Goal: Task Accomplishment & Management: Manage account settings

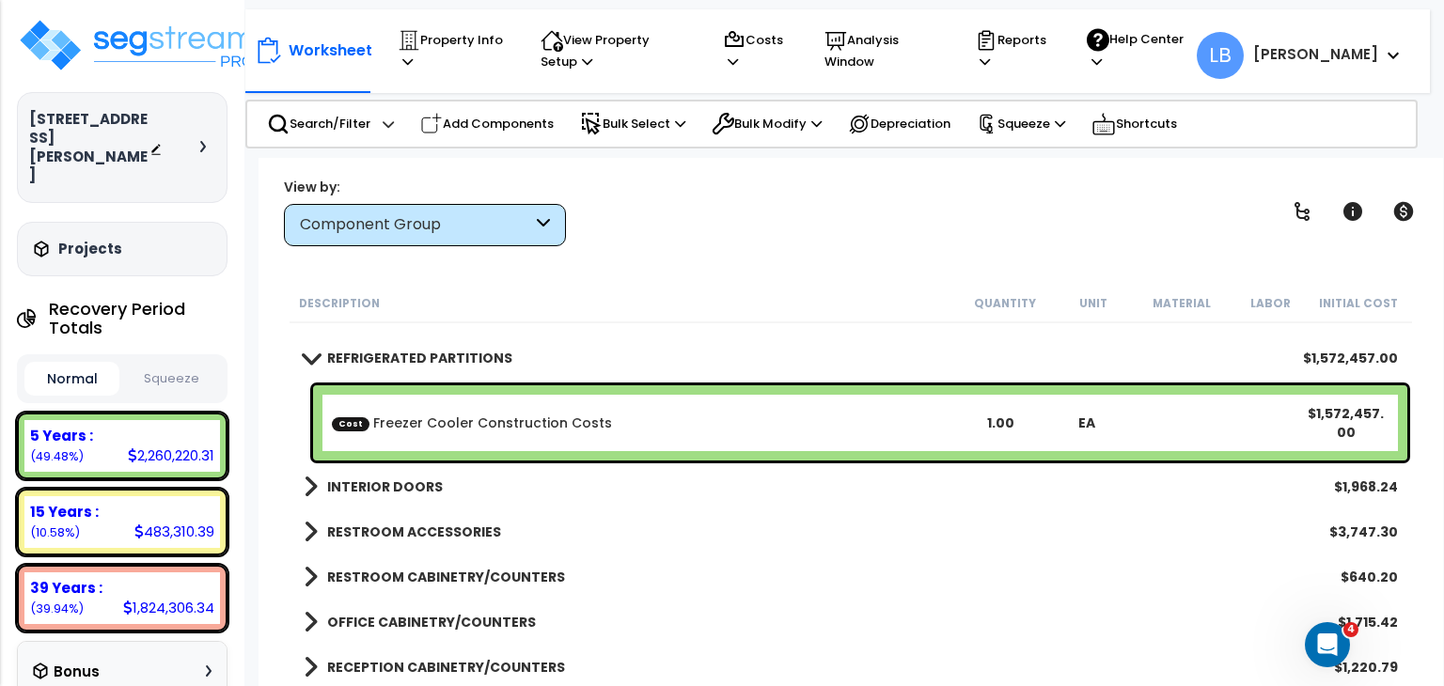
scroll to position [417, 0]
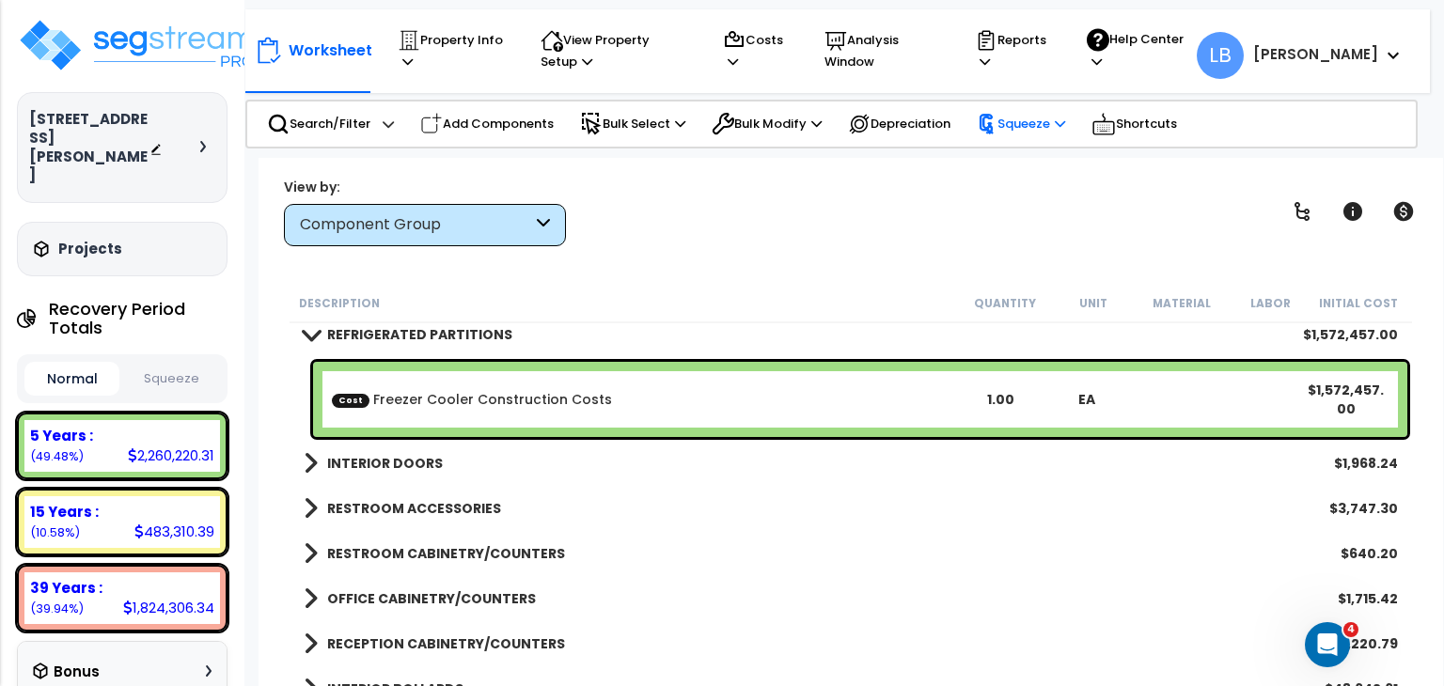
click at [1039, 122] on p "Squeeze" at bounding box center [1021, 124] width 88 height 21
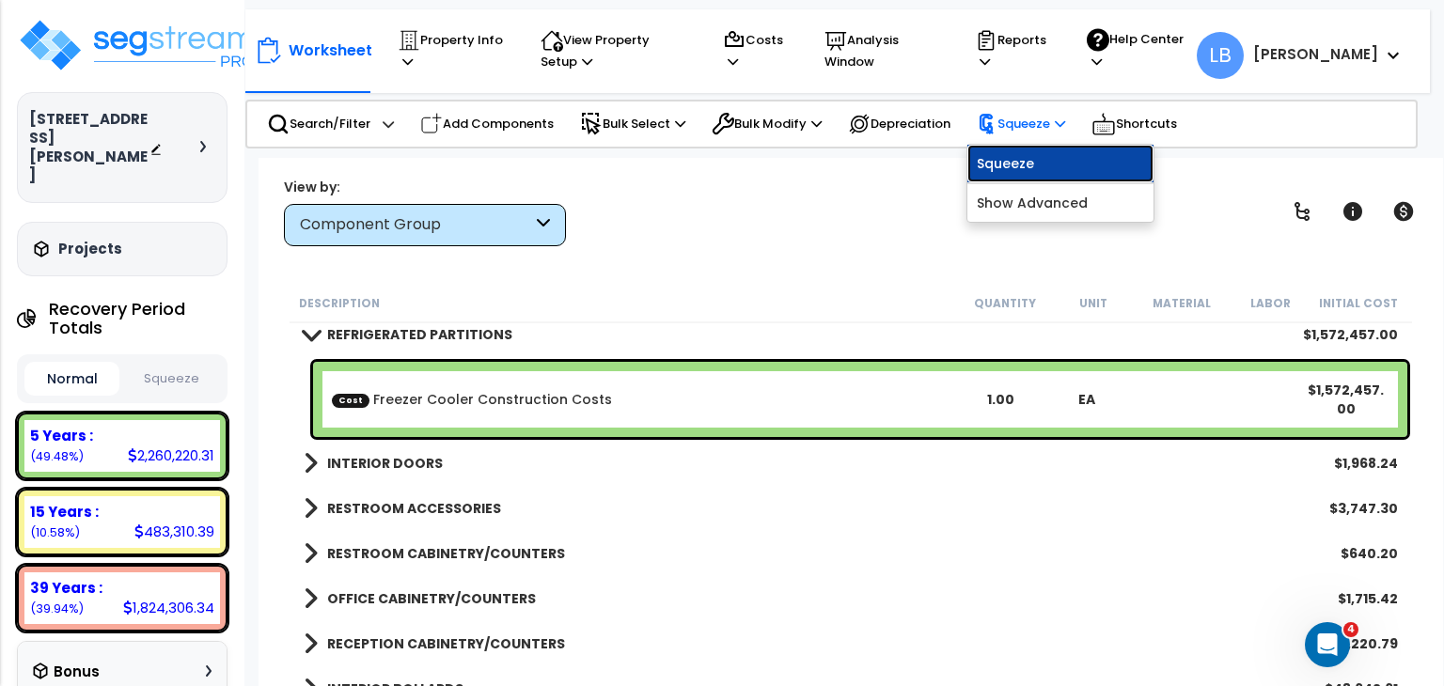
click at [1045, 164] on link "Squeeze" at bounding box center [1060, 164] width 186 height 38
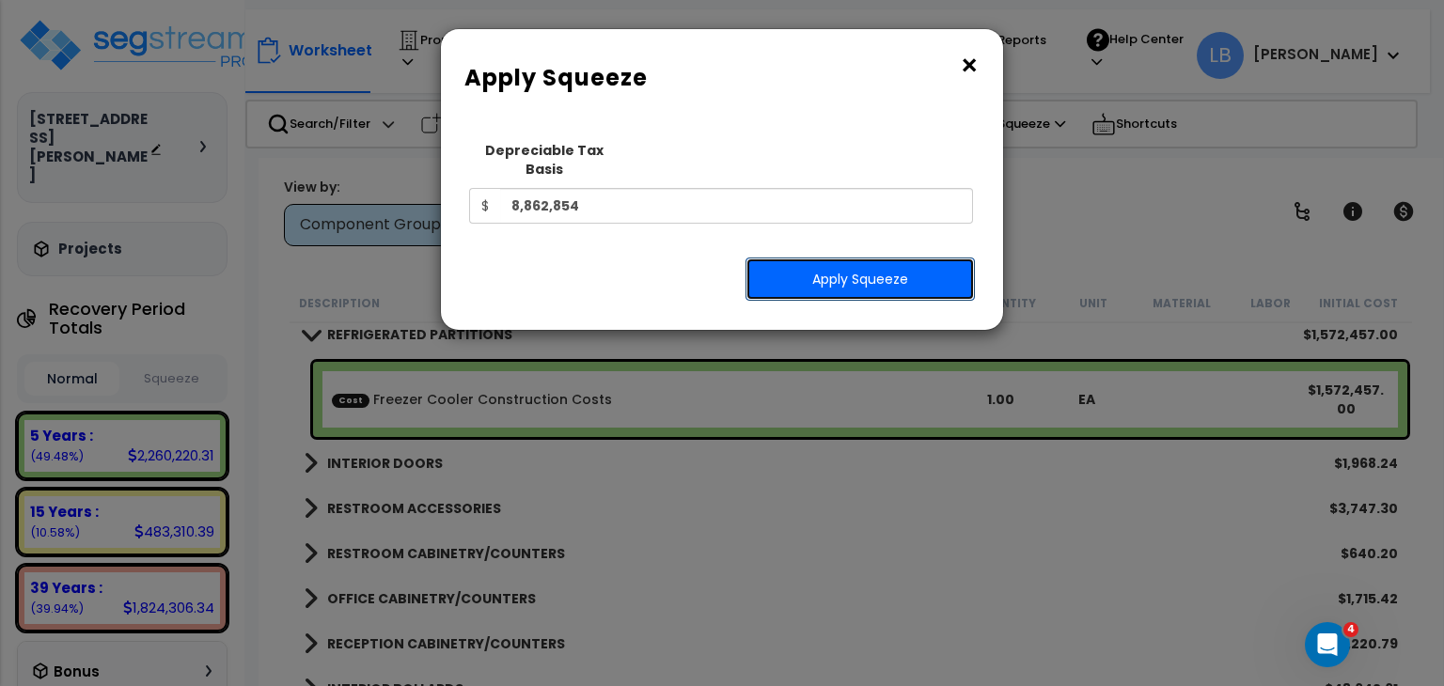
click at [895, 258] on button "Apply Squeeze" at bounding box center [859, 279] width 229 height 43
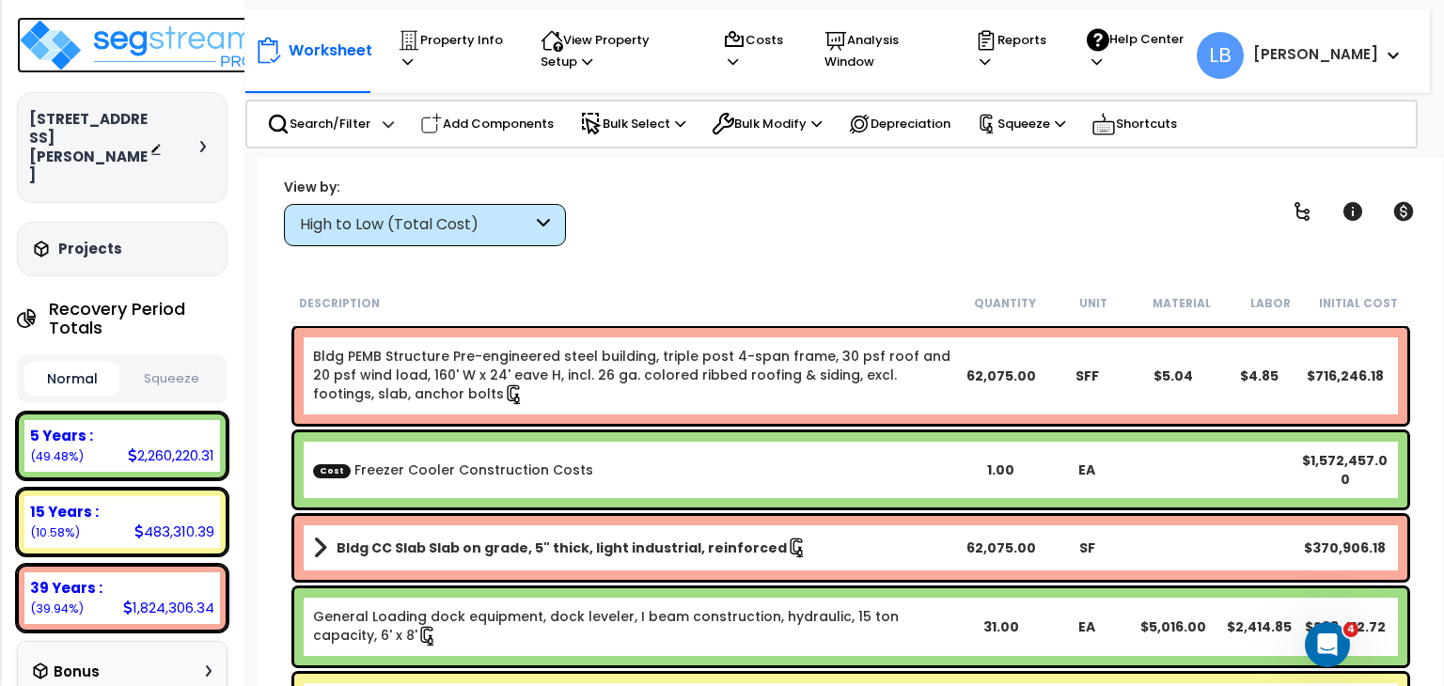
click at [158, 40] on img at bounding box center [139, 45] width 244 height 56
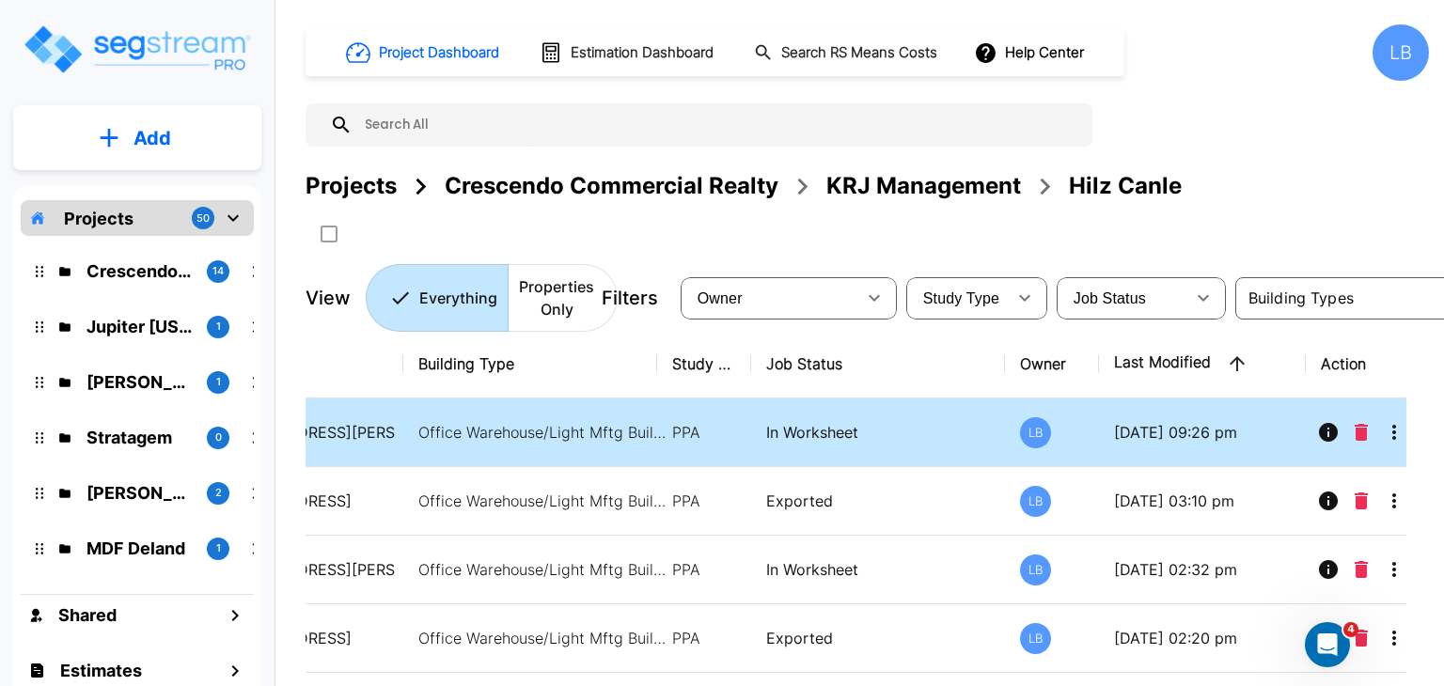
scroll to position [0, 206]
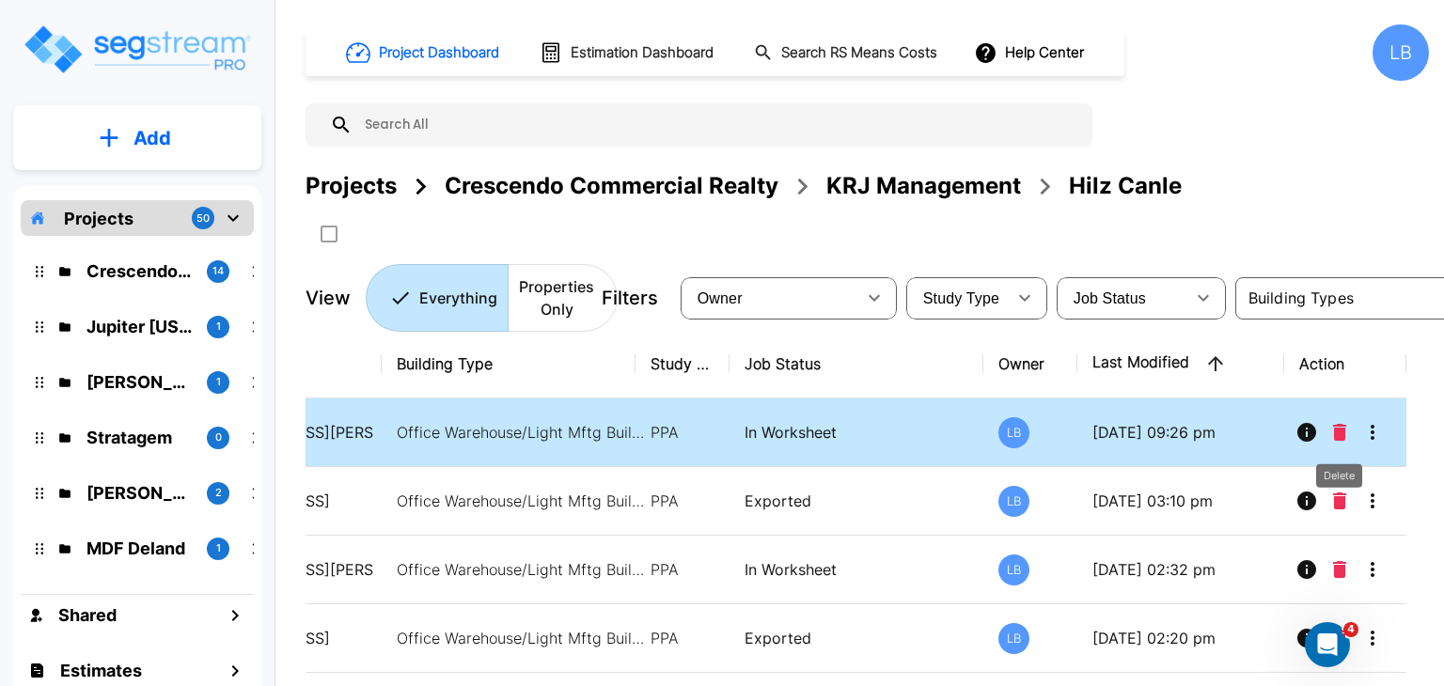
click at [1338, 429] on icon "Delete" at bounding box center [1339, 432] width 13 height 17
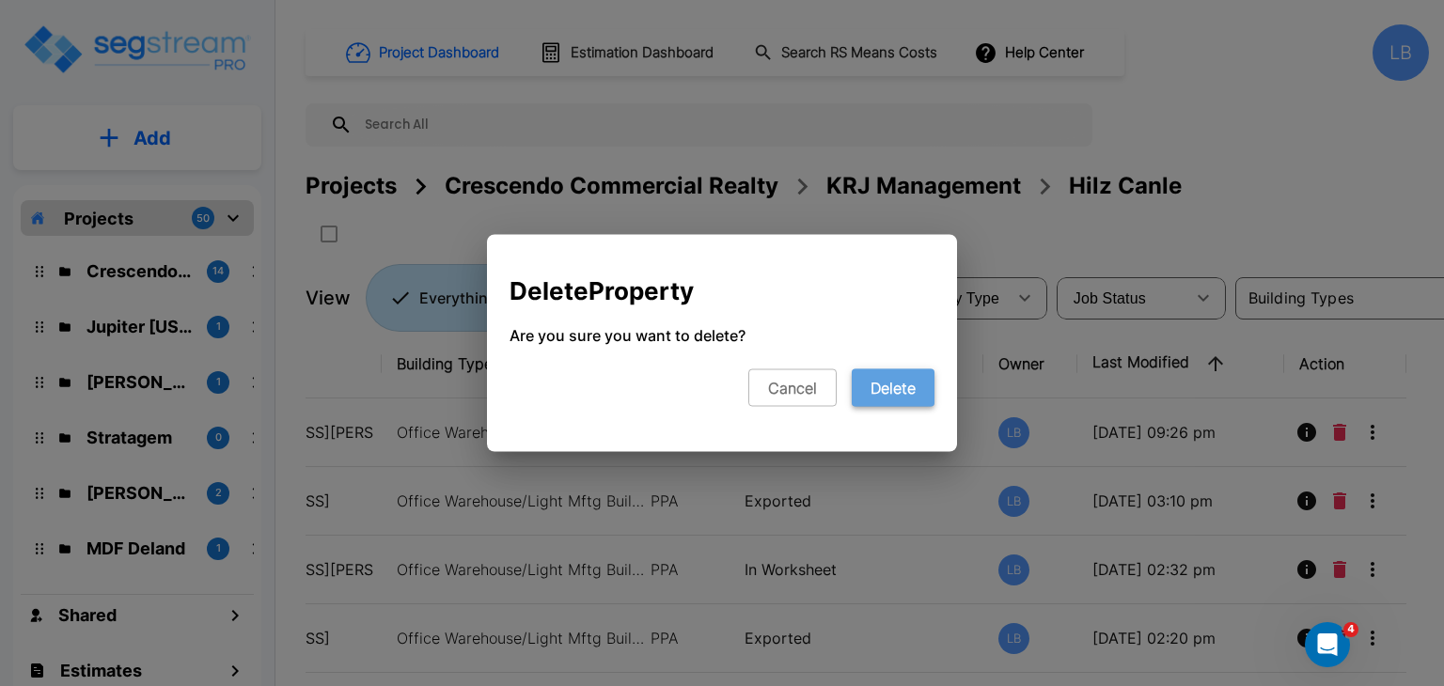
click at [914, 388] on button "Delete" at bounding box center [893, 388] width 83 height 38
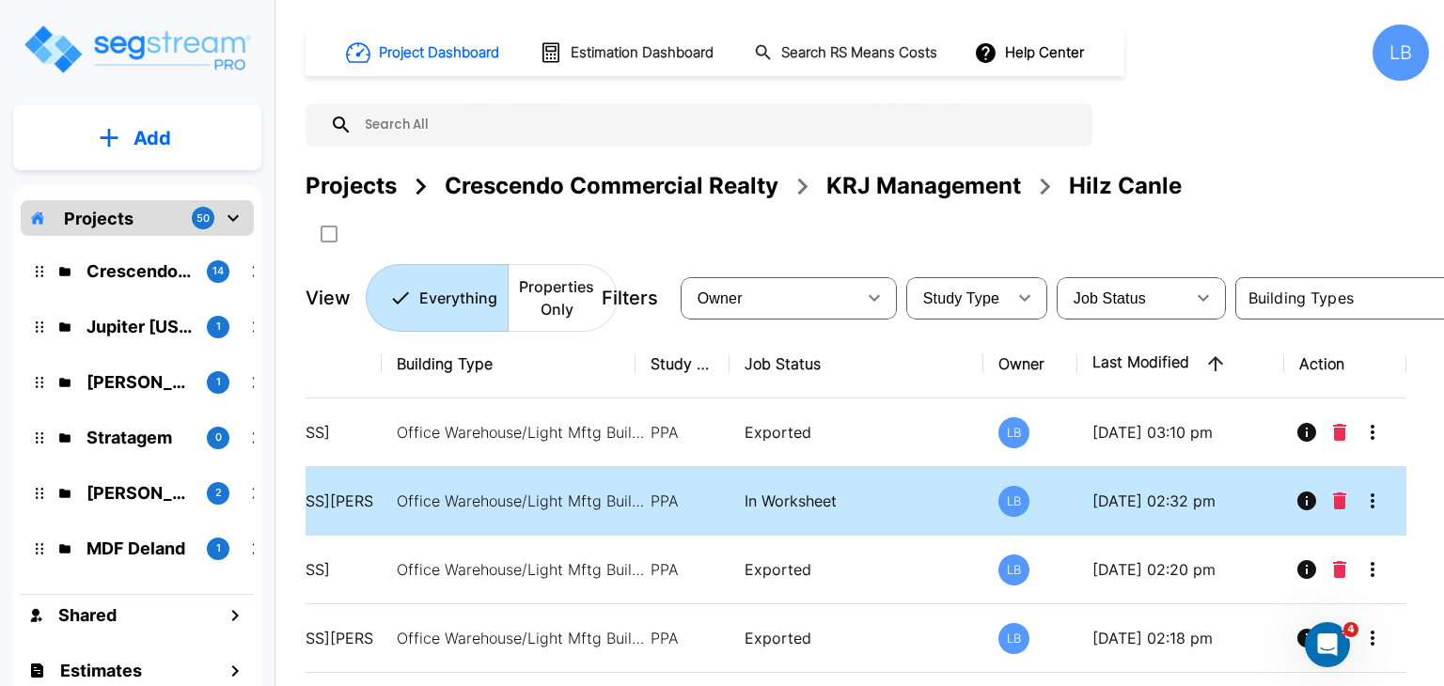
scroll to position [0, 0]
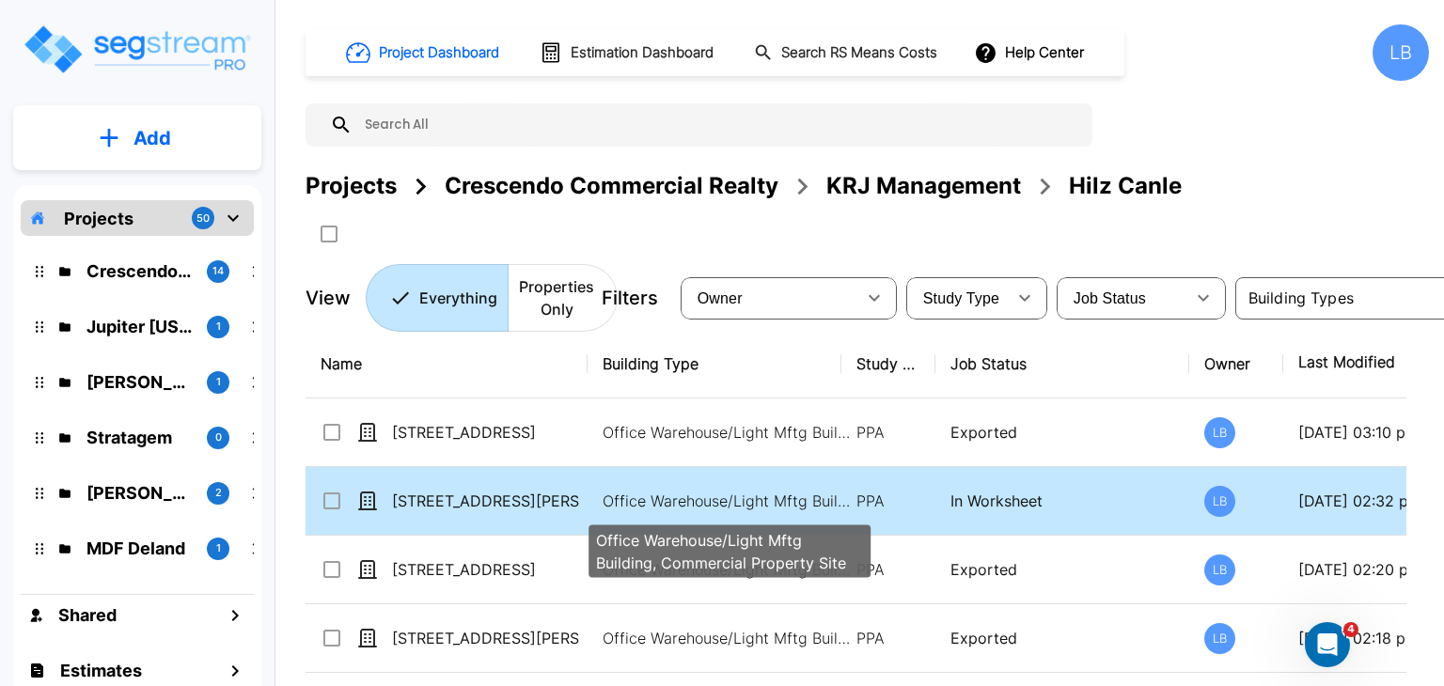
click at [666, 490] on p "Office Warehouse/Light Mftg Building, Commercial Property Site" at bounding box center [730, 501] width 254 height 23
checkbox input "true"
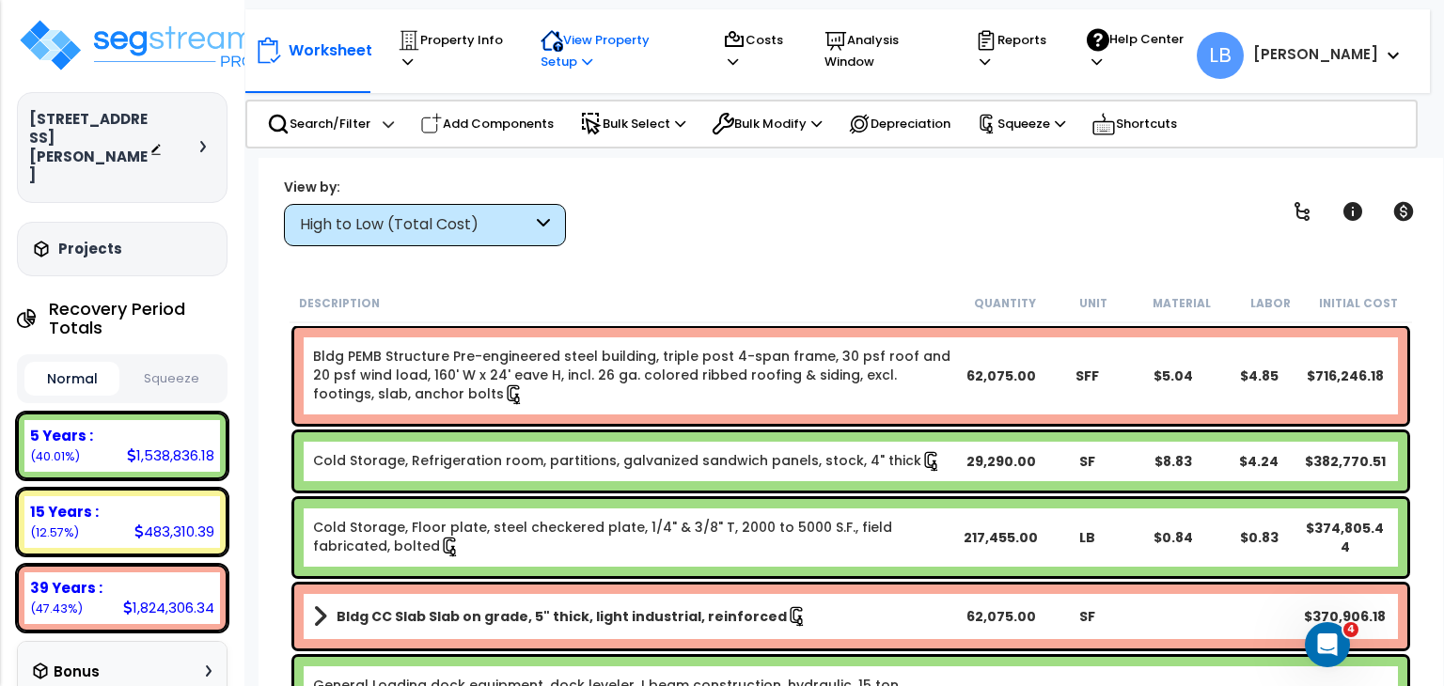
click at [586, 42] on p "View Property Setup" at bounding box center [614, 50] width 146 height 43
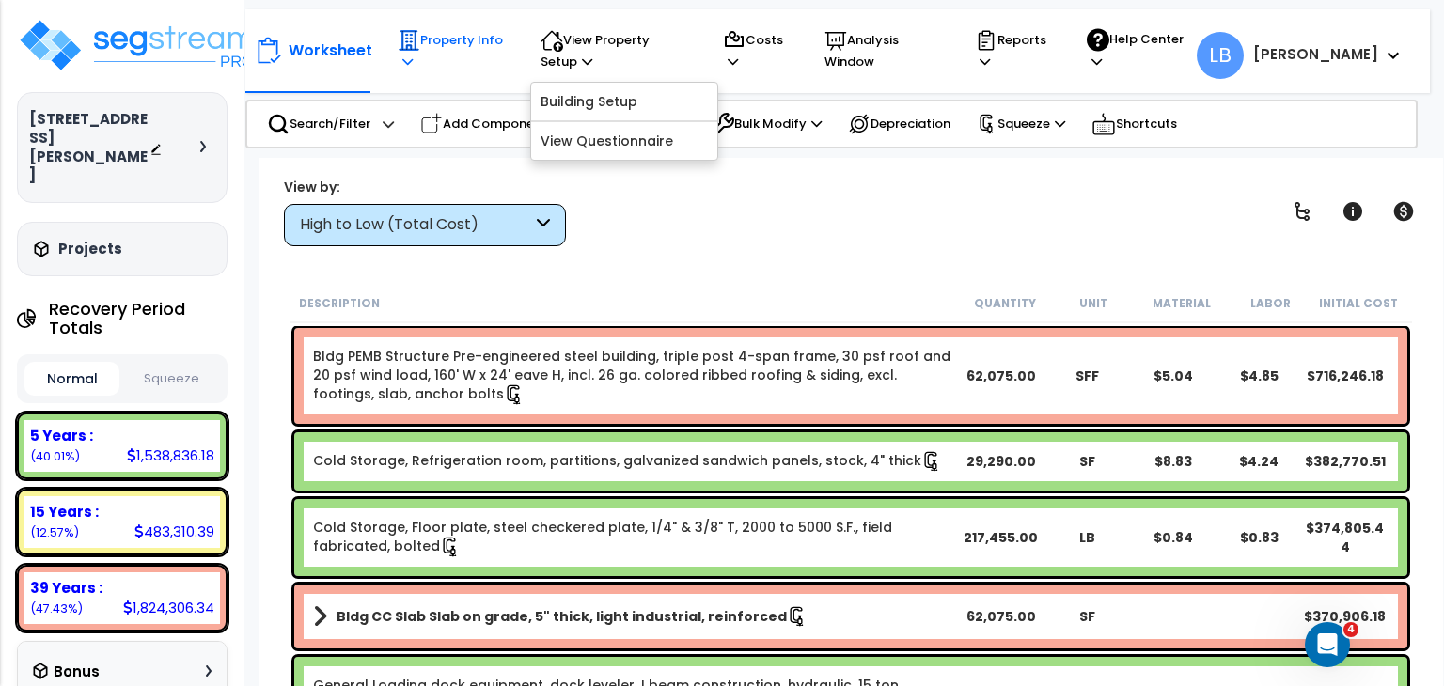
click at [465, 39] on p "Property Info" at bounding box center [451, 50] width 107 height 43
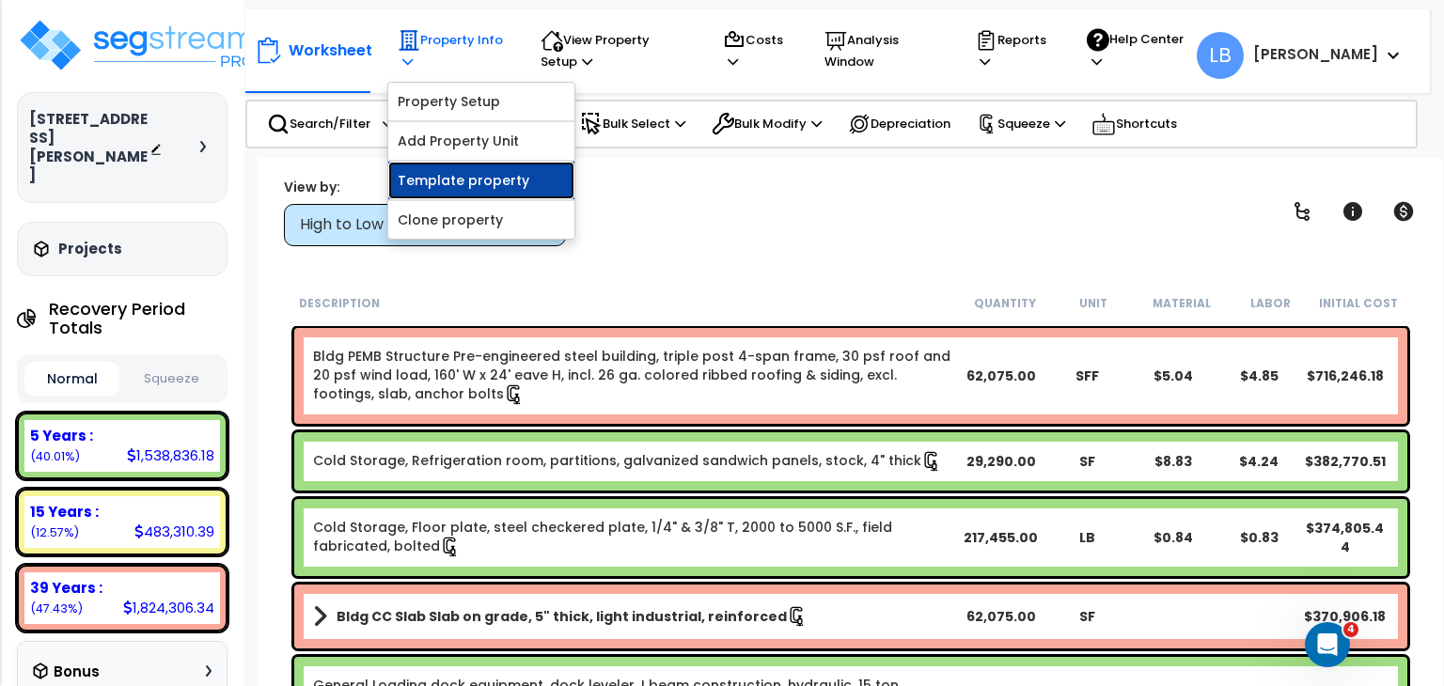
click at [487, 173] on link "Template property" at bounding box center [481, 181] width 186 height 38
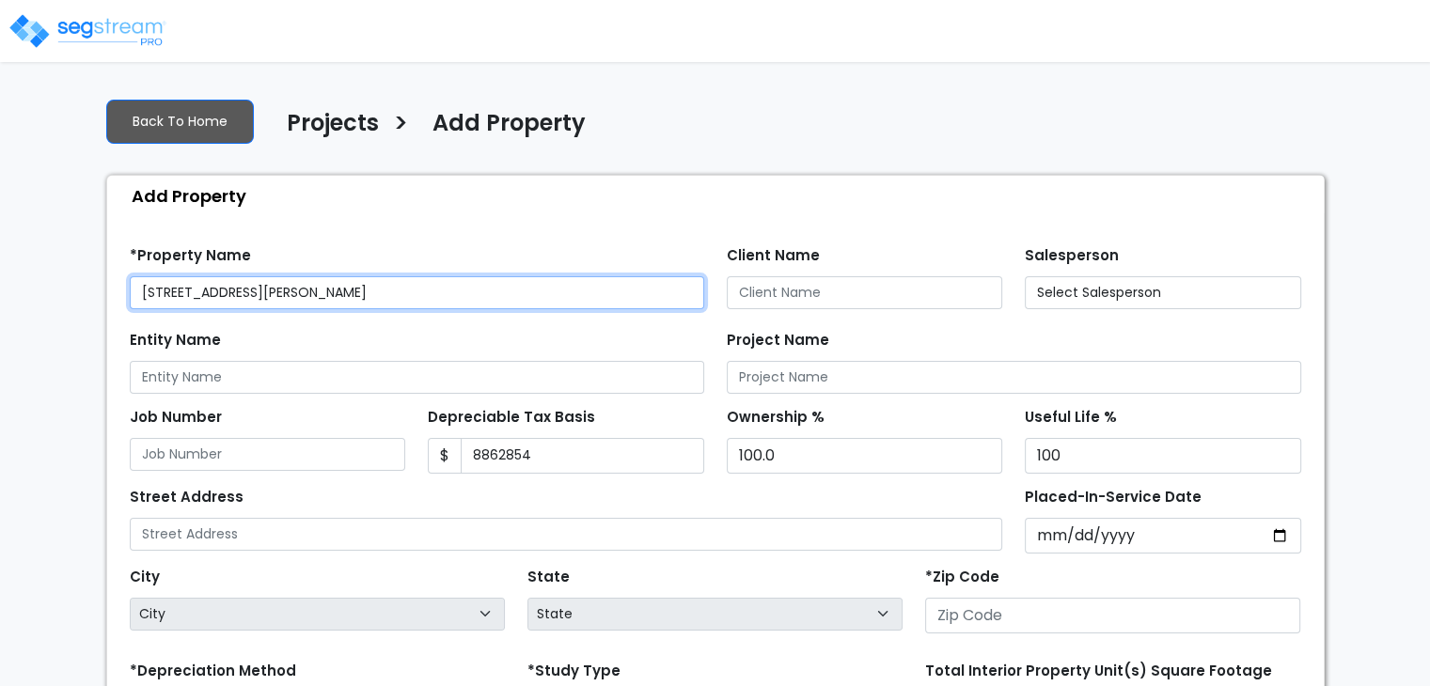
type input "8,862,854"
type input "[STREET_ADDRESS][PERSON_NAME]"
type input "46783"
select select "IN"
select select "2025"
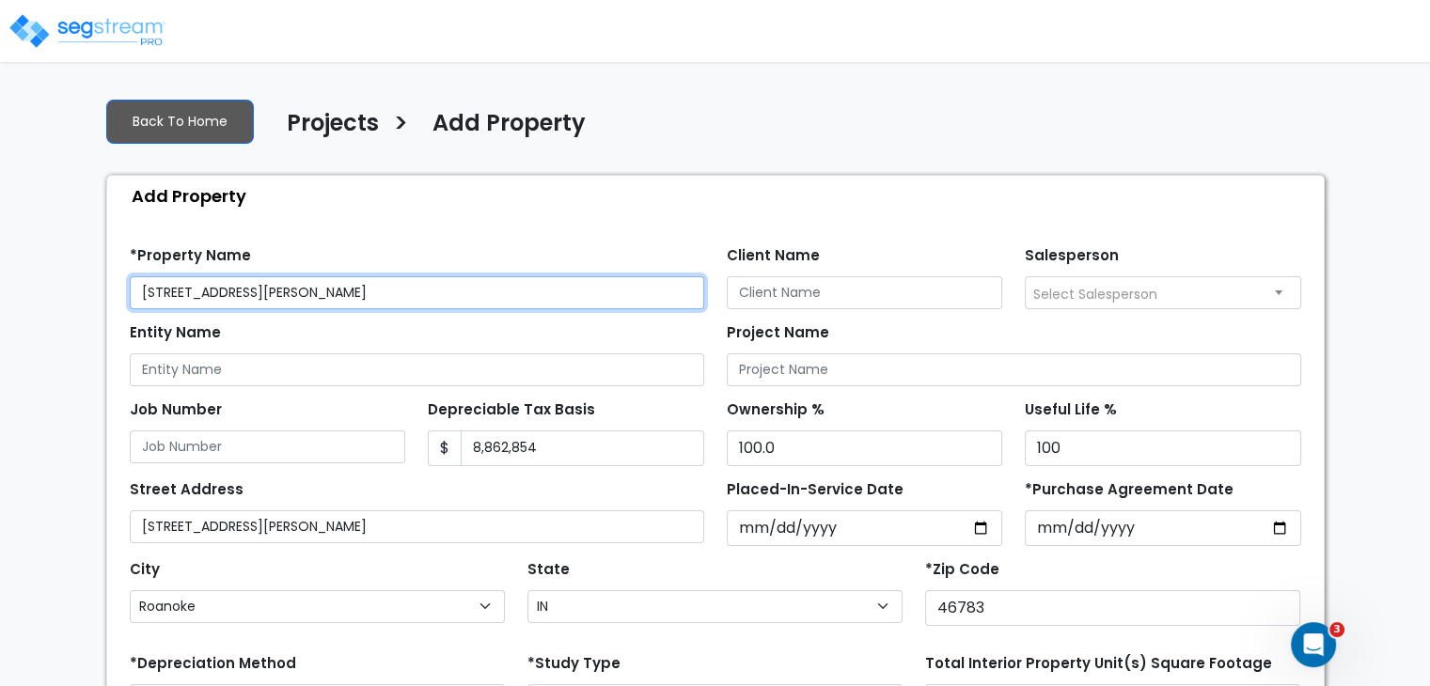
scroll to position [278, 0]
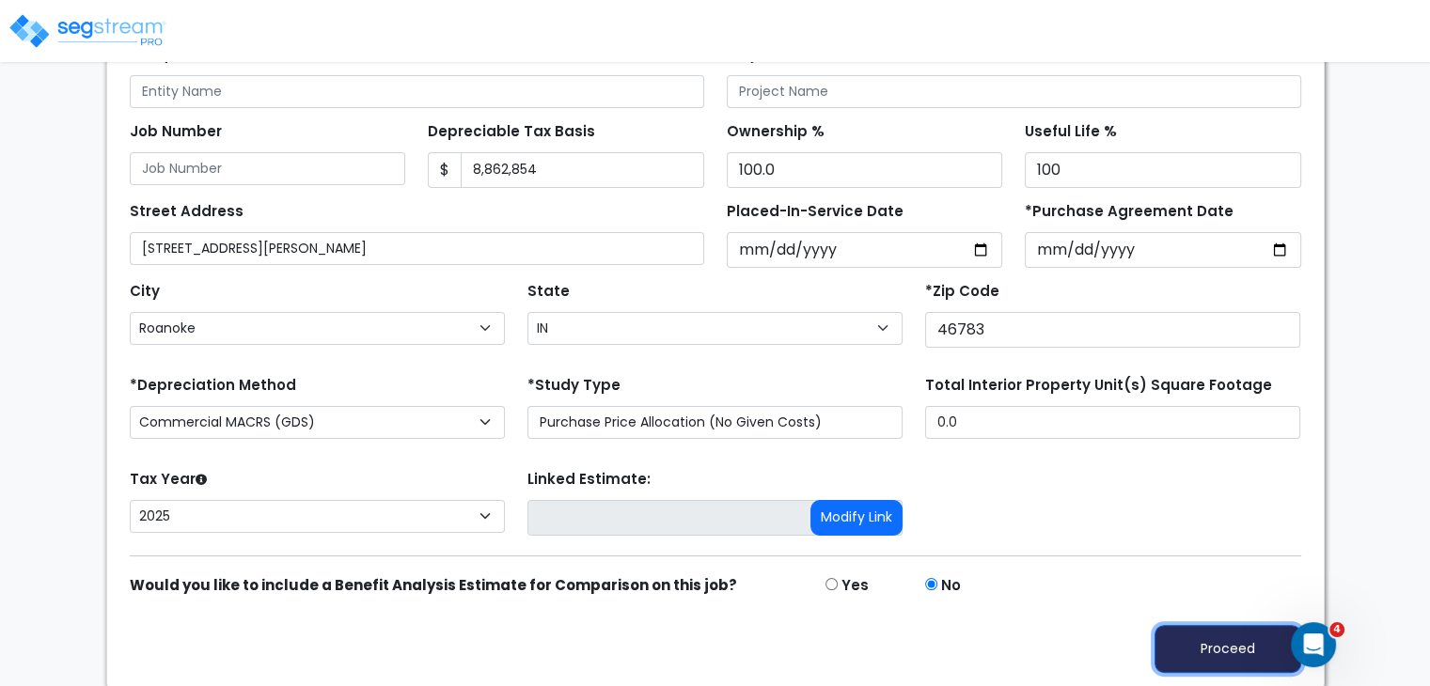
click at [1176, 633] on button "Proceed" at bounding box center [1227, 649] width 147 height 48
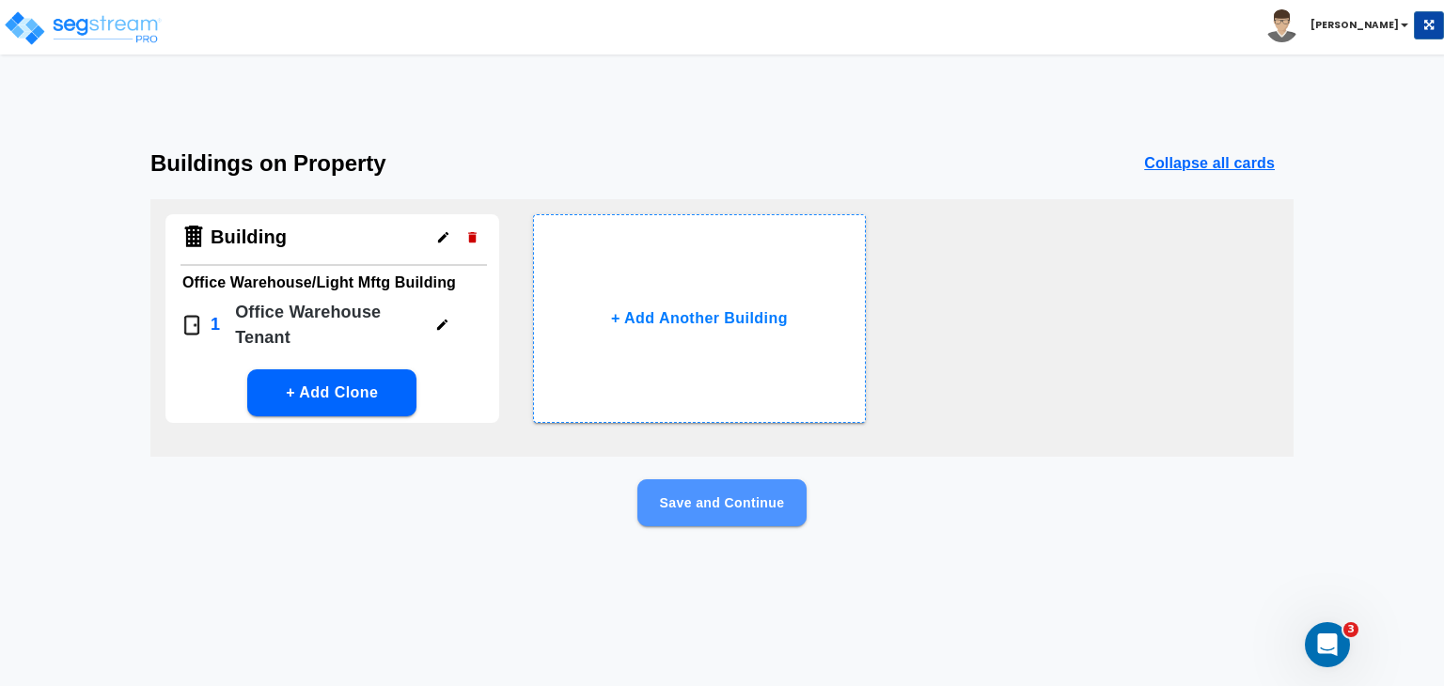
click at [767, 494] on button "Save and Continue" at bounding box center [721, 502] width 169 height 47
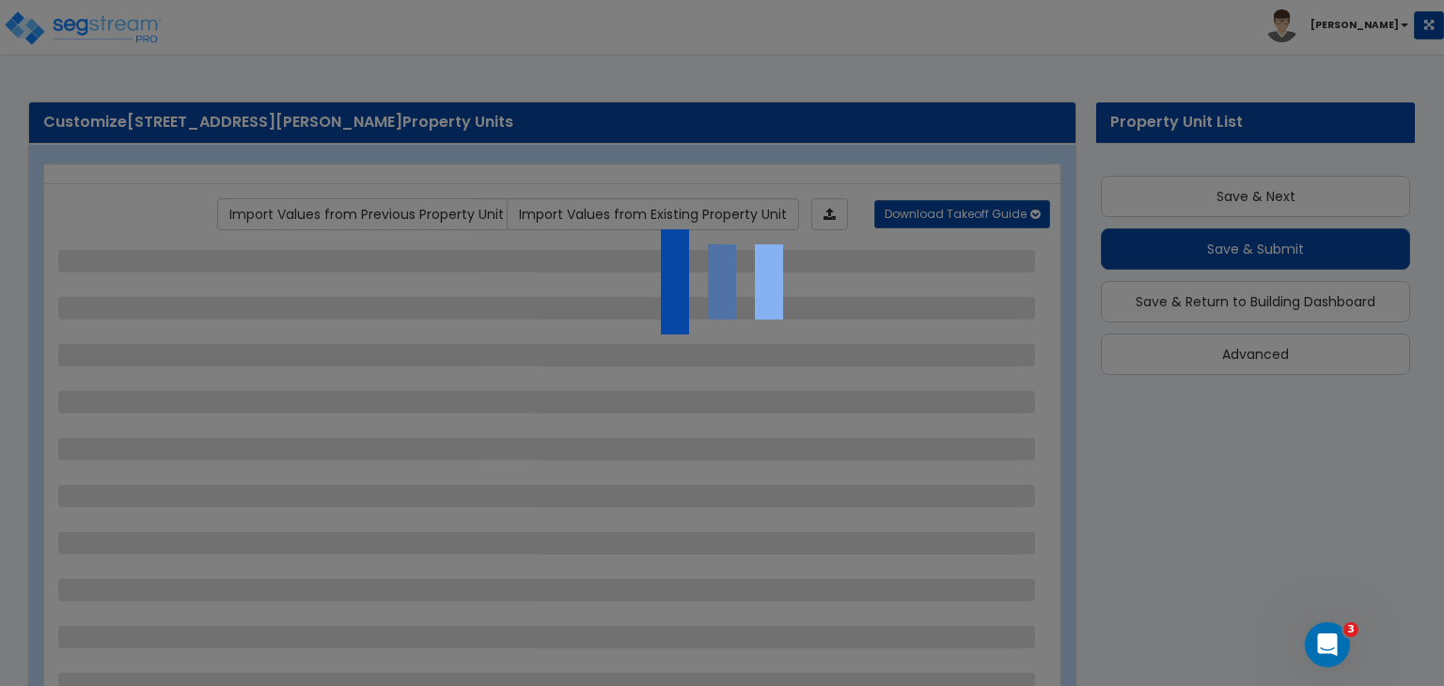
scroll to position [22, 0]
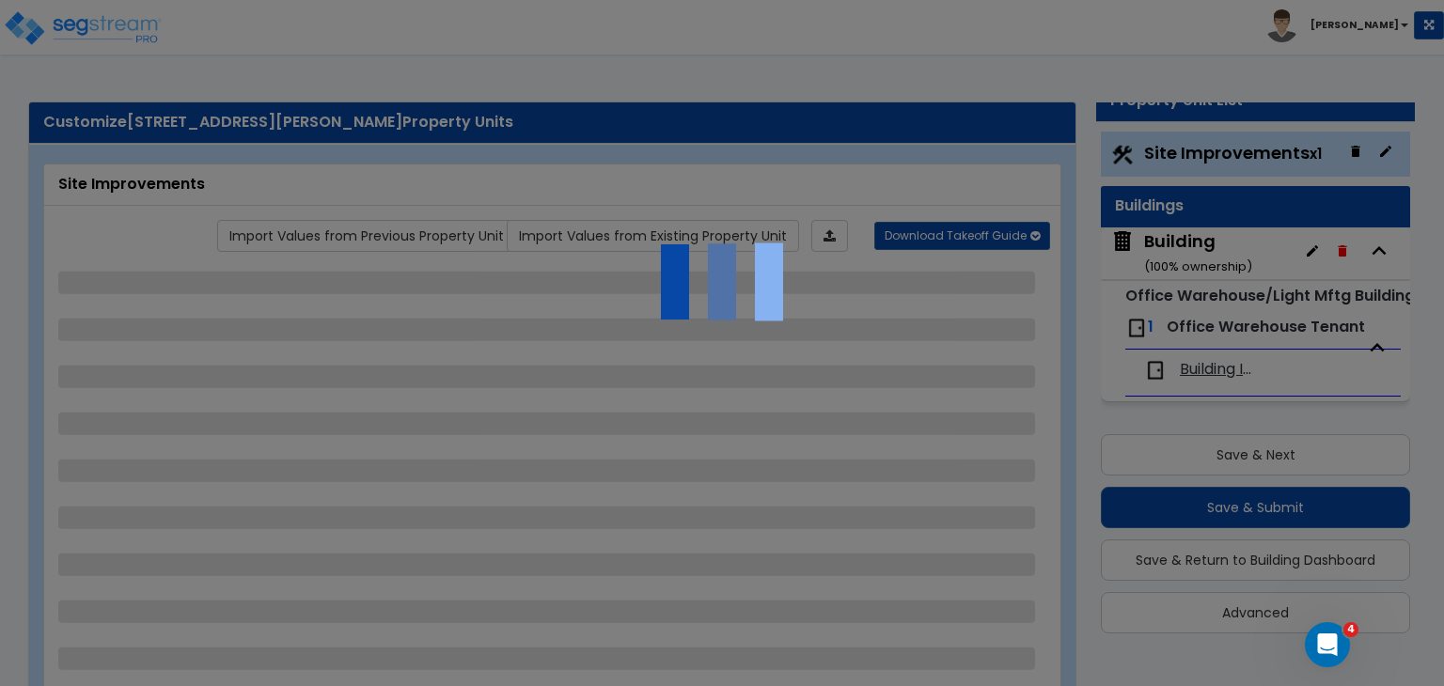
select select "2"
select select "1"
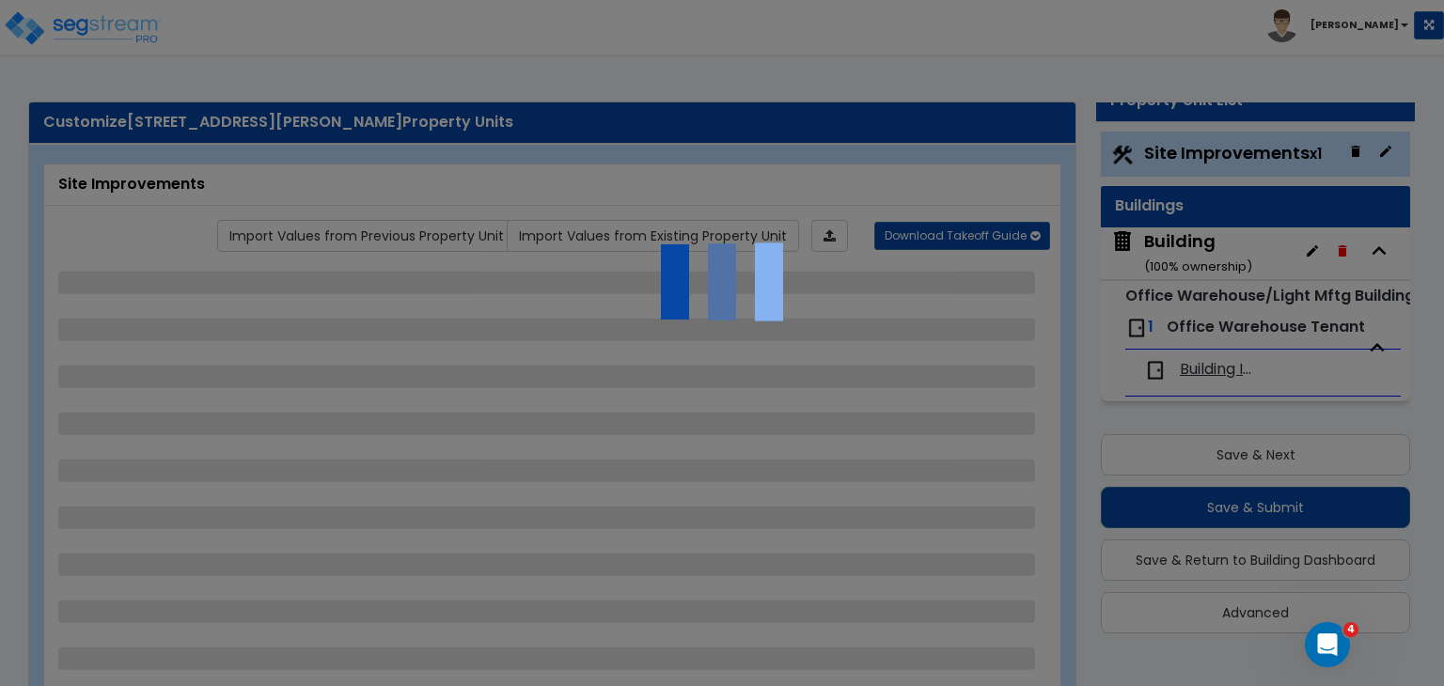
select select "6"
select select "2"
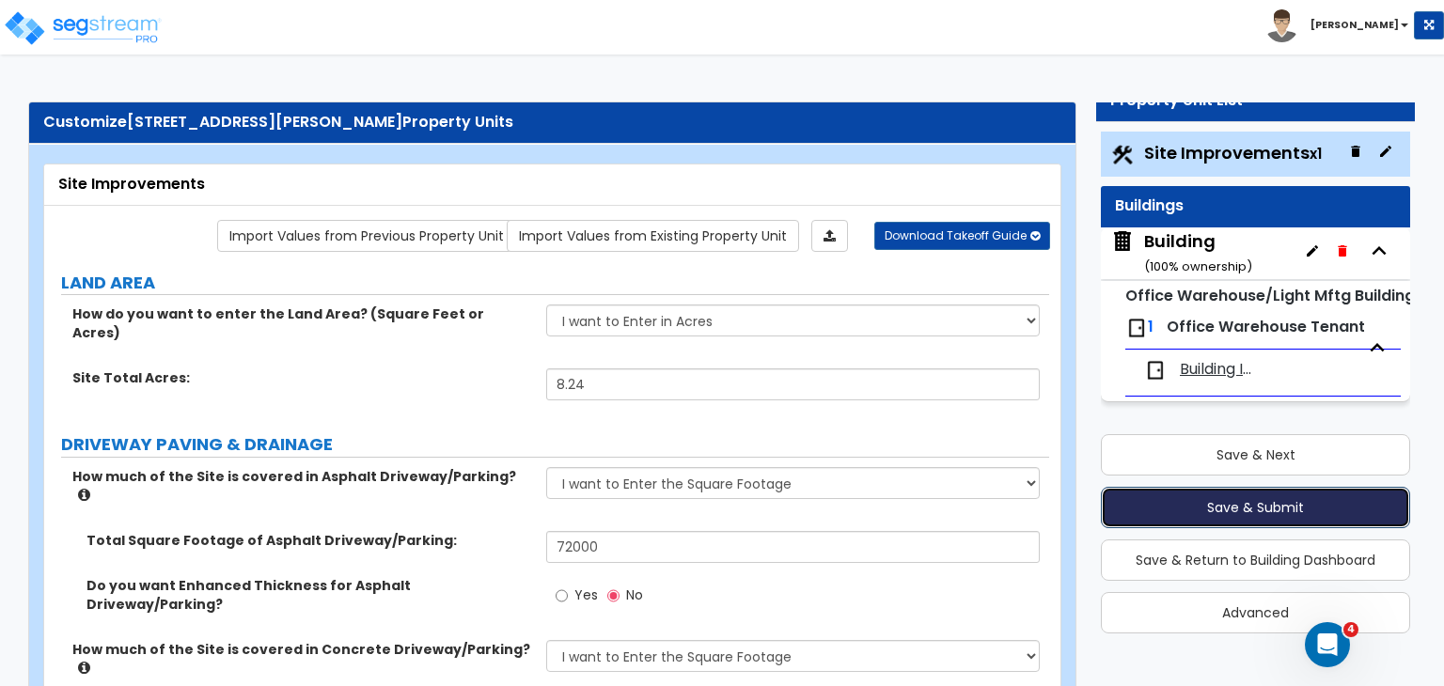
click at [1267, 506] on button "Save & Submit" at bounding box center [1255, 507] width 309 height 41
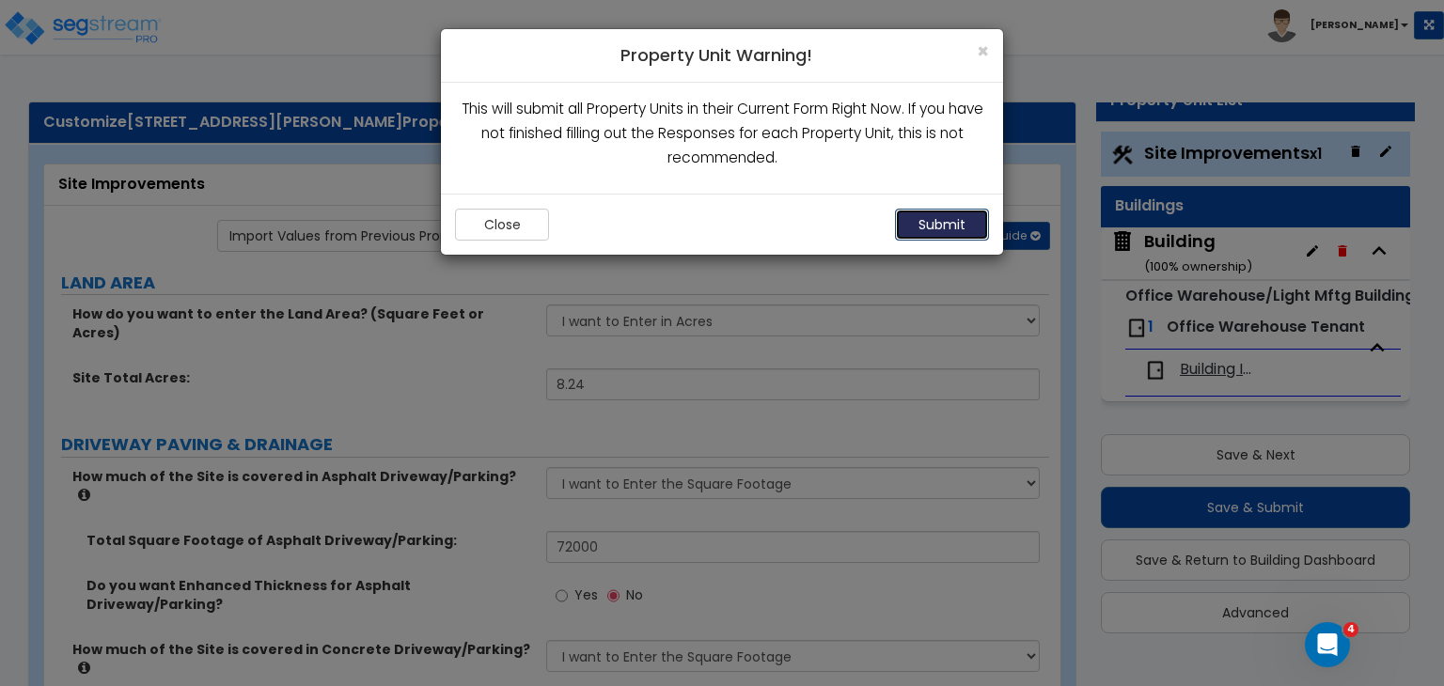
click at [951, 219] on button "Submit" at bounding box center [942, 225] width 94 height 32
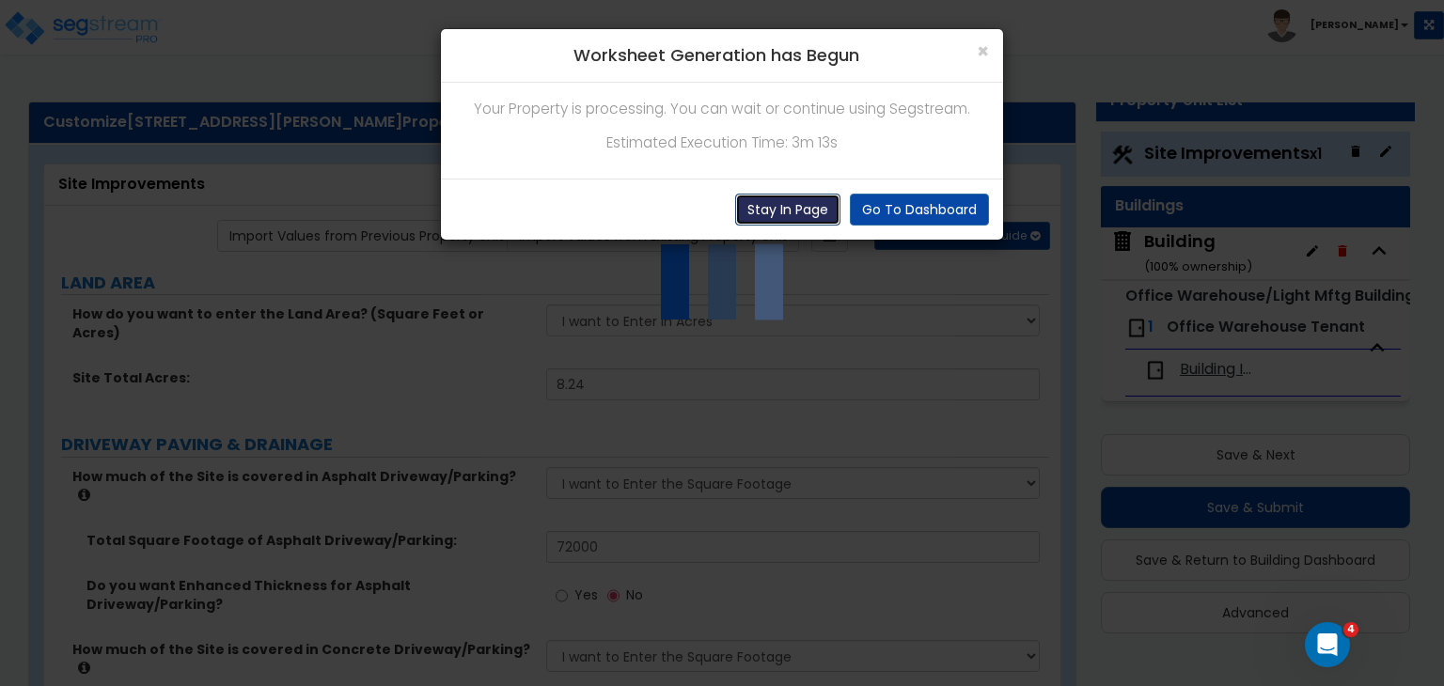
click at [786, 200] on button "Stay In Page" at bounding box center [787, 210] width 105 height 32
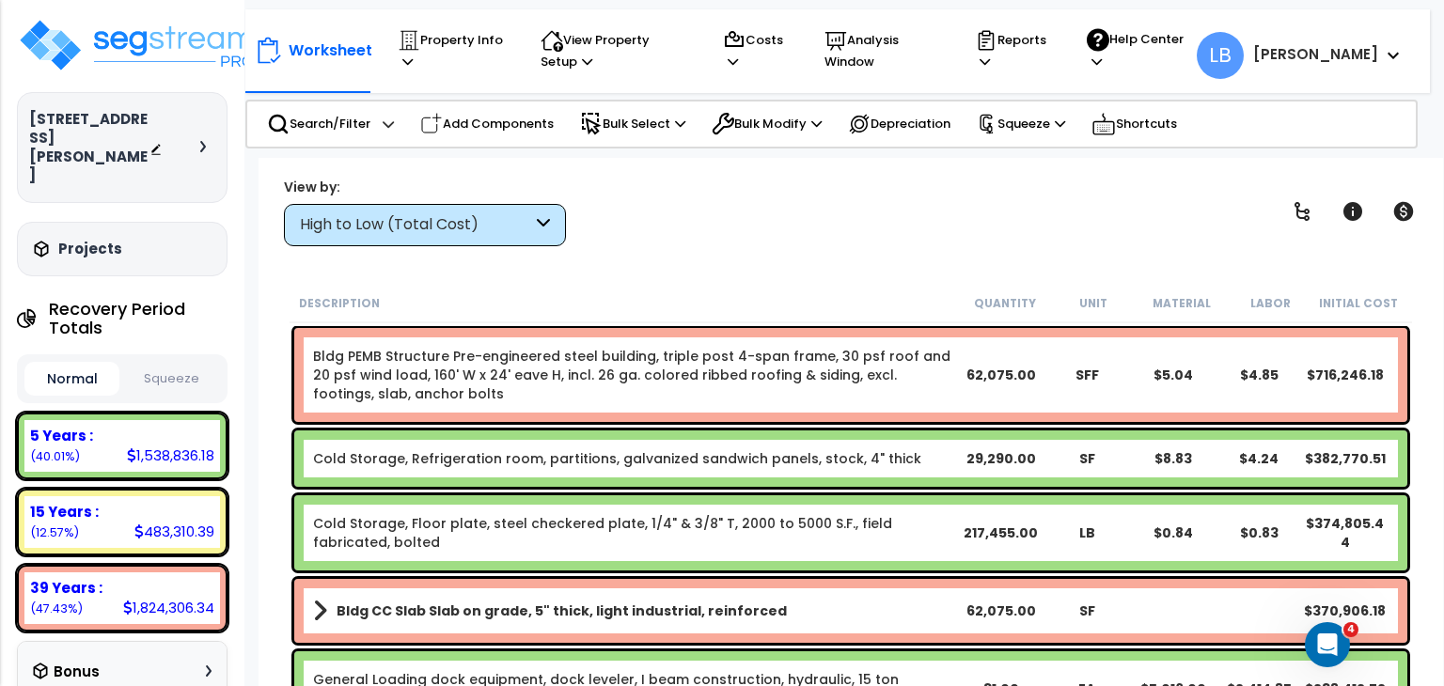
click at [465, 229] on div "High to Low (Total Cost)" at bounding box center [416, 225] width 232 height 22
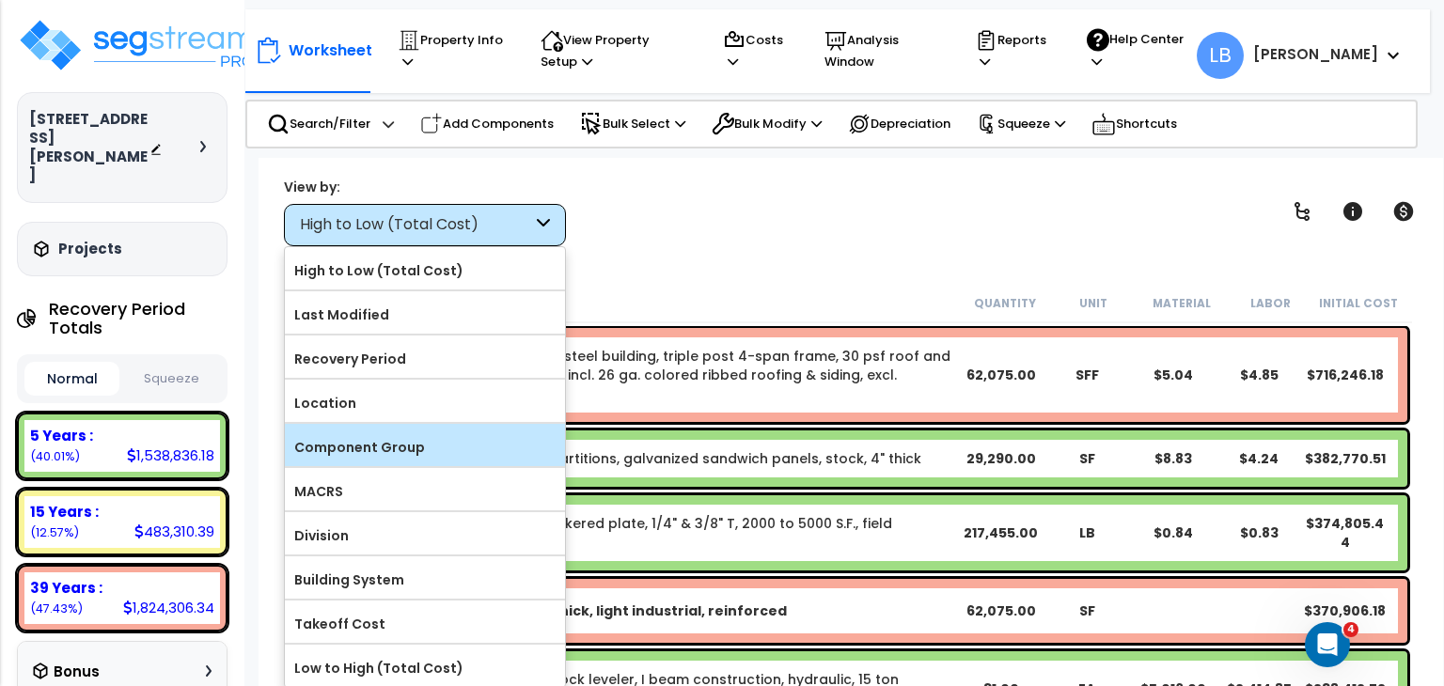
click at [394, 444] on label "Component Group" at bounding box center [425, 447] width 280 height 28
click at [0, 0] on input "Component Group" at bounding box center [0, 0] width 0 height 0
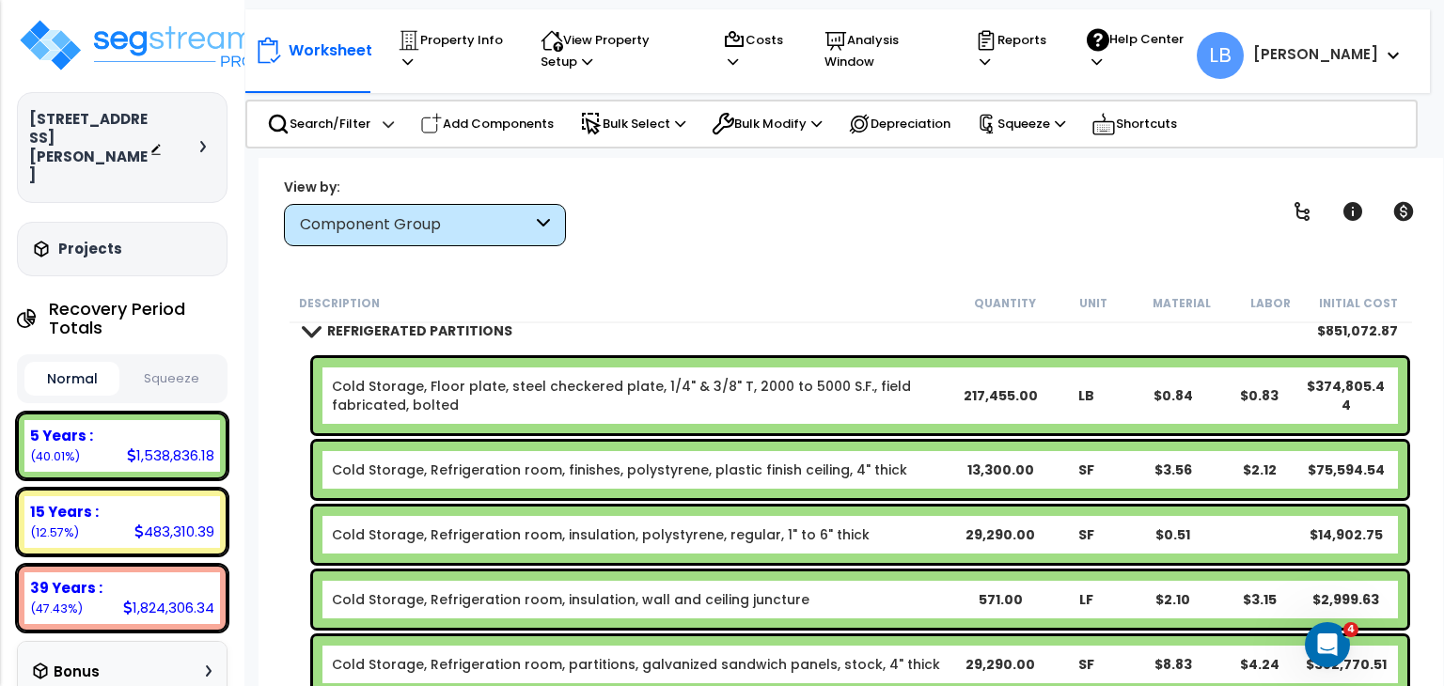
scroll to position [425, 0]
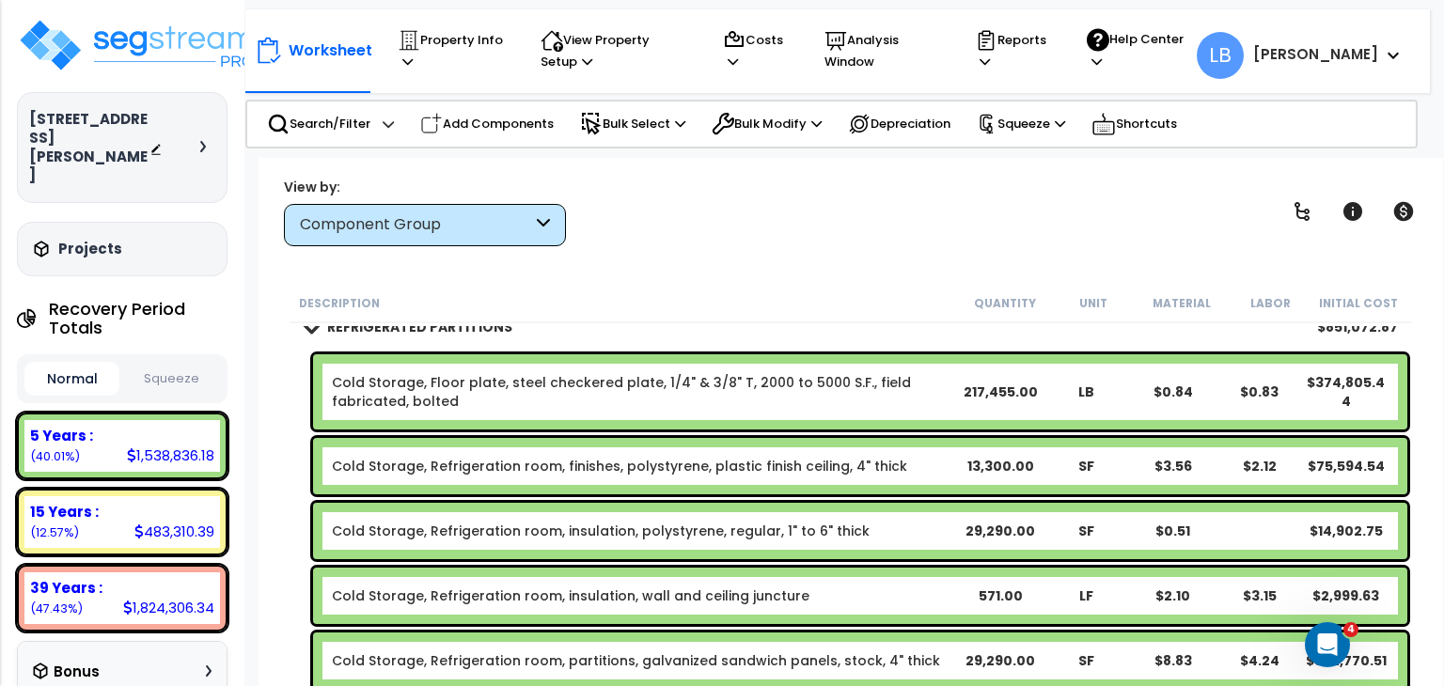
click at [449, 388] on link "Cold Storage, Floor plate, steel checkered plate, 1/4" & 3/8" T, 2000 to 5000 S…" at bounding box center [644, 392] width 624 height 38
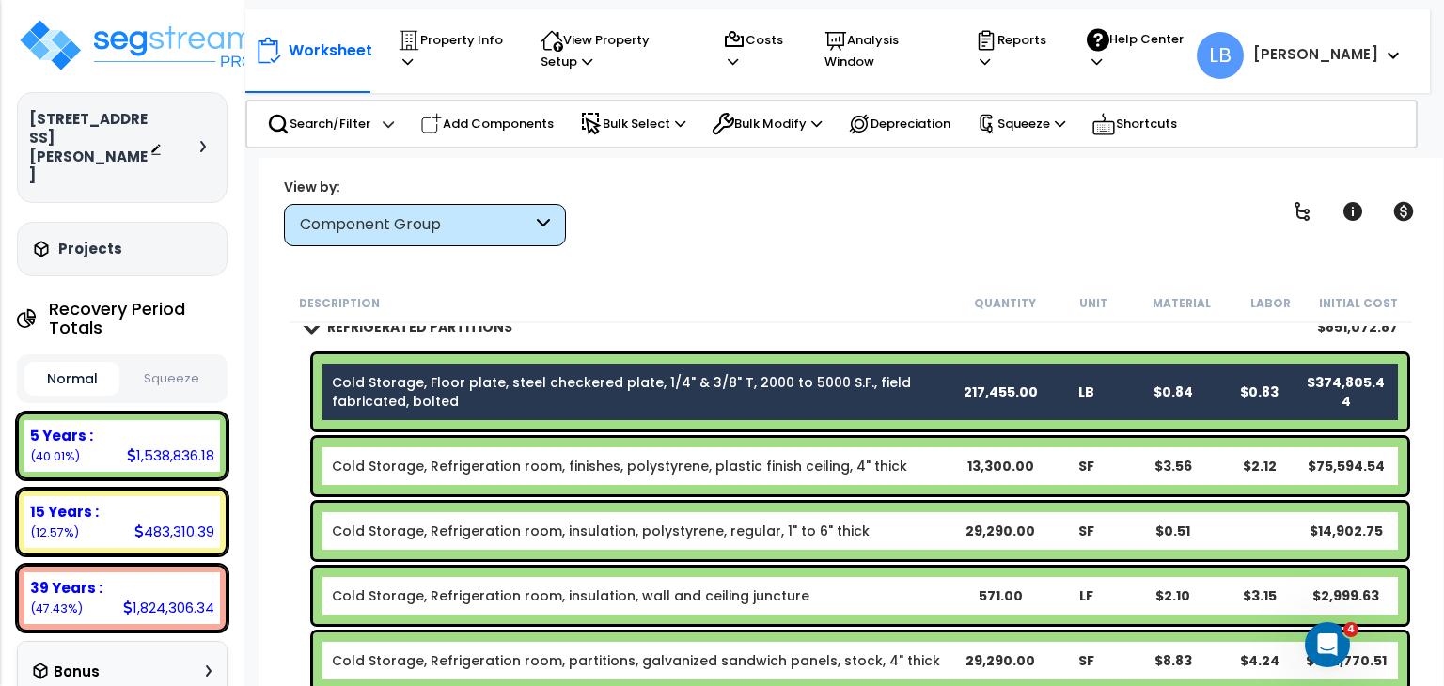
click at [461, 461] on link "Cold Storage, Refrigeration room, finishes, polystyrene, plastic finish ceiling…" at bounding box center [619, 466] width 575 height 19
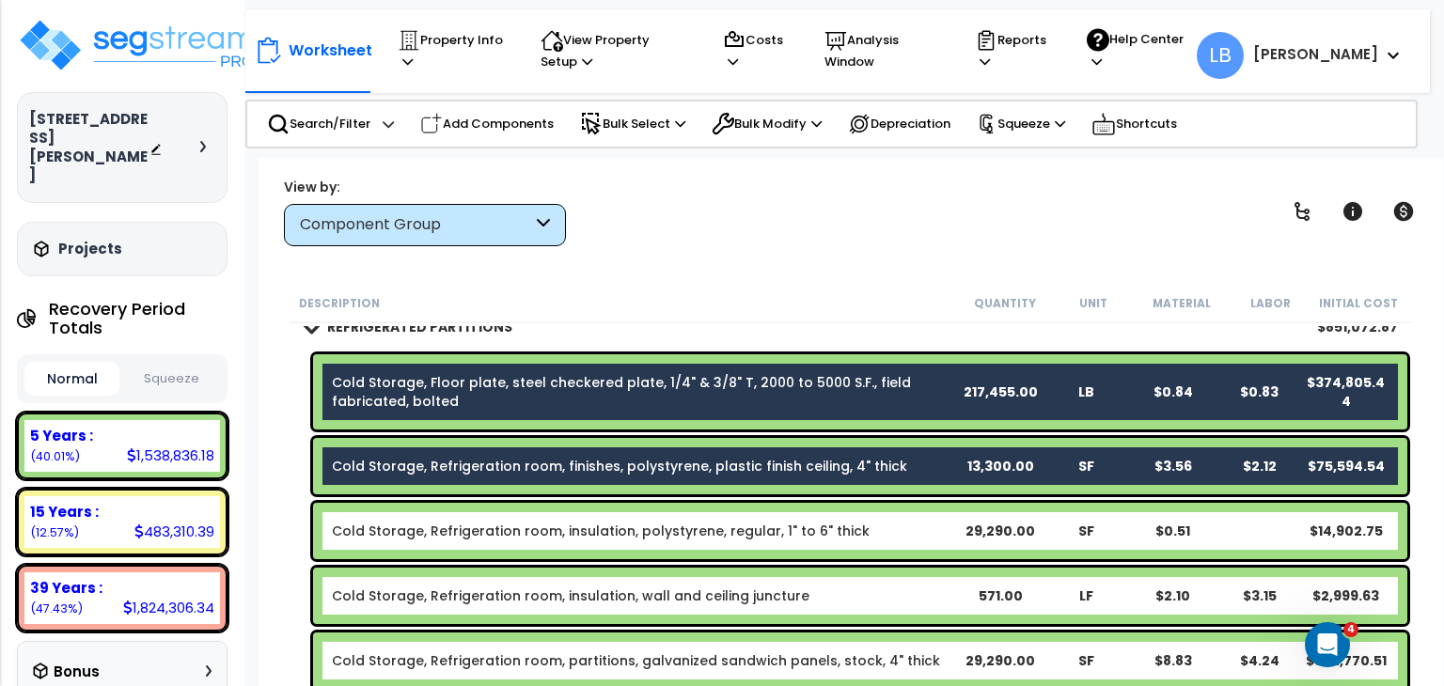
click at [486, 525] on link "Cold Storage, Refrigeration room, insulation, polystyrene, regular, 1" to 6" th…" at bounding box center [601, 531] width 538 height 19
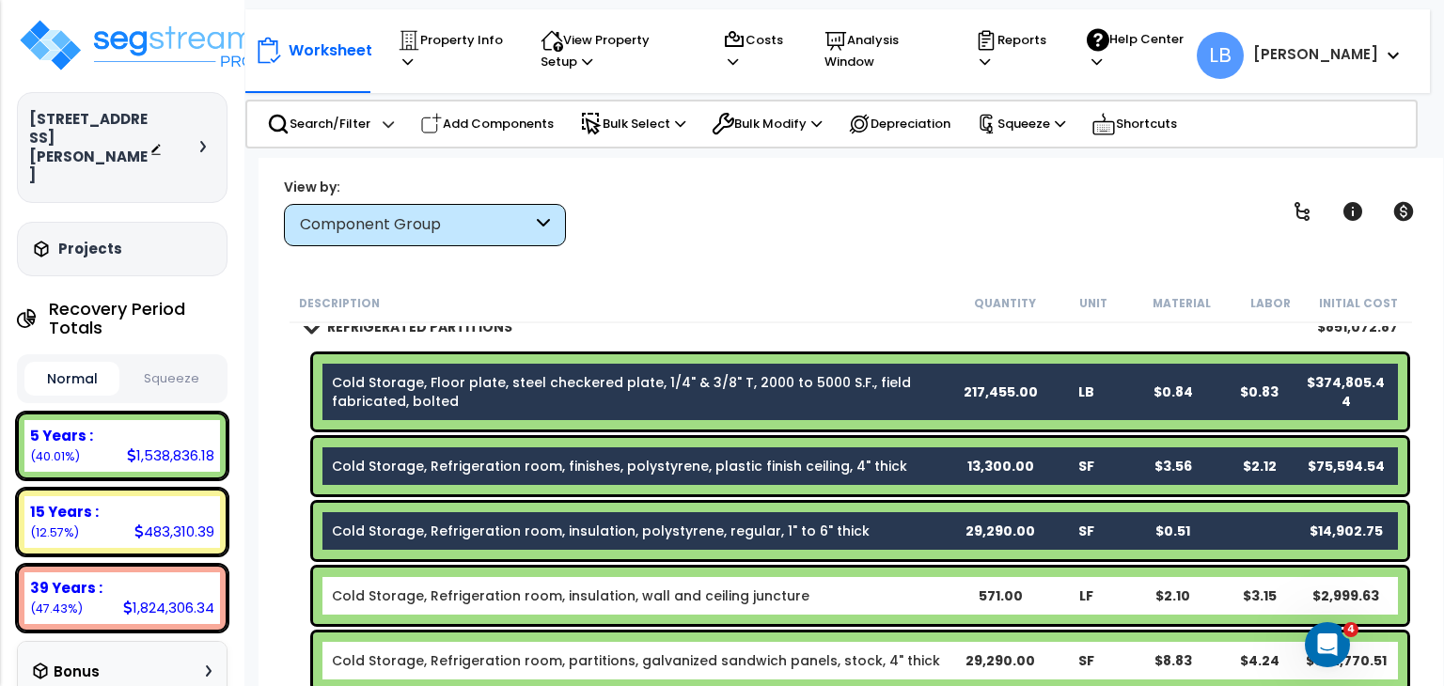
click at [504, 591] on link "Cold Storage, Refrigeration room, insulation, wall and ceiling juncture" at bounding box center [571, 596] width 478 height 19
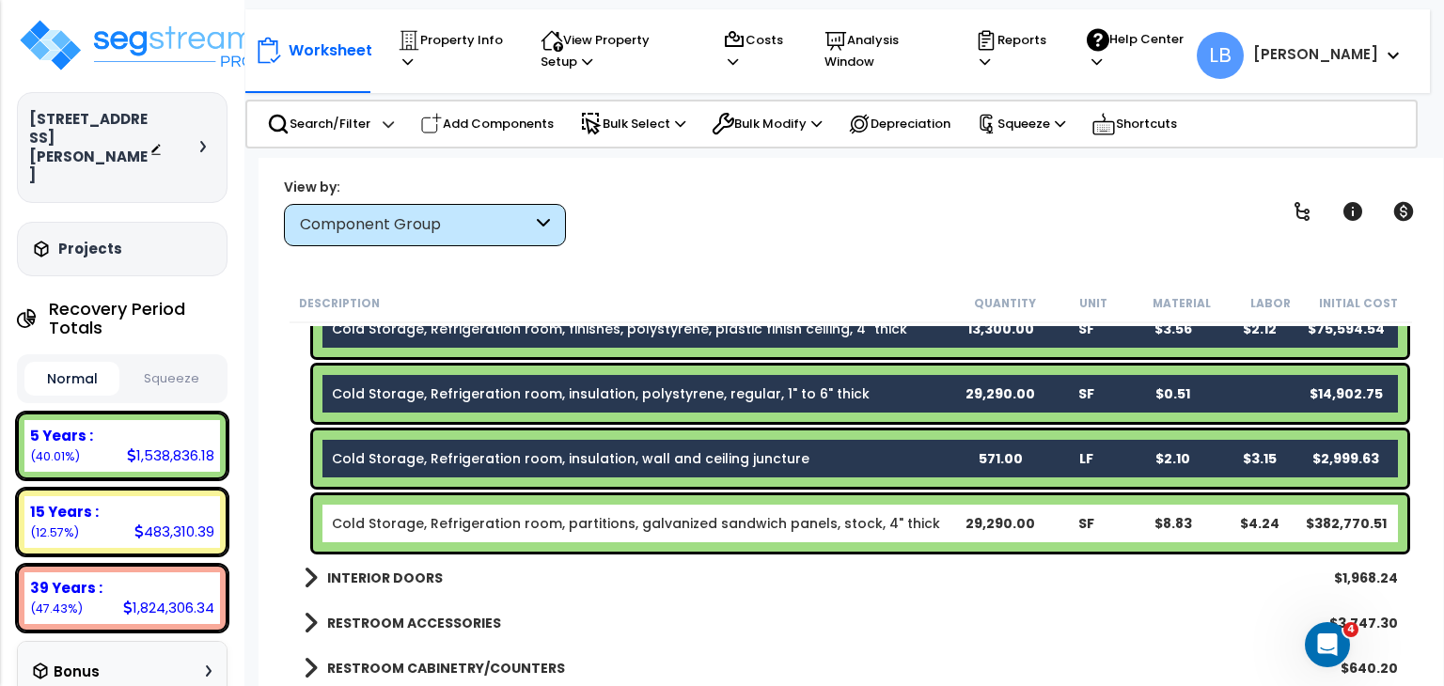
scroll to position [635, 0]
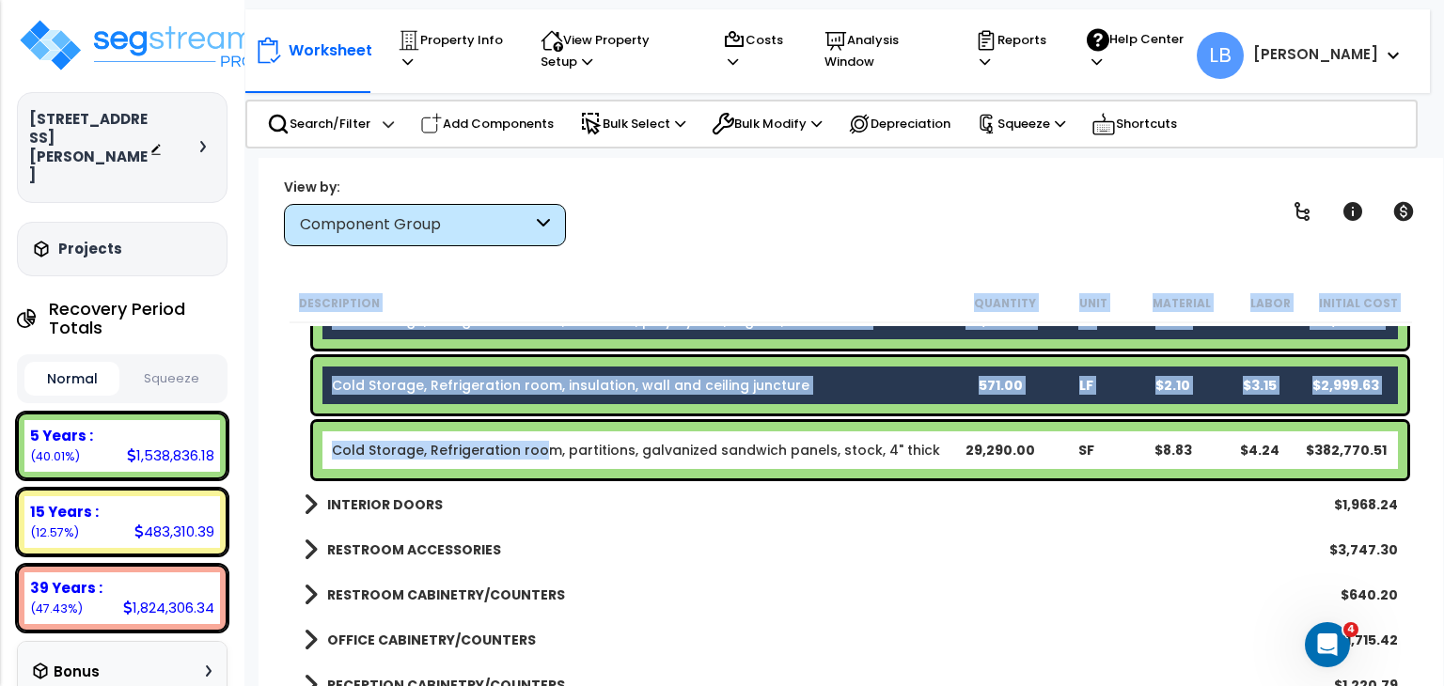
click at [534, 441] on link "Cold Storage, Refrigeration room, partitions, galvanized sandwich panels, stock…" at bounding box center [636, 450] width 608 height 19
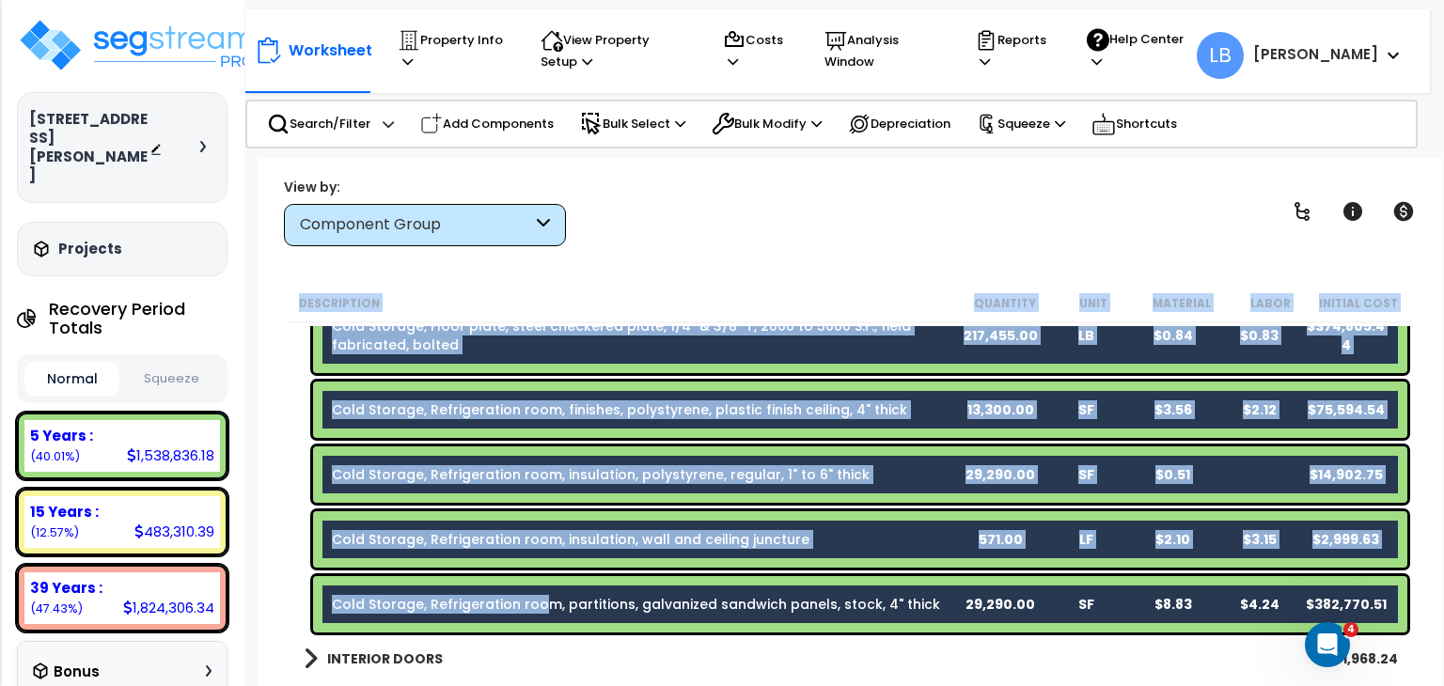
scroll to position [493, 0]
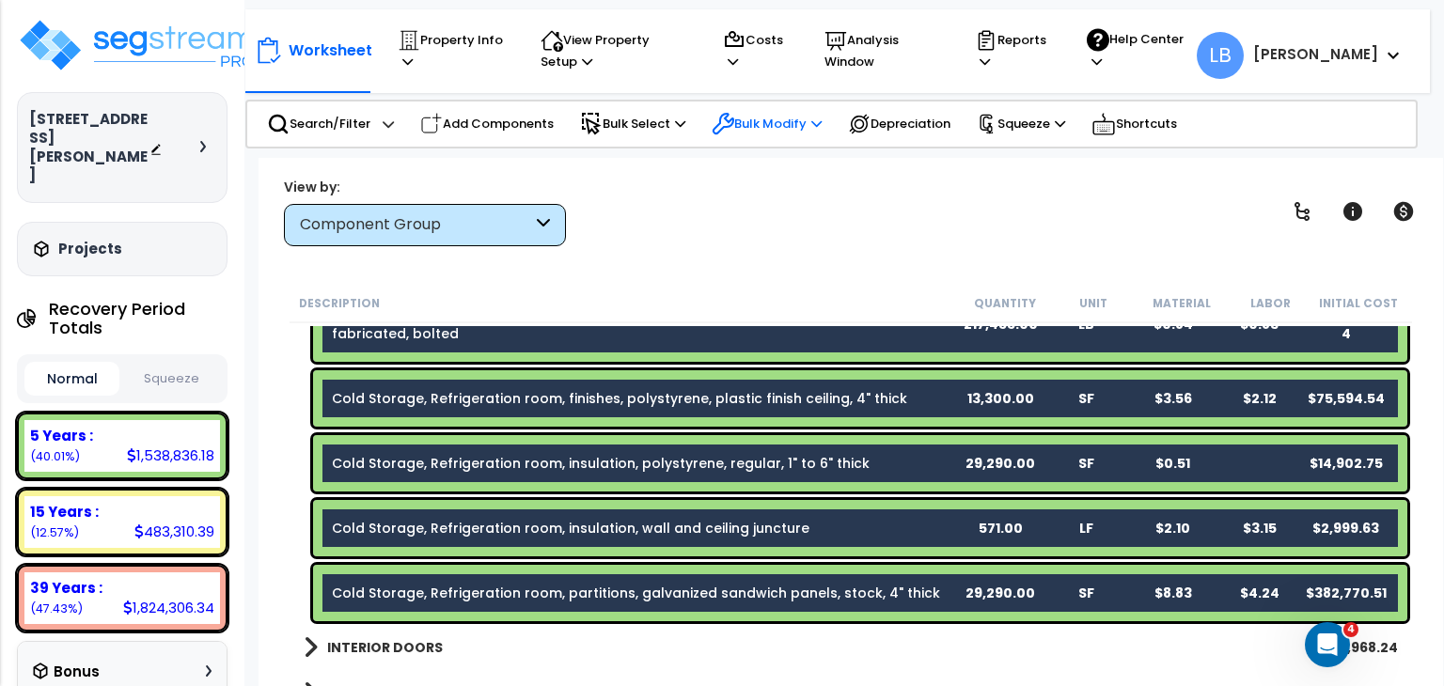
click at [767, 127] on p "Bulk Modify" at bounding box center [767, 124] width 110 height 23
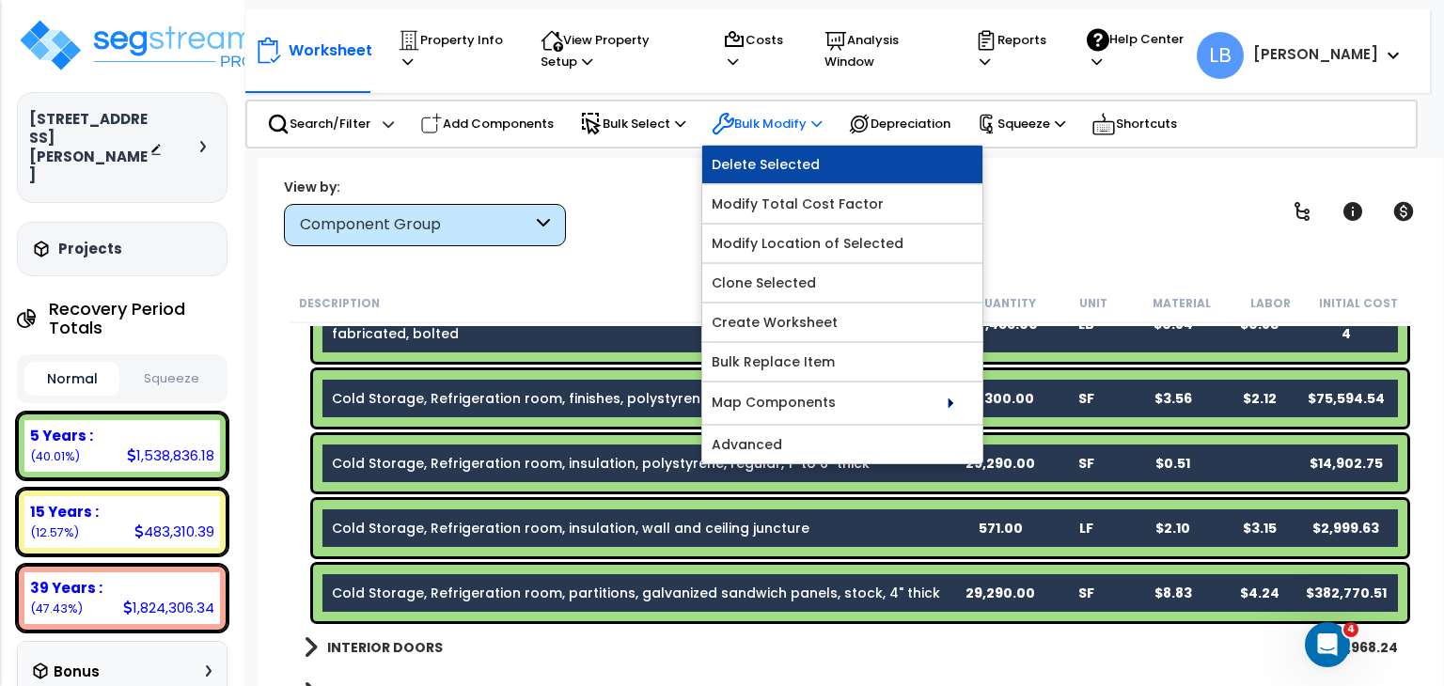
click at [804, 159] on link "Delete Selected" at bounding box center [842, 165] width 280 height 38
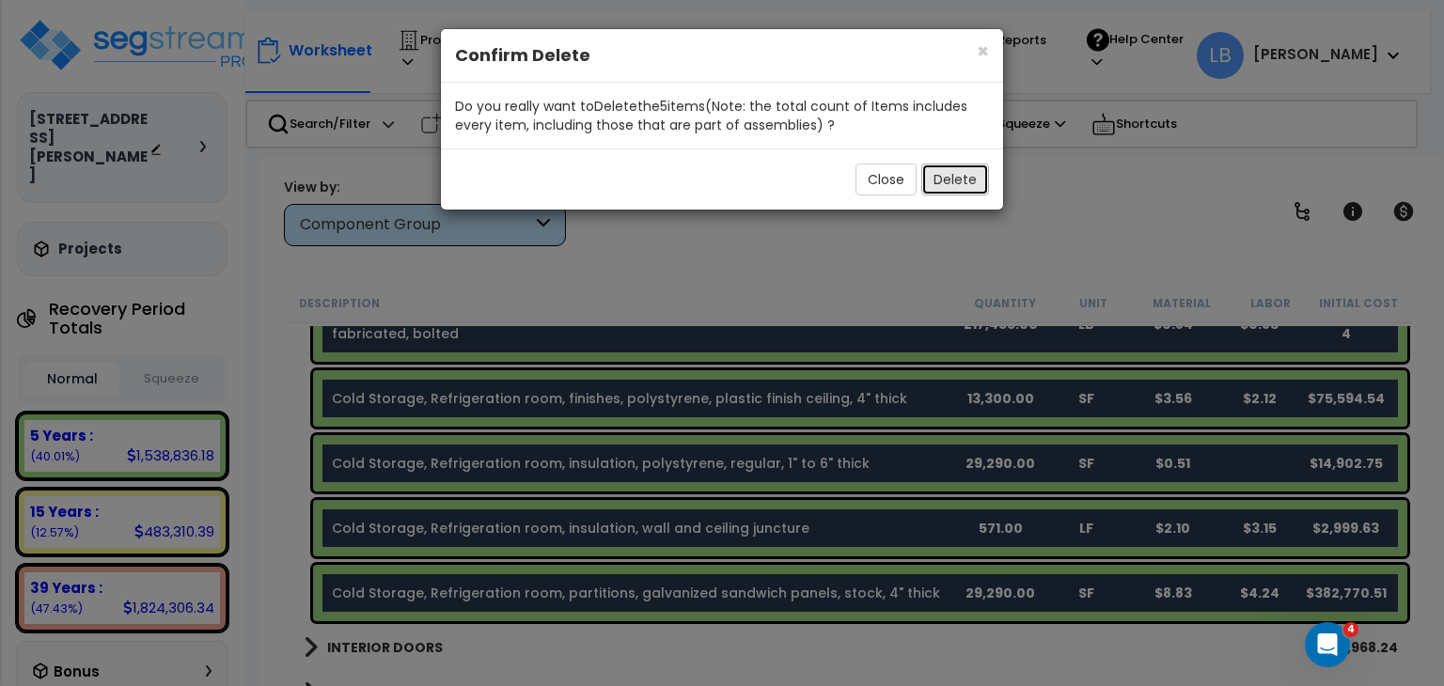
click at [974, 177] on button "Delete" at bounding box center [955, 180] width 68 height 32
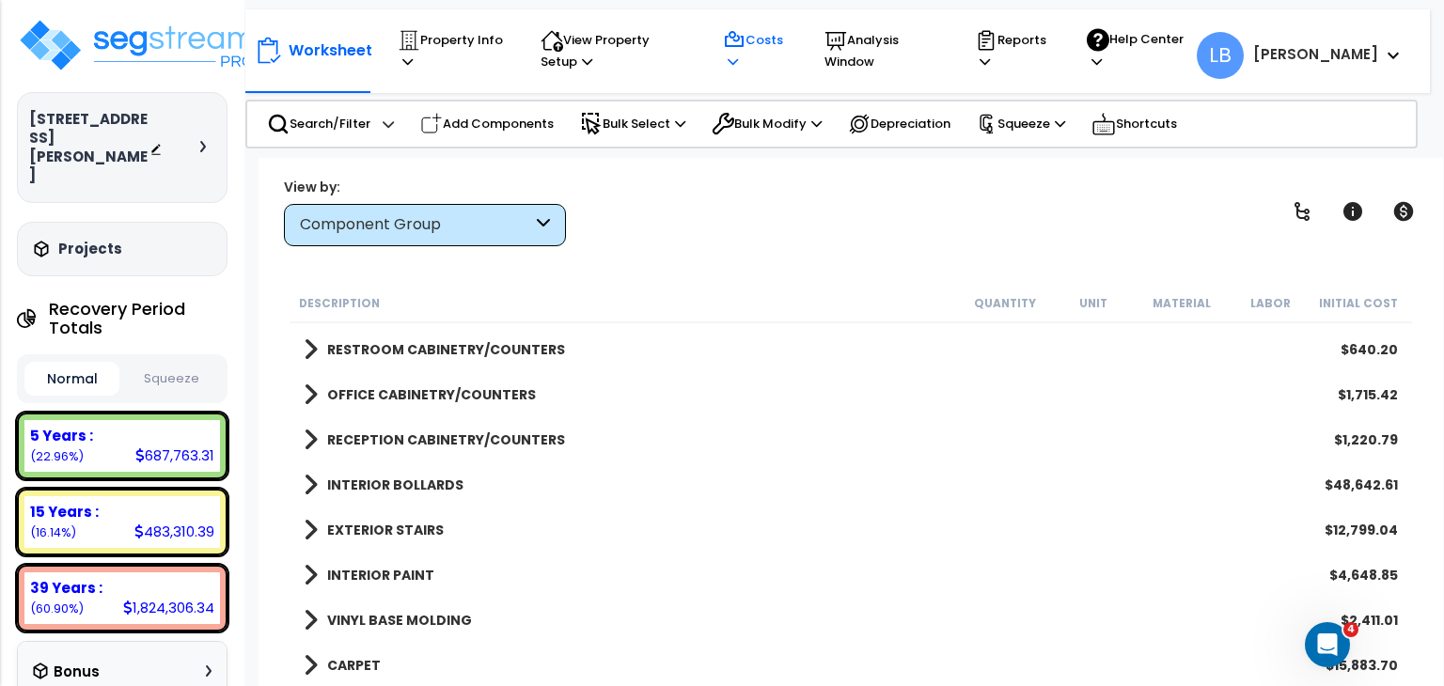
click at [787, 45] on p "Costs" at bounding box center [756, 50] width 66 height 43
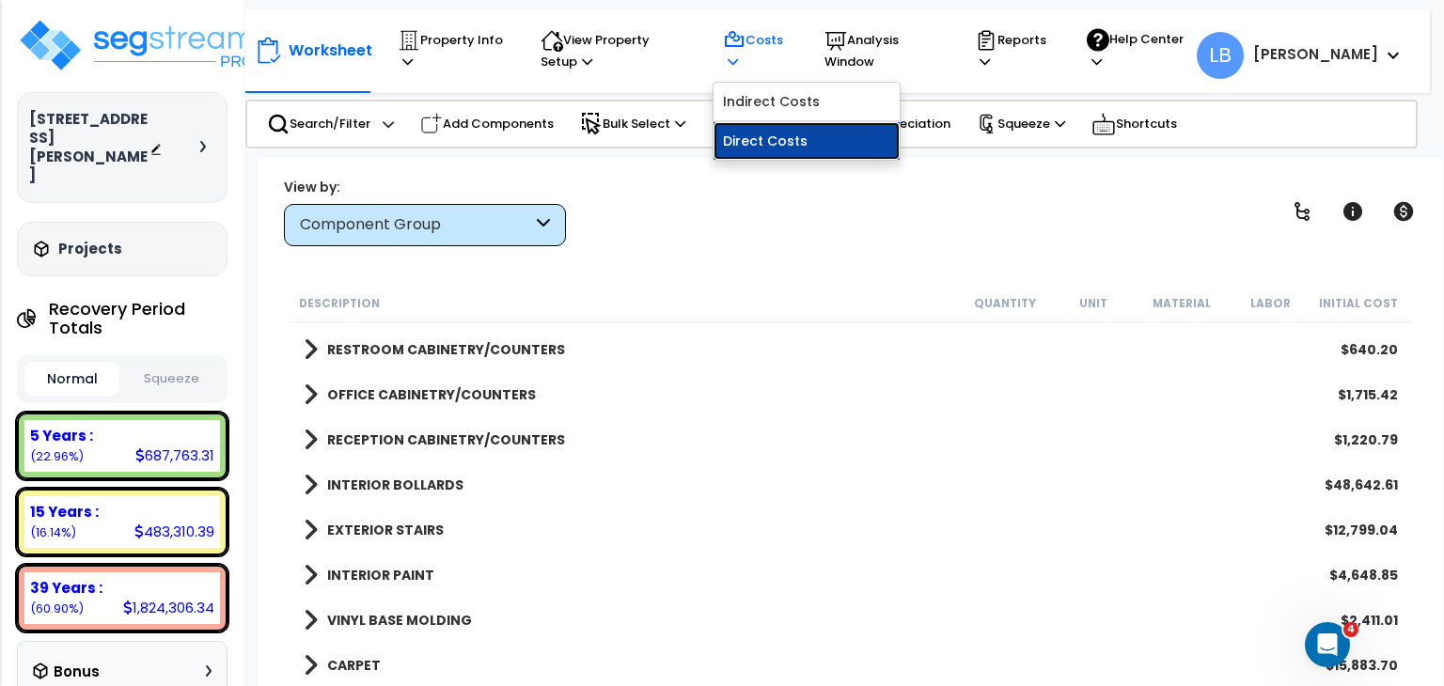
click at [795, 133] on link "Direct Costs" at bounding box center [807, 141] width 186 height 38
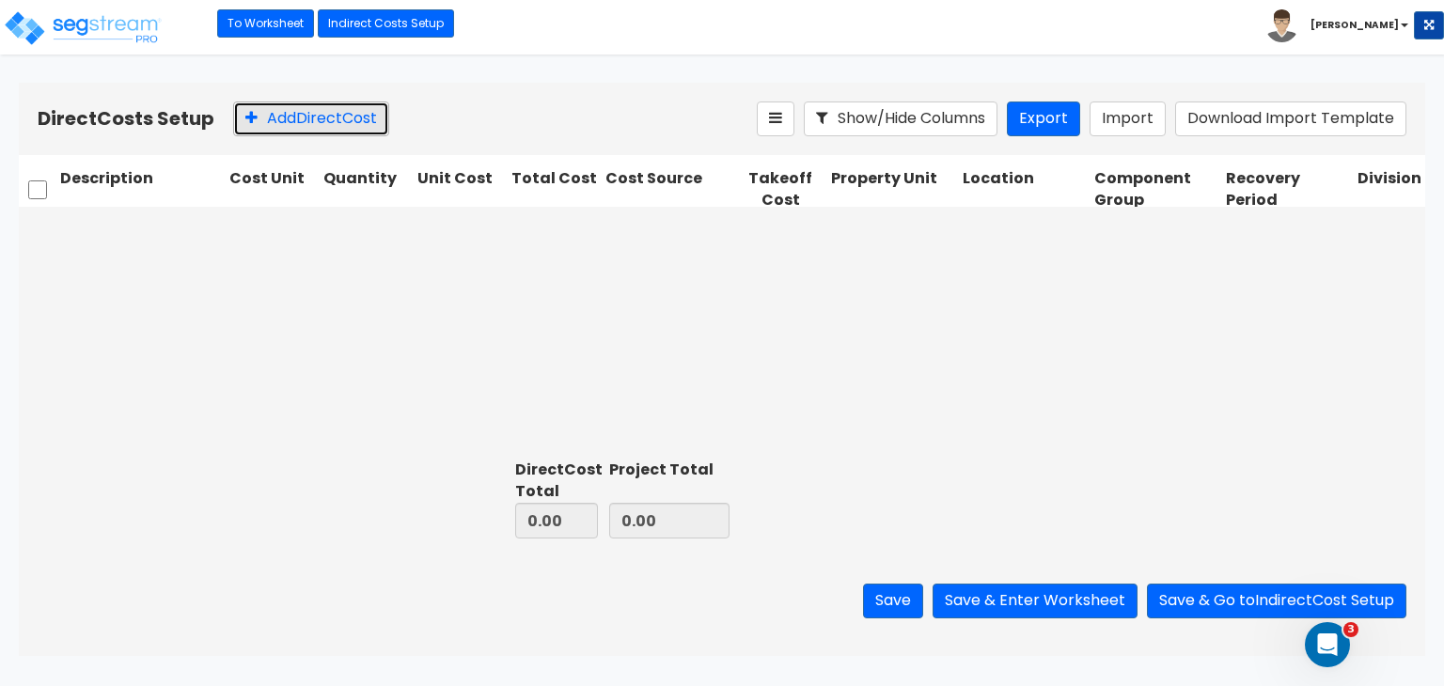
click at [278, 124] on button "Add Direct Cost" at bounding box center [311, 119] width 156 height 35
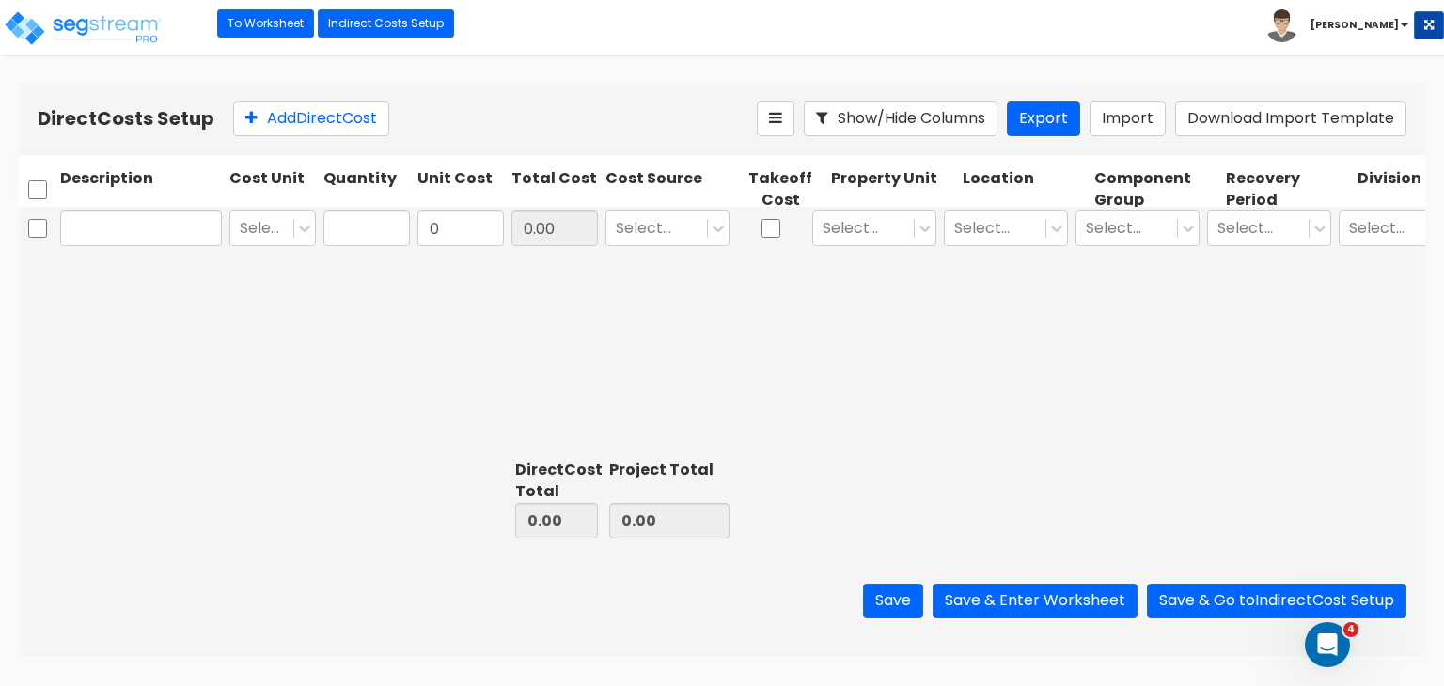
click at [128, 225] on input "text" at bounding box center [141, 229] width 162 height 36
type input "Freezer Cooler Construction Costs"
click at [256, 237] on div at bounding box center [262, 228] width 44 height 25
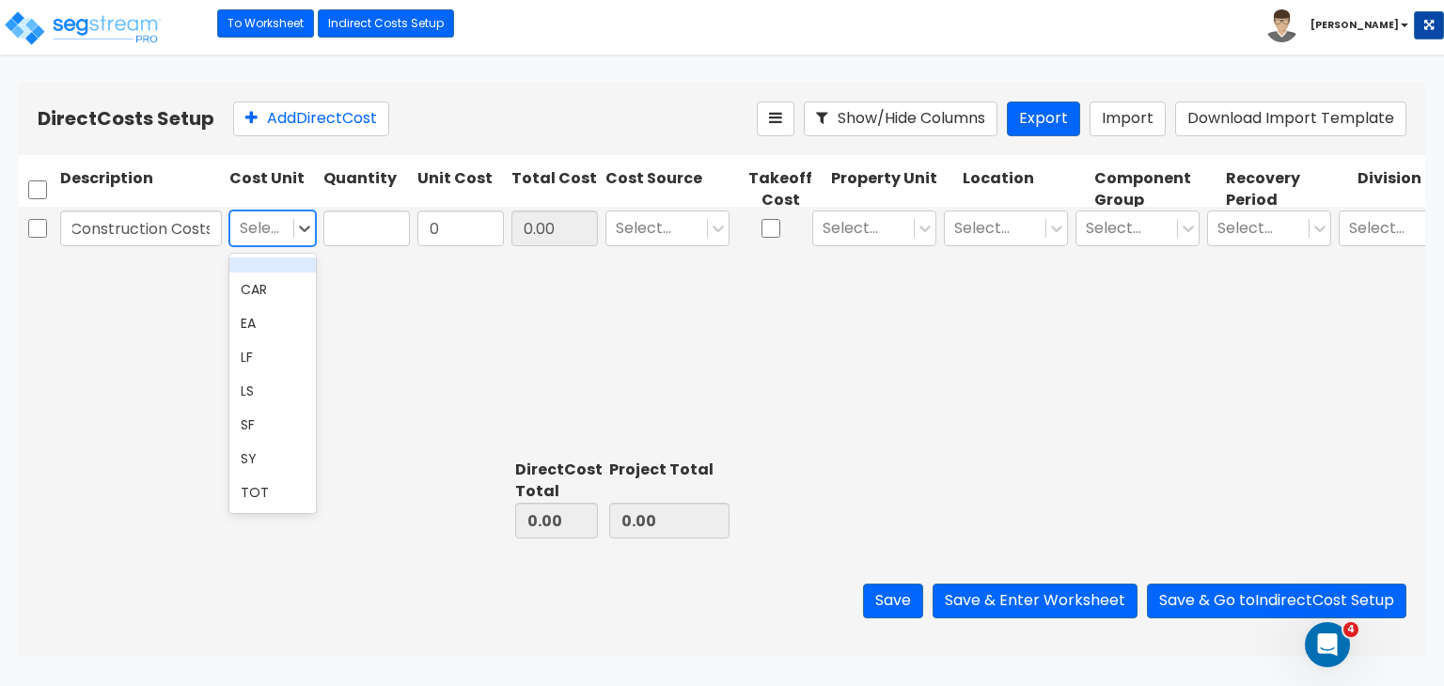
scroll to position [0, 0]
click at [272, 318] on div "EA" at bounding box center [272, 323] width 86 height 34
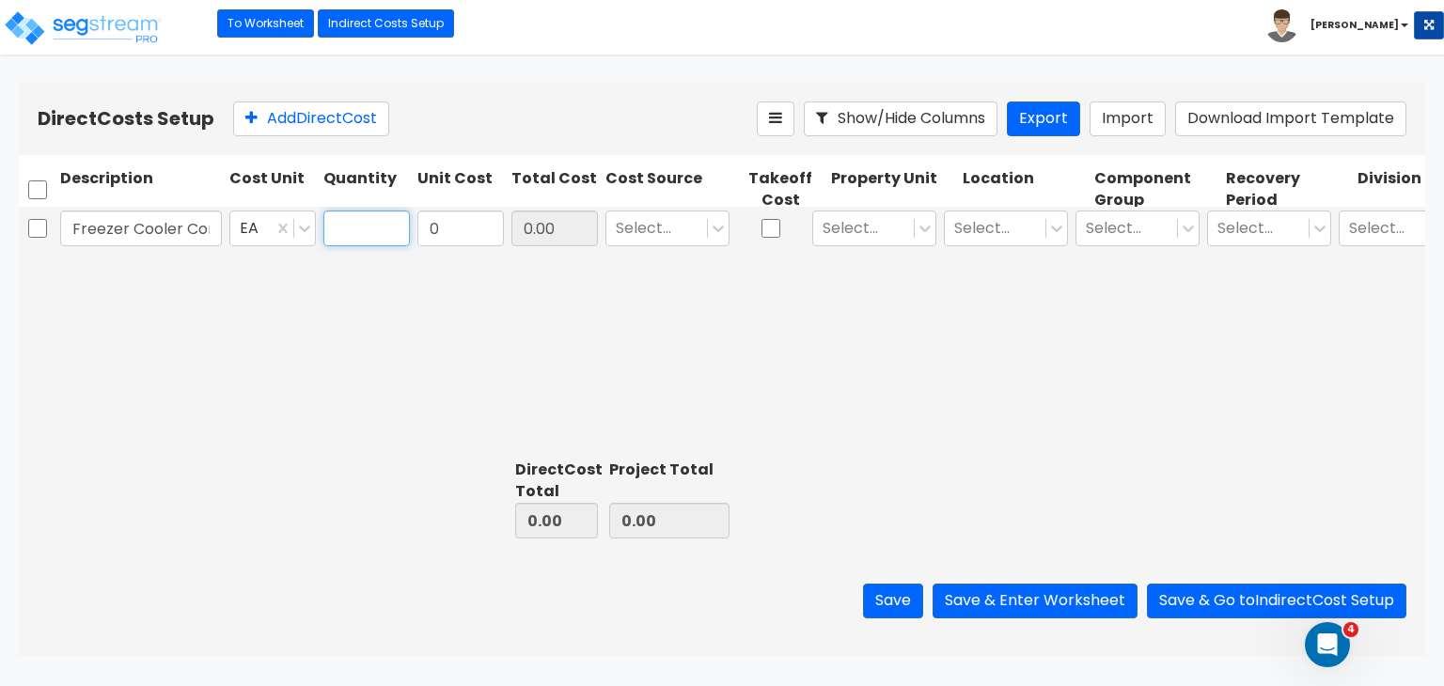
click at [351, 233] on input "text" at bounding box center [366, 229] width 86 height 36
type input "1"
click at [466, 227] on input "0" at bounding box center [460, 229] width 86 height 36
type input "1,572,457"
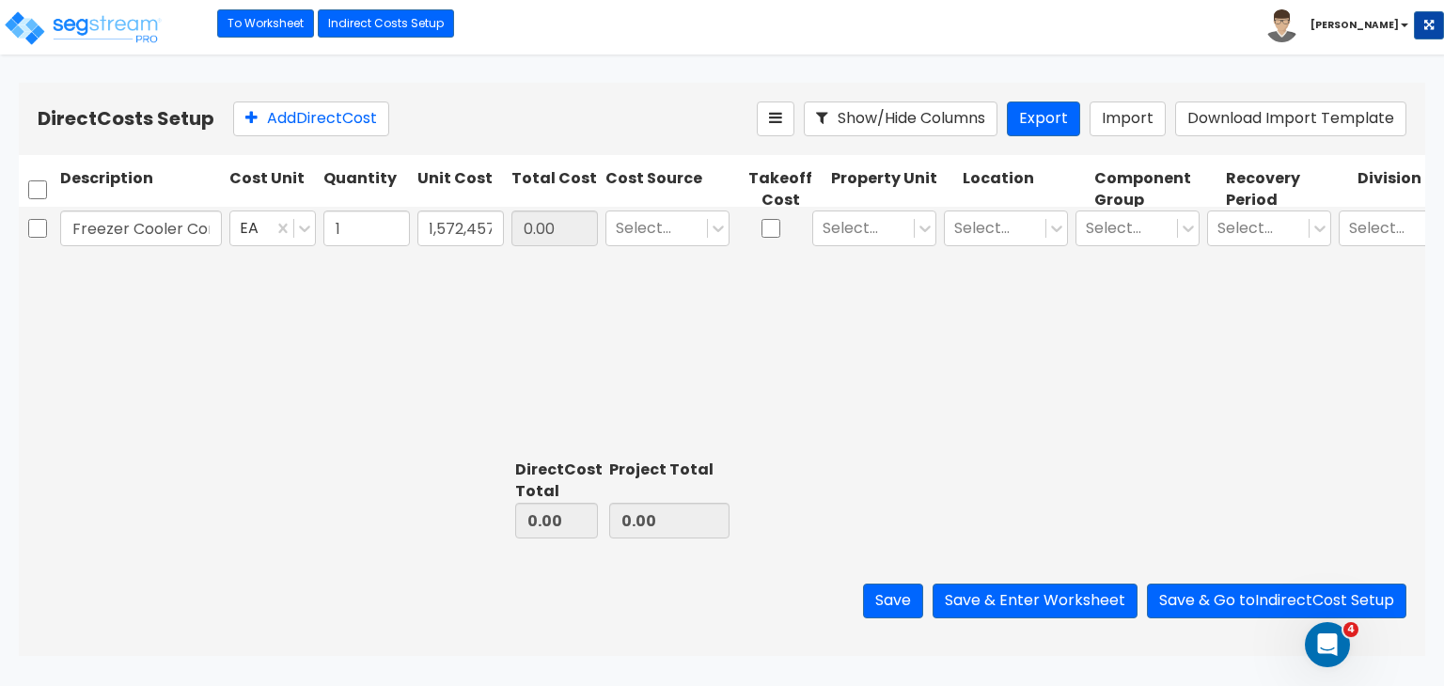
type input "1,572,457.00"
click at [589, 271] on div "Freezer Cooler Construction Costs EA 1 1,572,457 1,572,457.00 Select... Select.…" at bounding box center [722, 329] width 1406 height 245
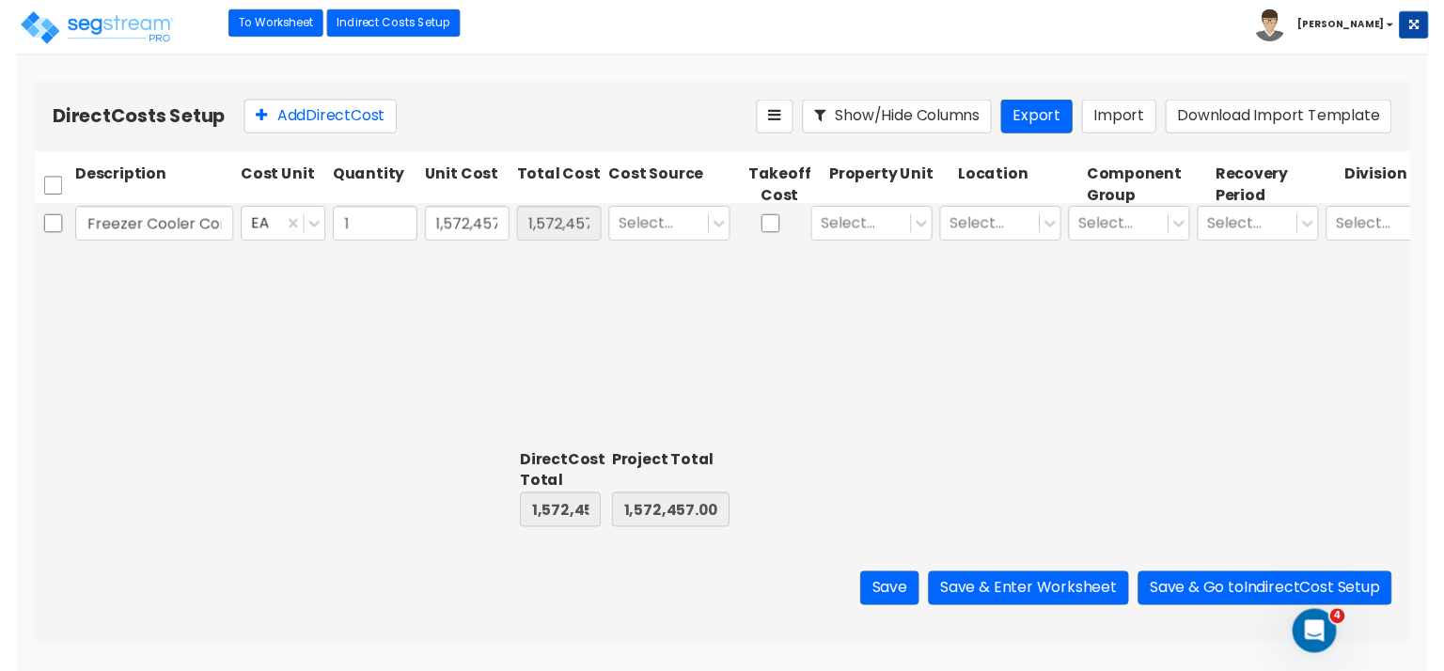
scroll to position [0, 0]
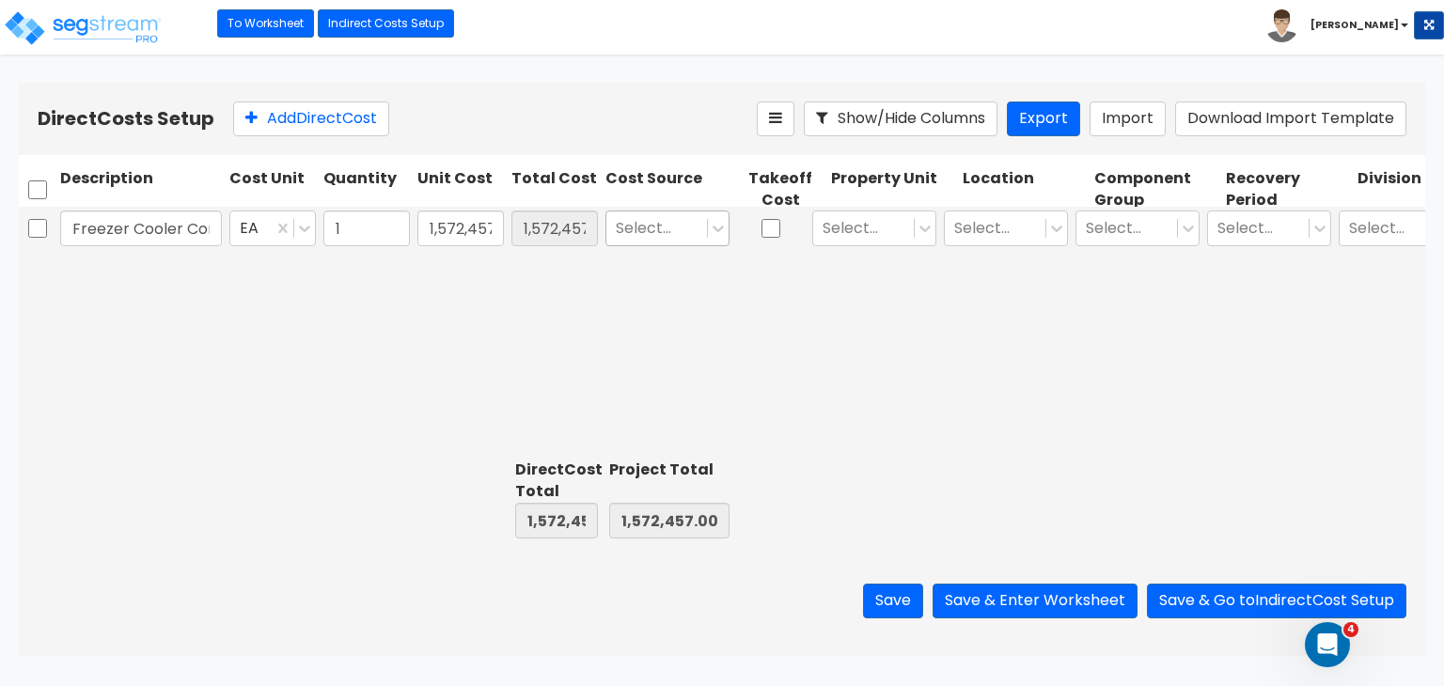
click at [684, 221] on div at bounding box center [657, 228] width 82 height 25
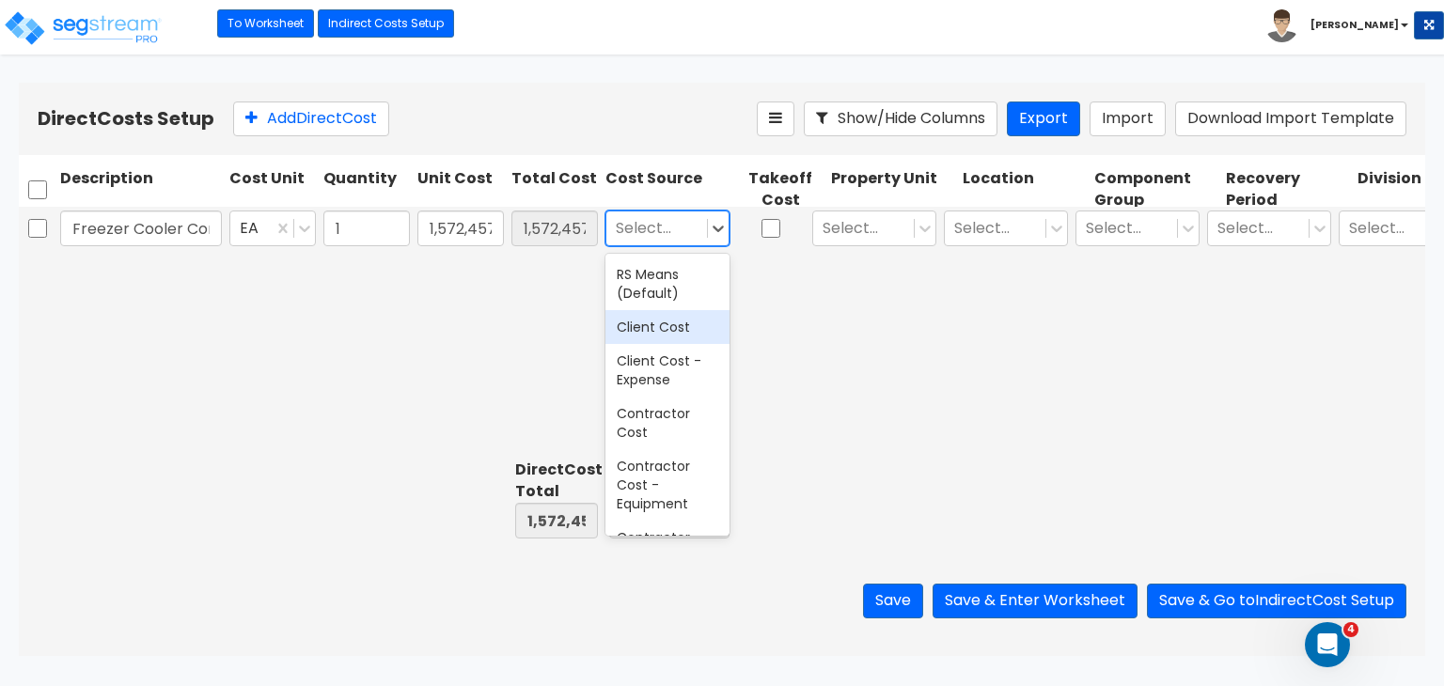
click at [676, 325] on div "Client Cost" at bounding box center [667, 327] width 124 height 34
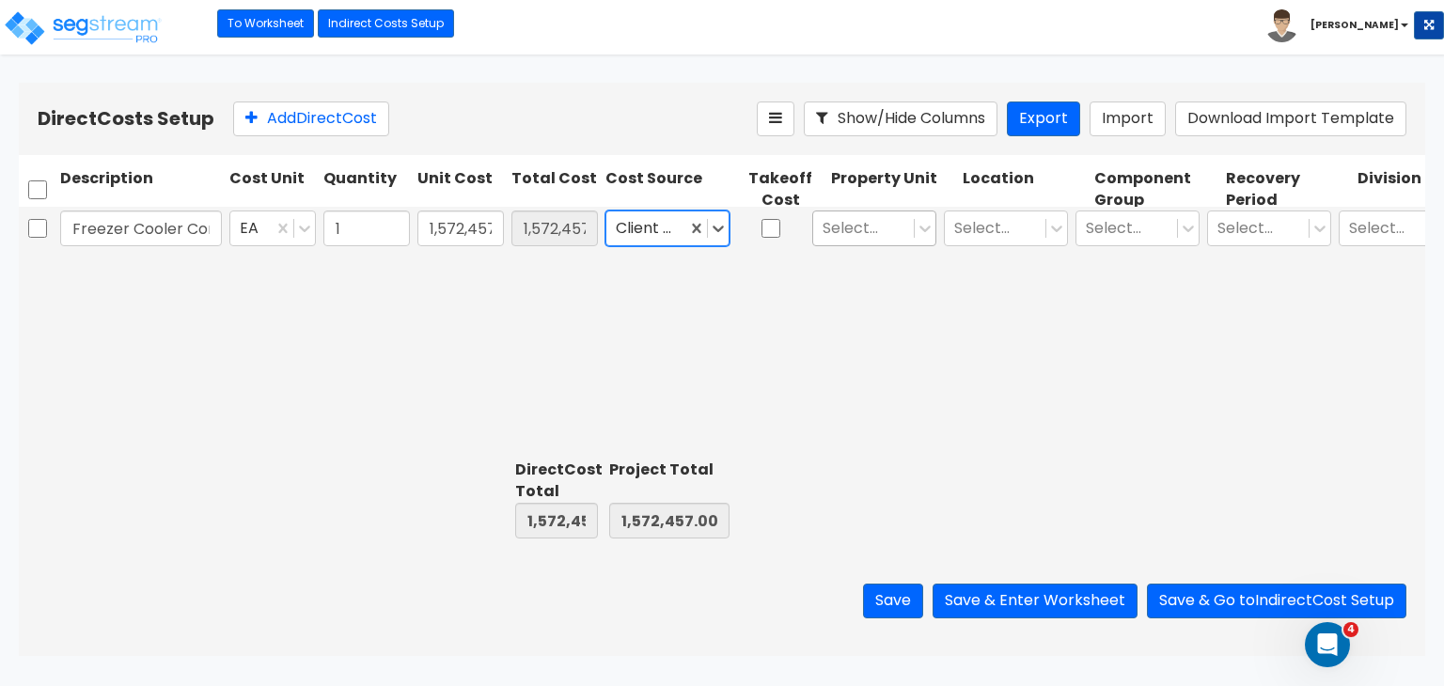
click at [873, 230] on div at bounding box center [864, 228] width 82 height 25
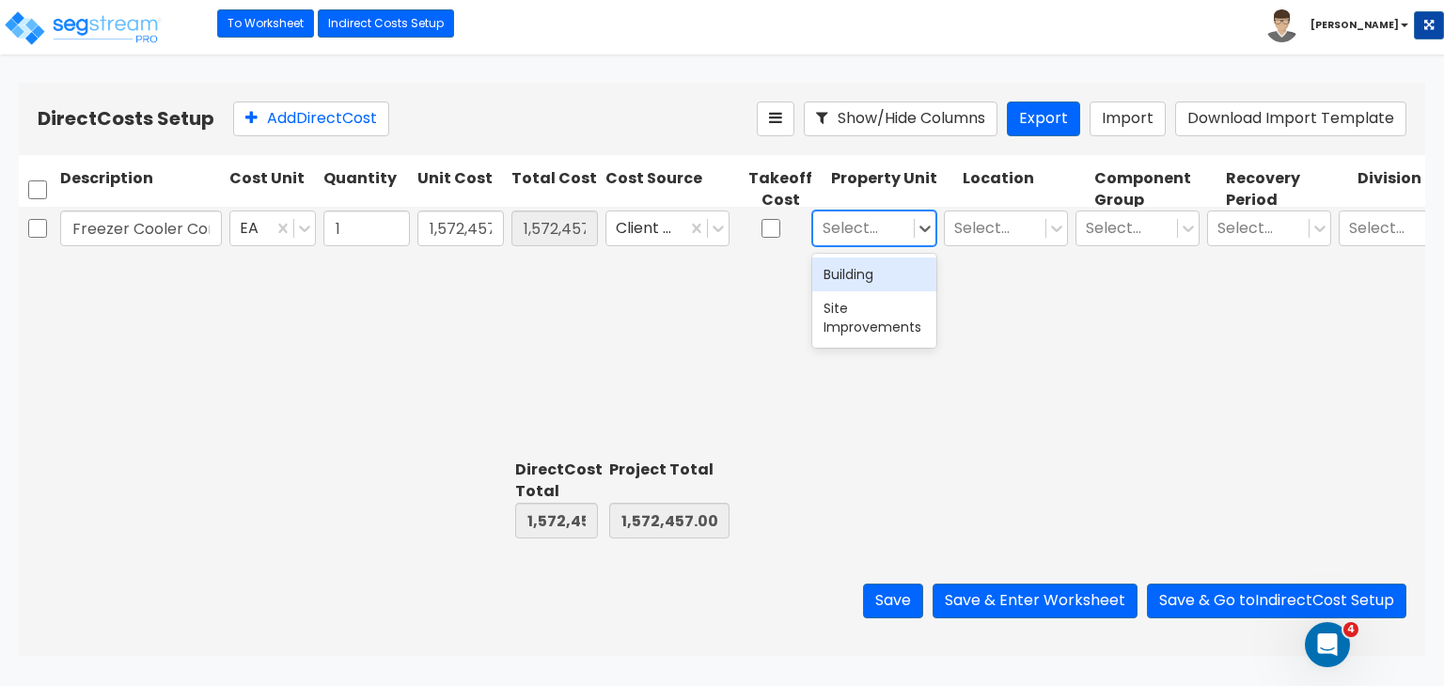
click at [874, 276] on div "Building" at bounding box center [874, 275] width 124 height 34
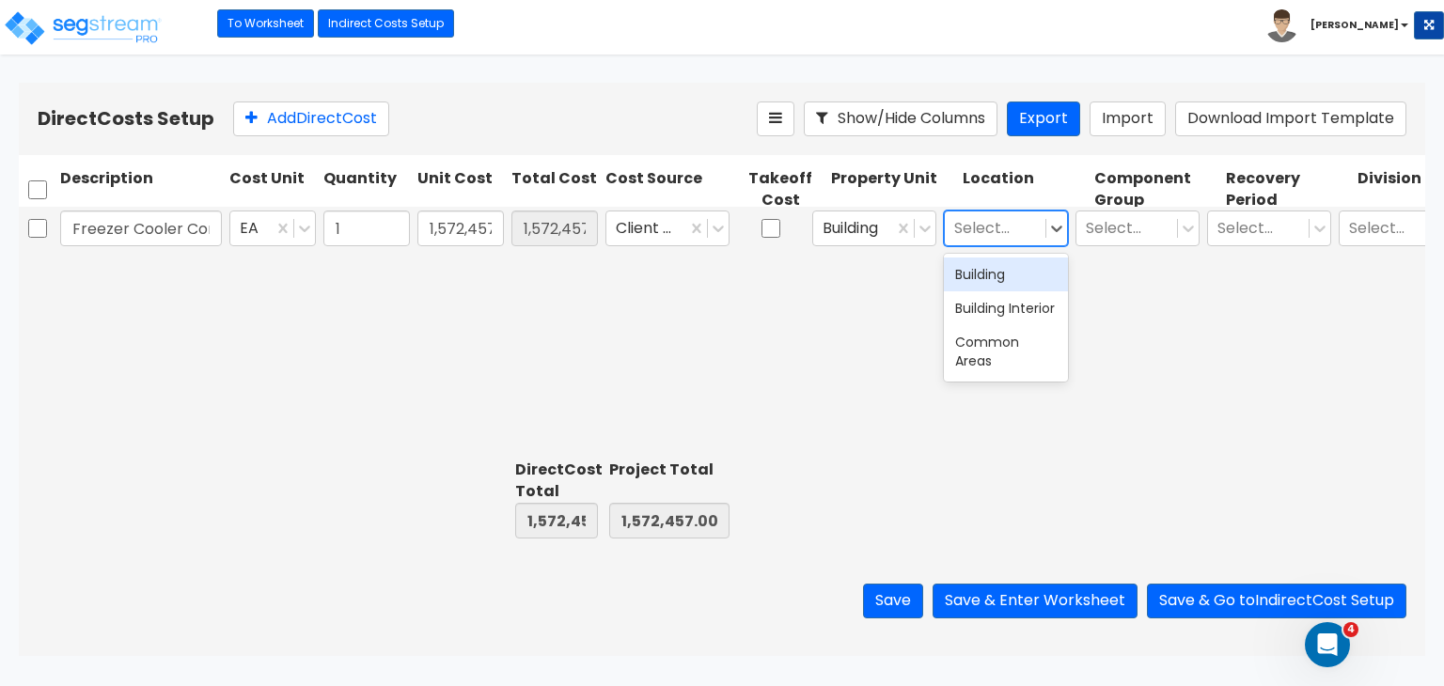
click at [978, 232] on div at bounding box center [995, 228] width 82 height 25
click at [1008, 321] on div "Building Interior" at bounding box center [1006, 308] width 124 height 34
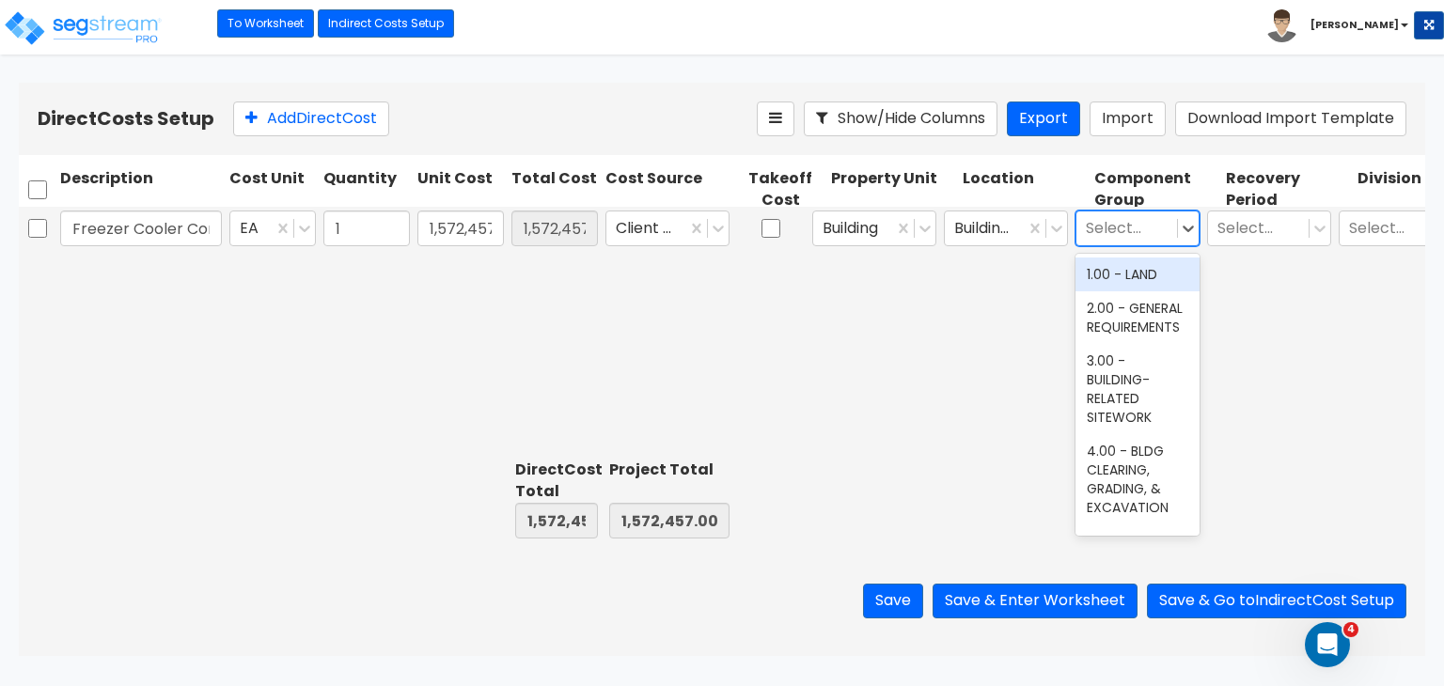
click at [1108, 227] on div at bounding box center [1127, 228] width 82 height 25
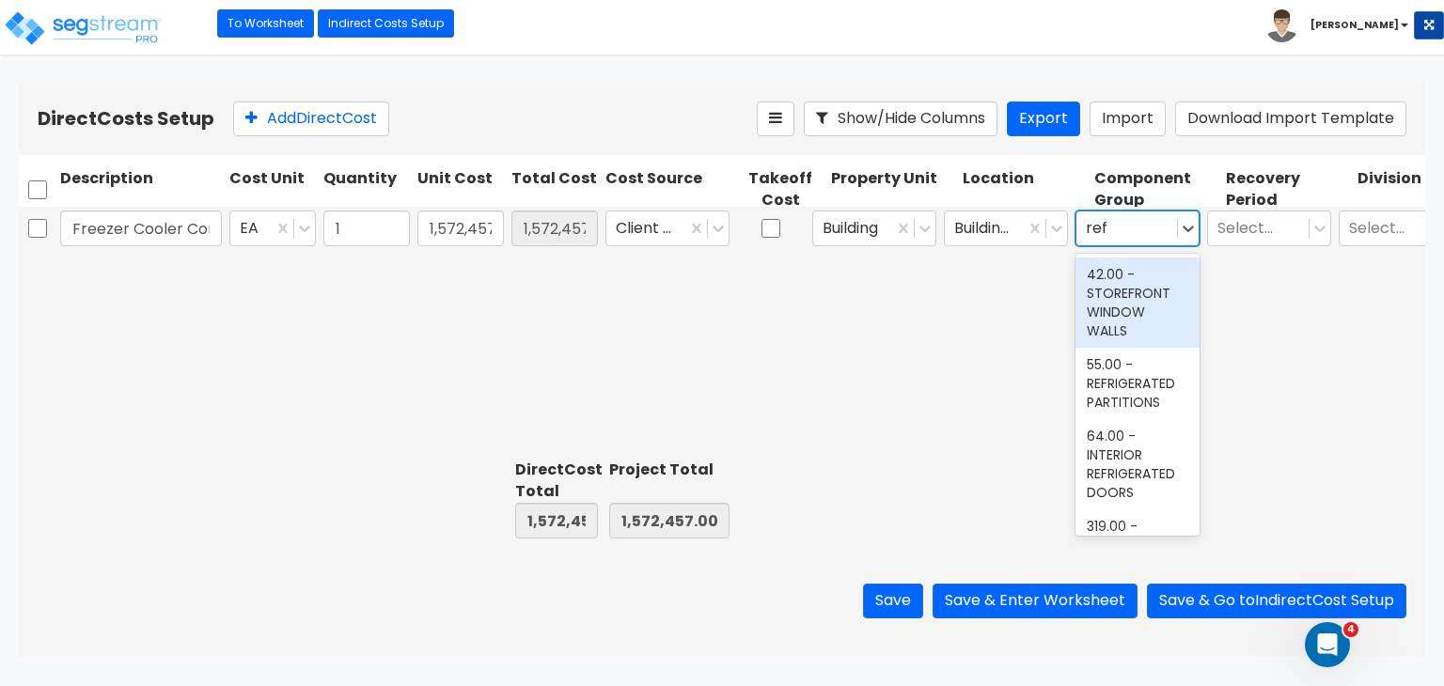
type input "refr"
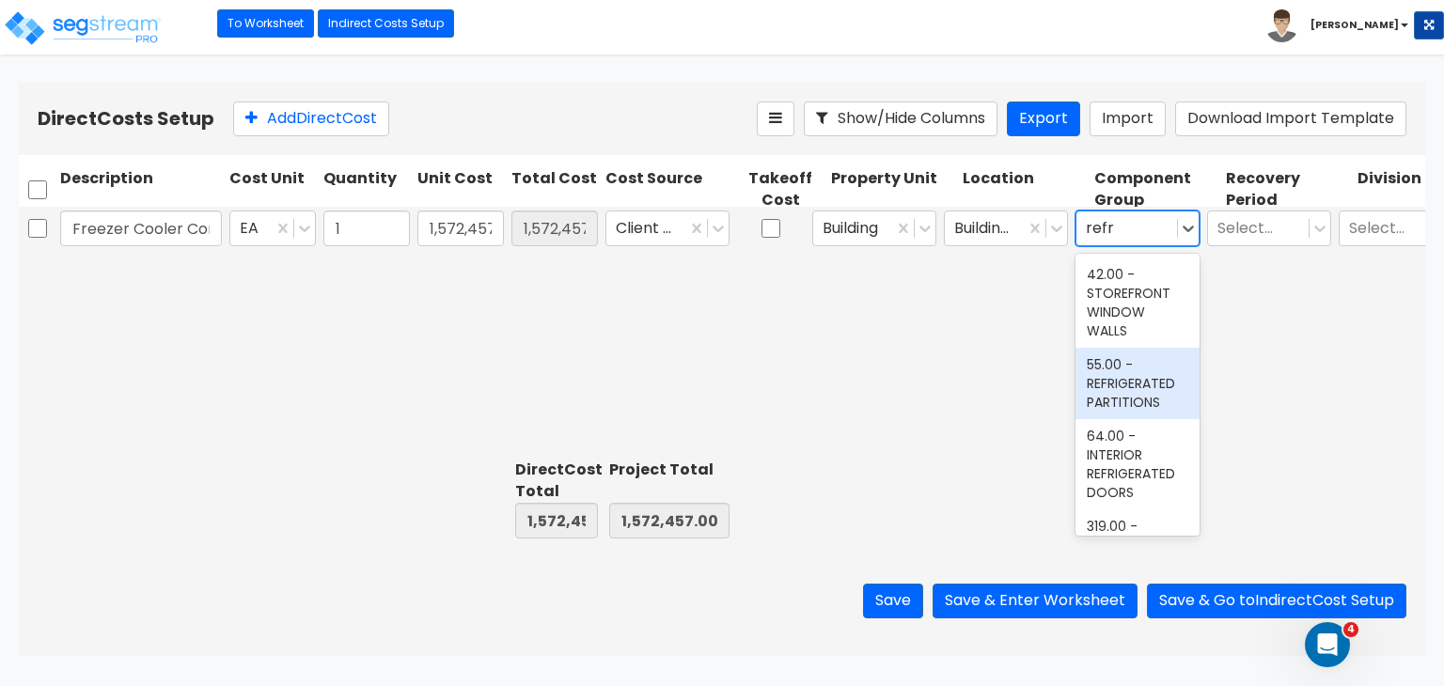
click at [1119, 379] on div "55.00 - REFRIGERATED PARTITIONS" at bounding box center [1137, 383] width 124 height 71
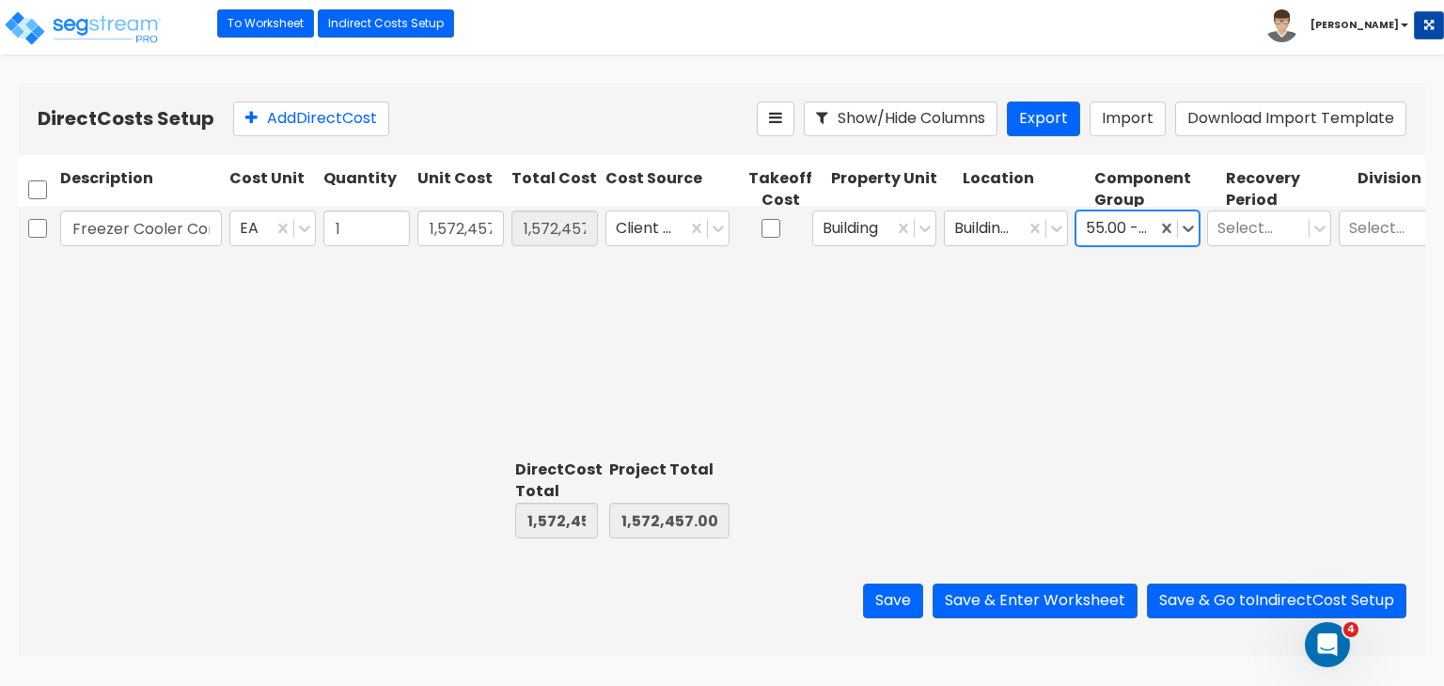
click at [1119, 379] on div "Freezer Cooler Construction Costs EA 1 1,572,457 1,572,457.00 Client Cost Build…" at bounding box center [722, 329] width 1406 height 245
click at [1233, 227] on div at bounding box center [1258, 228] width 82 height 25
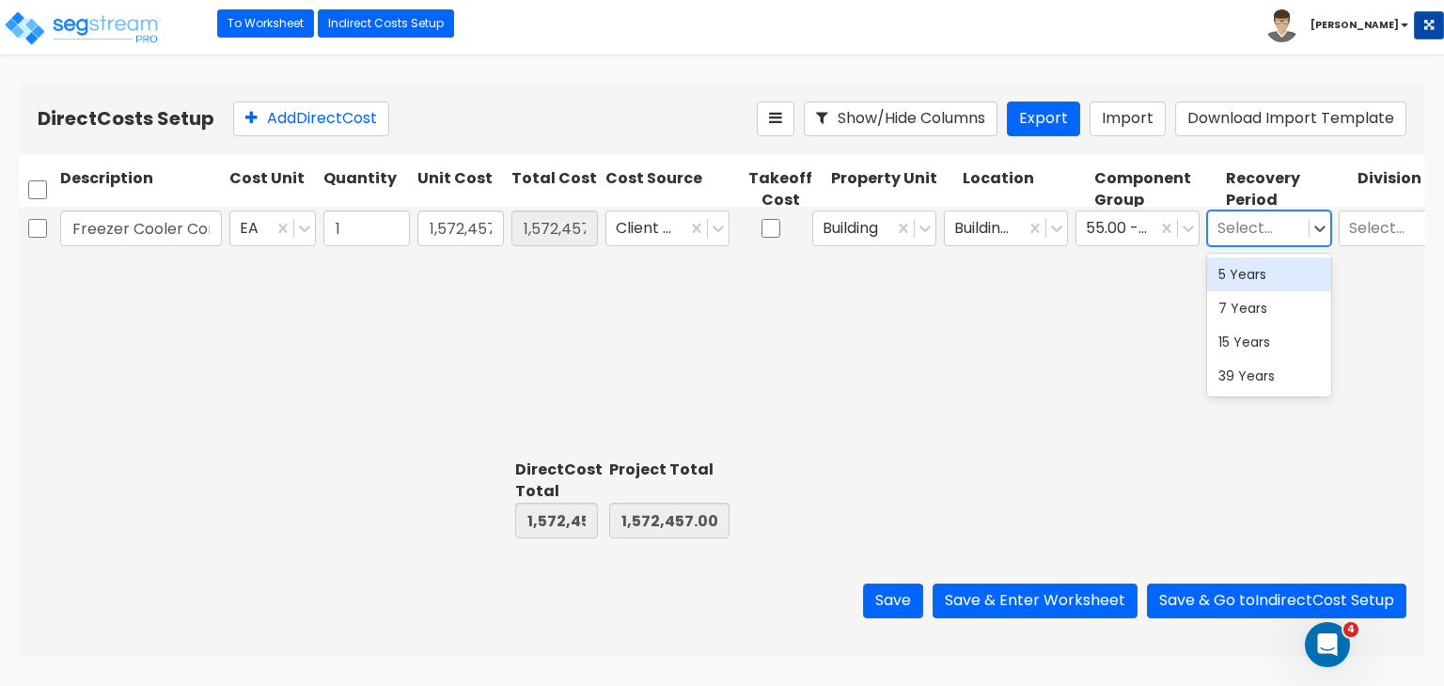
click at [1243, 277] on div "5 Years" at bounding box center [1269, 275] width 124 height 34
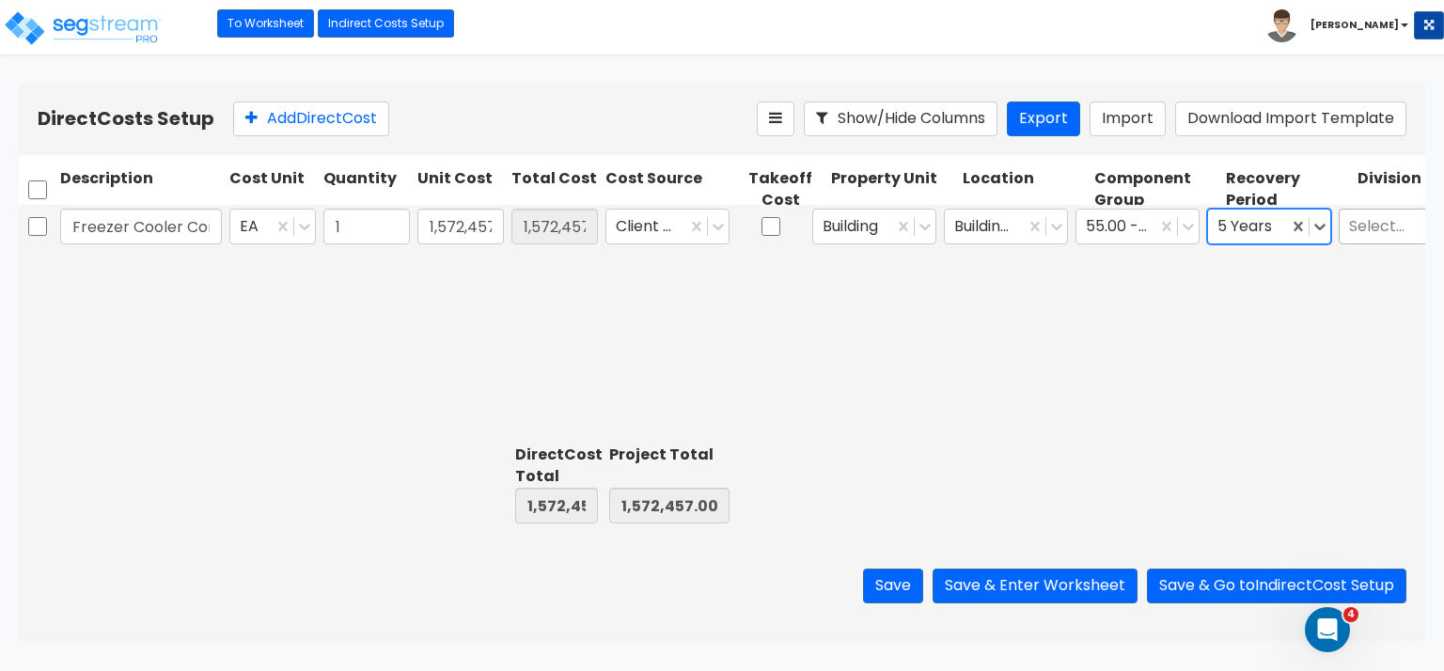
click at [1356, 239] on div at bounding box center [1390, 225] width 82 height 25
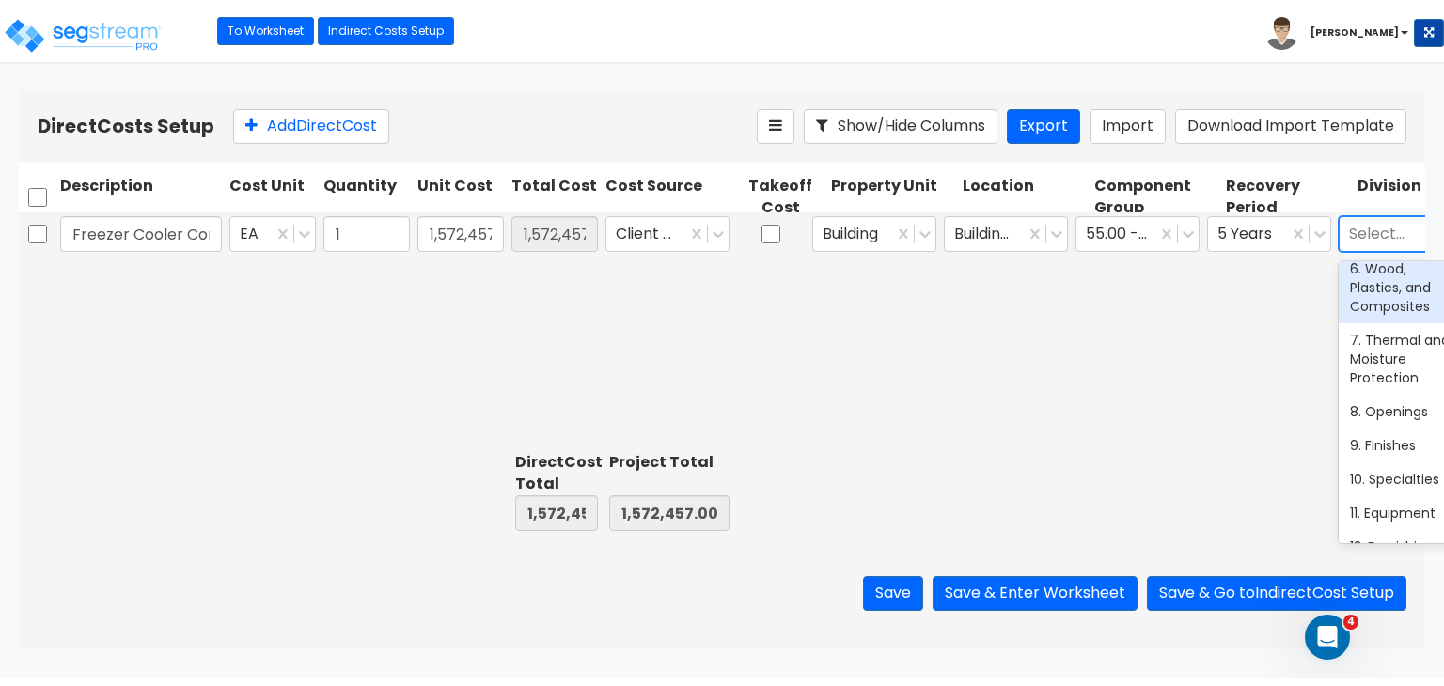
scroll to position [227, 0]
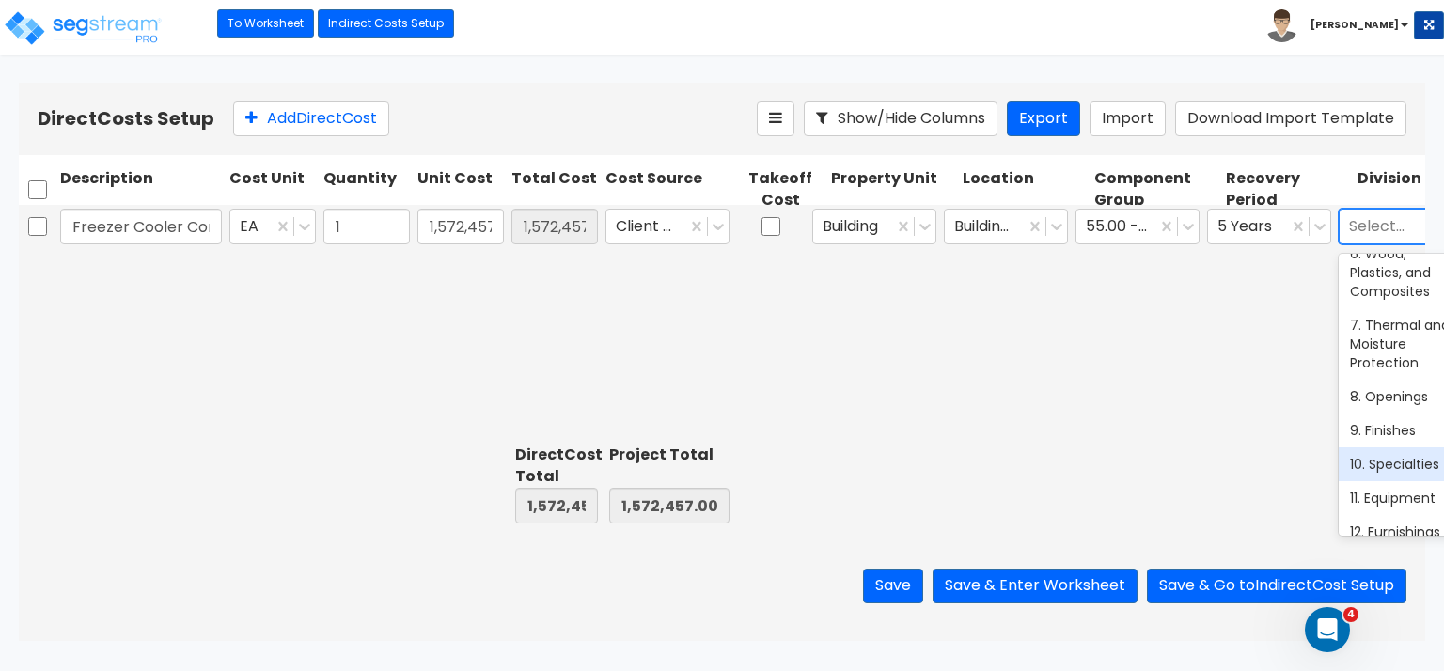
click at [1388, 471] on div "10. Specialties" at bounding box center [1401, 464] width 124 height 34
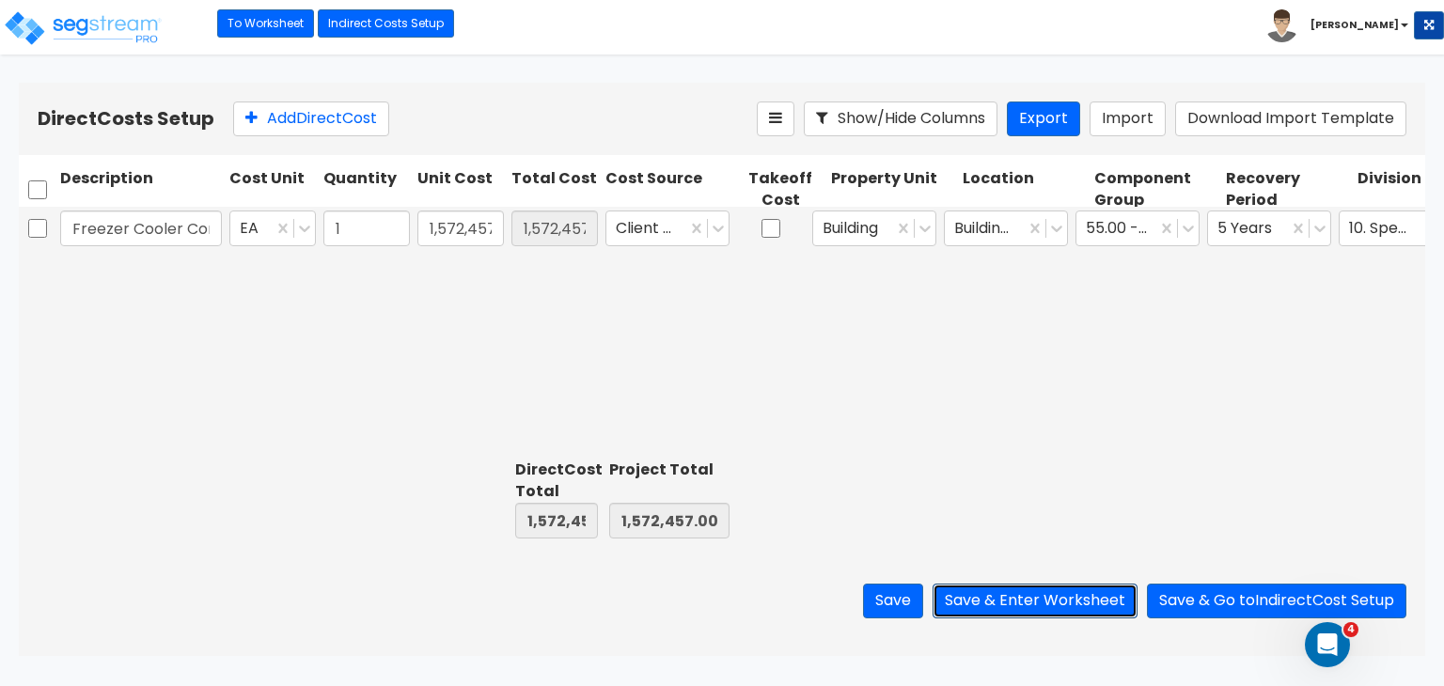
click at [1059, 601] on button "Save & Enter Worksheet" at bounding box center [1035, 601] width 205 height 35
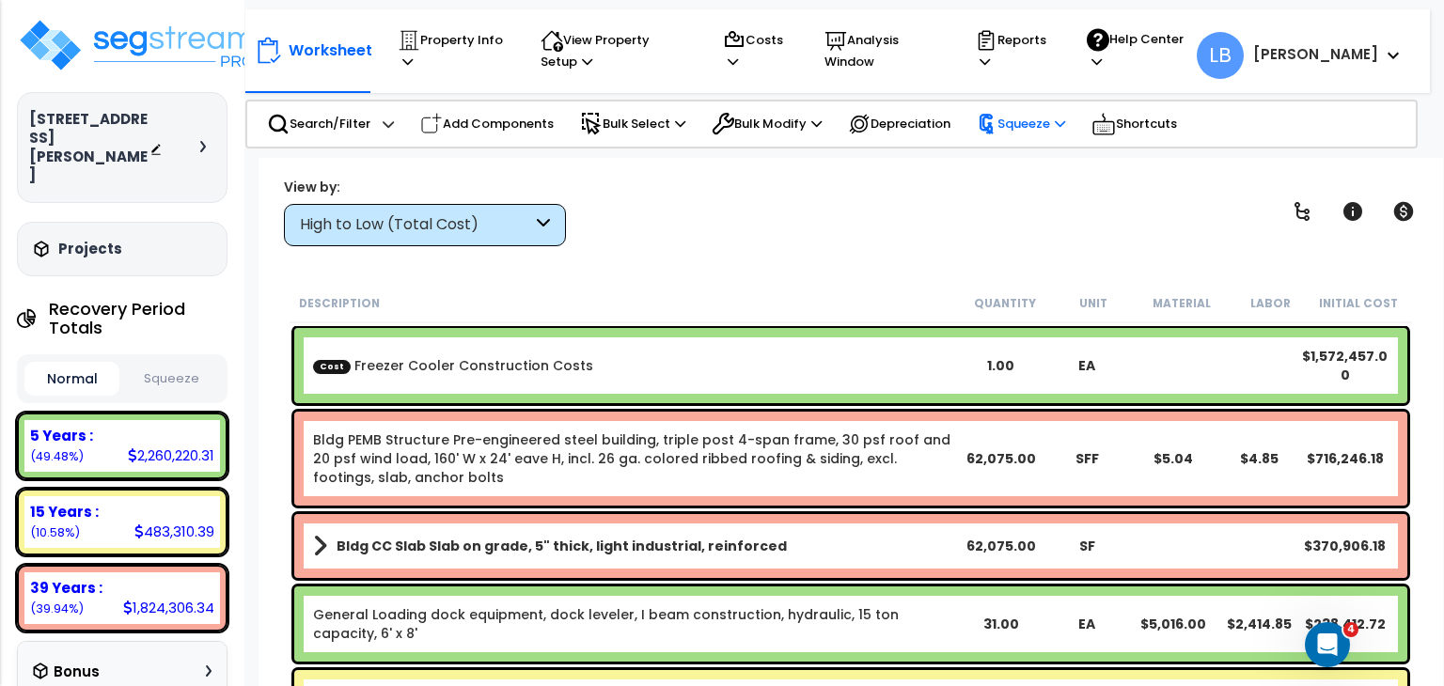
click at [1051, 135] on div "Squeeze" at bounding box center [1021, 123] width 88 height 39
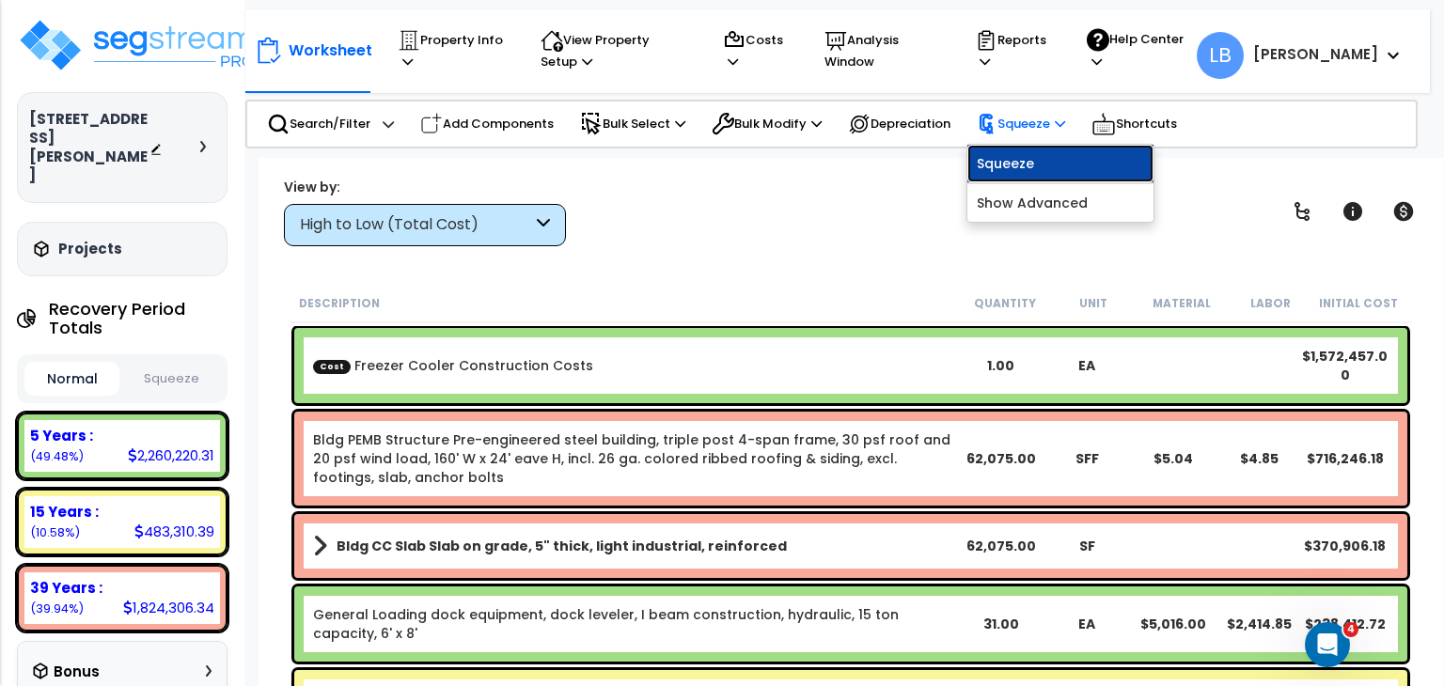
click at [1030, 156] on link "Squeeze" at bounding box center [1060, 164] width 186 height 38
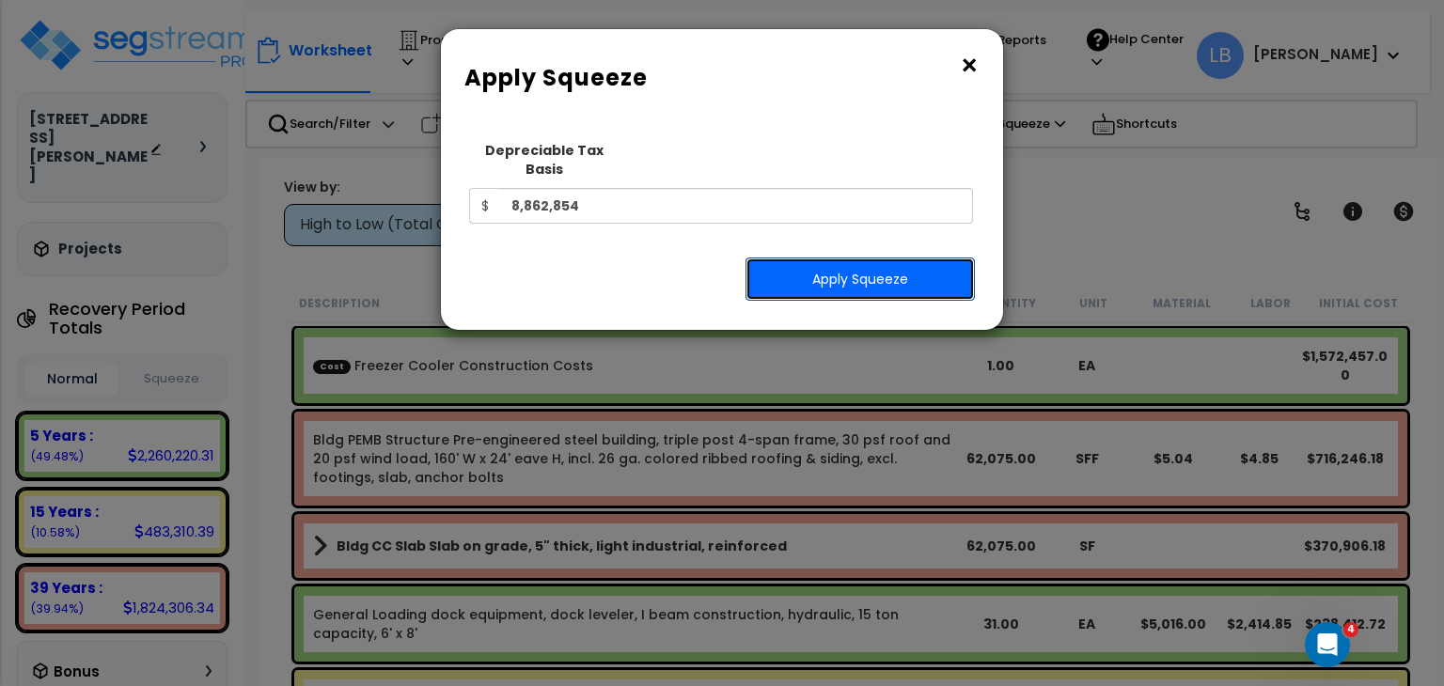
click at [851, 258] on button "Apply Squeeze" at bounding box center [859, 279] width 229 height 43
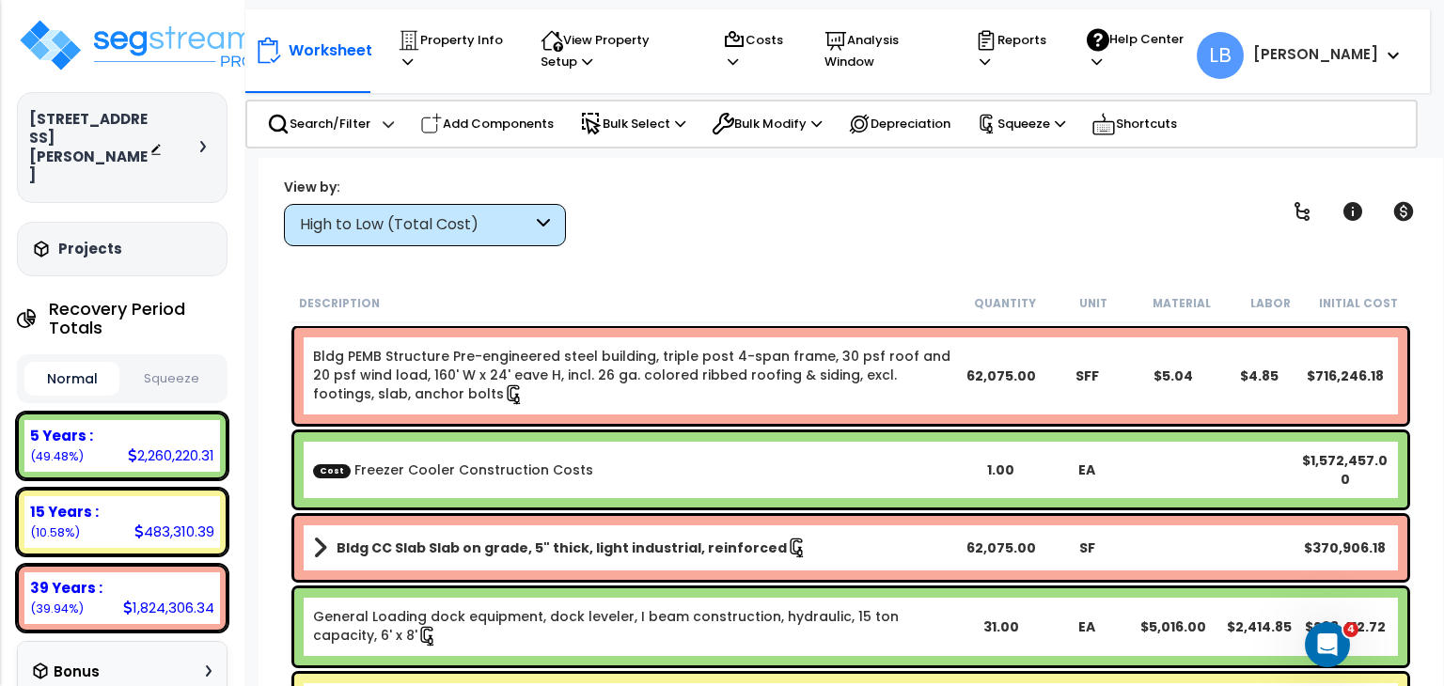
click at [169, 363] on button "Squeeze" at bounding box center [171, 379] width 95 height 33
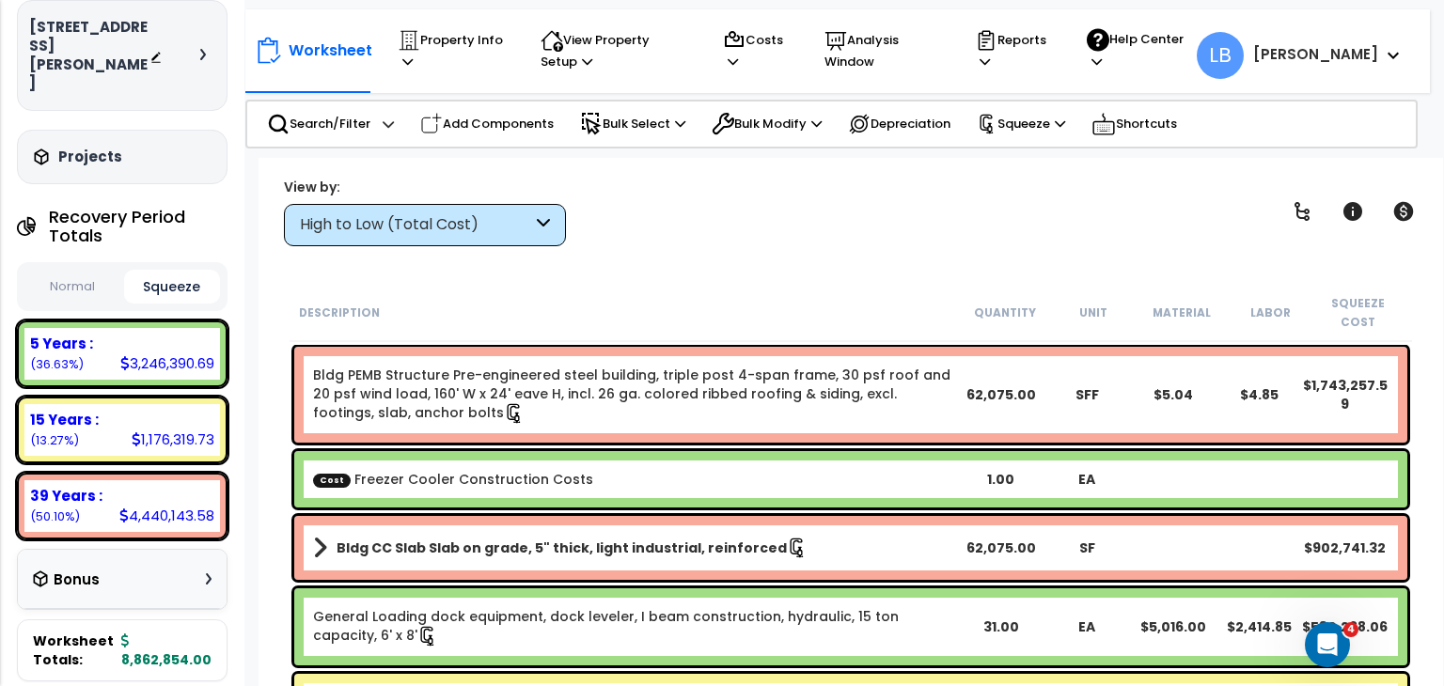
scroll to position [102, 0]
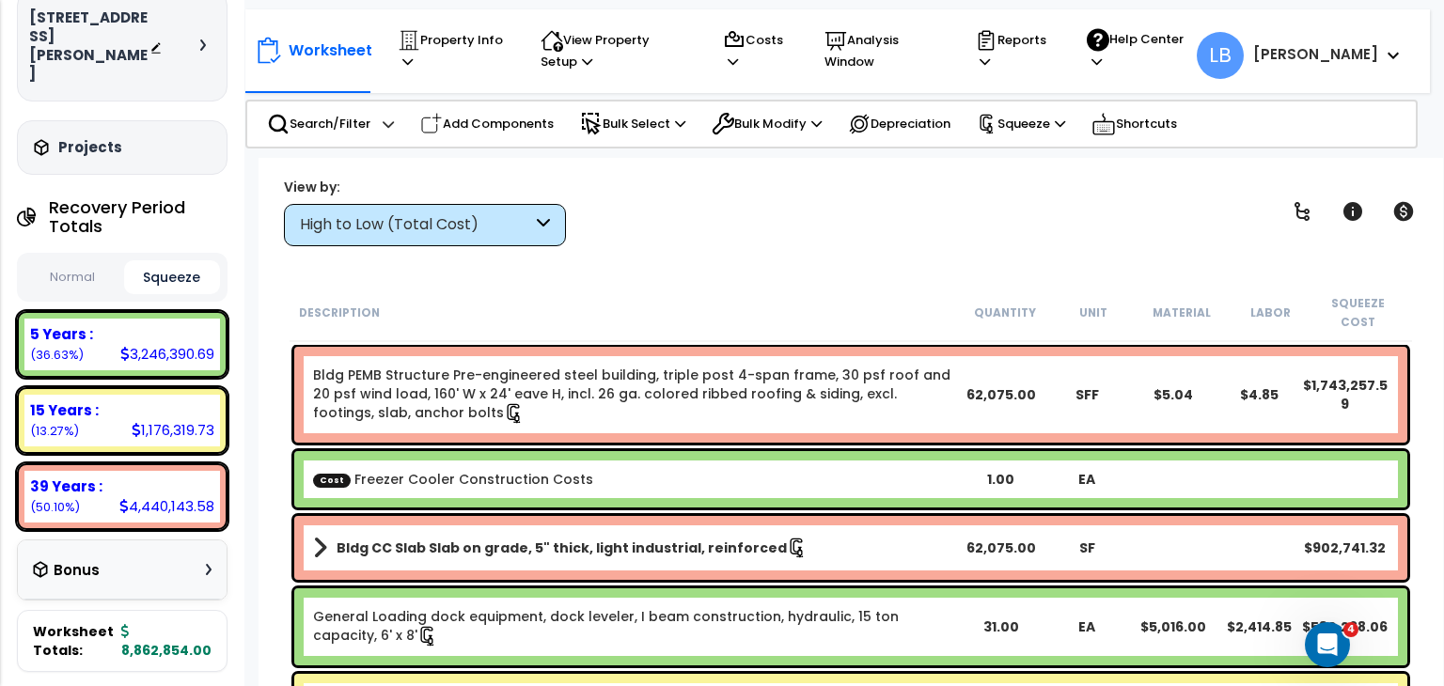
click at [59, 261] on button "Normal" at bounding box center [71, 277] width 95 height 33
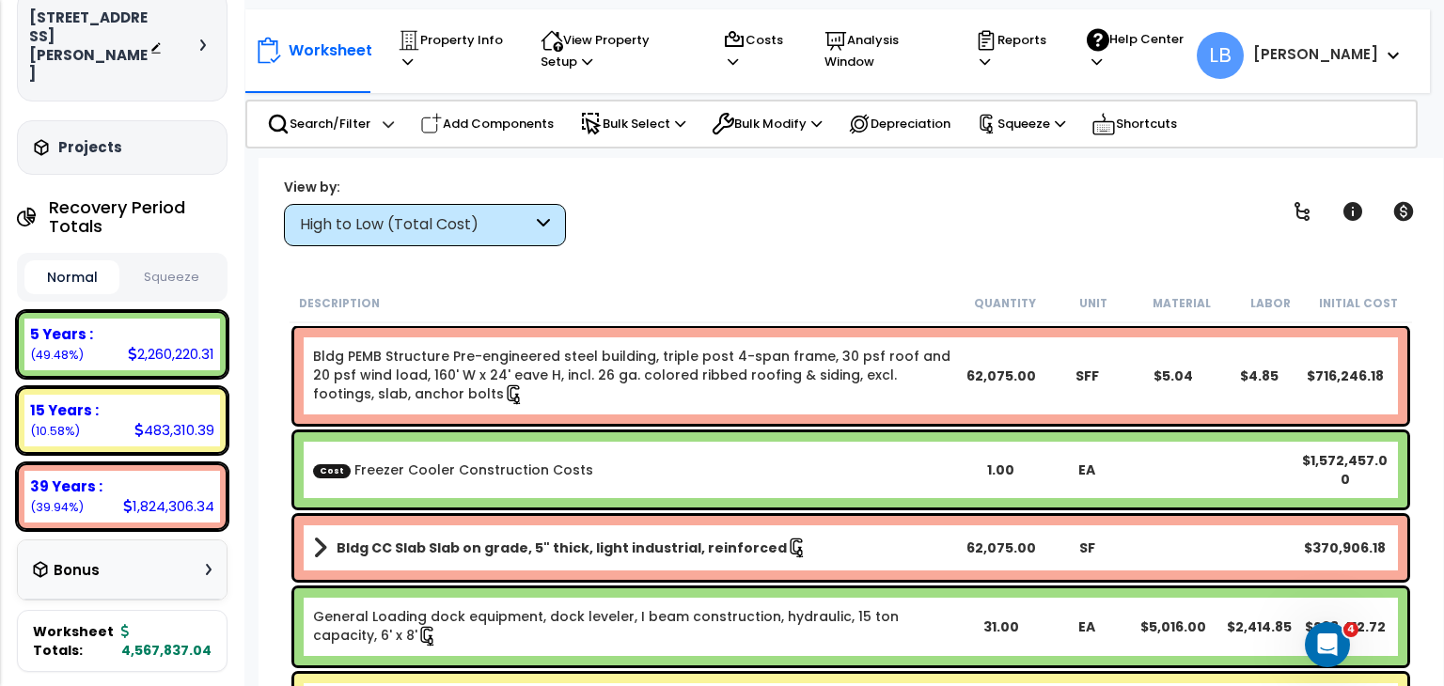
click at [703, 274] on div "Worksheet Property Info Property Setup Add Property Unit Template property Clon…" at bounding box center [851, 501] width 1184 height 686
click at [171, 261] on button "Squeeze" at bounding box center [171, 277] width 95 height 33
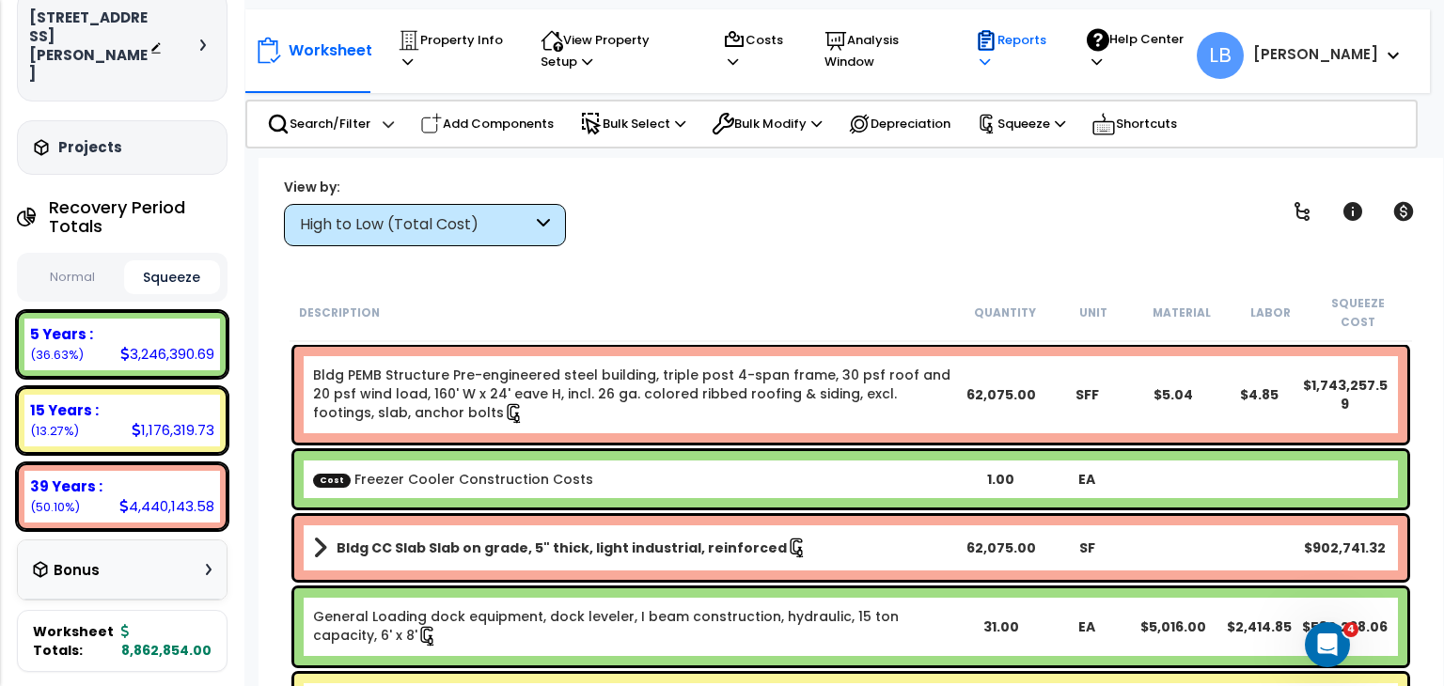
click at [1051, 42] on p "Reports" at bounding box center [1013, 50] width 76 height 43
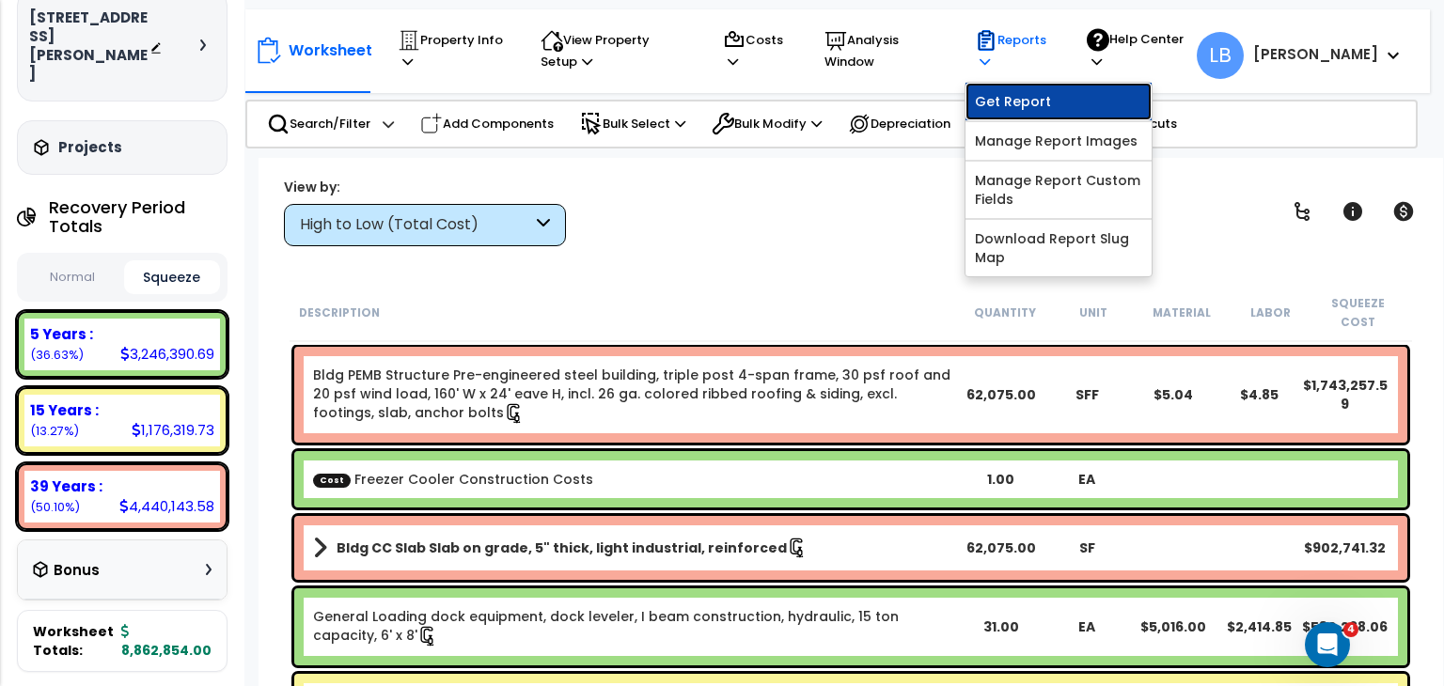
click at [1076, 96] on link "Get Report" at bounding box center [1058, 102] width 186 height 38
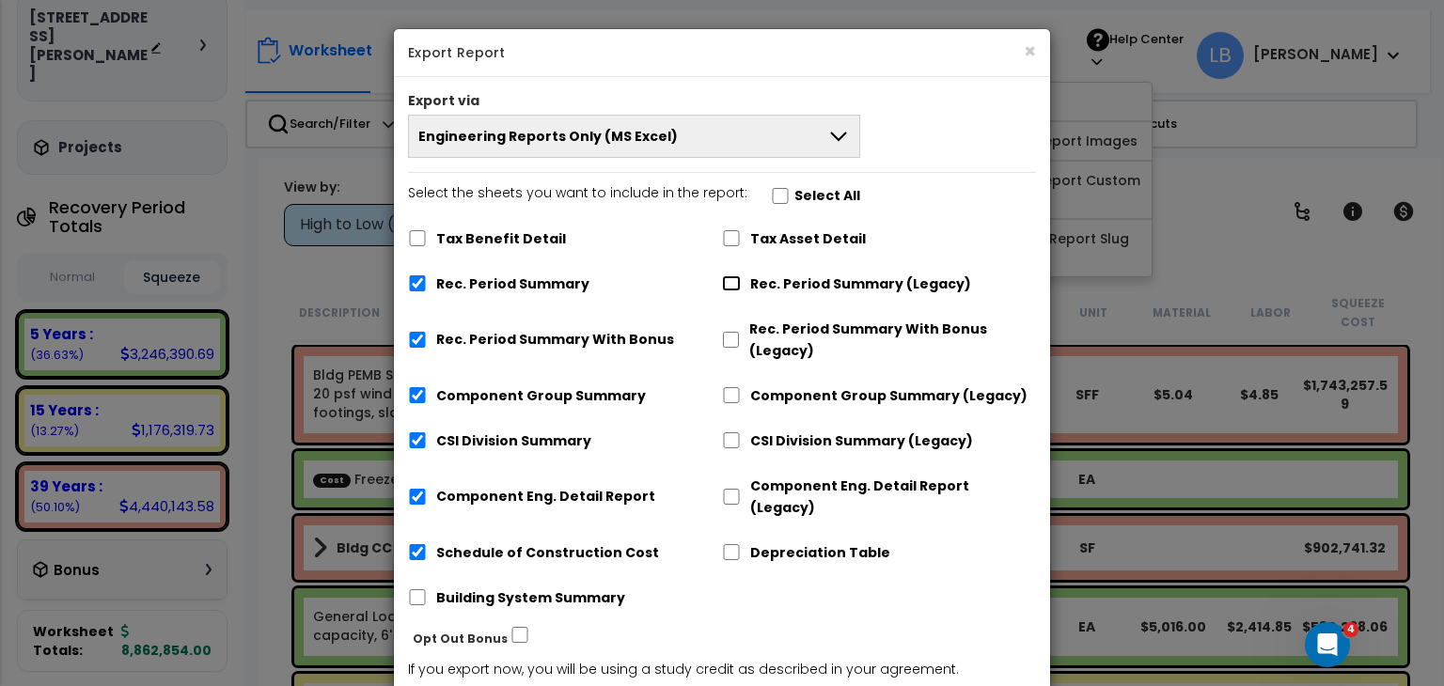
click at [727, 280] on input "Rec. Period Summary (Legacy)" at bounding box center [731, 283] width 19 height 16
checkbox input "true"
checkbox input "false"
click at [729, 384] on div "Component Group Summary (Legacy)" at bounding box center [879, 394] width 314 height 36
click at [730, 400] on input "Component Group Summary (Legacy)" at bounding box center [731, 395] width 19 height 16
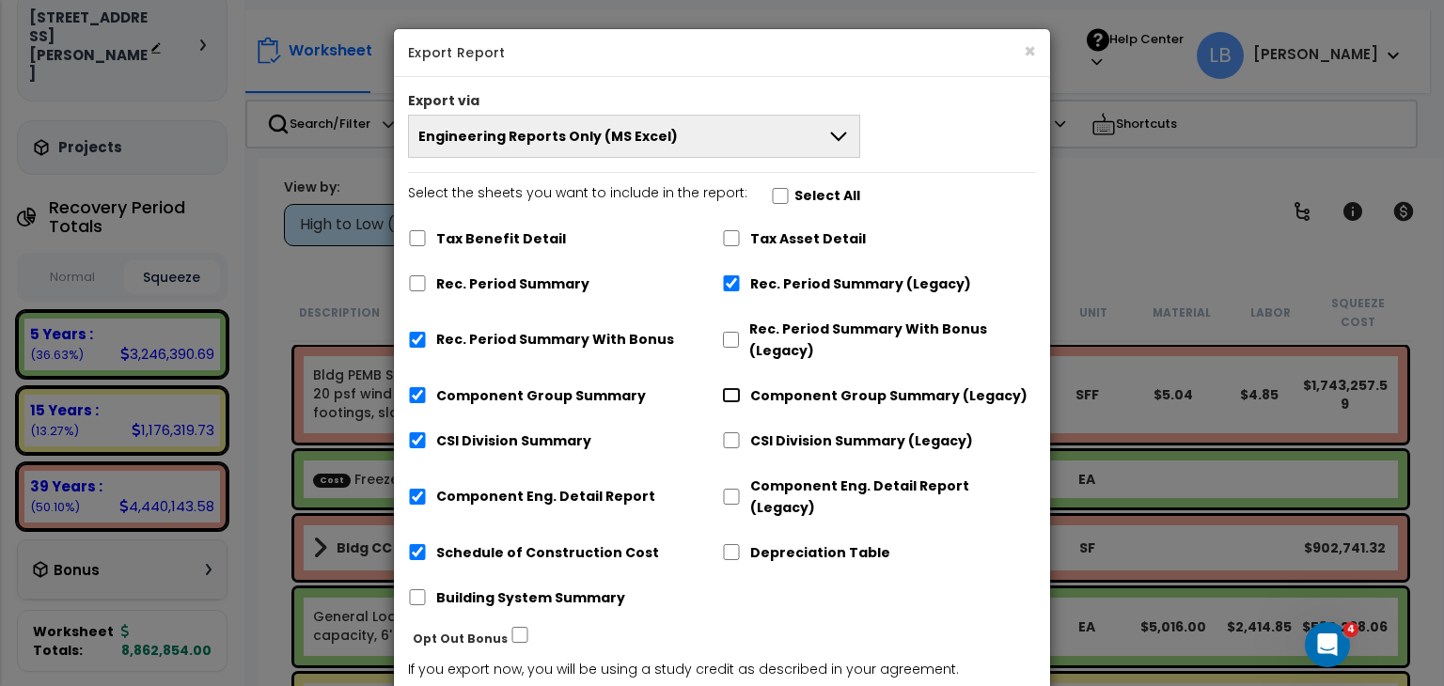
checkbox input "true"
checkbox input "false"
click at [728, 441] on input "CSI Division Summary (Legacy)" at bounding box center [731, 440] width 19 height 16
checkbox input "true"
checkbox input "false"
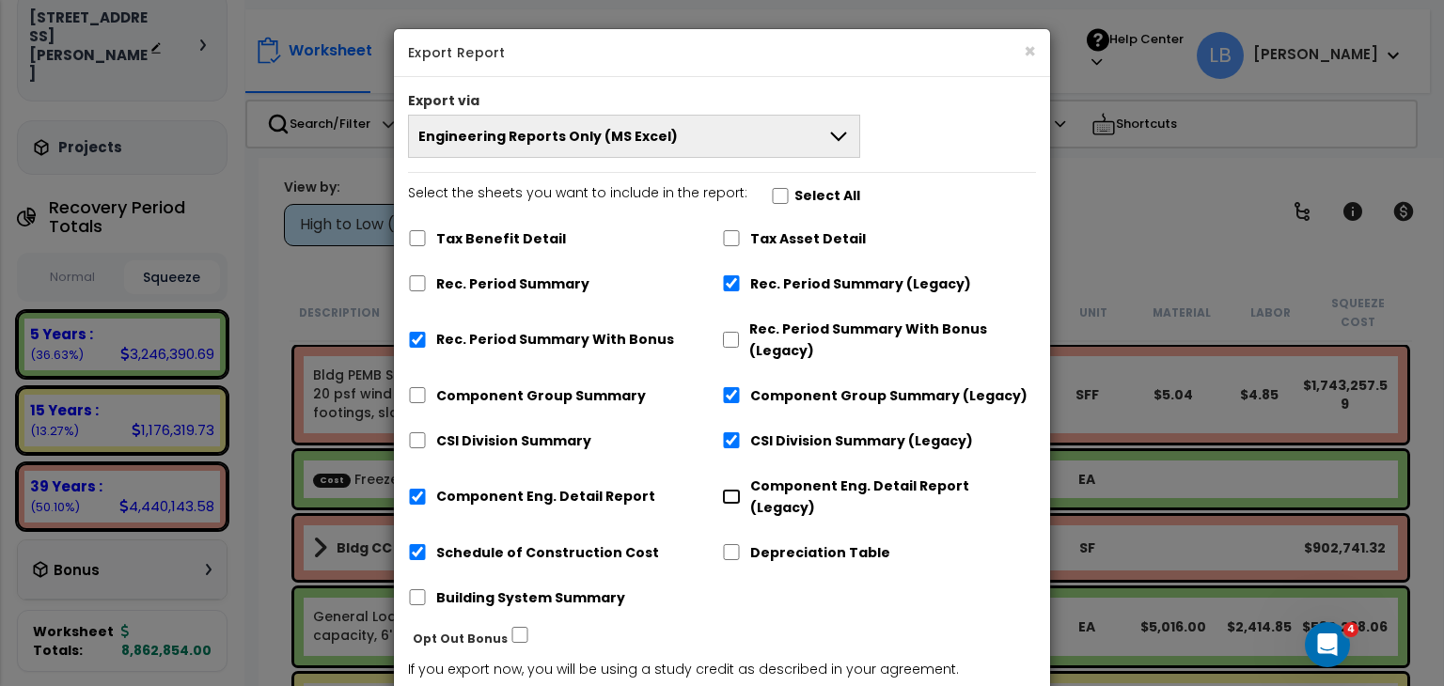
click at [729, 490] on input "Component Eng. Detail Report (Legacy)" at bounding box center [731, 497] width 19 height 16
checkbox input "true"
checkbox input "false"
click at [417, 544] on input "Schedule of Construction Cost" at bounding box center [417, 552] width 19 height 16
checkbox input "false"
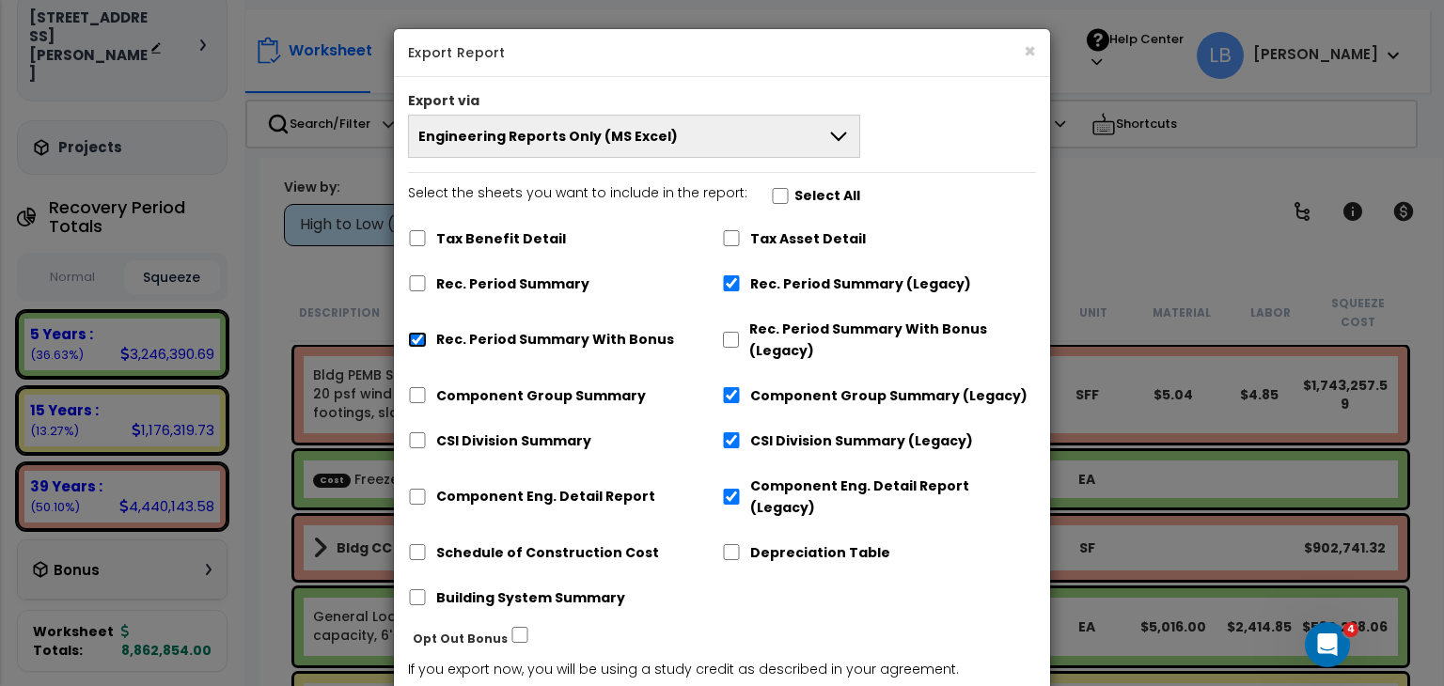
click at [415, 340] on input "Rec. Period Summary With Bonus" at bounding box center [417, 340] width 19 height 16
checkbox input "false"
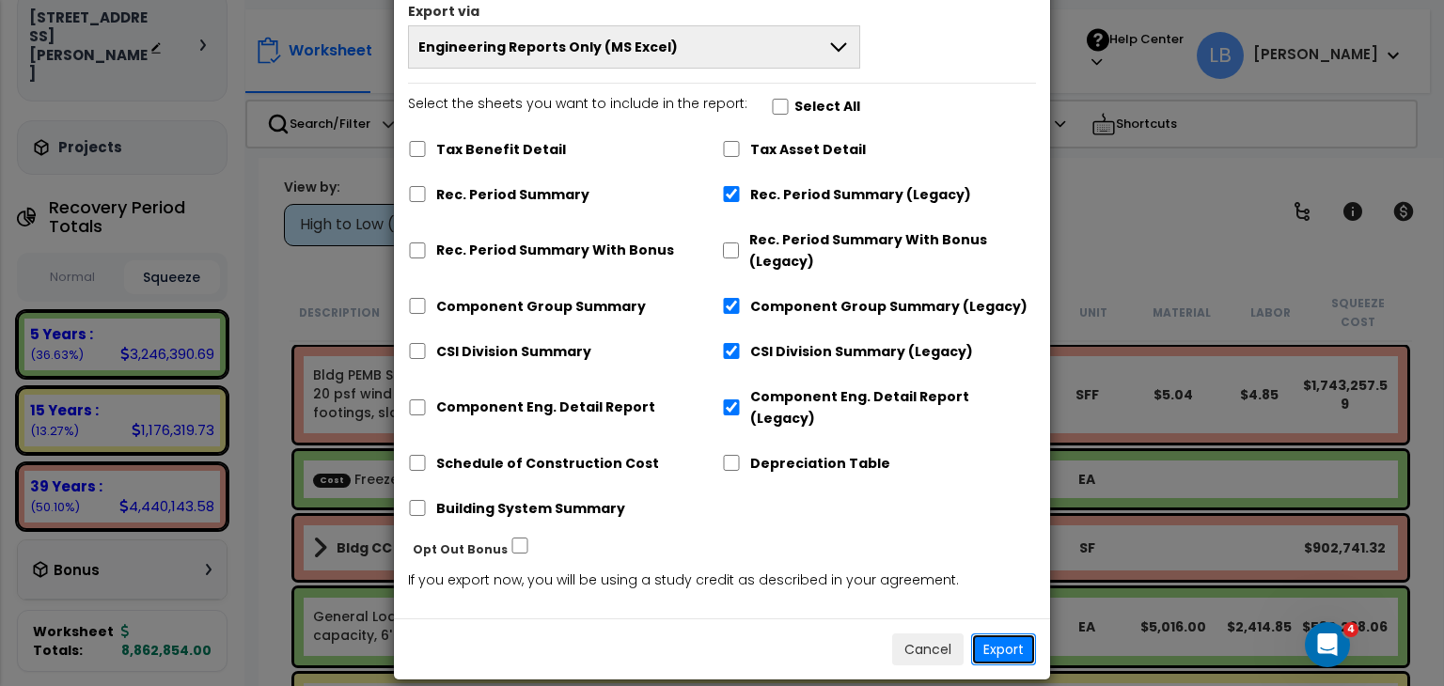
click at [1012, 634] on button "Export" at bounding box center [1003, 650] width 65 height 32
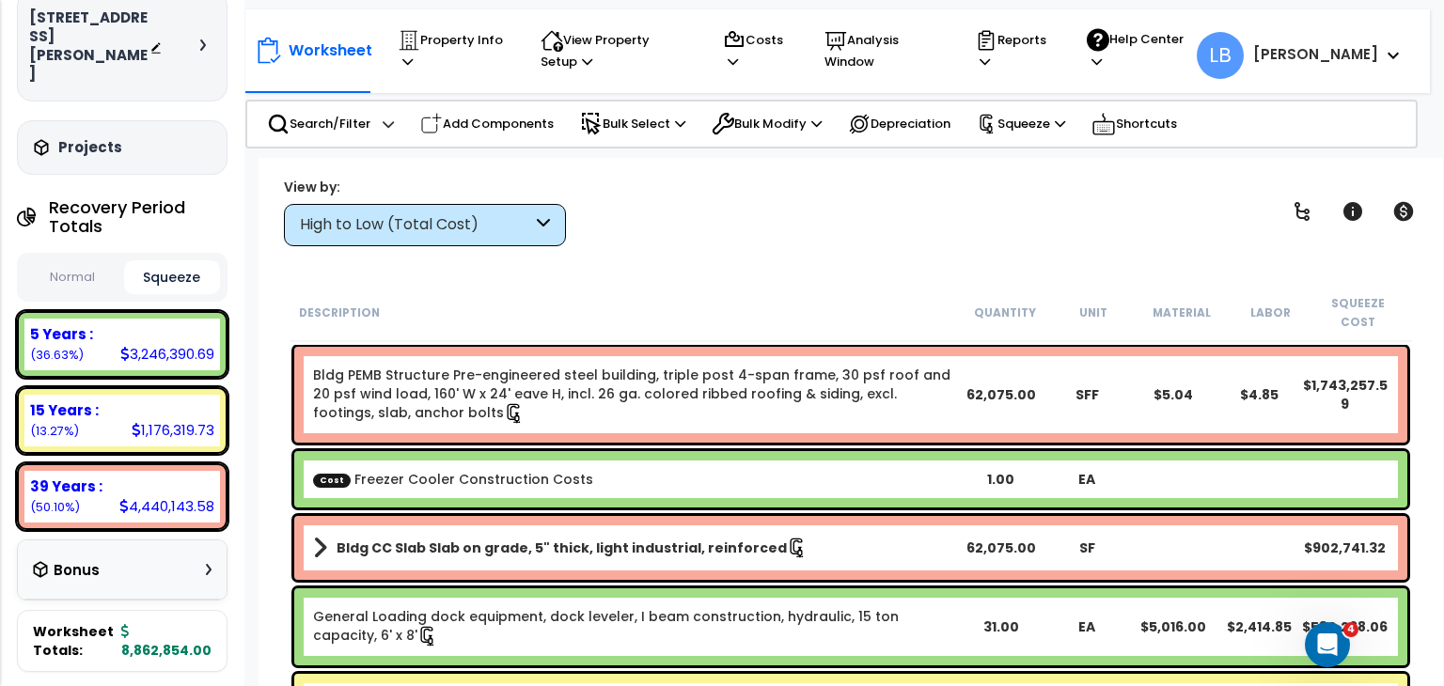
scroll to position [0, 0]
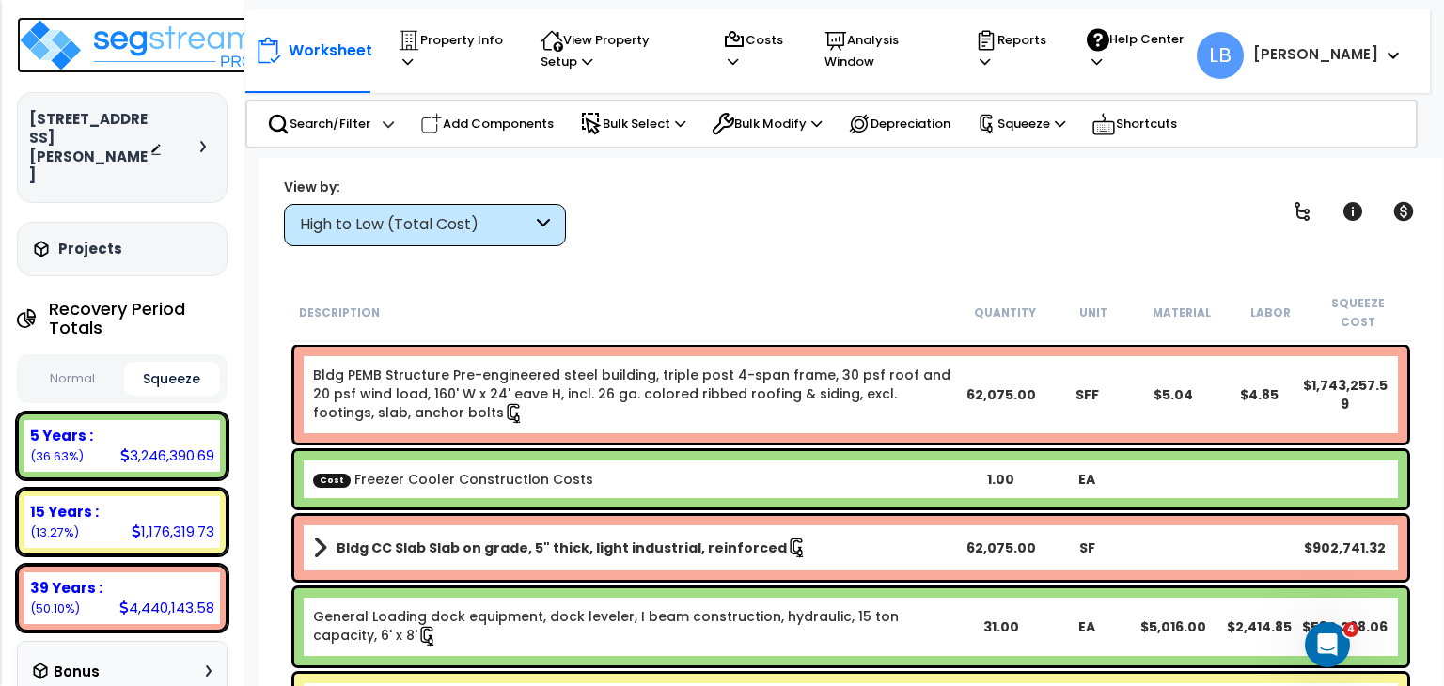
click at [140, 42] on img at bounding box center [139, 45] width 244 height 56
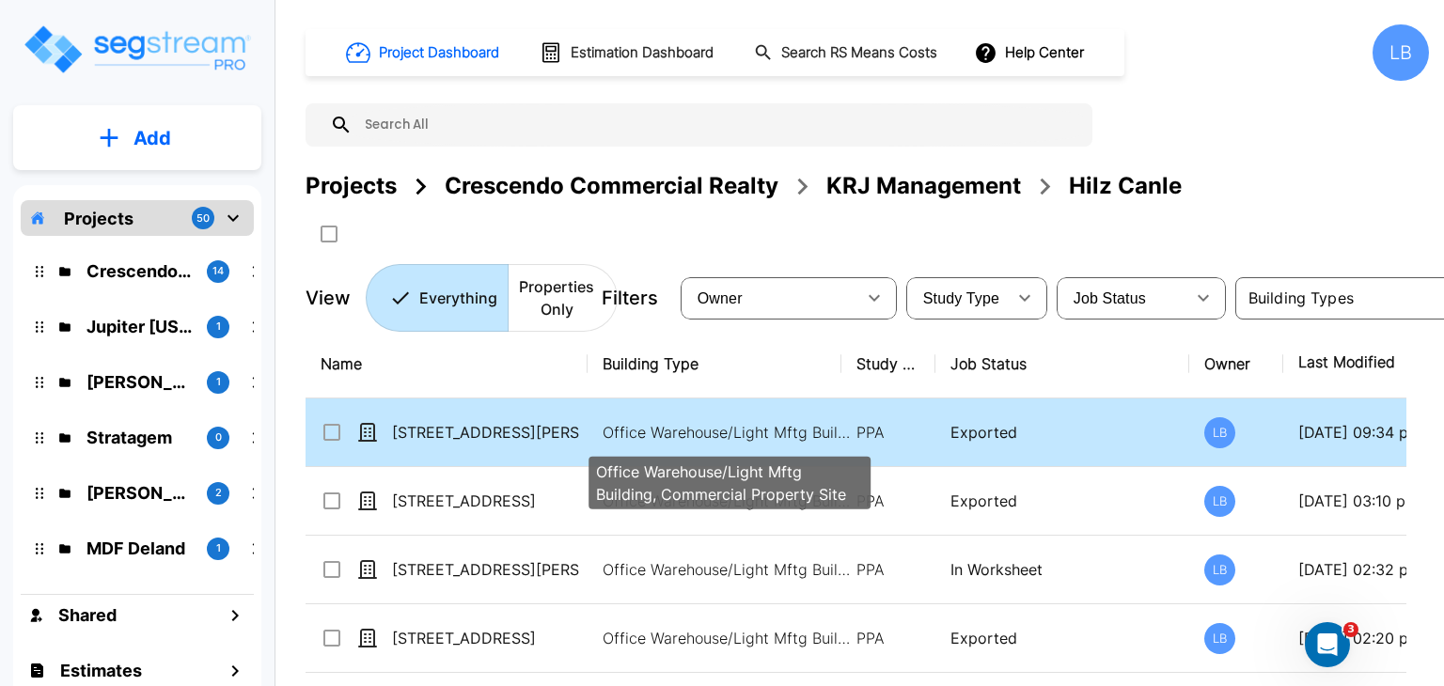
scroll to position [0, 206]
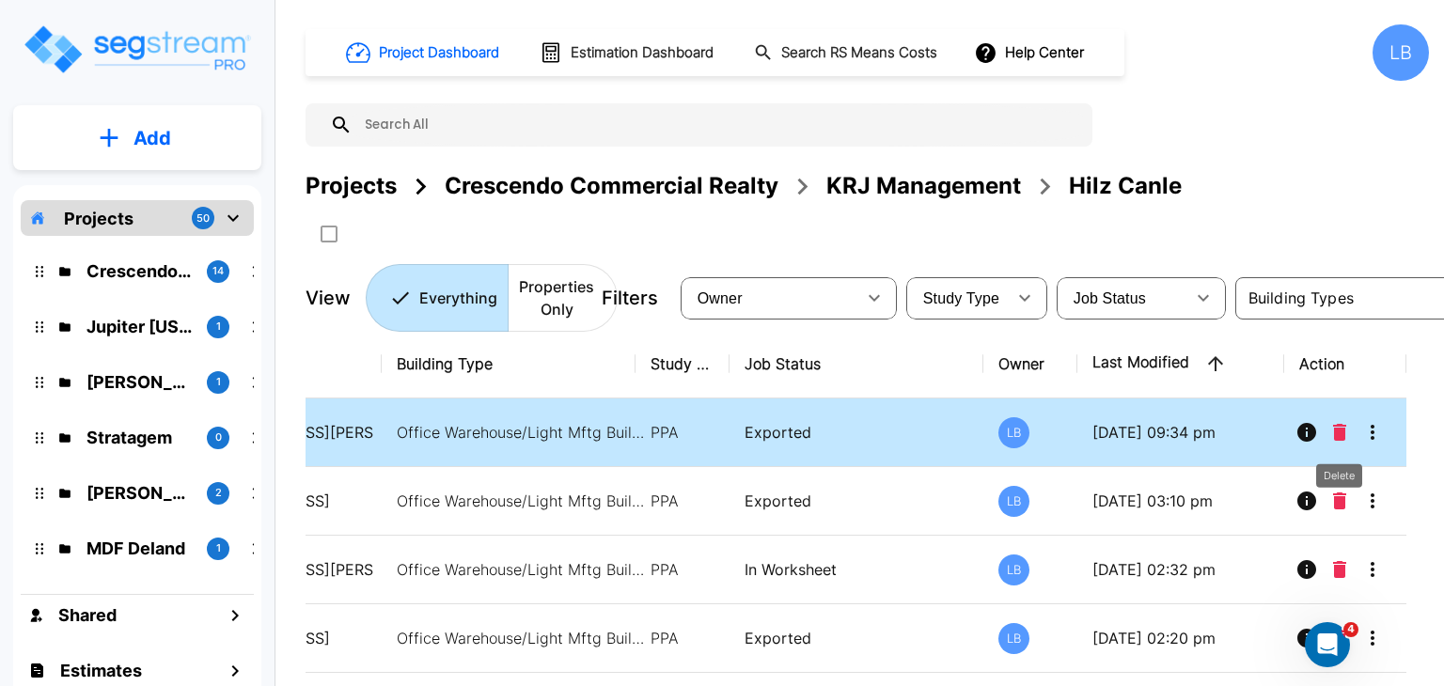
click at [1339, 426] on icon "Delete" at bounding box center [1339, 432] width 13 height 17
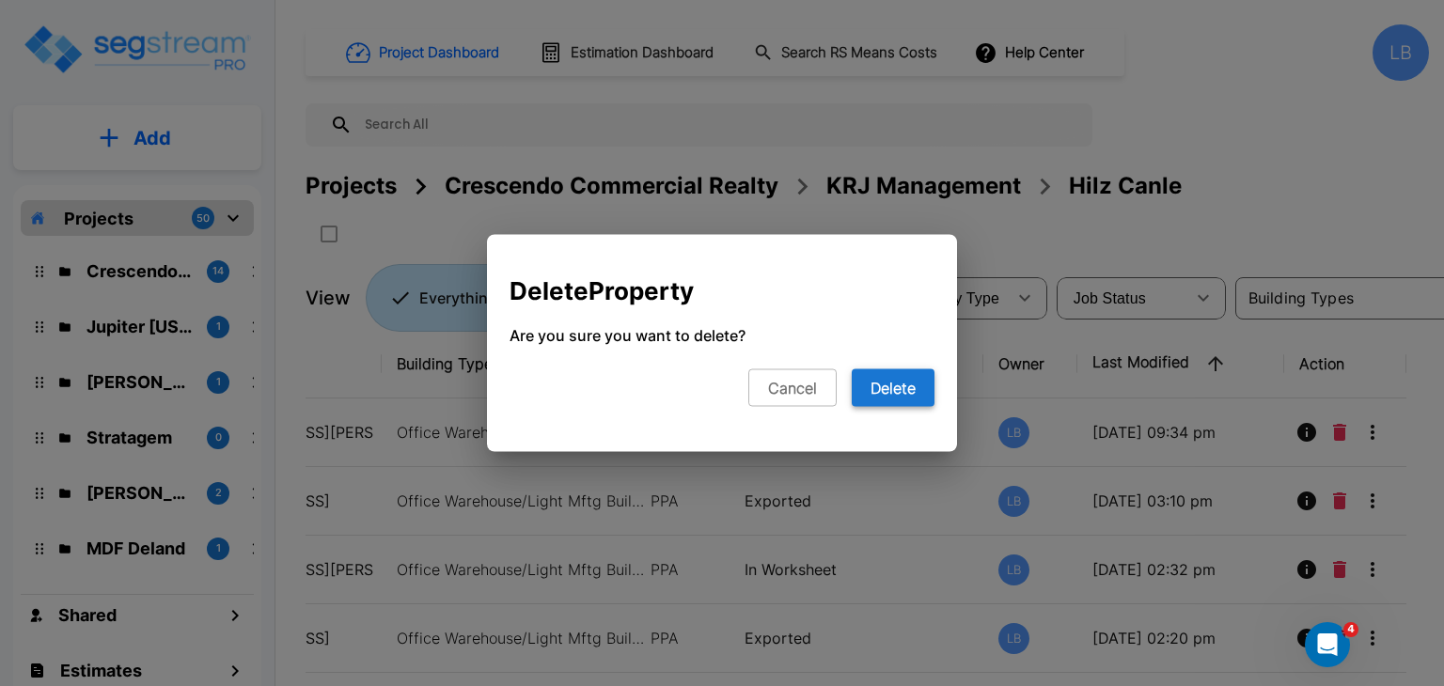
click at [893, 388] on button "Delete" at bounding box center [893, 388] width 83 height 38
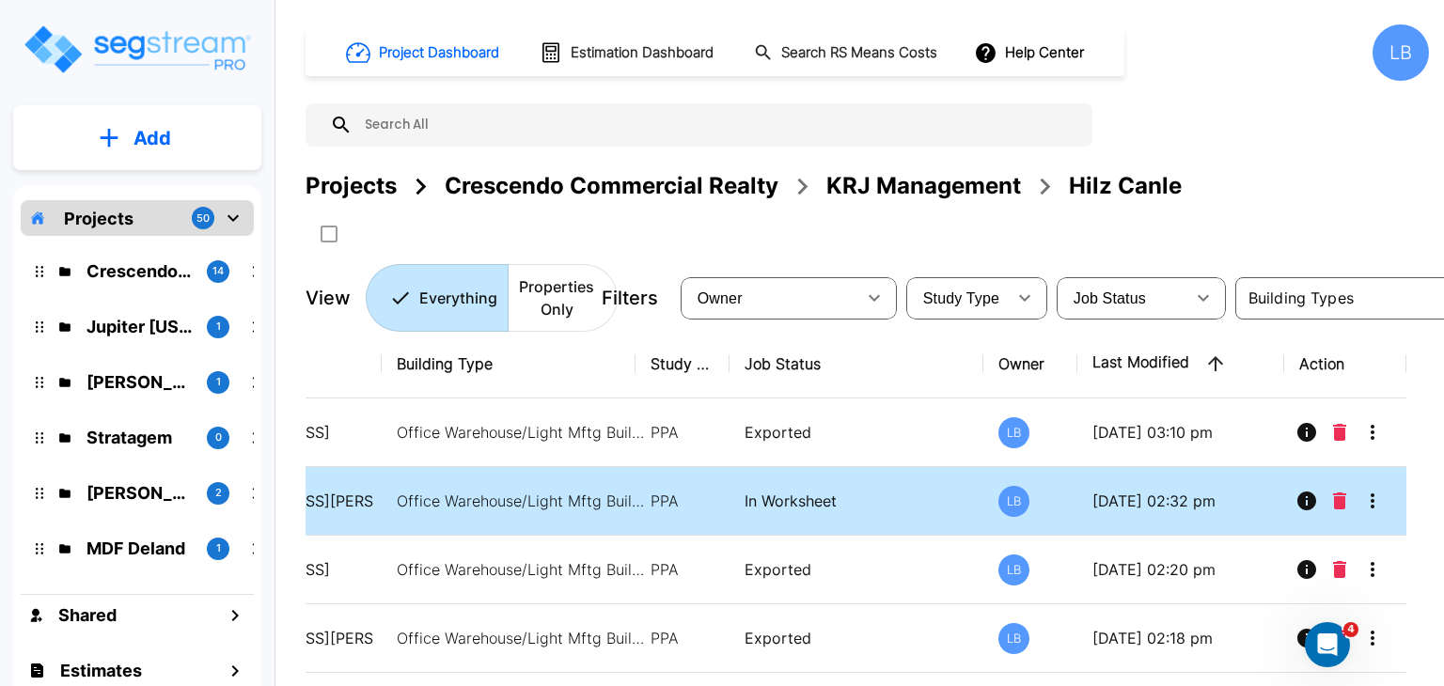
scroll to position [0, 0]
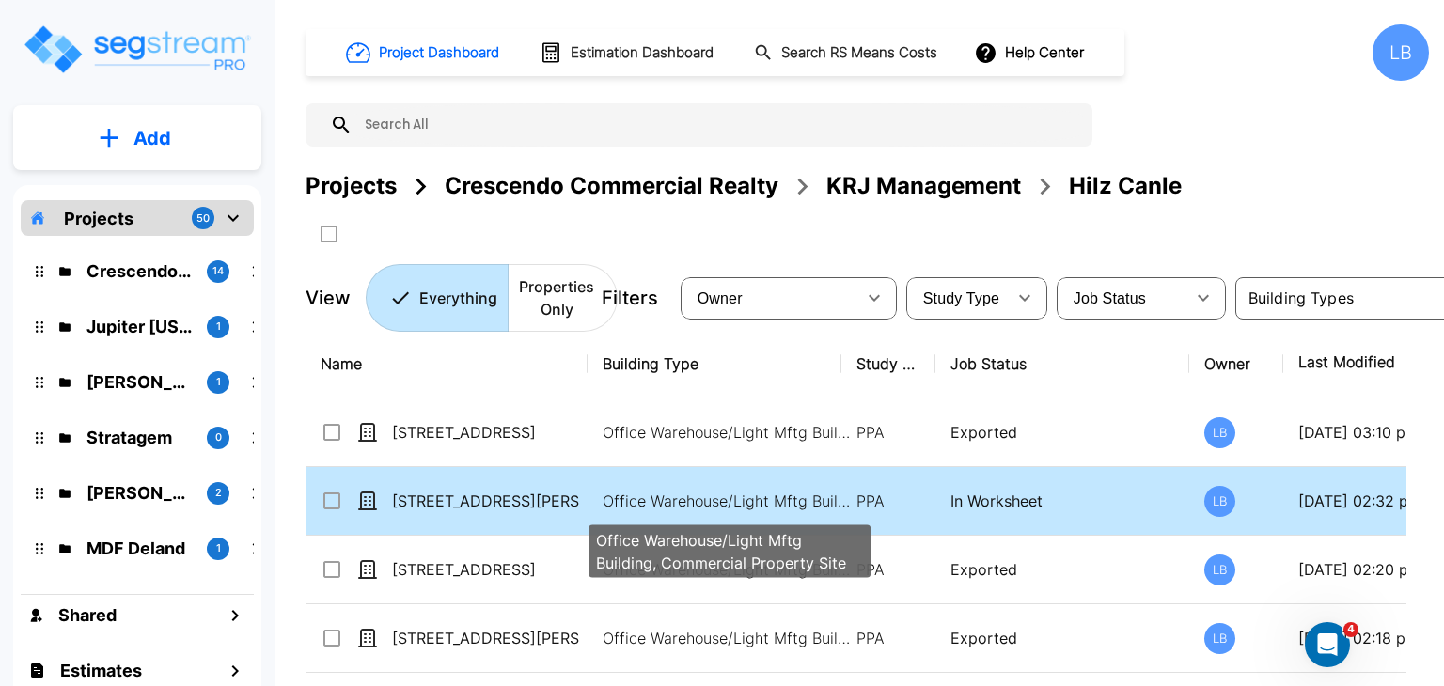
click at [641, 494] on p "Office Warehouse/Light Mftg Building, Commercial Property Site" at bounding box center [730, 501] width 254 height 23
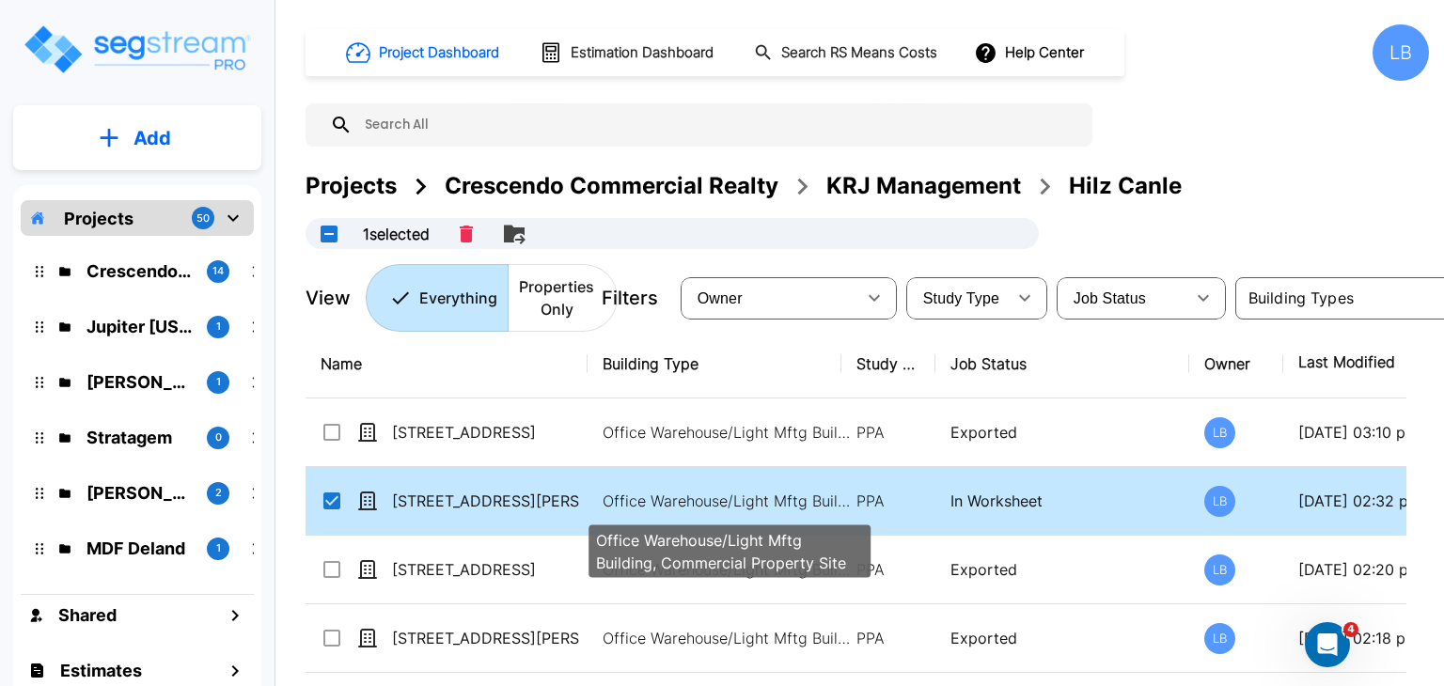
checkbox input "true"
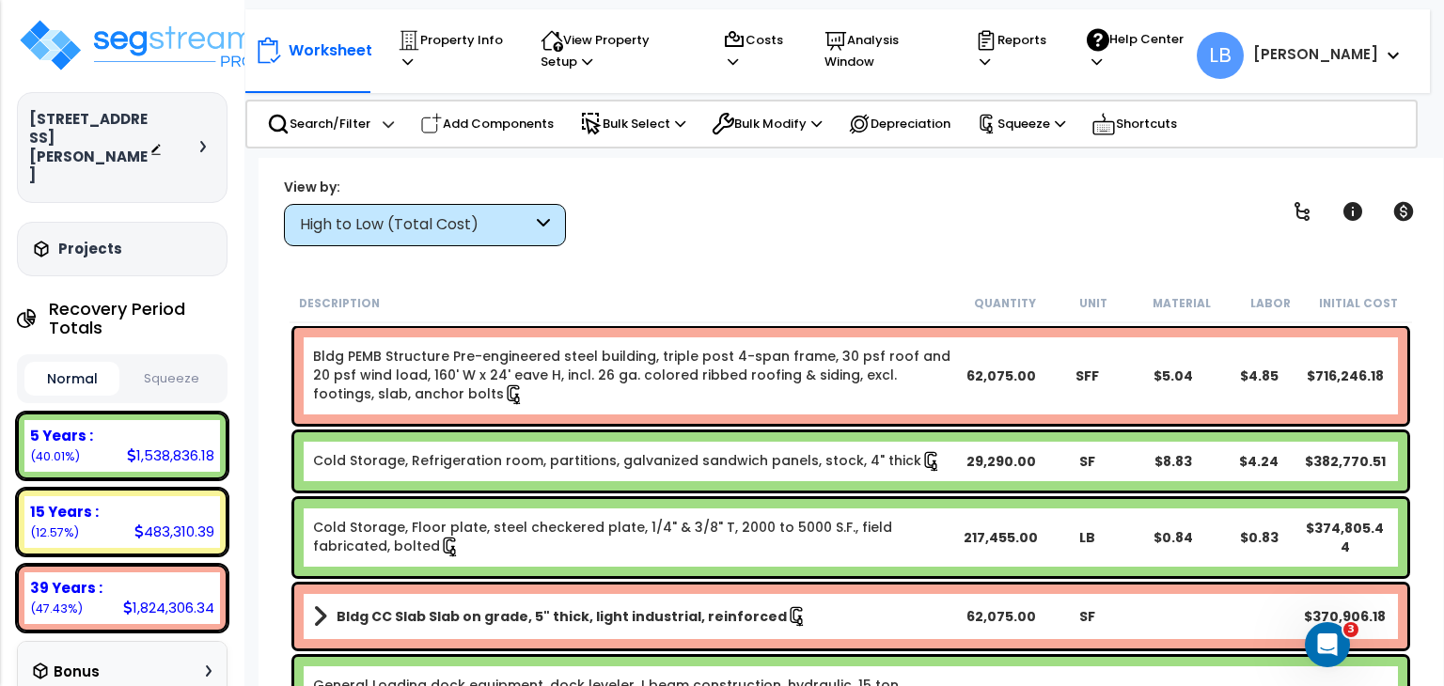
click at [486, 221] on div "High to Low (Total Cost)" at bounding box center [416, 225] width 232 height 22
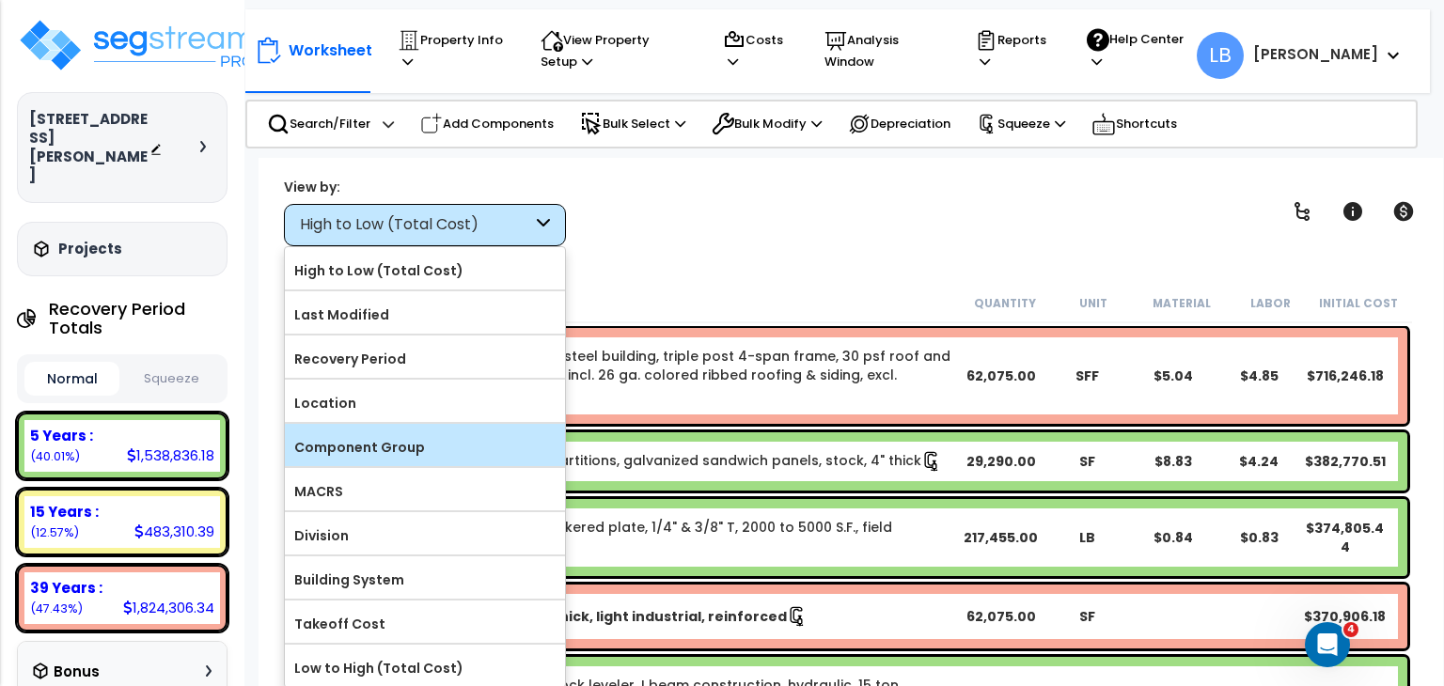
click at [420, 433] on label "Component Group" at bounding box center [425, 447] width 280 height 28
click at [0, 0] on input "Component Group" at bounding box center [0, 0] width 0 height 0
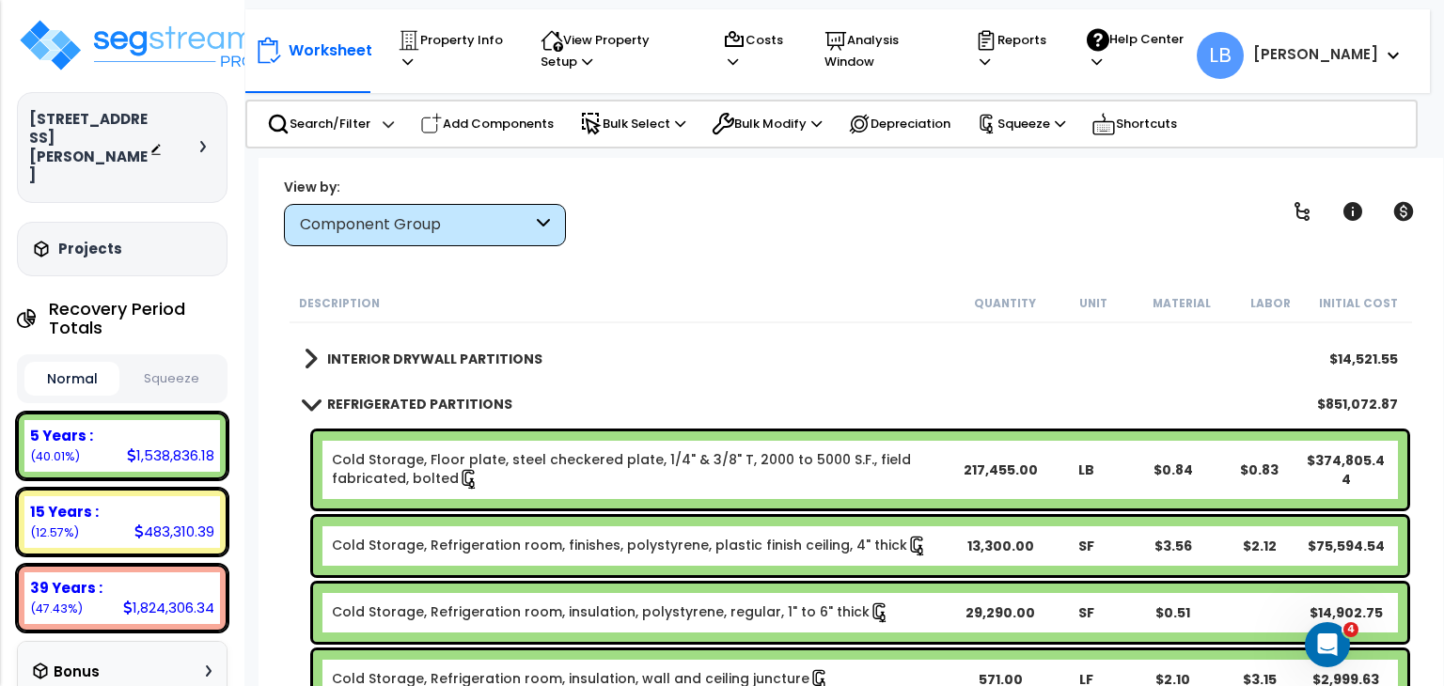
scroll to position [349, 0]
click at [444, 464] on link "Cold Storage, Floor plate, steel checkered plate, 1/4" & 3/8" T, 2000 to 5000 S…" at bounding box center [644, 468] width 624 height 39
click at [490, 465] on link "Cold Storage, Floor plate, steel checkered plate, 1/4" & 3/8" T, 2000 to 5000 S…" at bounding box center [644, 468] width 624 height 39
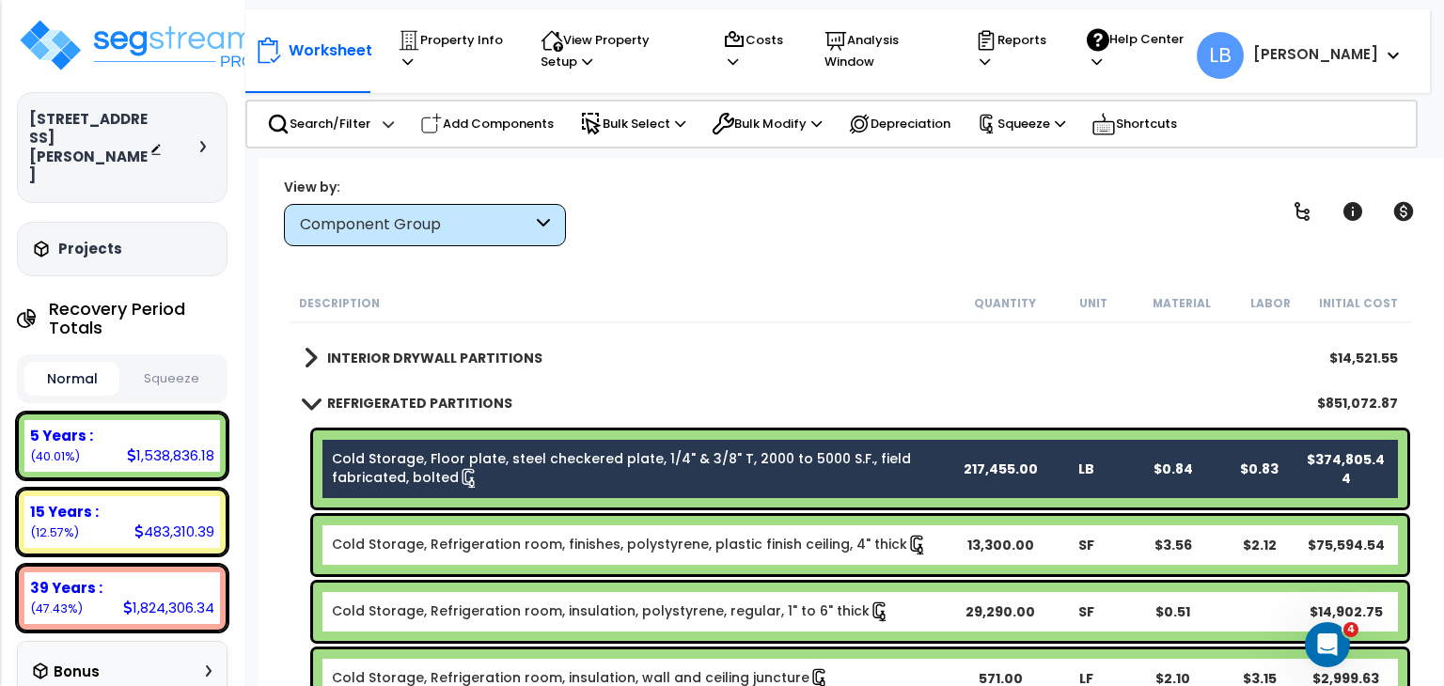
click at [507, 540] on link "Cold Storage, Refrigeration room, finishes, polystyrene, plastic finish ceiling…" at bounding box center [630, 545] width 596 height 21
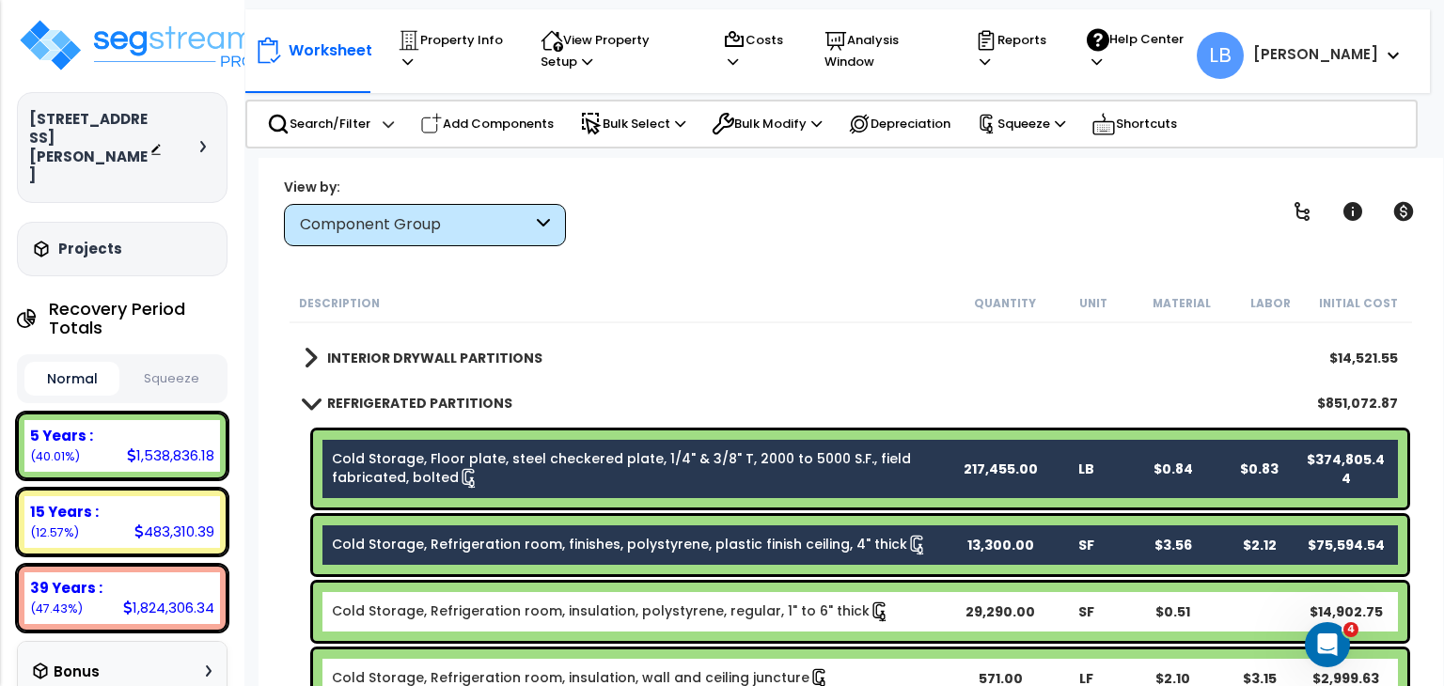
click at [507, 607] on link "Cold Storage, Refrigeration room, insulation, polystyrene, regular, 1" to 6" th…" at bounding box center [611, 612] width 558 height 21
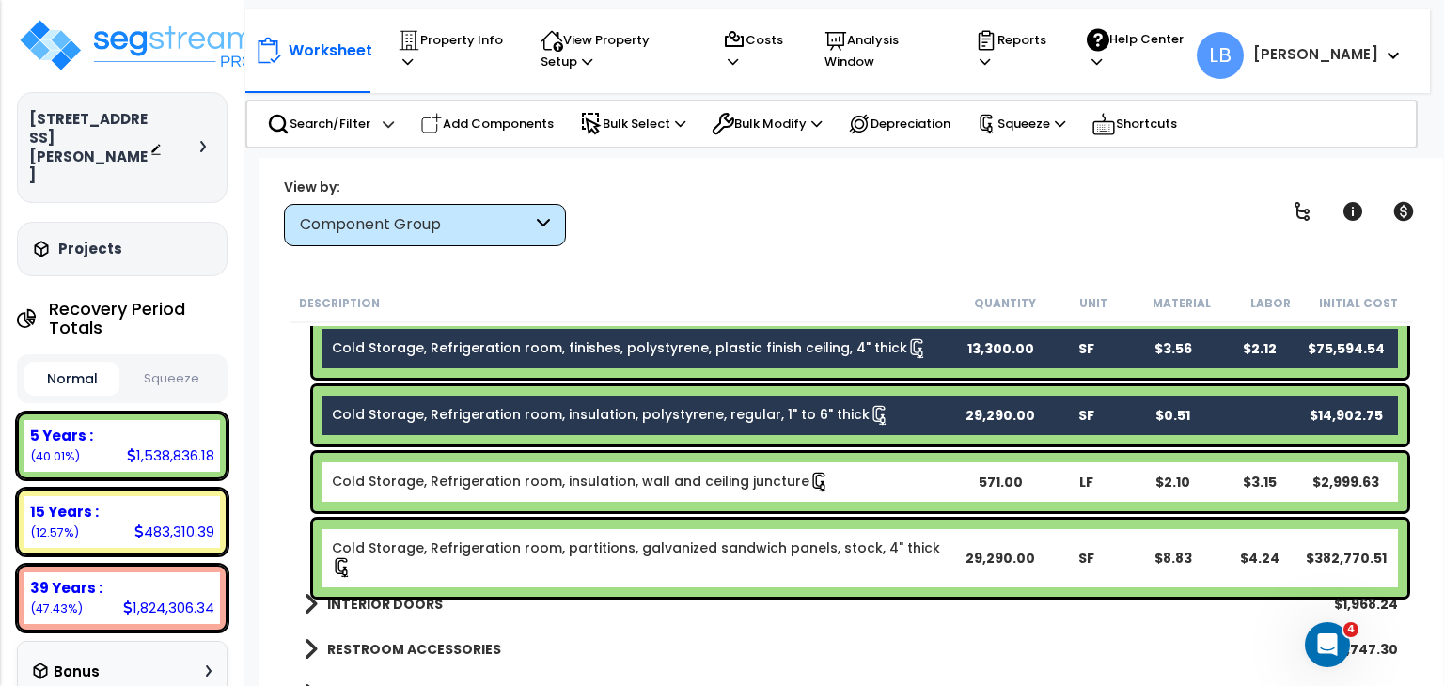
scroll to position [563, 0]
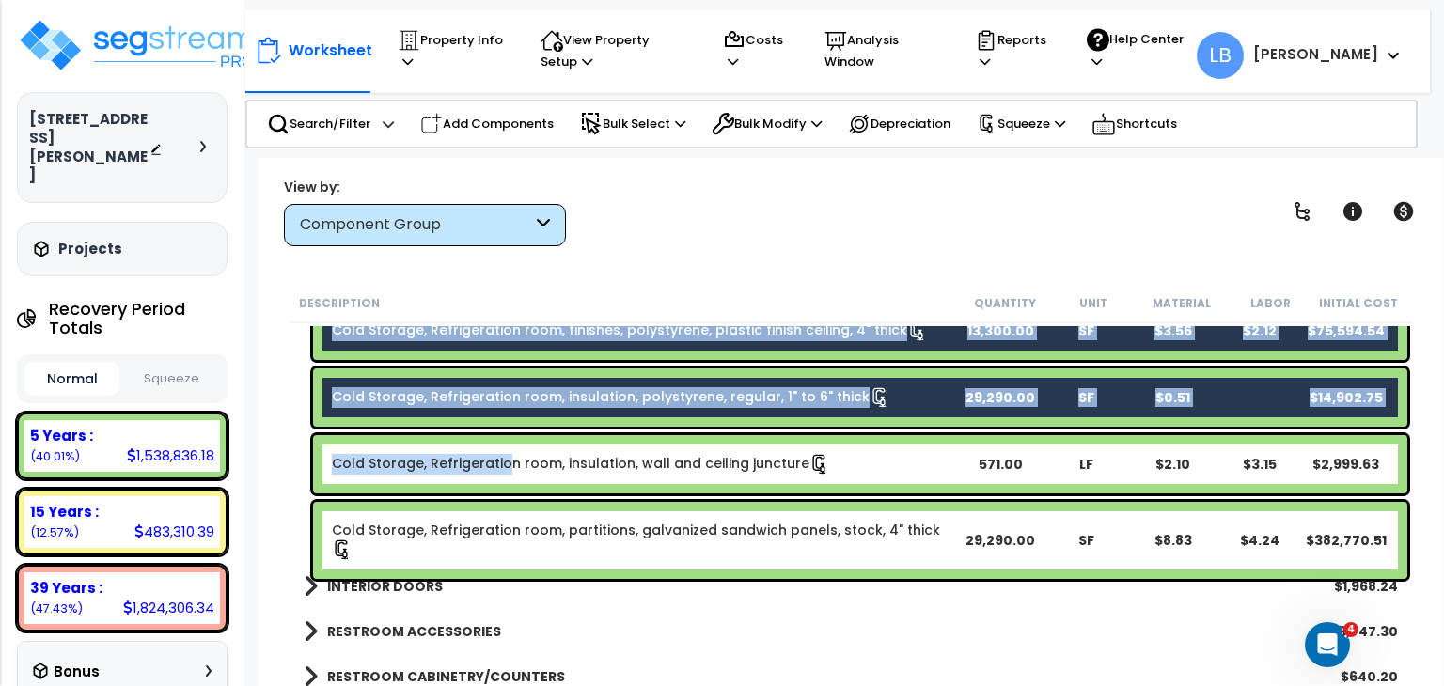
click at [500, 460] on link "Cold Storage, Refrigeration room, insulation, wall and ceiling juncture" at bounding box center [581, 464] width 498 height 21
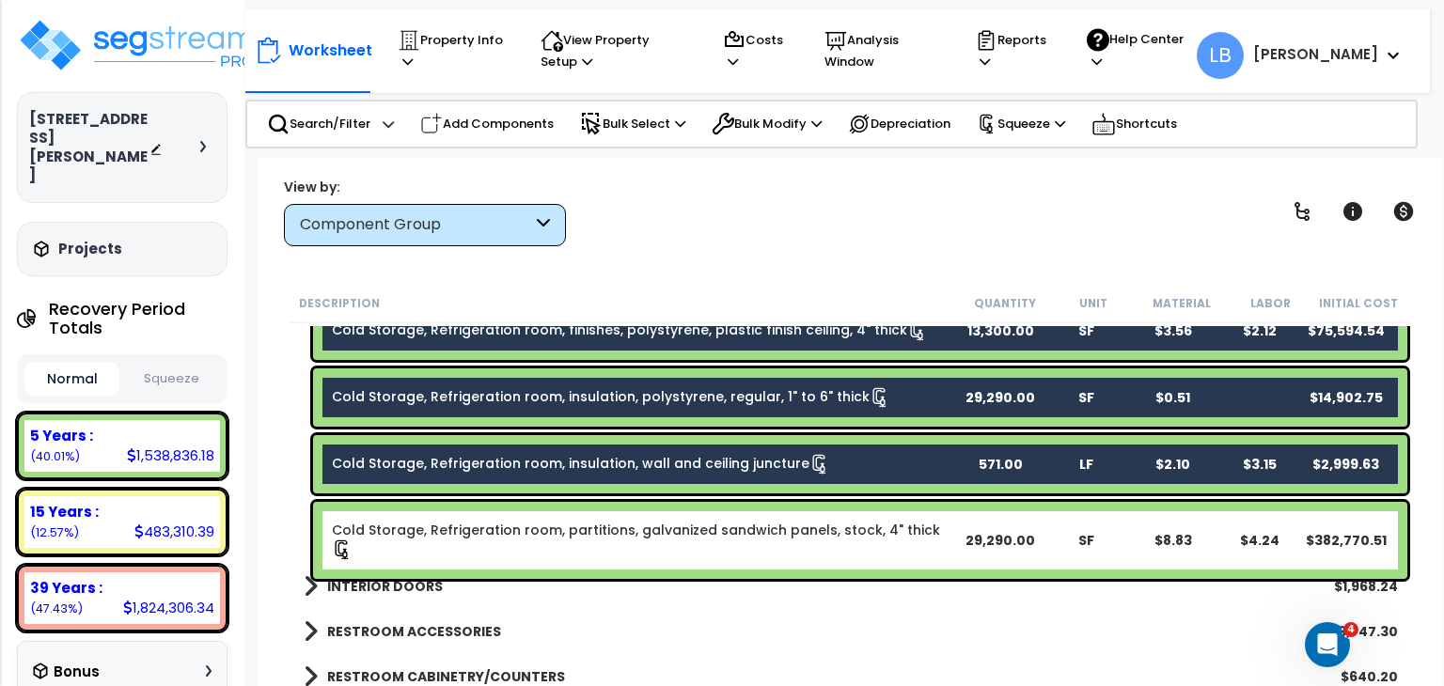
click at [513, 528] on link "Cold Storage, Refrigeration room, partitions, galvanized sandwich panels, stock…" at bounding box center [644, 540] width 624 height 39
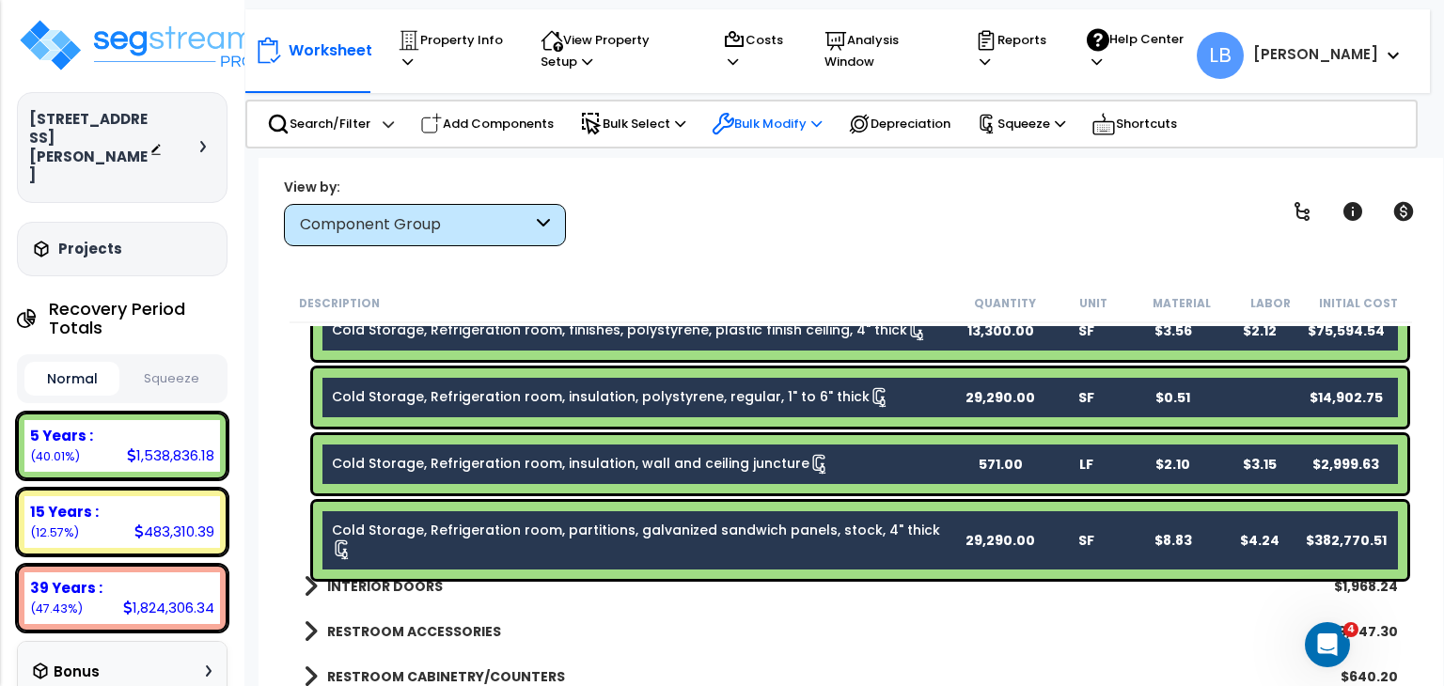
click at [775, 126] on p "Bulk Modify" at bounding box center [767, 124] width 110 height 23
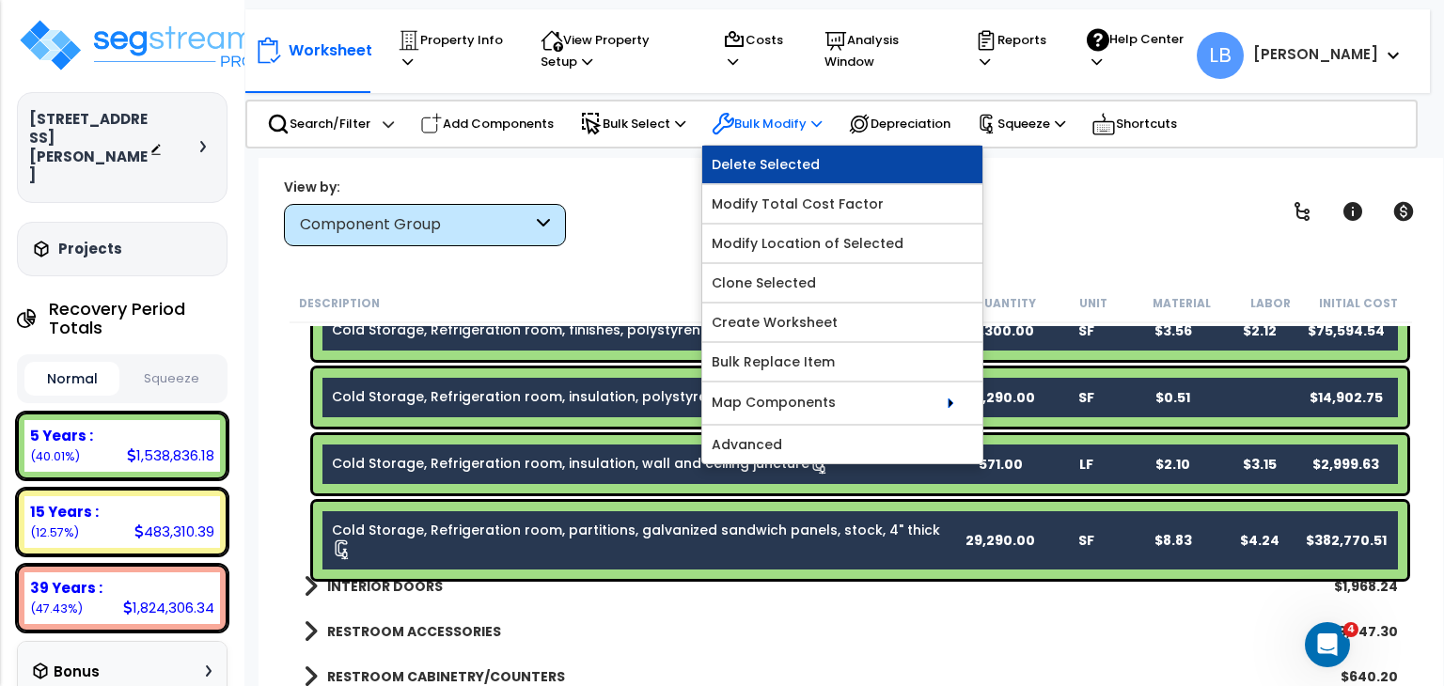
click at [779, 164] on link "Delete Selected" at bounding box center [842, 165] width 280 height 38
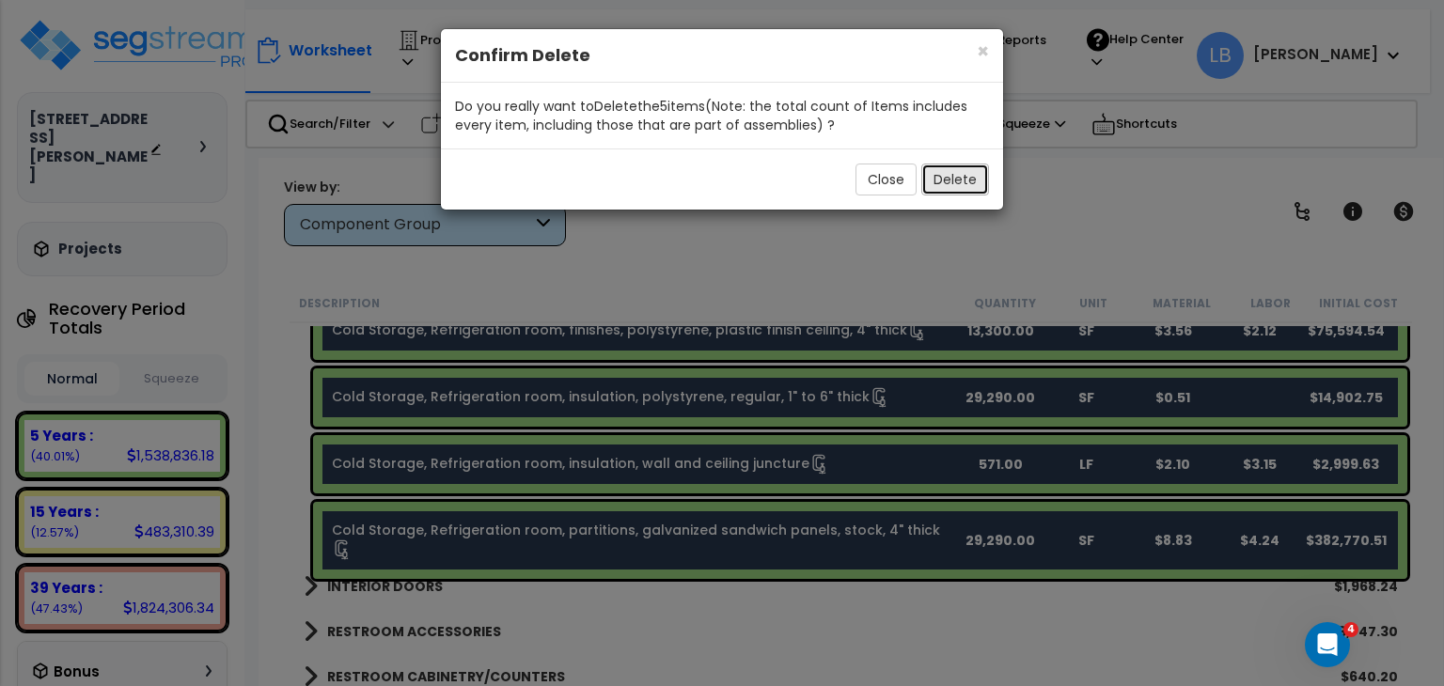
click at [947, 178] on button "Delete" at bounding box center [955, 180] width 68 height 32
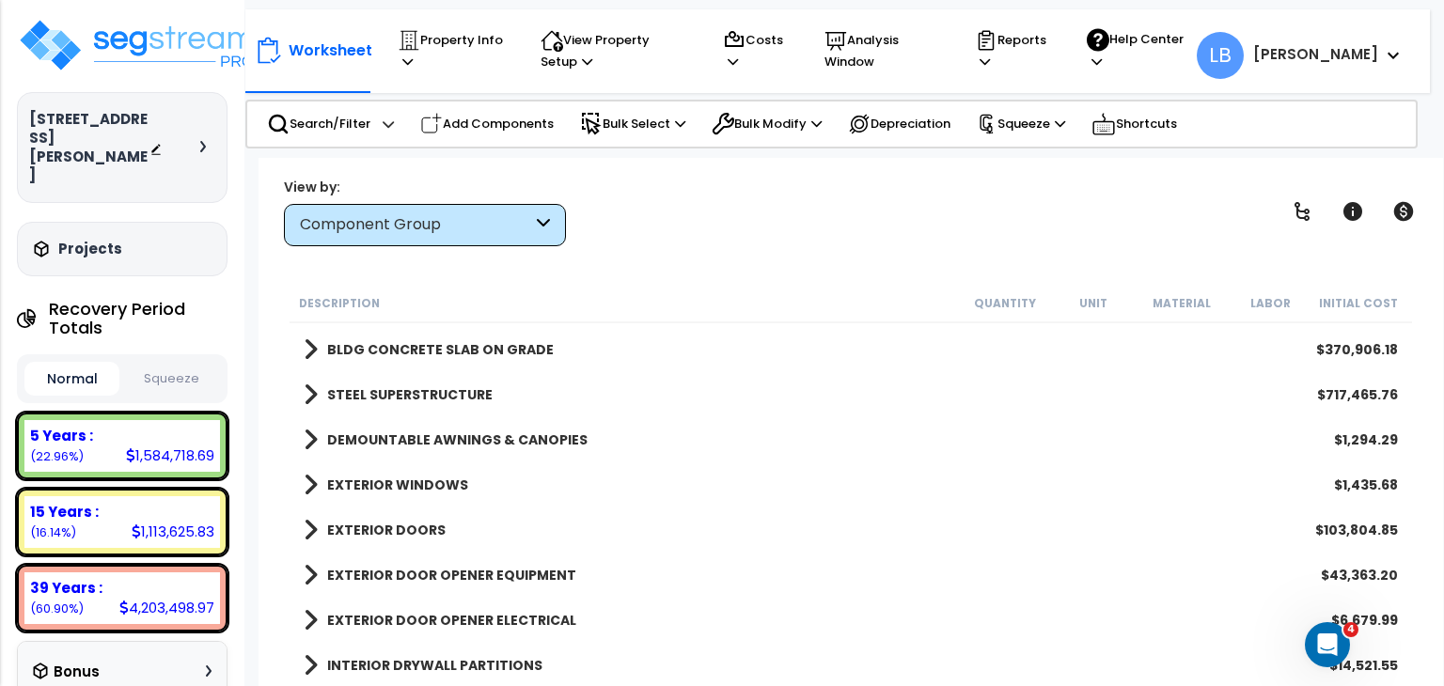
scroll to position [41, 0]
click at [789, 41] on p "Costs" at bounding box center [756, 50] width 66 height 43
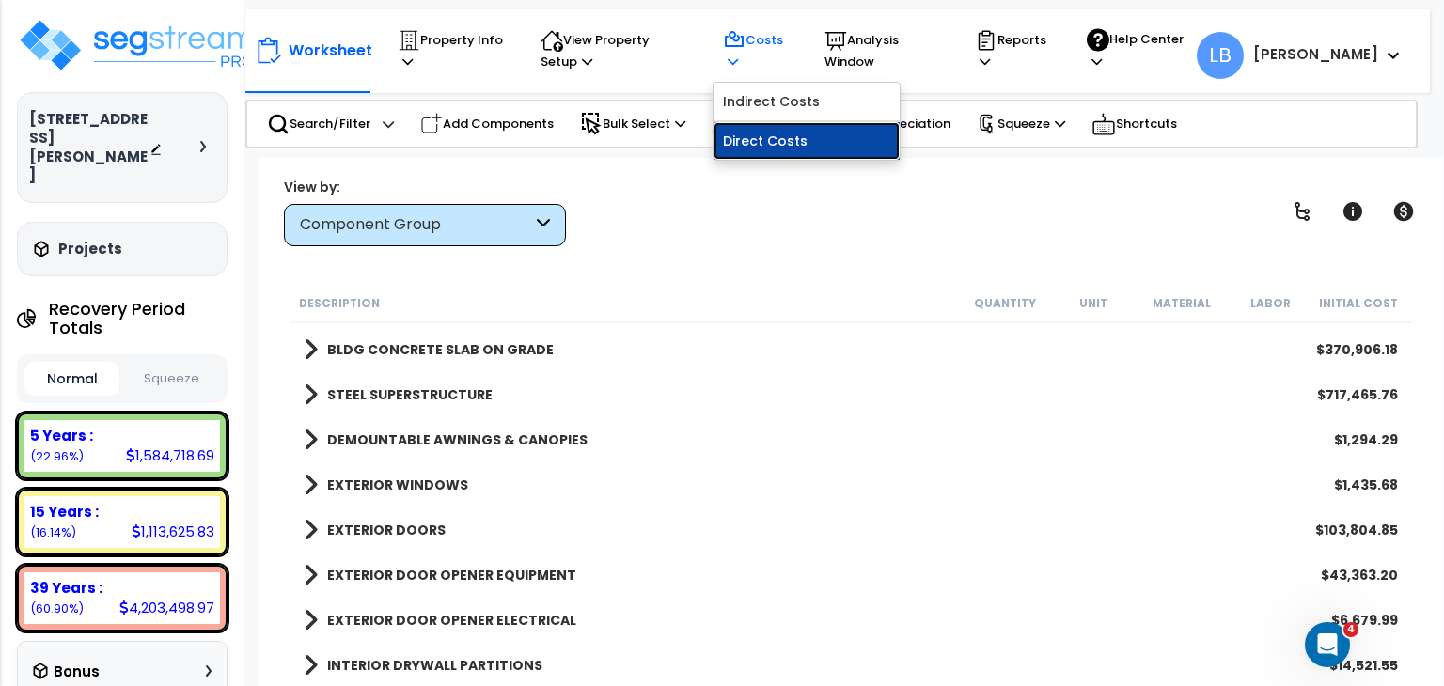
click at [813, 141] on link "Direct Costs" at bounding box center [807, 141] width 186 height 38
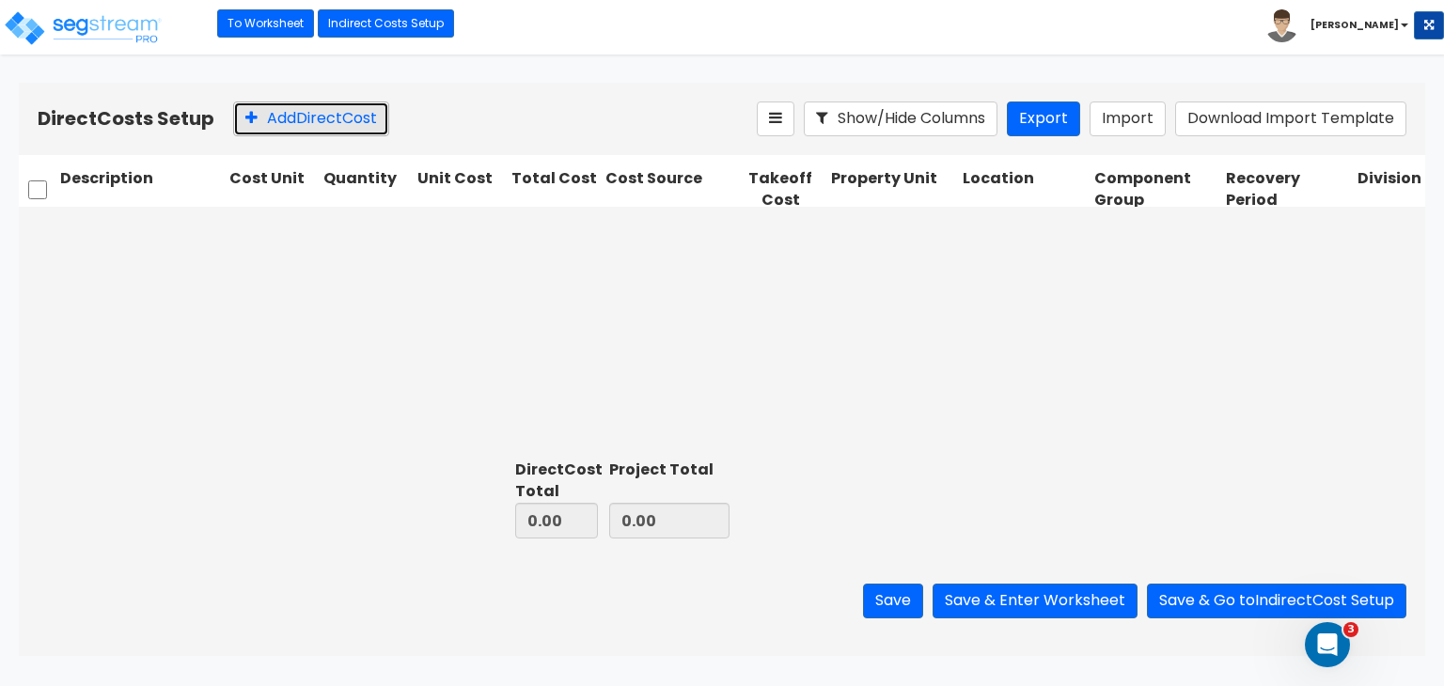
click at [299, 125] on button "Add Direct Cost" at bounding box center [311, 119] width 156 height 35
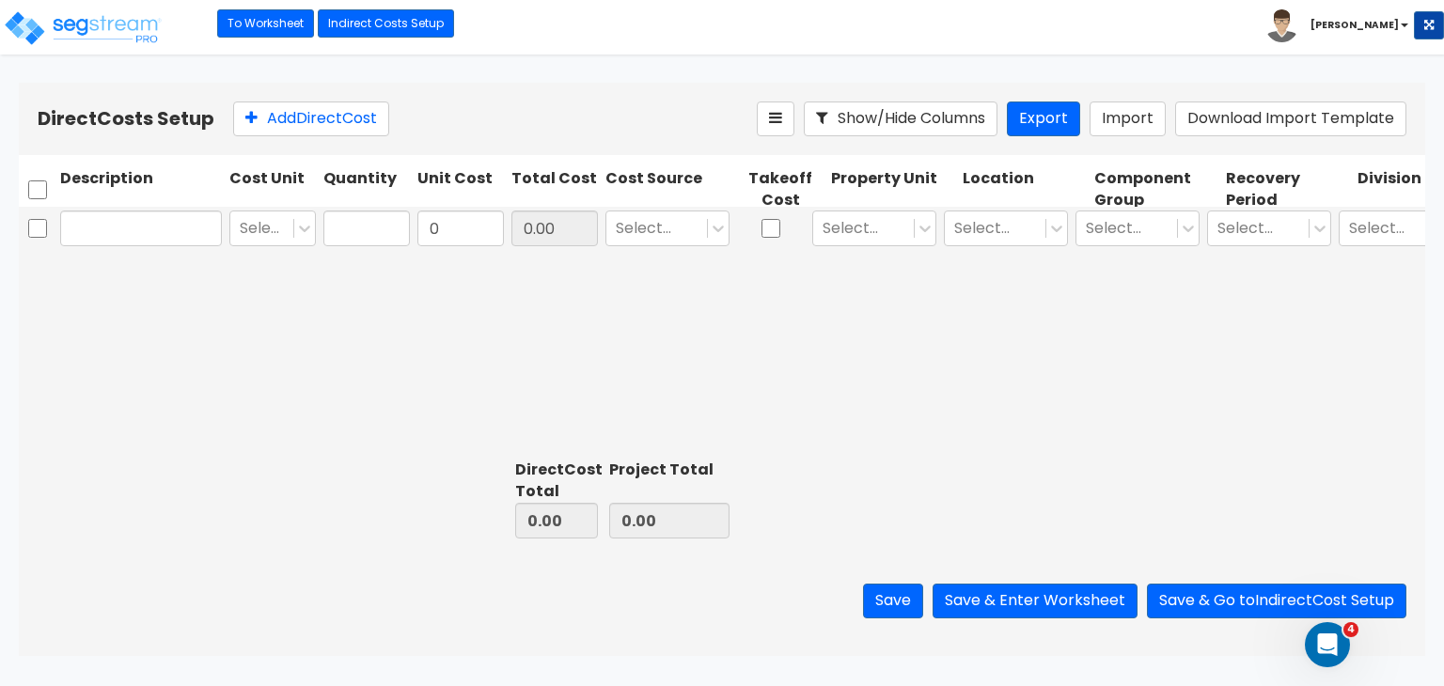
click at [126, 231] on input "text" at bounding box center [141, 229] width 162 height 36
click at [146, 228] on input "text" at bounding box center [141, 229] width 162 height 36
type input "Freezer Cooler Construction Costs"
click at [259, 231] on div at bounding box center [262, 228] width 44 height 25
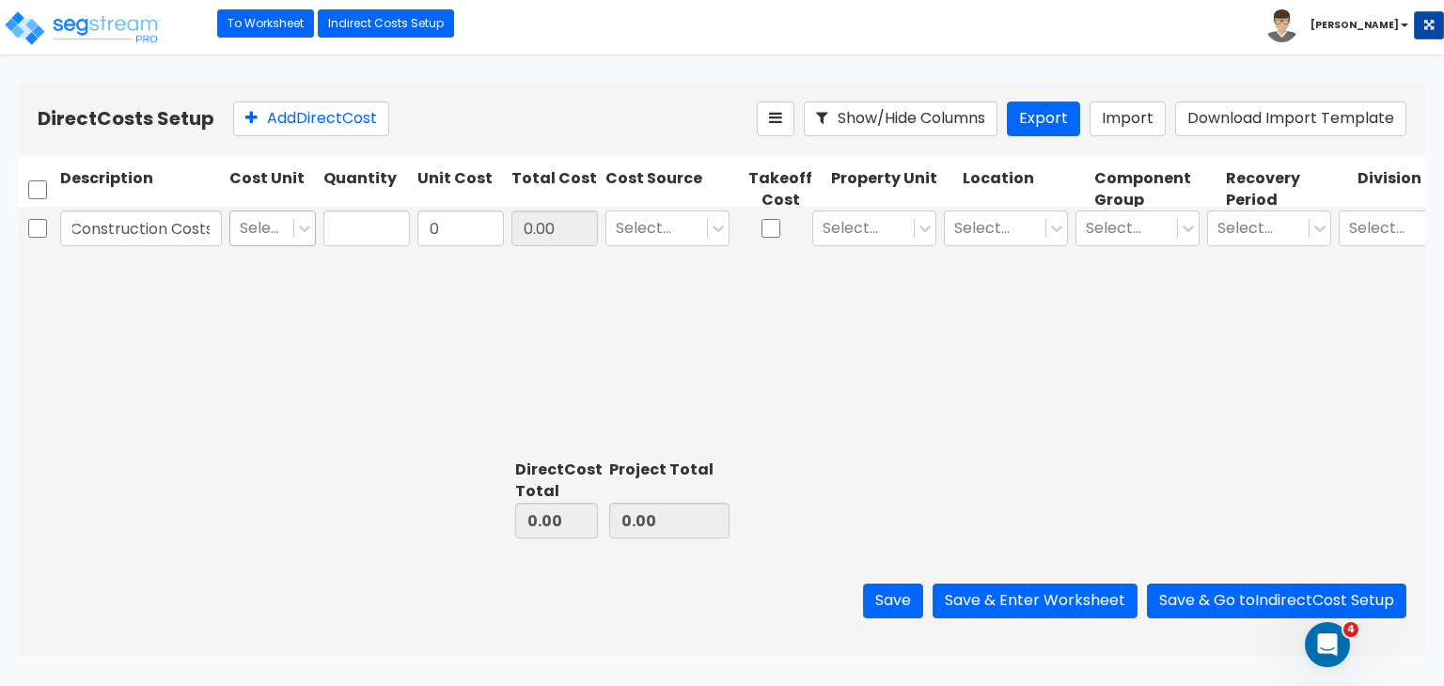
scroll to position [0, 0]
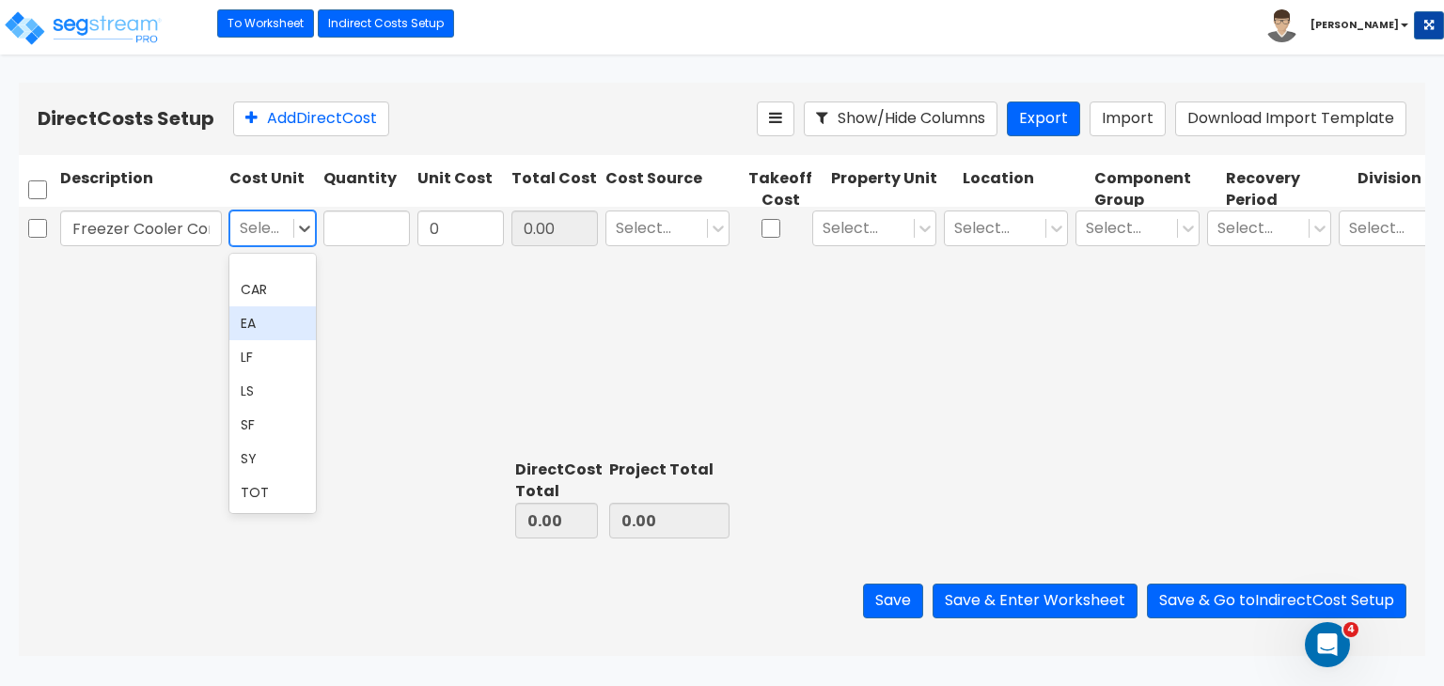
click at [261, 321] on div "EA" at bounding box center [272, 323] width 86 height 34
click at [357, 234] on input "text" at bounding box center [366, 229] width 86 height 36
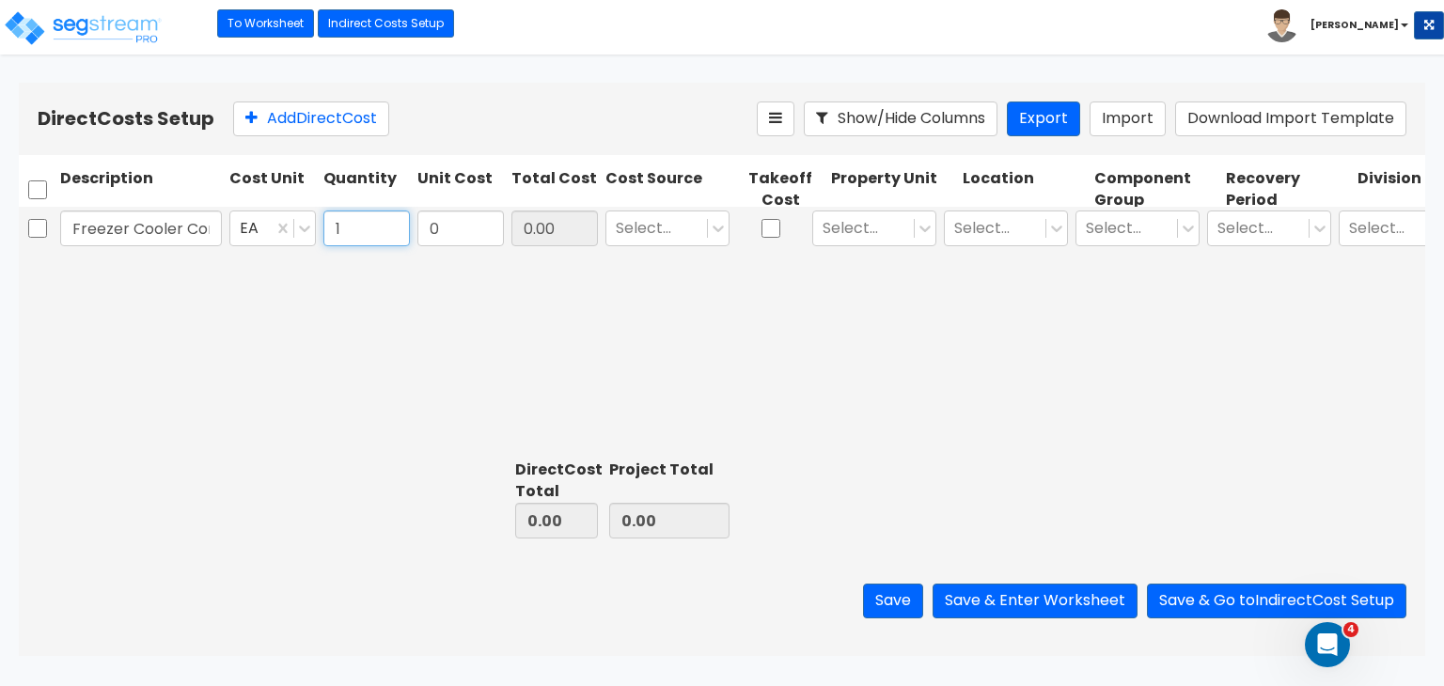
type input "1"
click at [466, 230] on input "0" at bounding box center [460, 229] width 86 height 36
type input "1,572,457"
type input "1,572,457.00"
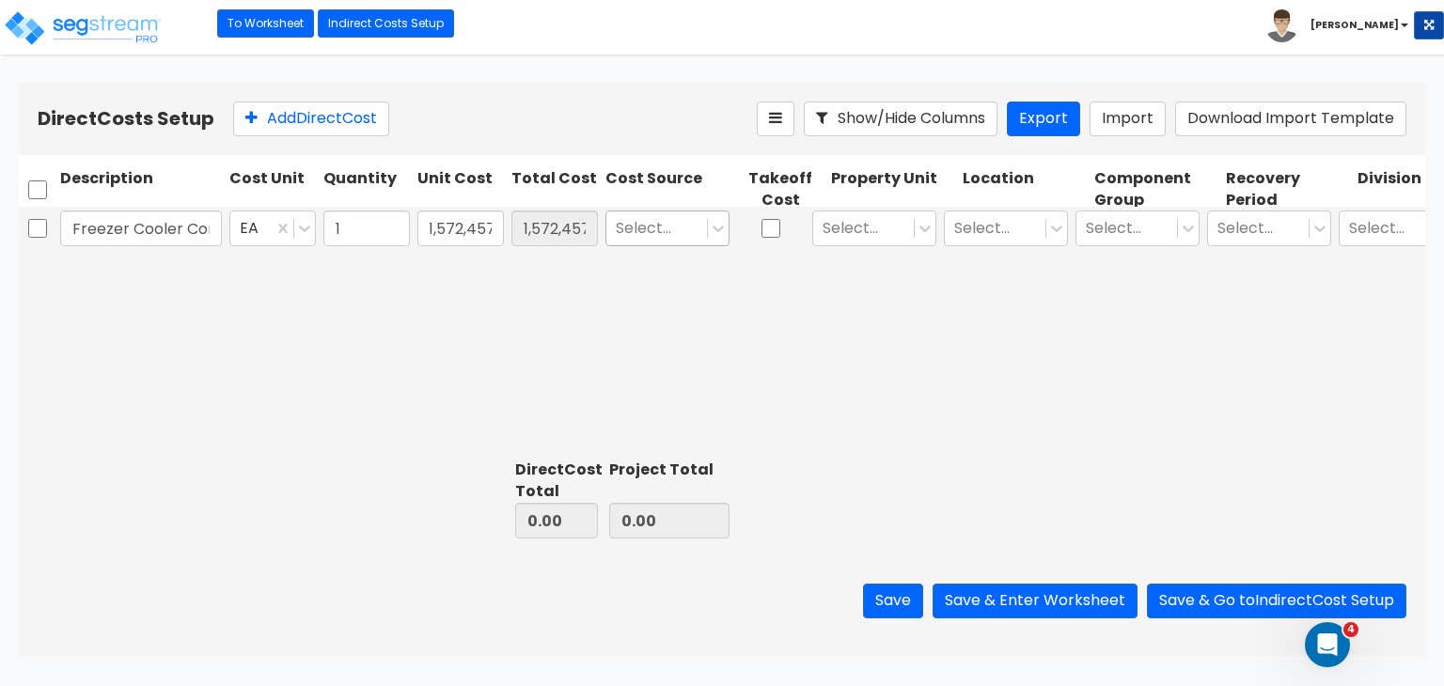
click at [653, 228] on div at bounding box center [657, 228] width 82 height 25
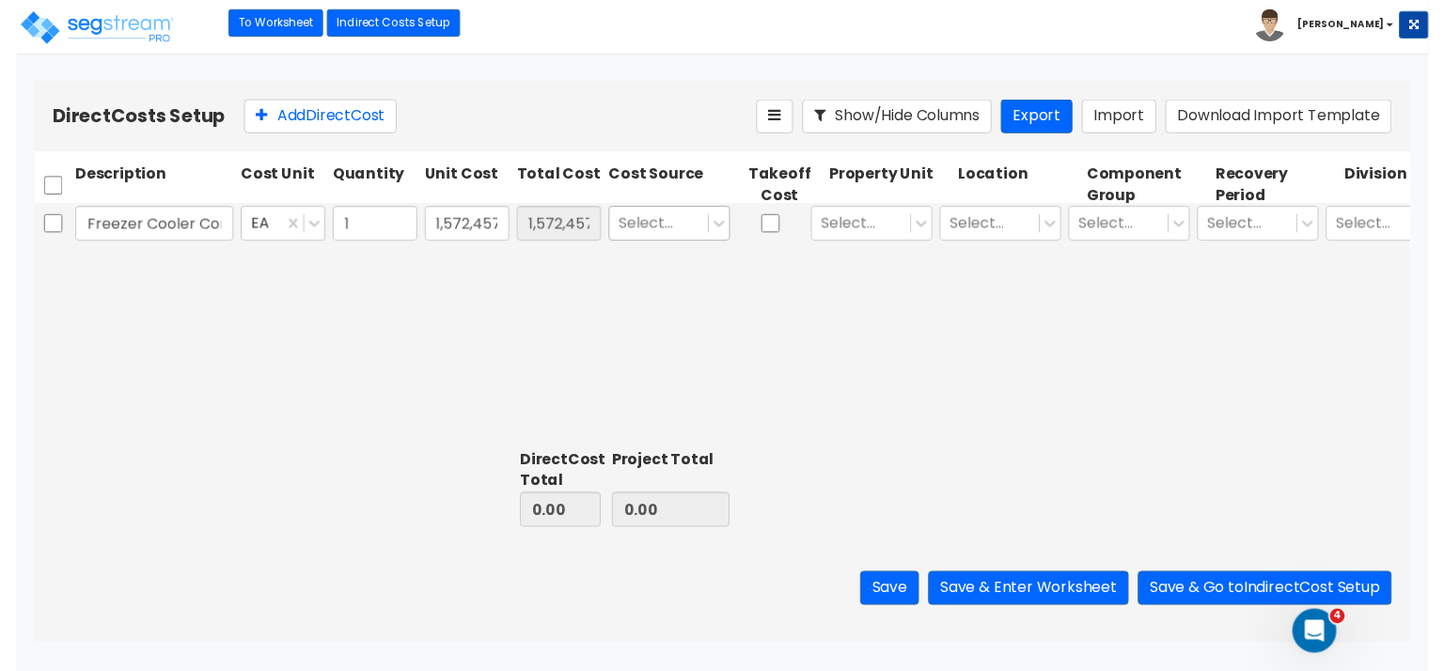
scroll to position [0, 0]
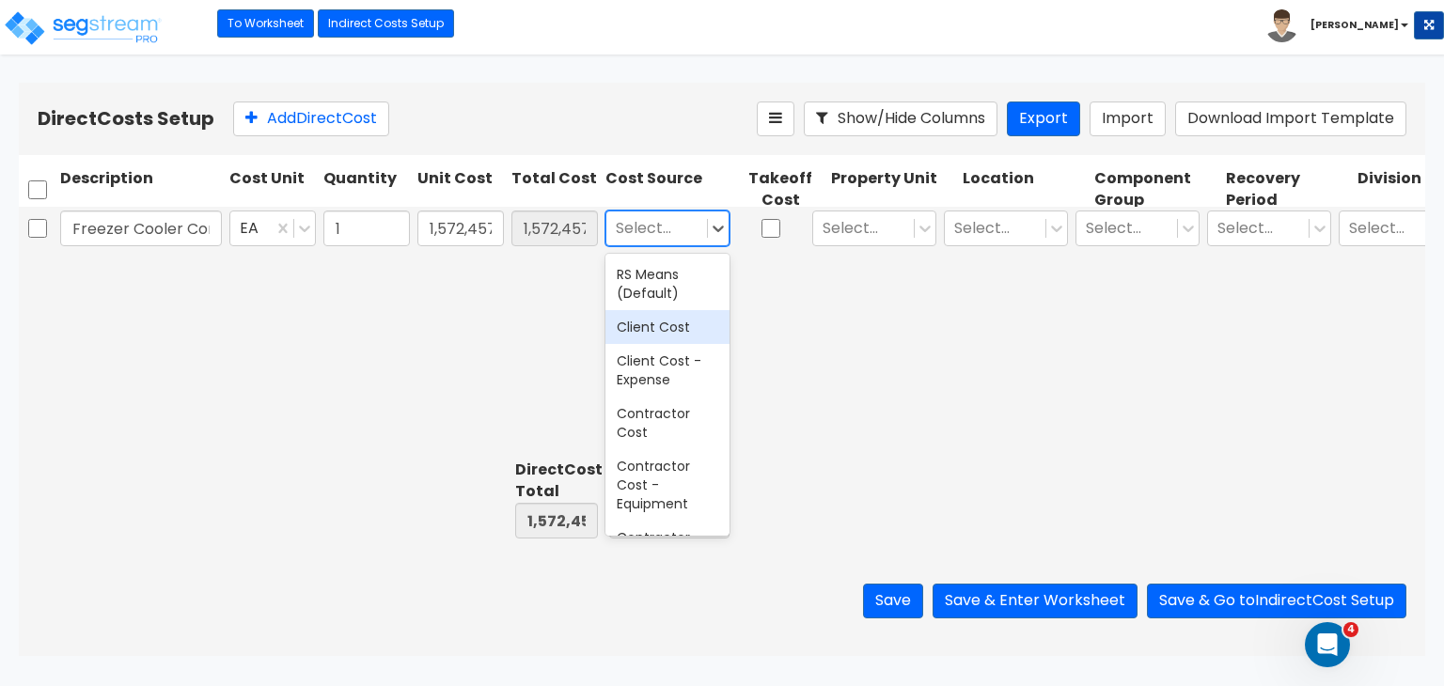
click at [668, 326] on div "Client Cost" at bounding box center [667, 327] width 124 height 34
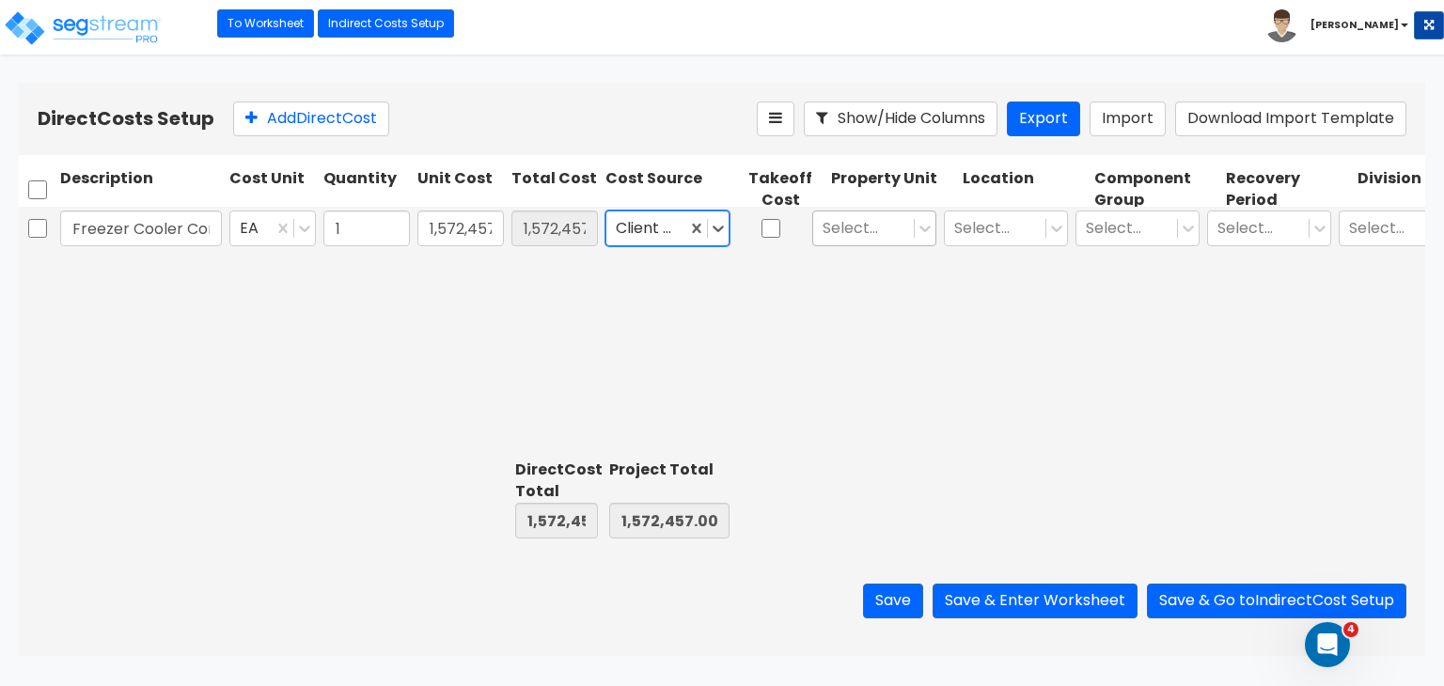
click at [856, 227] on div at bounding box center [864, 228] width 82 height 25
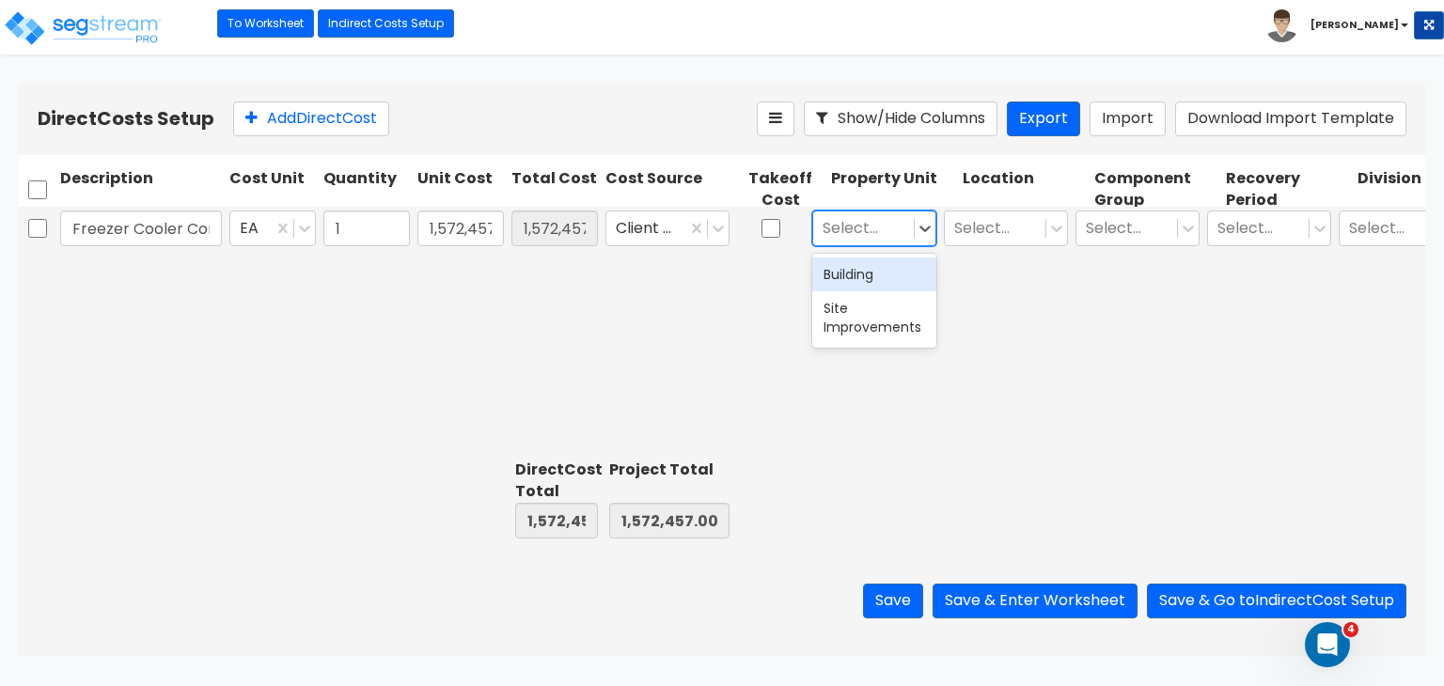
click at [866, 265] on div "Building" at bounding box center [874, 275] width 124 height 34
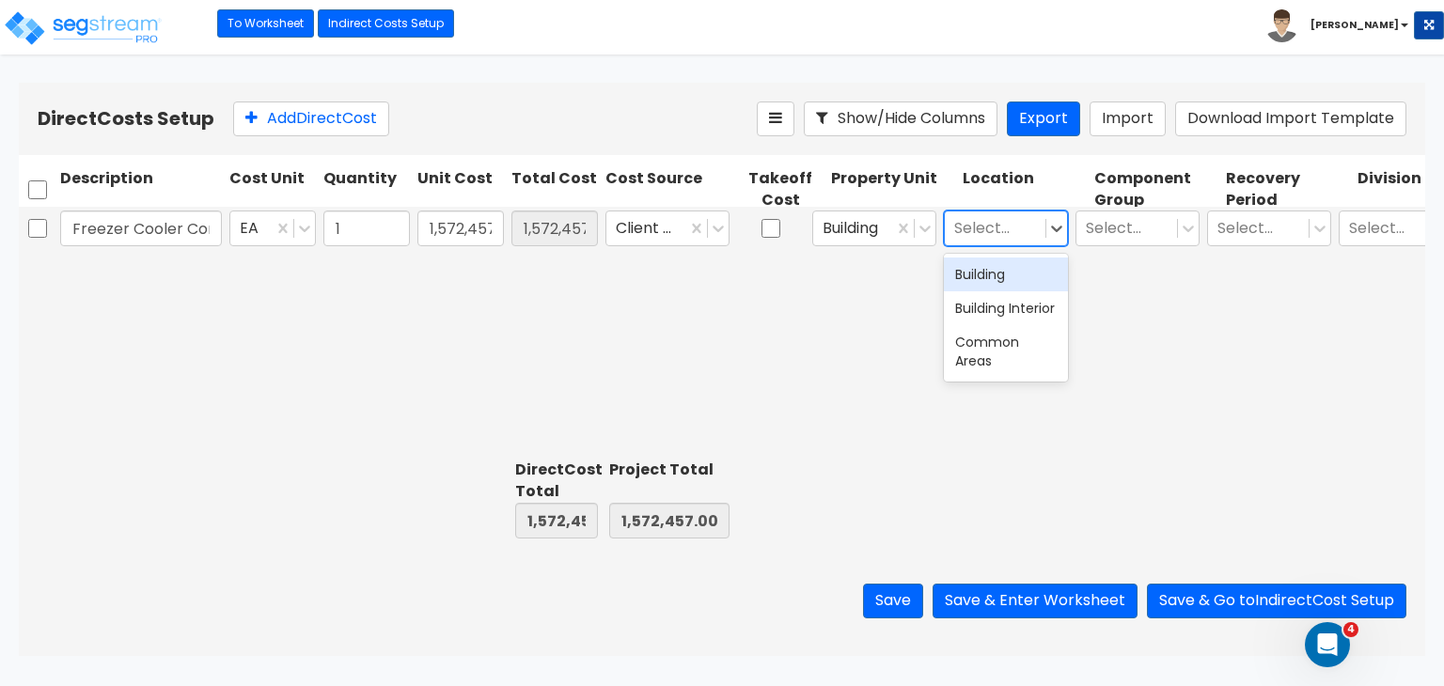
click at [980, 228] on div at bounding box center [995, 228] width 82 height 25
click at [996, 306] on div "Building Interior" at bounding box center [1006, 308] width 124 height 34
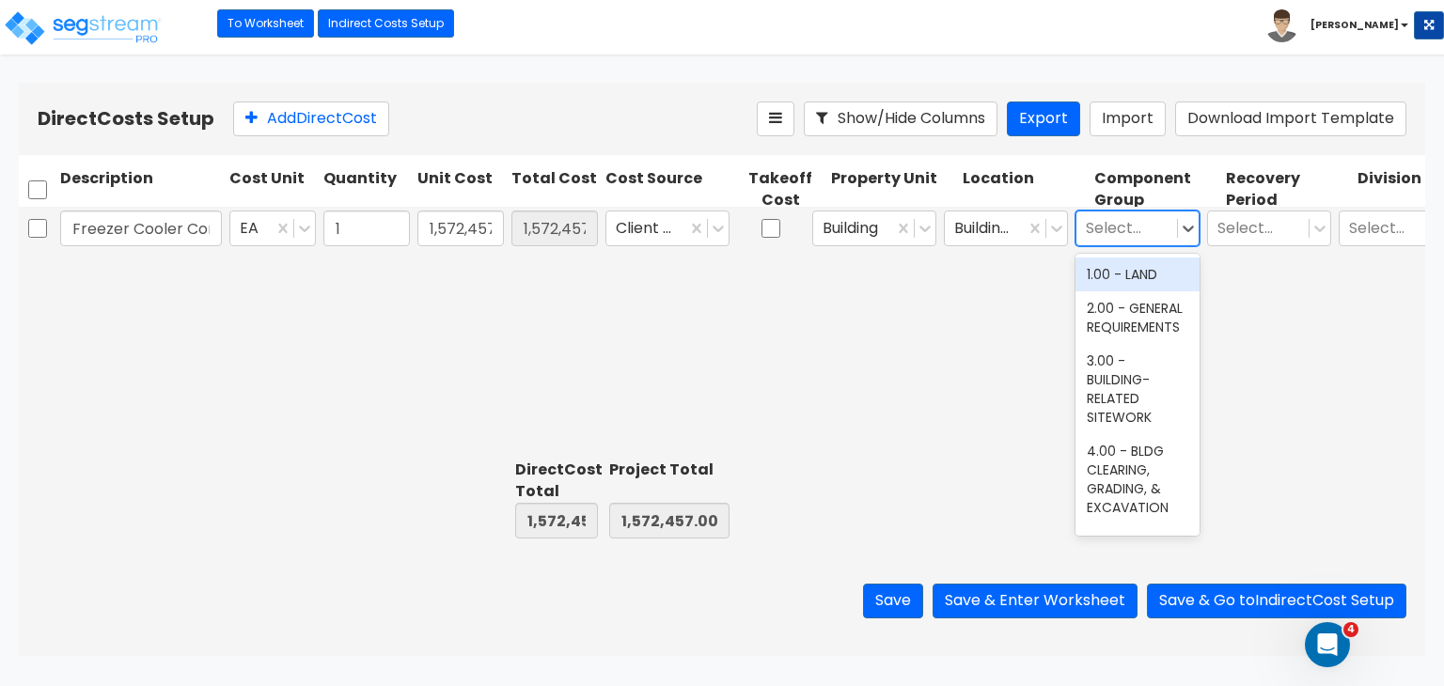
click at [1109, 234] on div at bounding box center [1127, 228] width 82 height 25
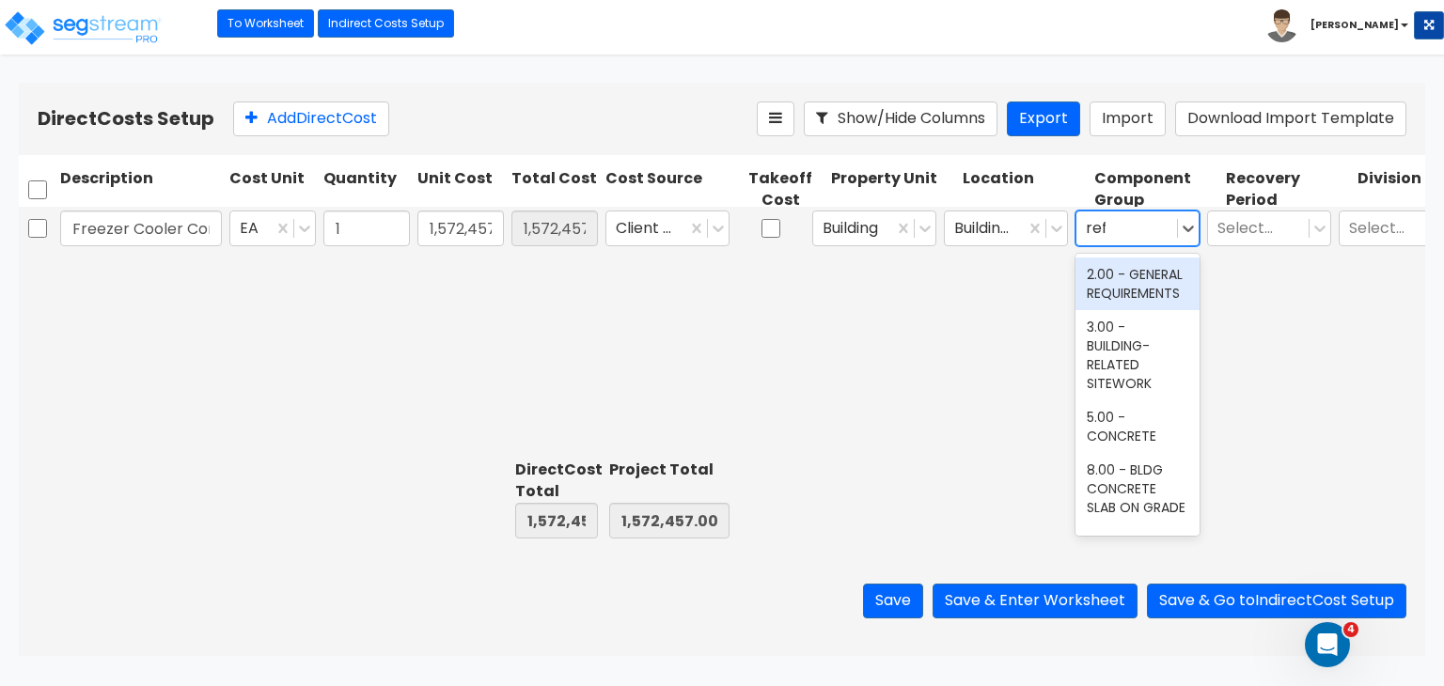
type input "refr"
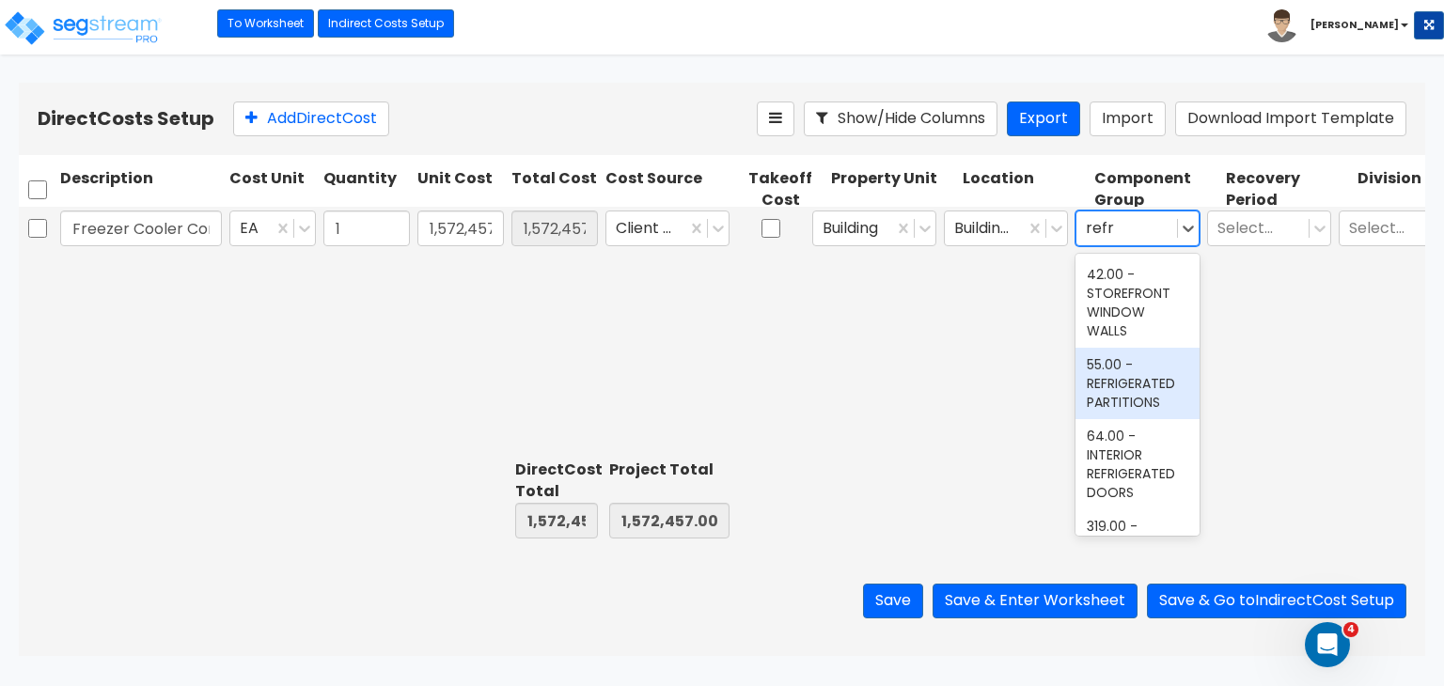
click at [1132, 382] on div "55.00 - REFRIGERATED PARTITIONS" at bounding box center [1137, 383] width 124 height 71
click at [1132, 382] on div "Freezer Cooler Construction Costs EA 1 1,572,457 1,572,457.00 Client Cost Build…" at bounding box center [722, 329] width 1406 height 245
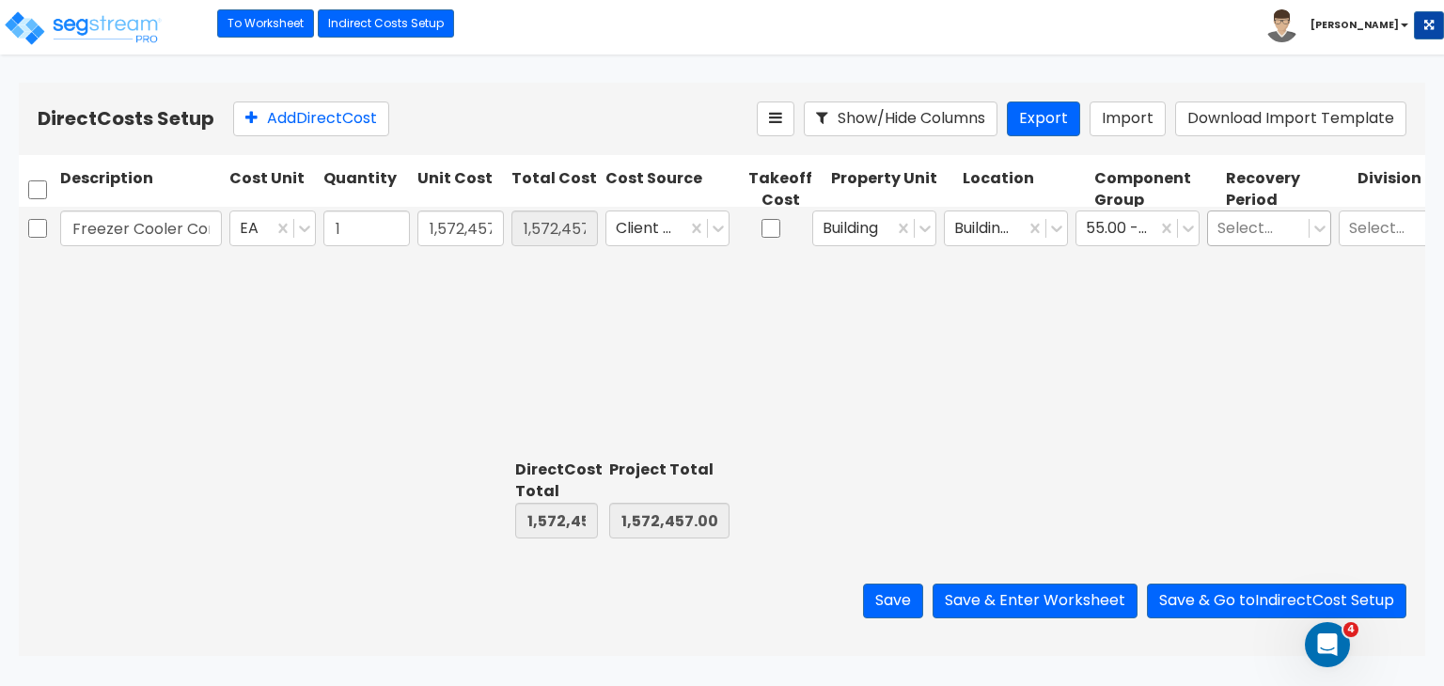
click at [1237, 234] on div at bounding box center [1258, 228] width 82 height 25
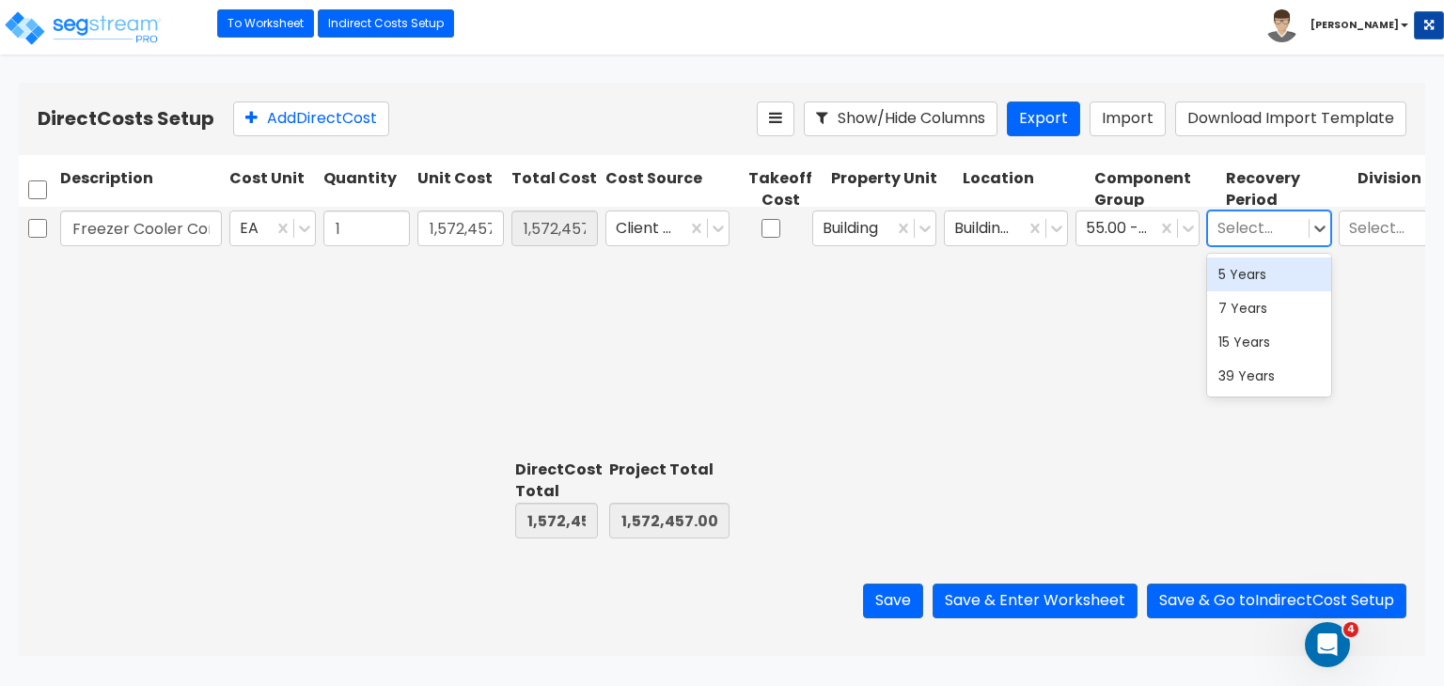
click at [1241, 278] on div "5 Years" at bounding box center [1269, 275] width 124 height 34
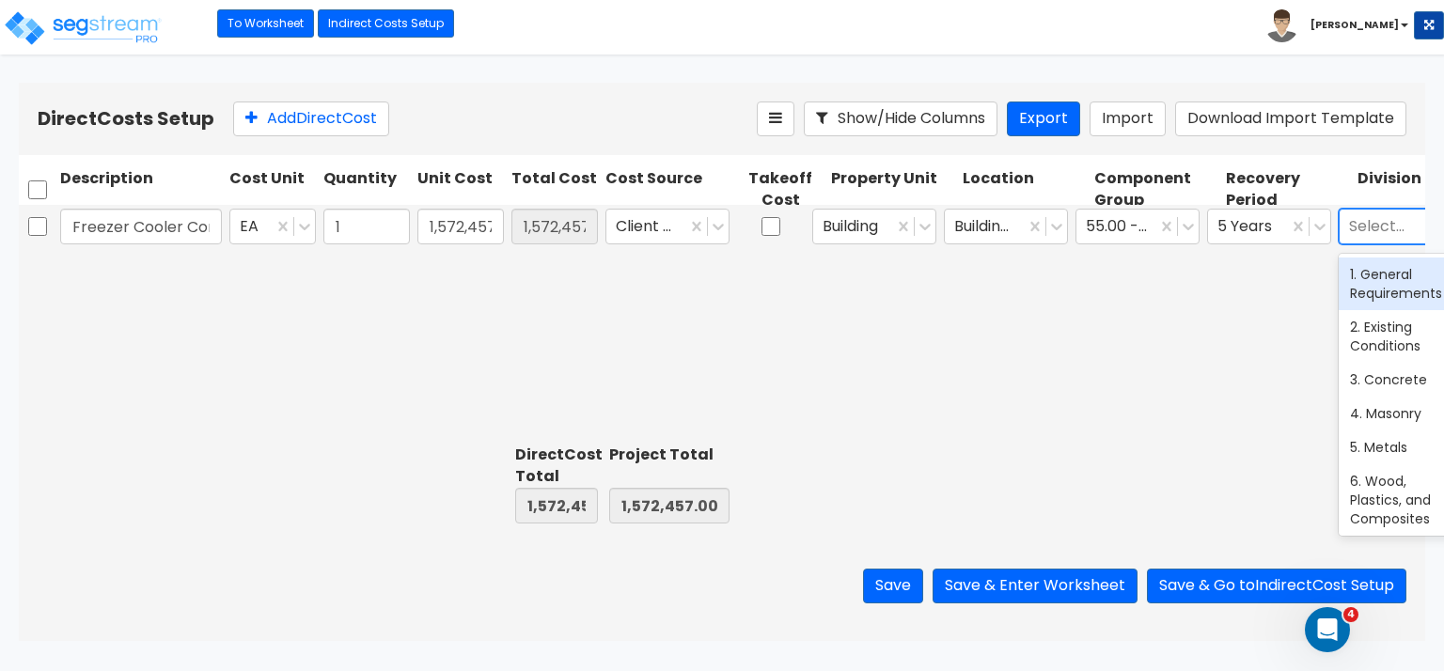
click at [1355, 228] on div at bounding box center [1390, 225] width 82 height 25
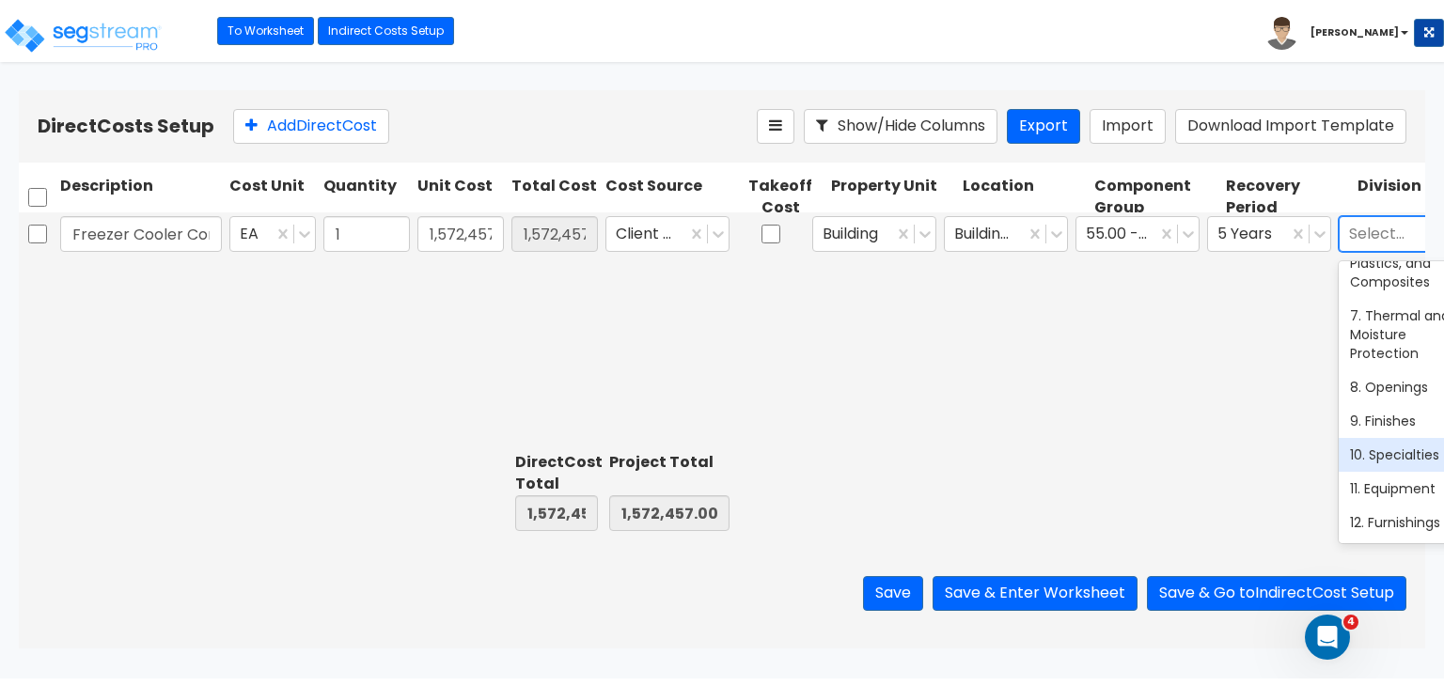
scroll to position [246, 0]
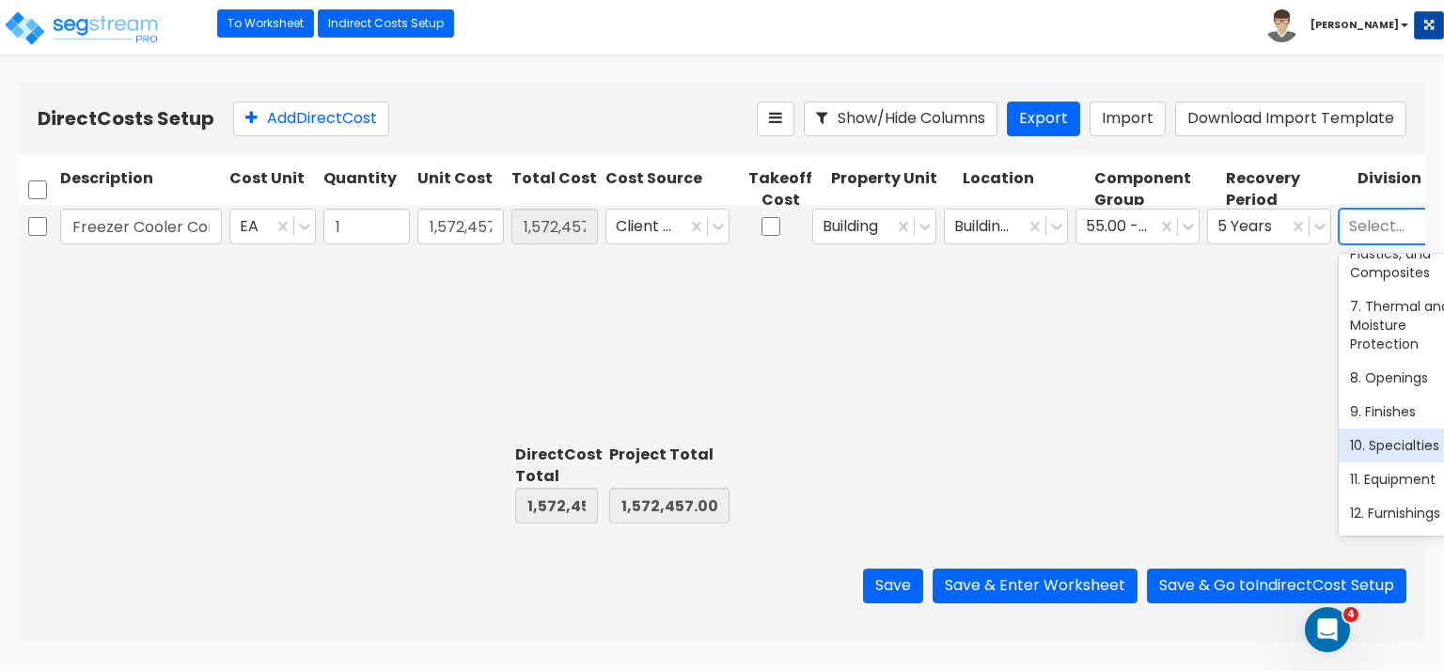
click at [1391, 462] on div "10. Specialties" at bounding box center [1401, 446] width 124 height 34
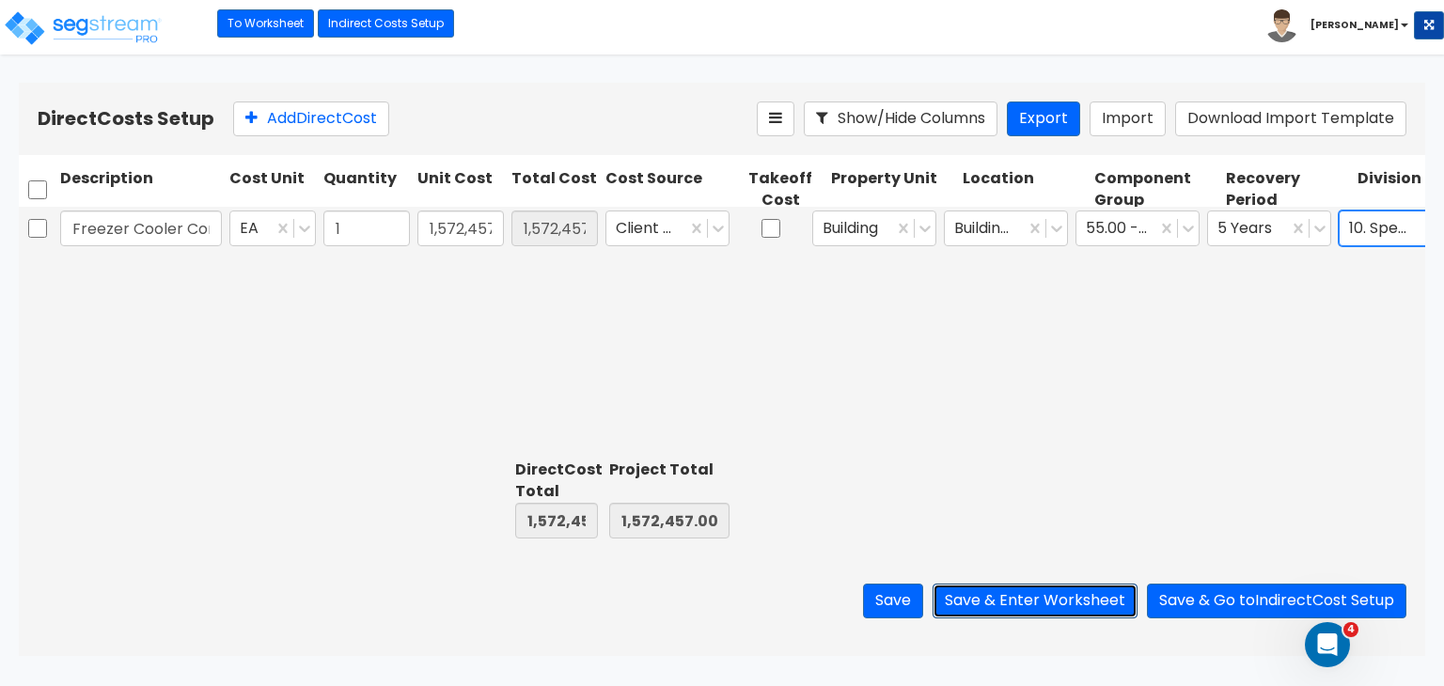
click at [1043, 599] on button "Save & Enter Worksheet" at bounding box center [1035, 601] width 205 height 35
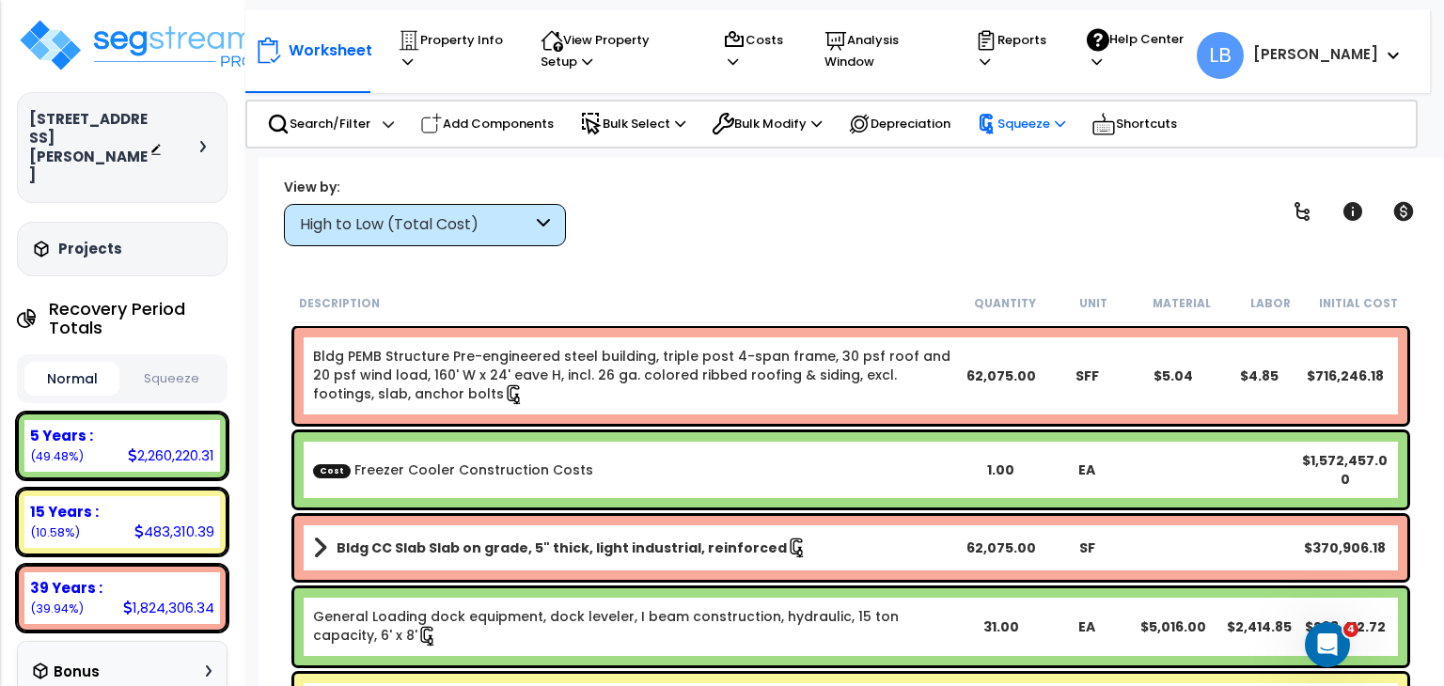
click at [1019, 128] on p "Squeeze" at bounding box center [1021, 124] width 88 height 21
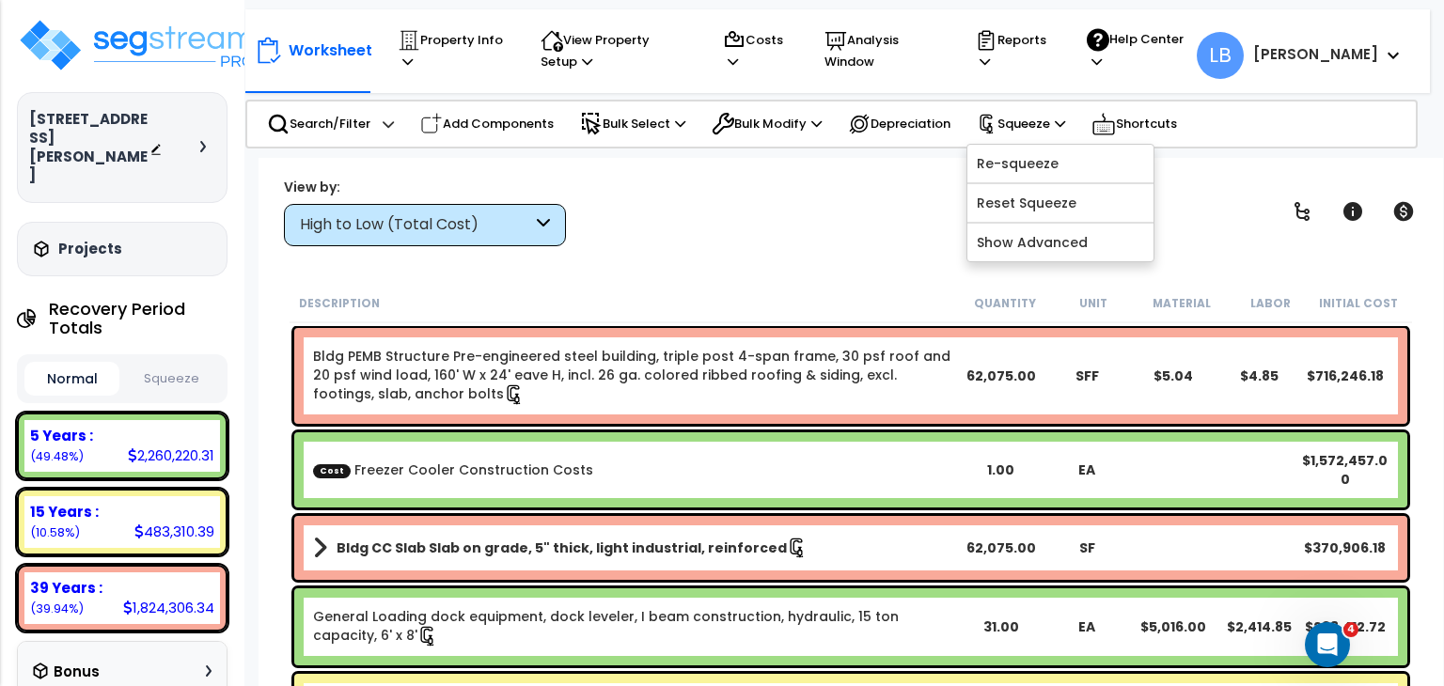
click at [180, 363] on button "Squeeze" at bounding box center [171, 379] width 95 height 33
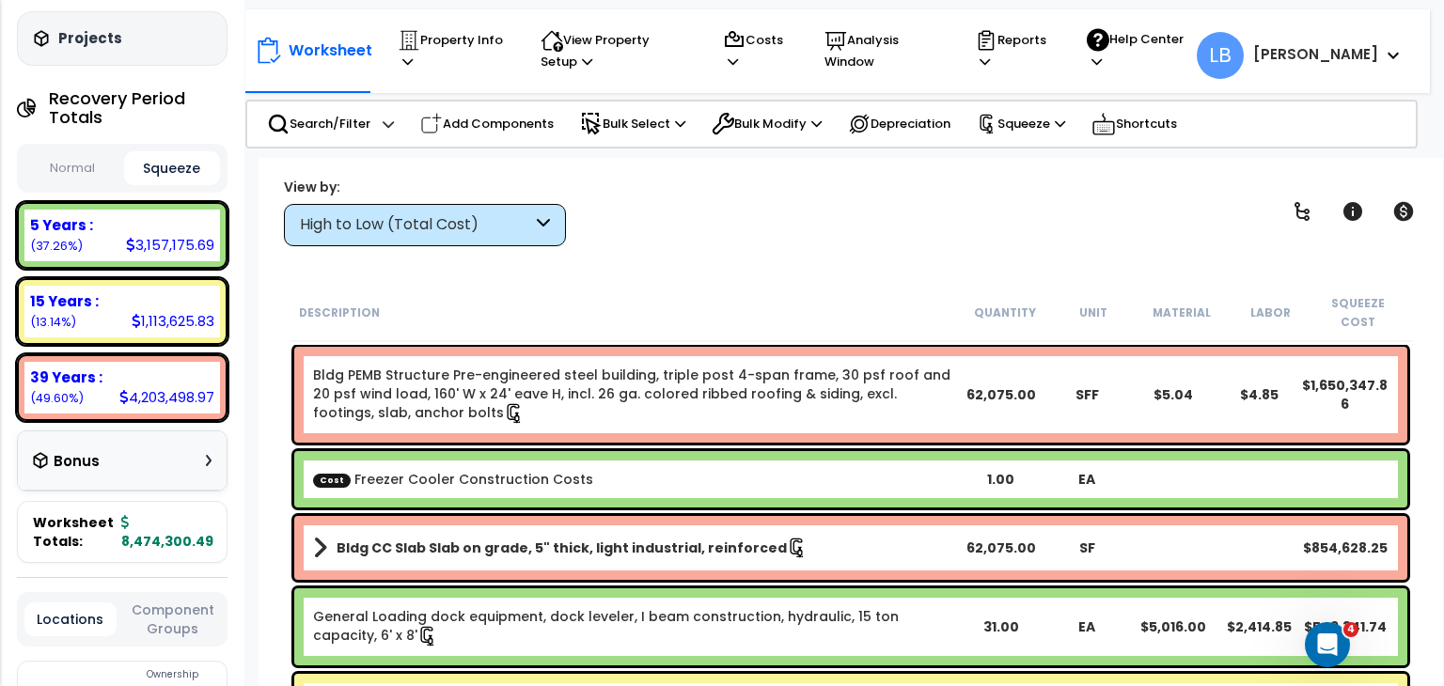
scroll to position [211, 0]
click at [1031, 128] on p "Squeeze" at bounding box center [1021, 124] width 88 height 21
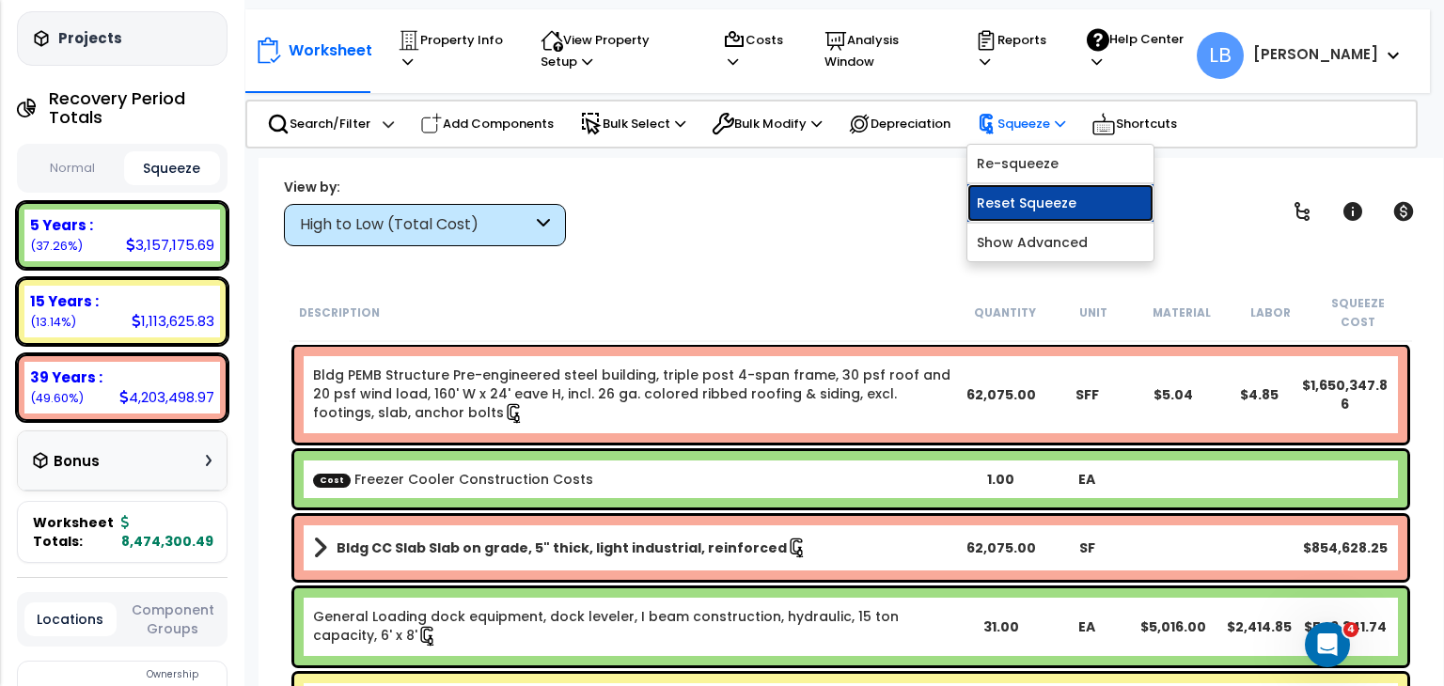
click at [1056, 205] on link "Reset Squeeze" at bounding box center [1060, 203] width 186 height 38
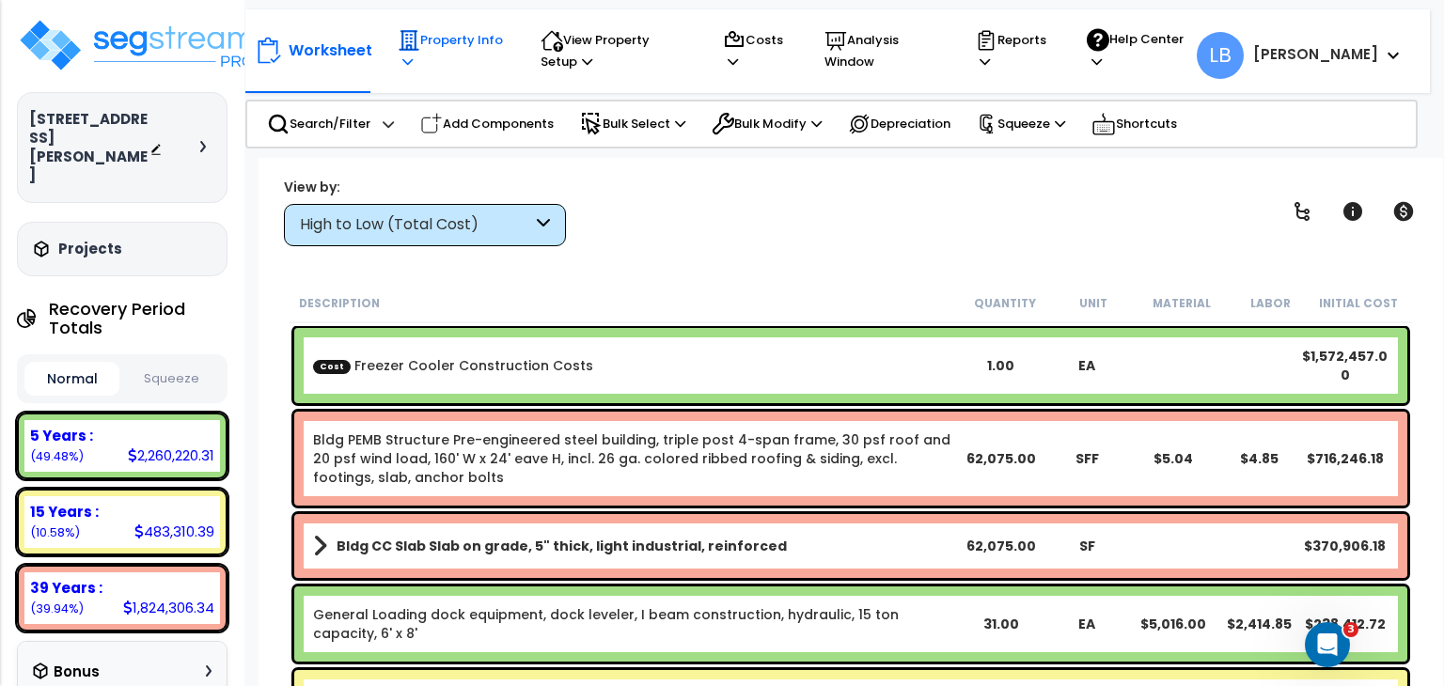
click at [451, 39] on p "Property Info" at bounding box center [451, 50] width 107 height 43
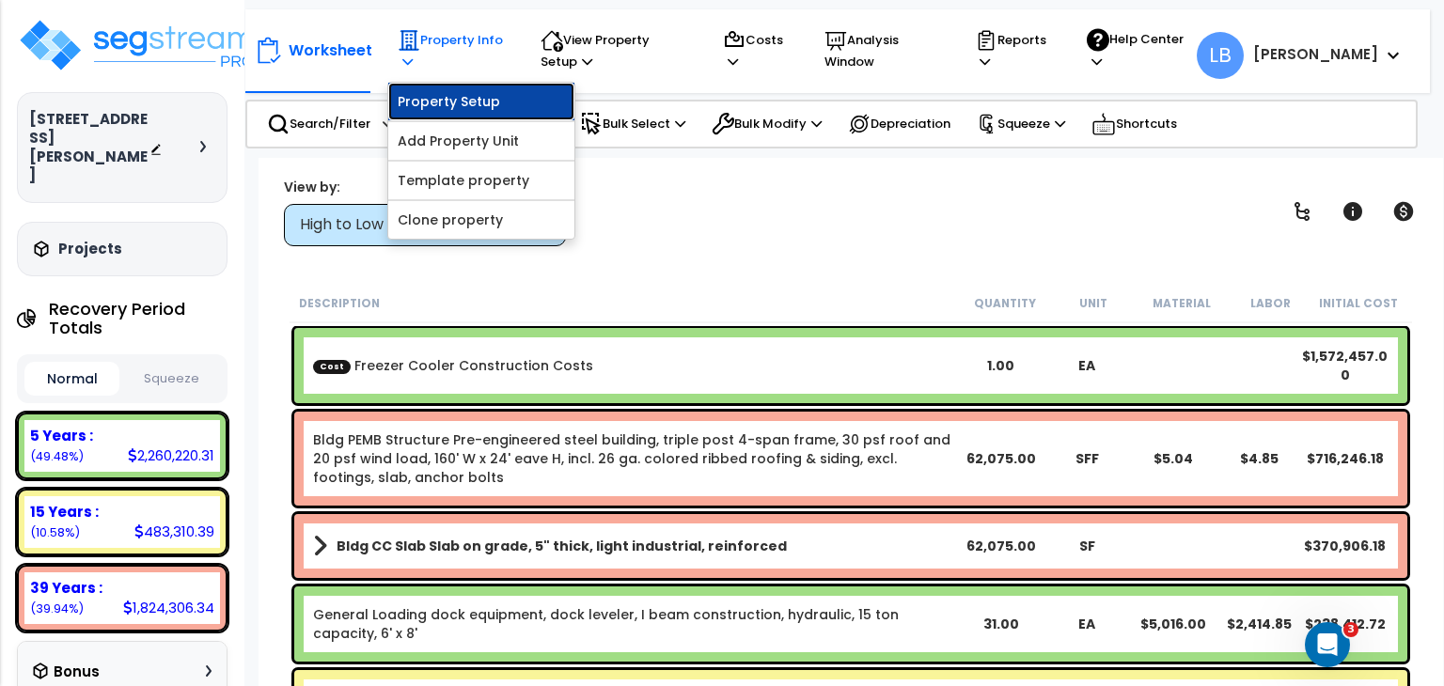
click at [466, 99] on link "Property Setup" at bounding box center [481, 102] width 186 height 38
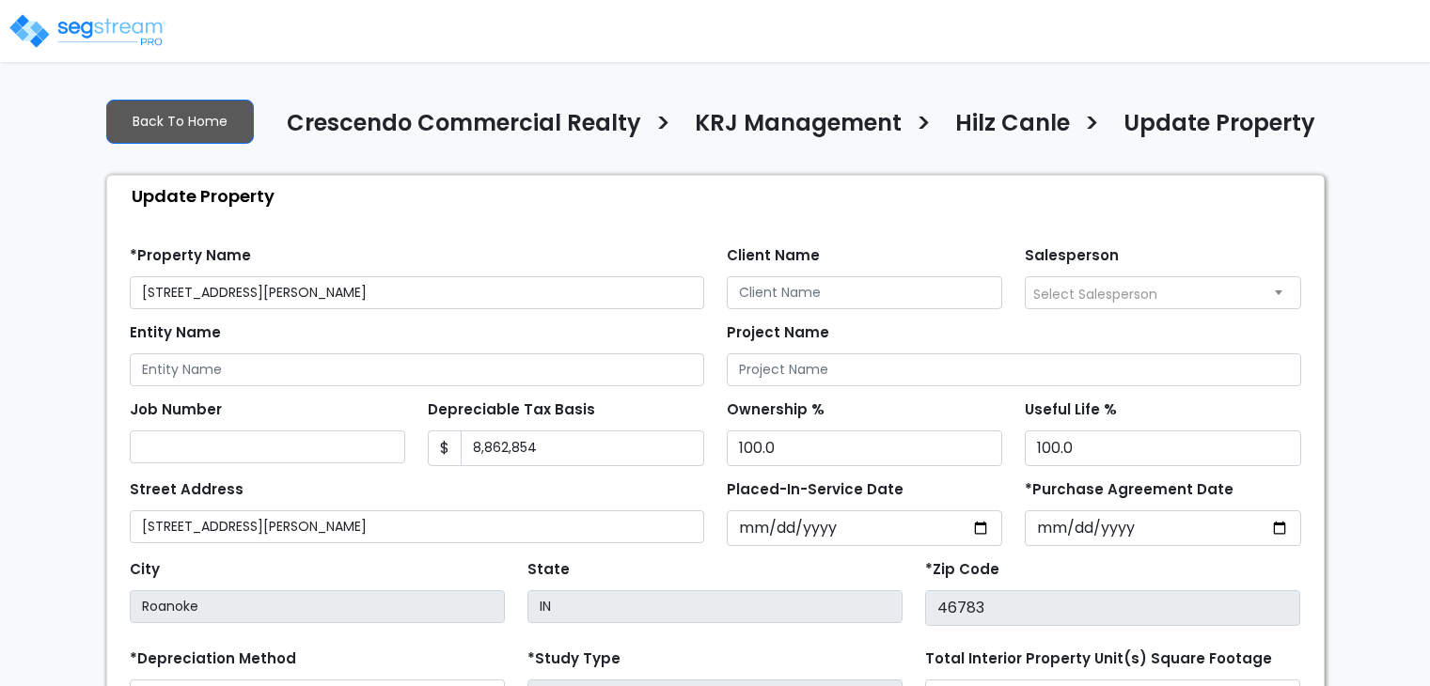
select select "2025"
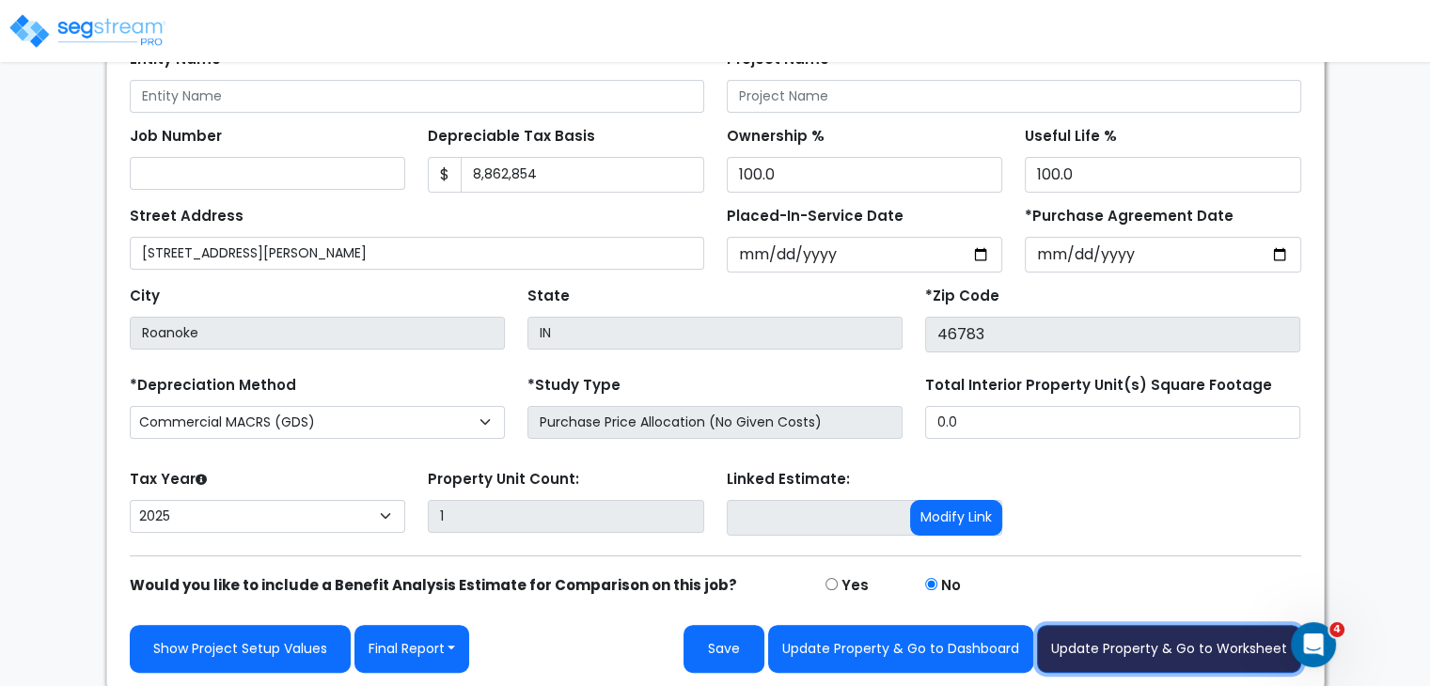
click at [1139, 640] on button "Update Property & Go to Worksheet" at bounding box center [1169, 649] width 264 height 48
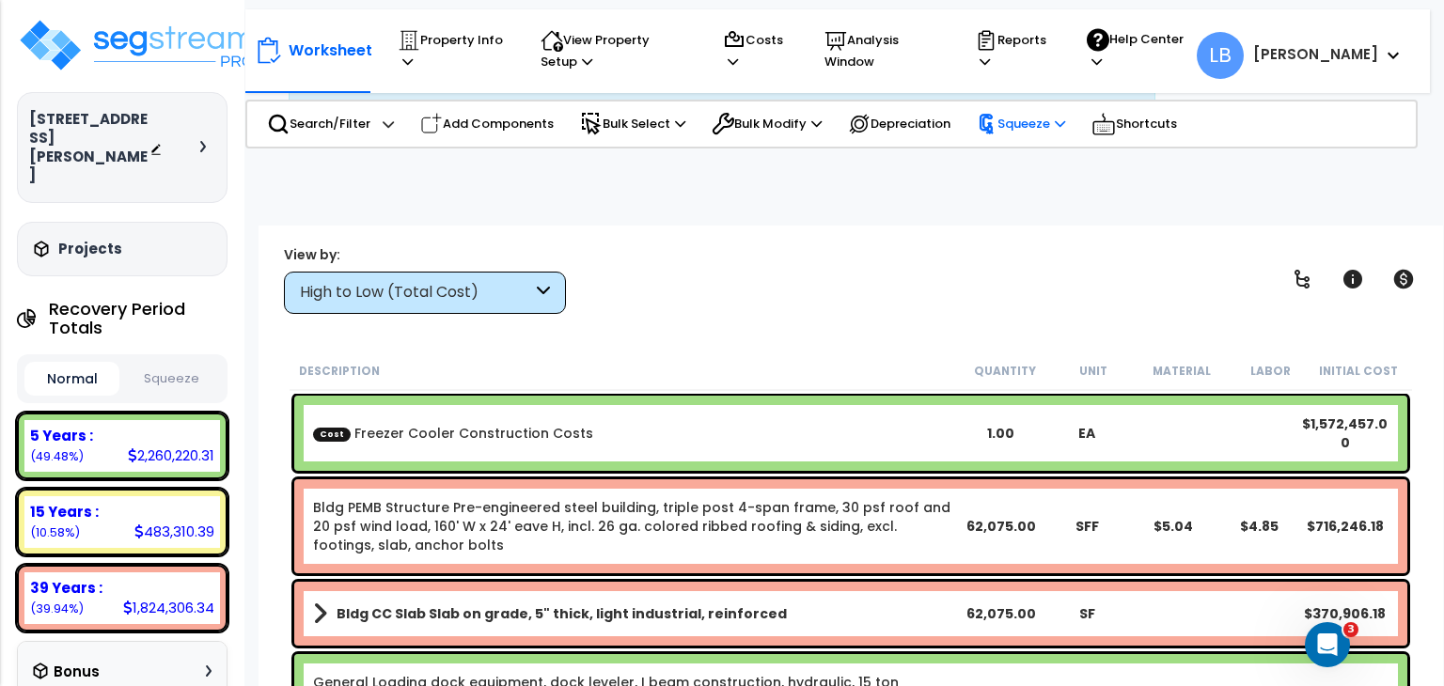
click at [1024, 124] on p "Squeeze" at bounding box center [1021, 124] width 88 height 21
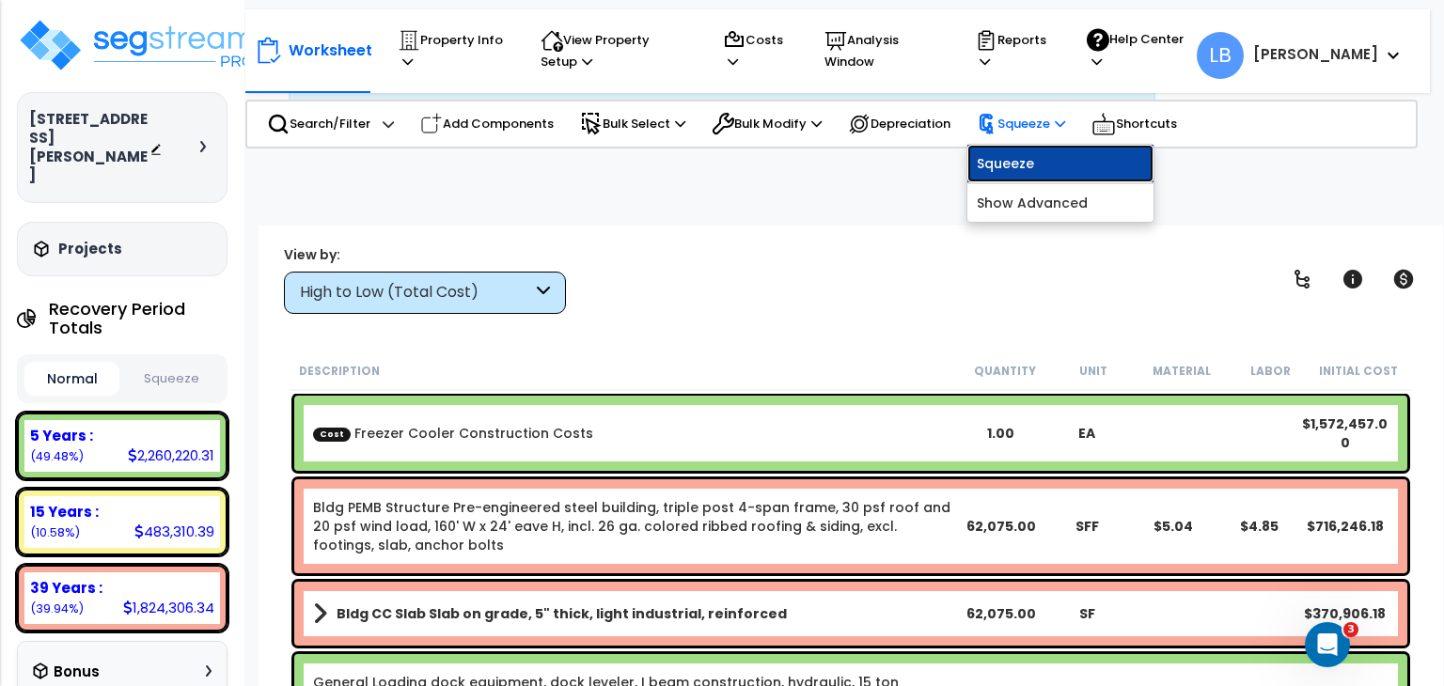
click at [1025, 165] on link "Squeeze" at bounding box center [1060, 164] width 186 height 38
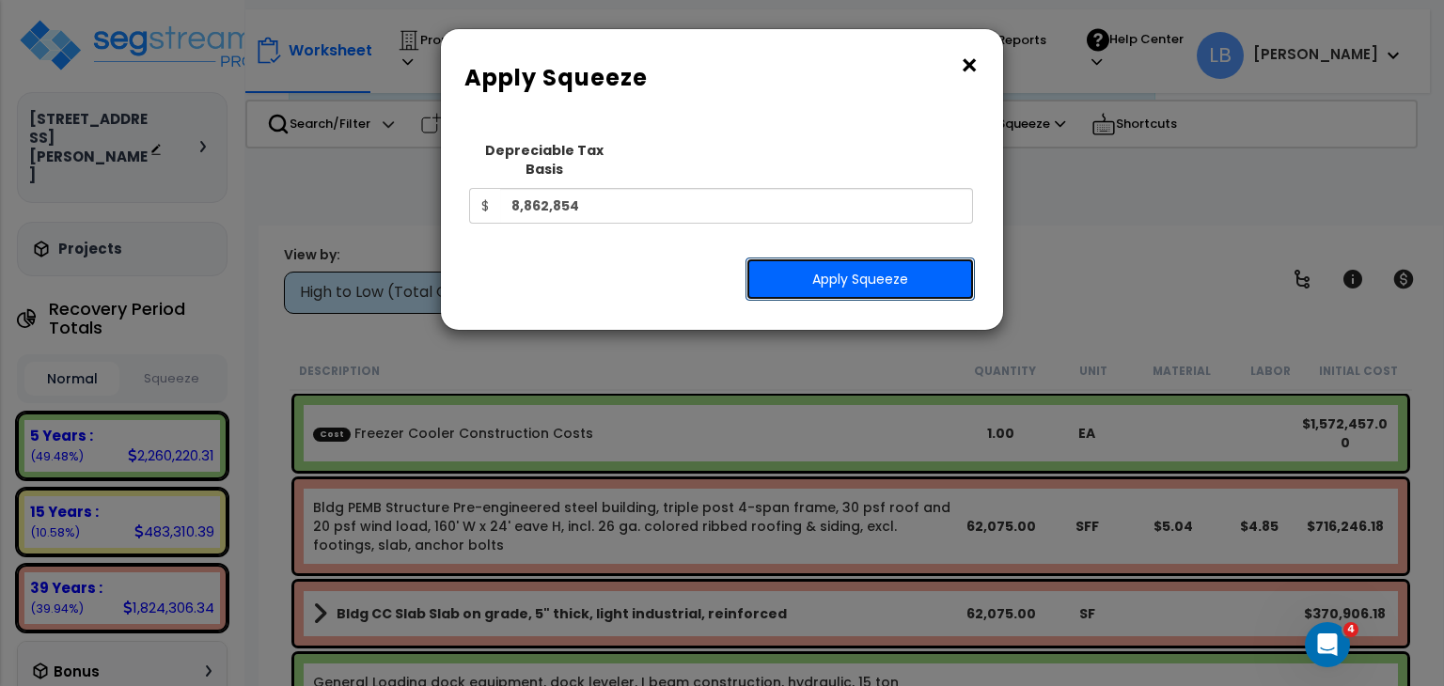
click at [834, 259] on button "Apply Squeeze" at bounding box center [859, 279] width 229 height 43
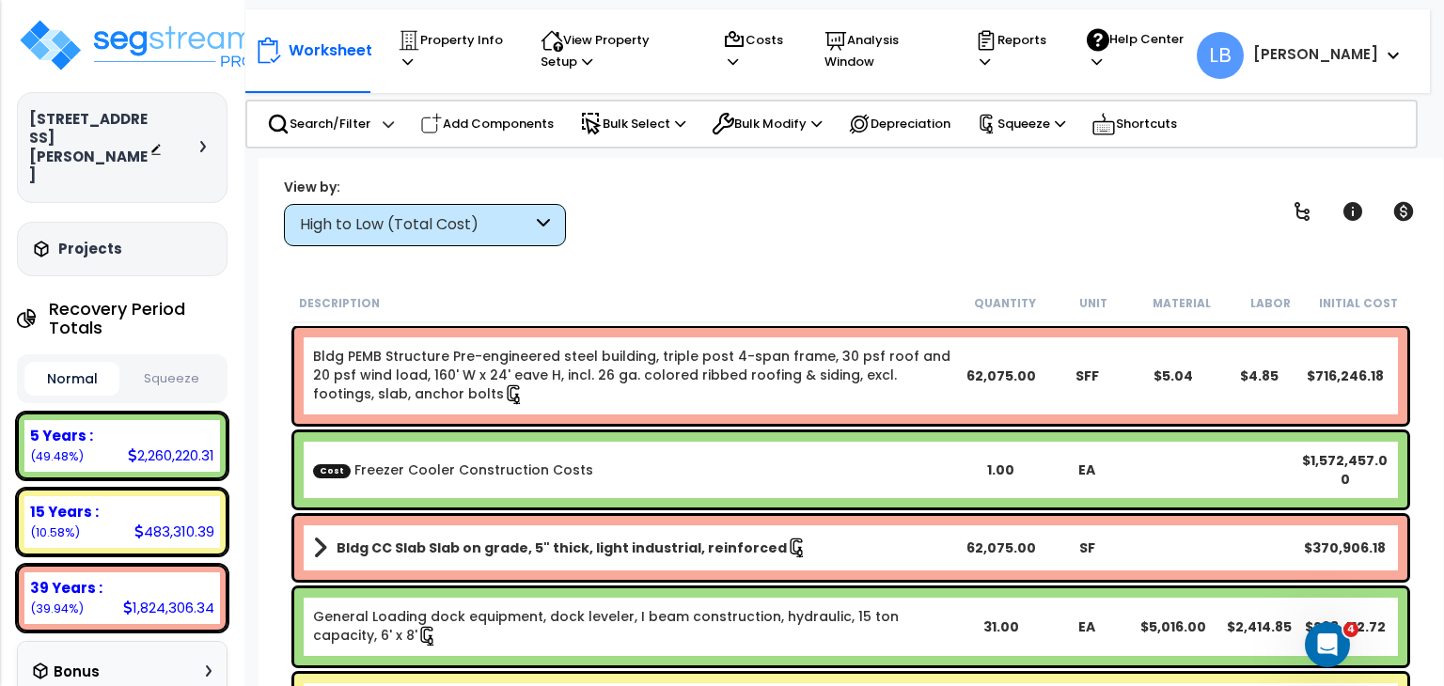
click at [176, 363] on button "Squeeze" at bounding box center [171, 379] width 95 height 33
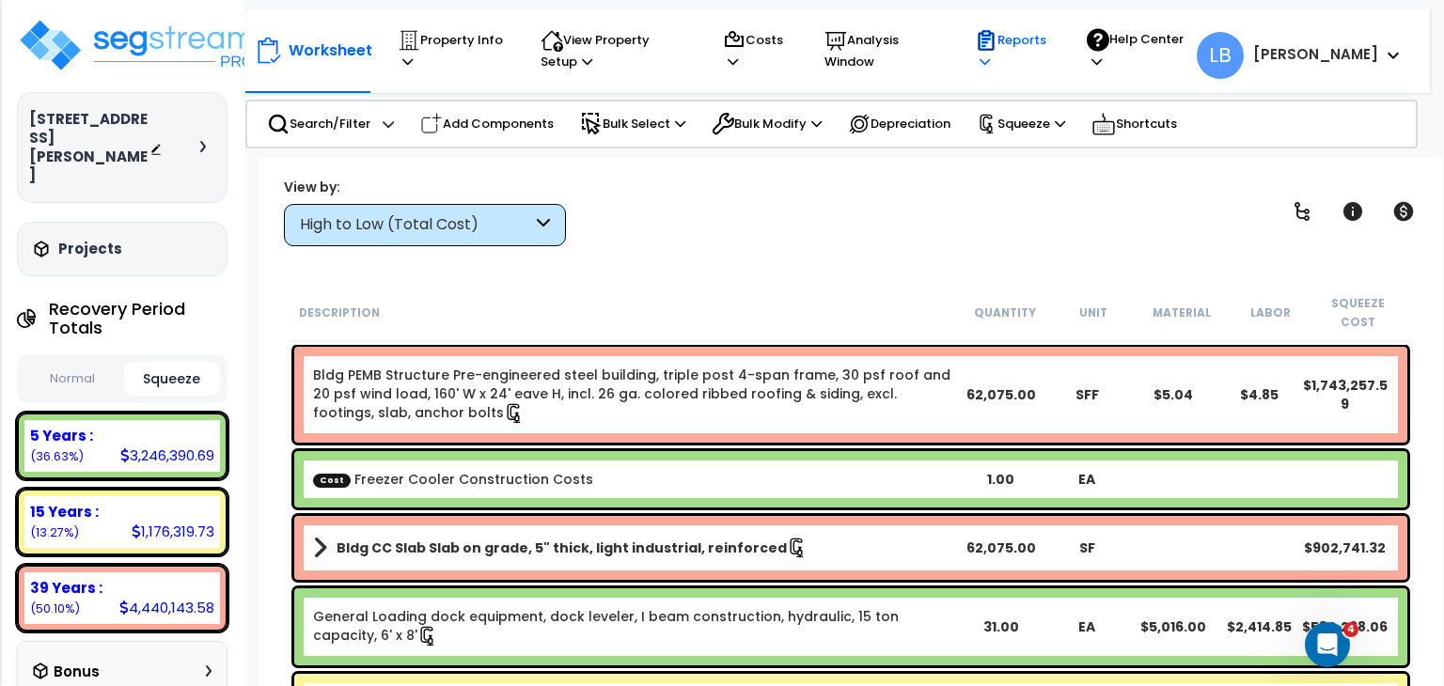
click at [1051, 42] on p "Reports" at bounding box center [1013, 50] width 76 height 43
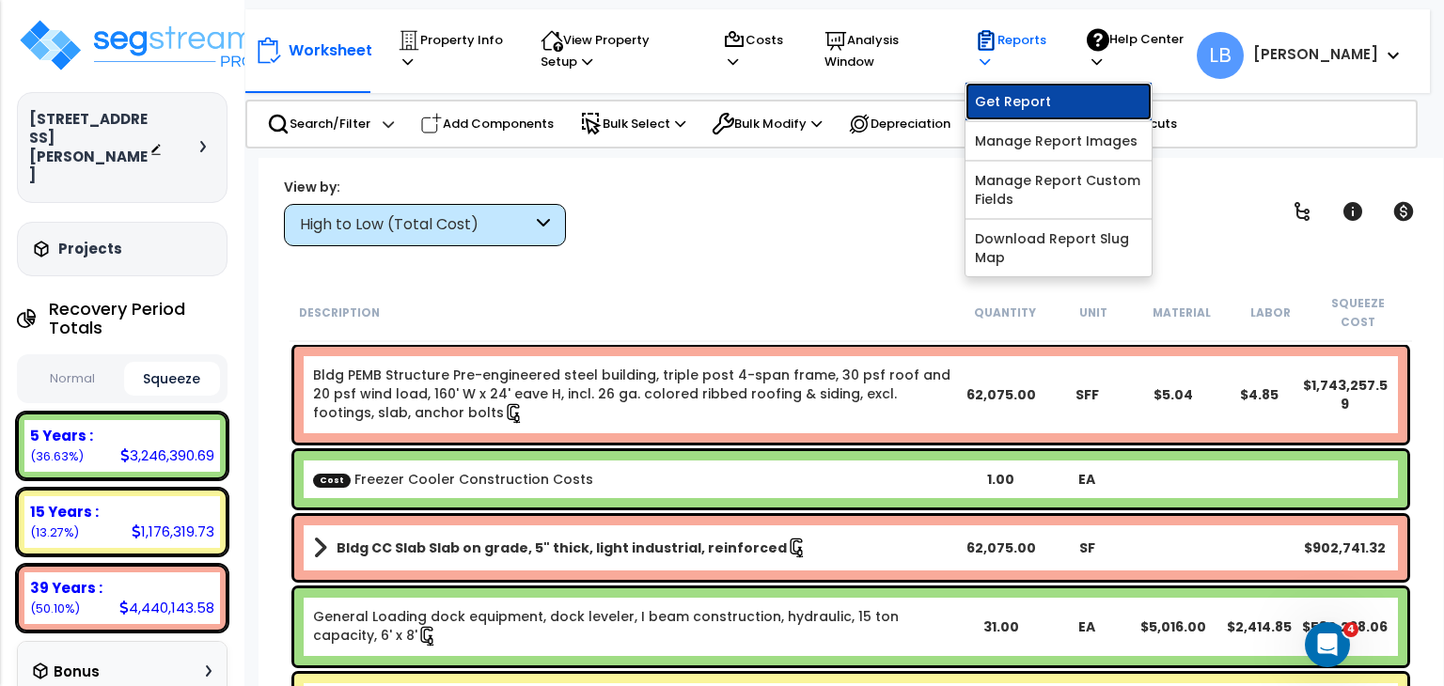
click at [1070, 103] on link "Get Report" at bounding box center [1058, 102] width 186 height 38
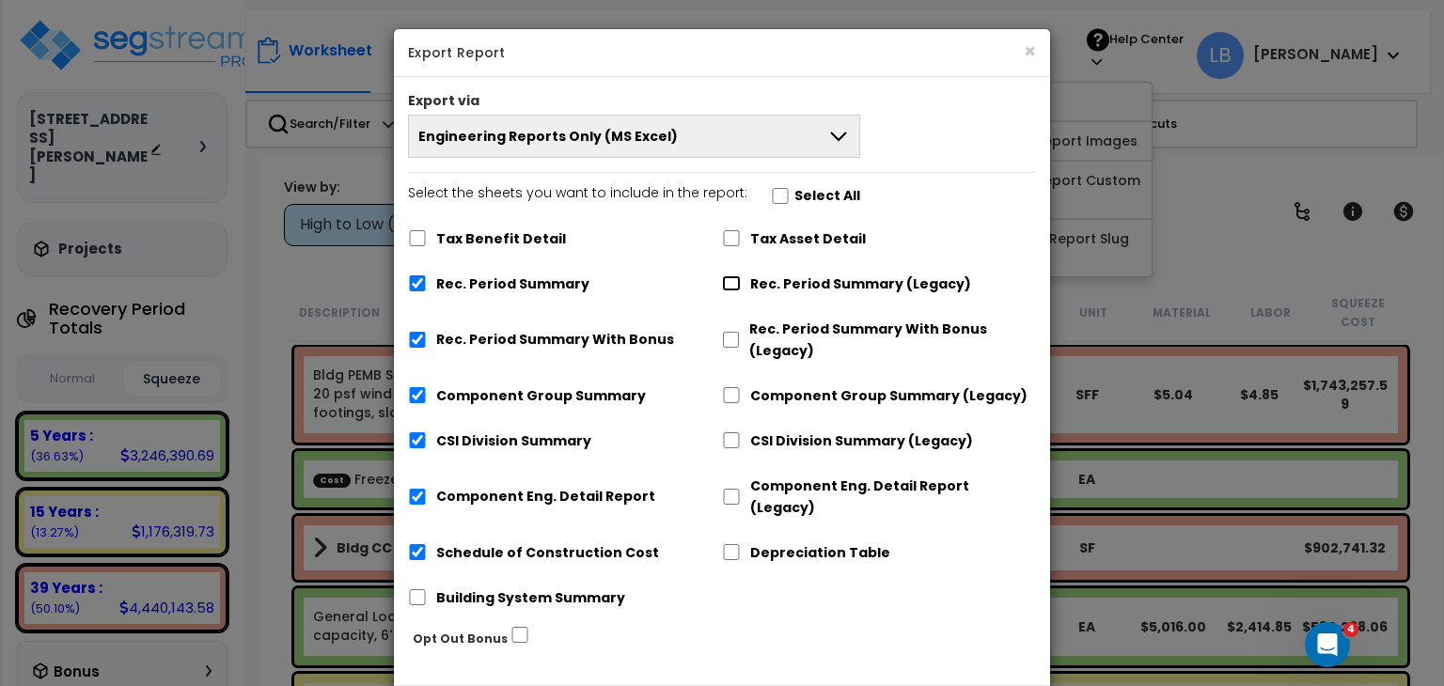
click at [733, 279] on input "Rec. Period Summary (Legacy)" at bounding box center [731, 283] width 19 height 16
checkbox input "true"
checkbox input "false"
click at [729, 392] on input "Component Group Summary (Legacy)" at bounding box center [731, 395] width 19 height 16
checkbox input "true"
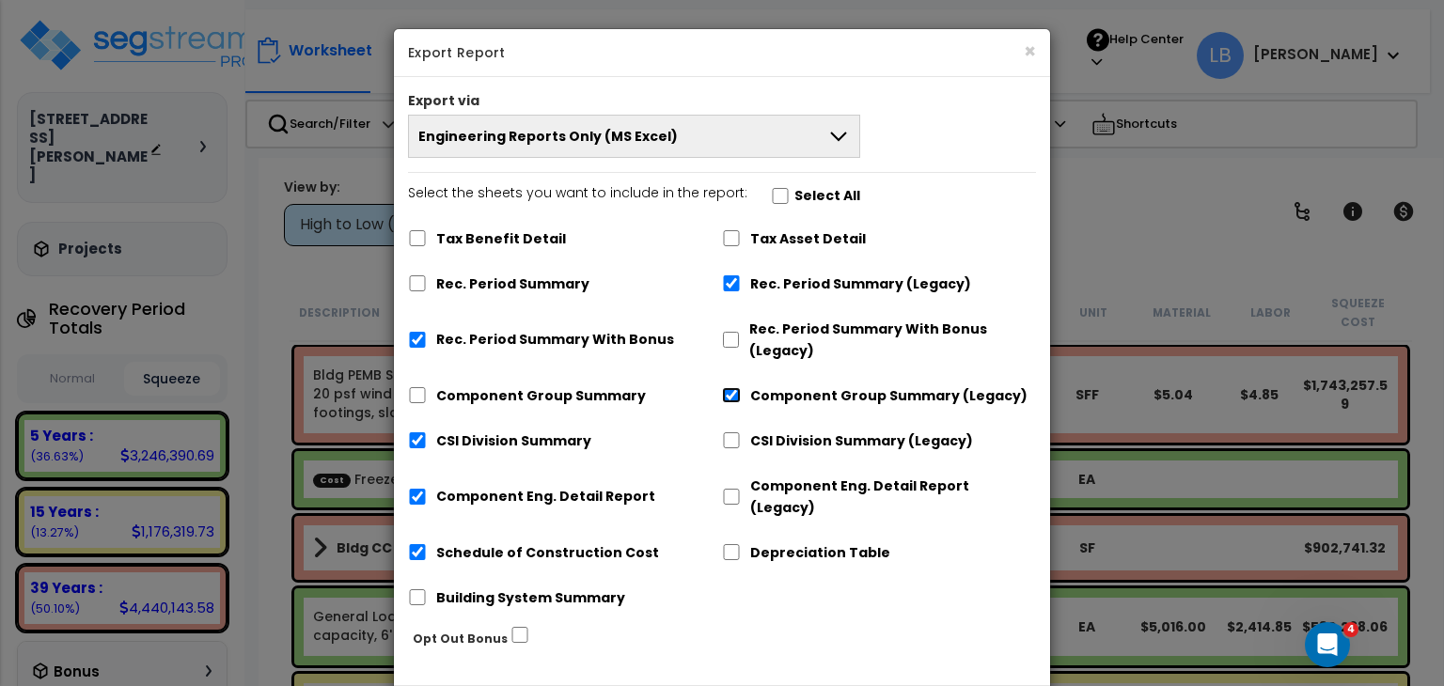
checkbox input "false"
click at [726, 443] on input "CSI Division Summary (Legacy)" at bounding box center [731, 440] width 19 height 16
checkbox input "true"
checkbox input "false"
click at [728, 492] on input "Component Eng. Detail Report (Legacy)" at bounding box center [731, 497] width 19 height 16
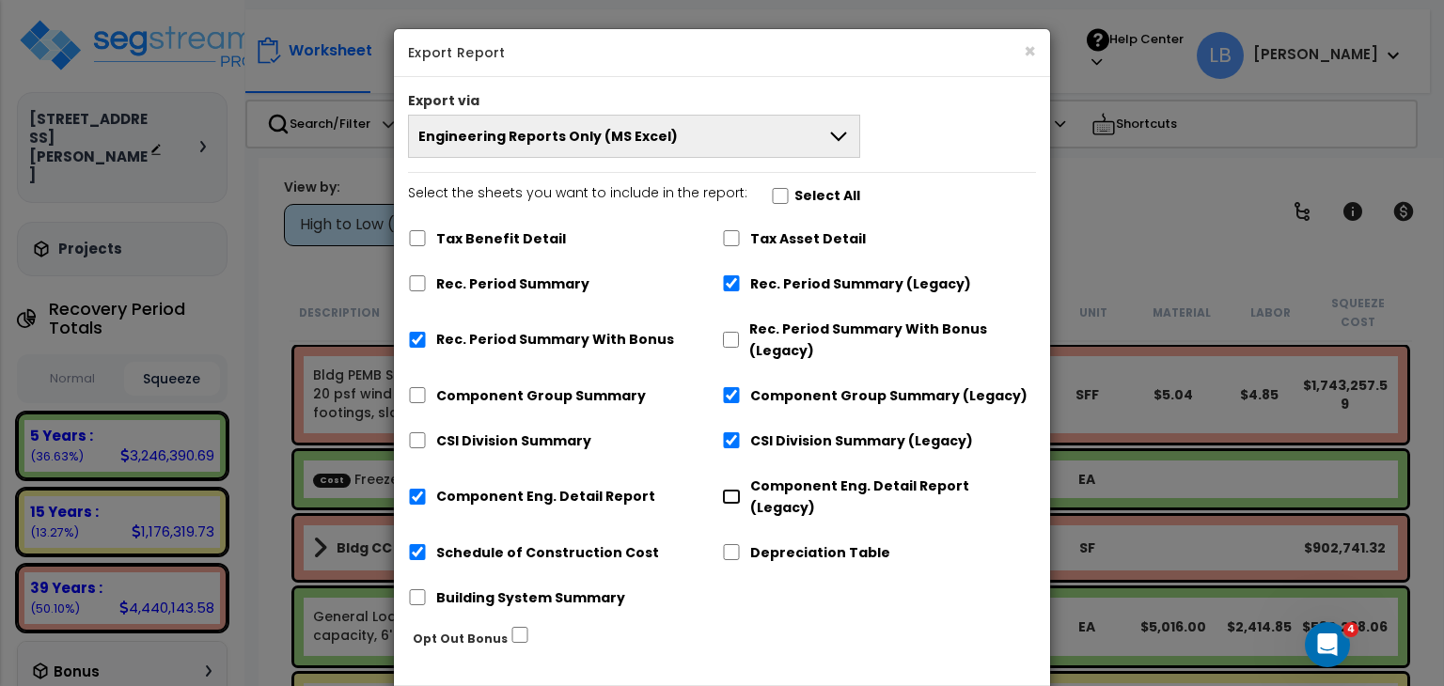
checkbox input "true"
checkbox input "false"
click at [421, 544] on input "Schedule of Construction Cost" at bounding box center [417, 552] width 19 height 16
checkbox input "false"
click at [416, 332] on input "Rec. Period Summary With Bonus" at bounding box center [417, 340] width 19 height 16
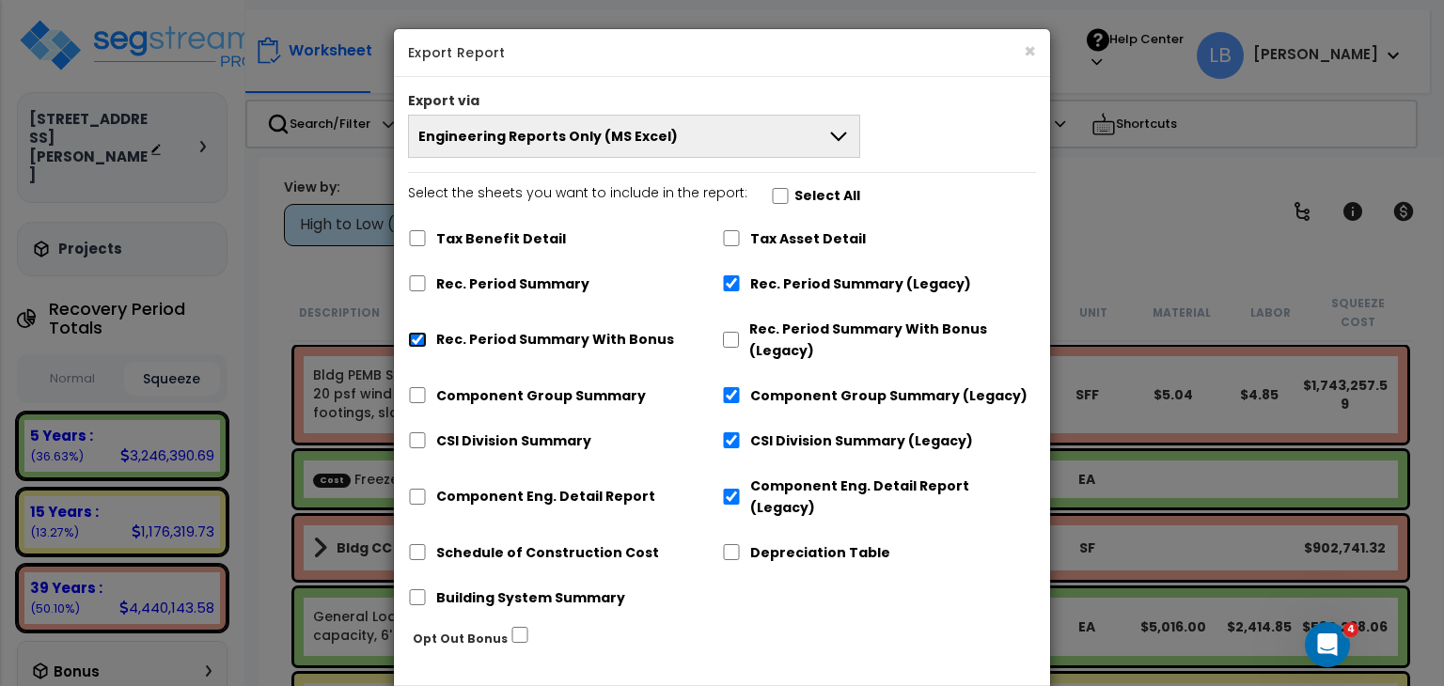
checkbox input "false"
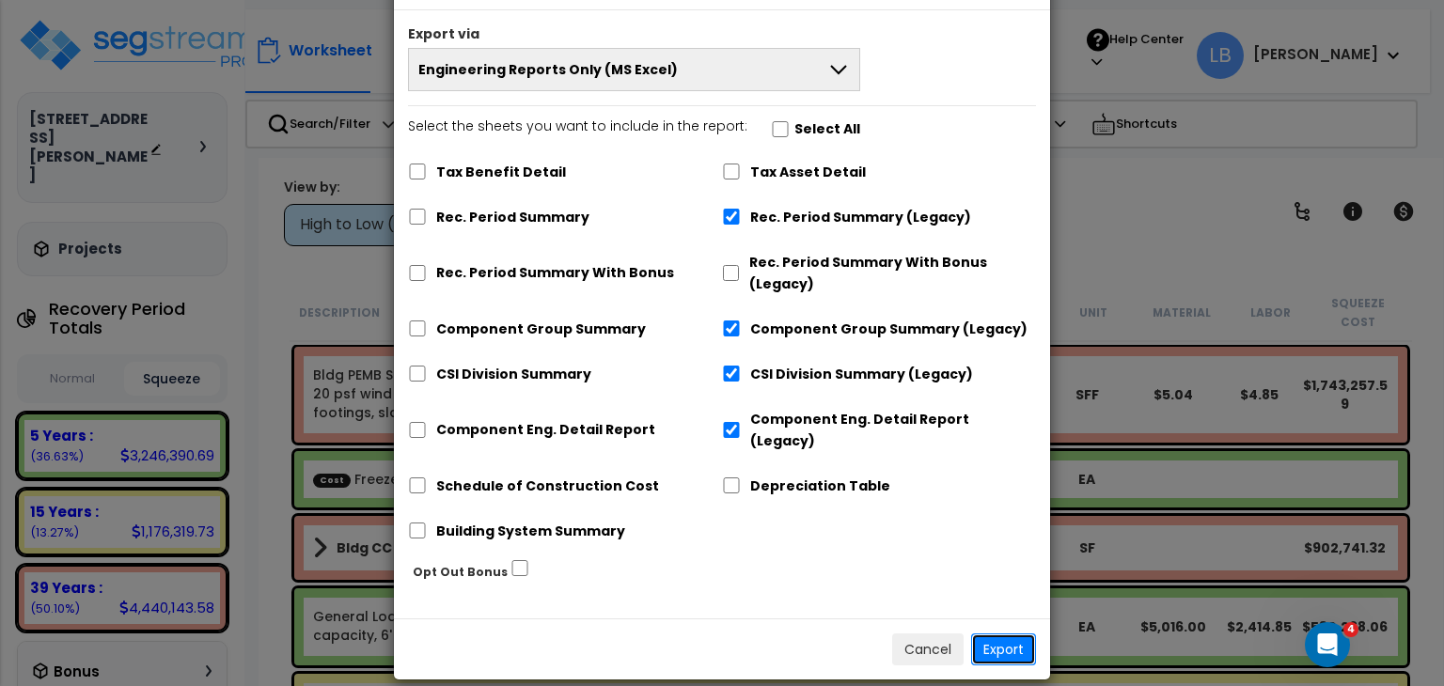
click at [1001, 634] on button "Export" at bounding box center [1003, 650] width 65 height 32
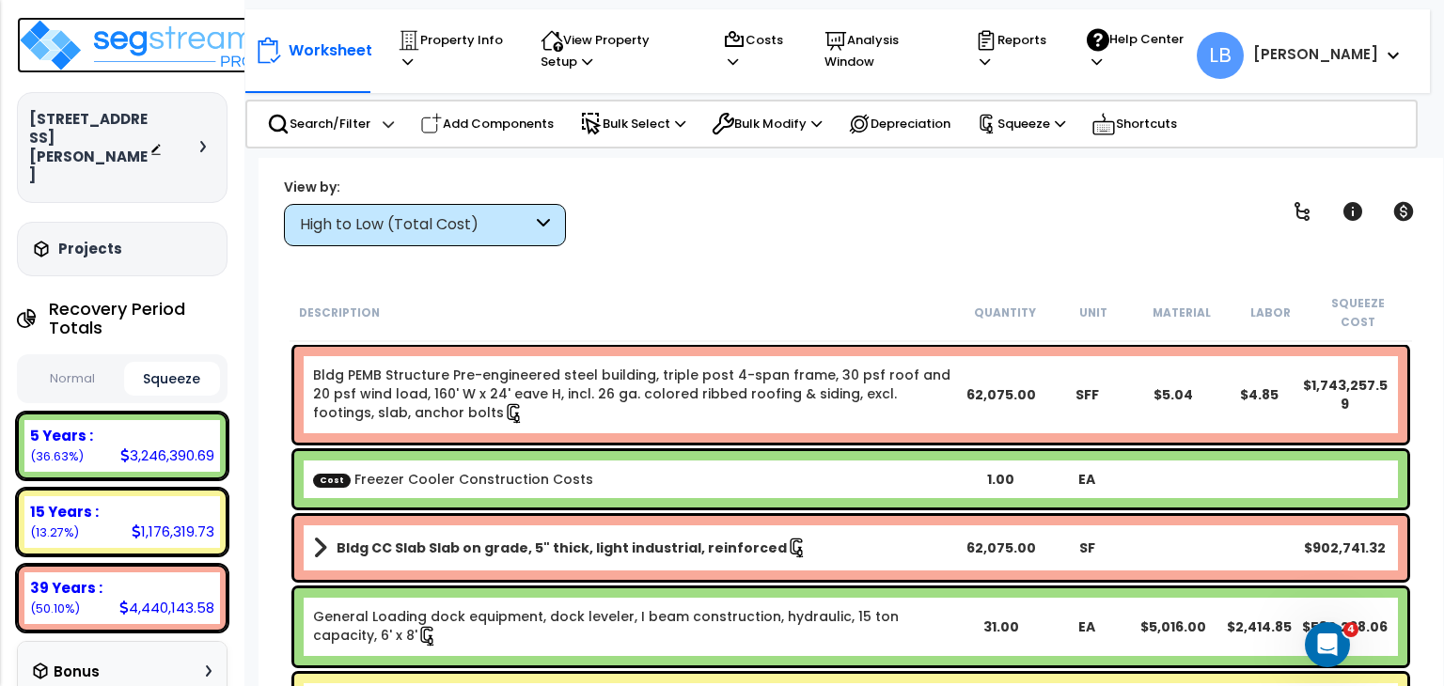
click at [135, 38] on img at bounding box center [139, 45] width 244 height 56
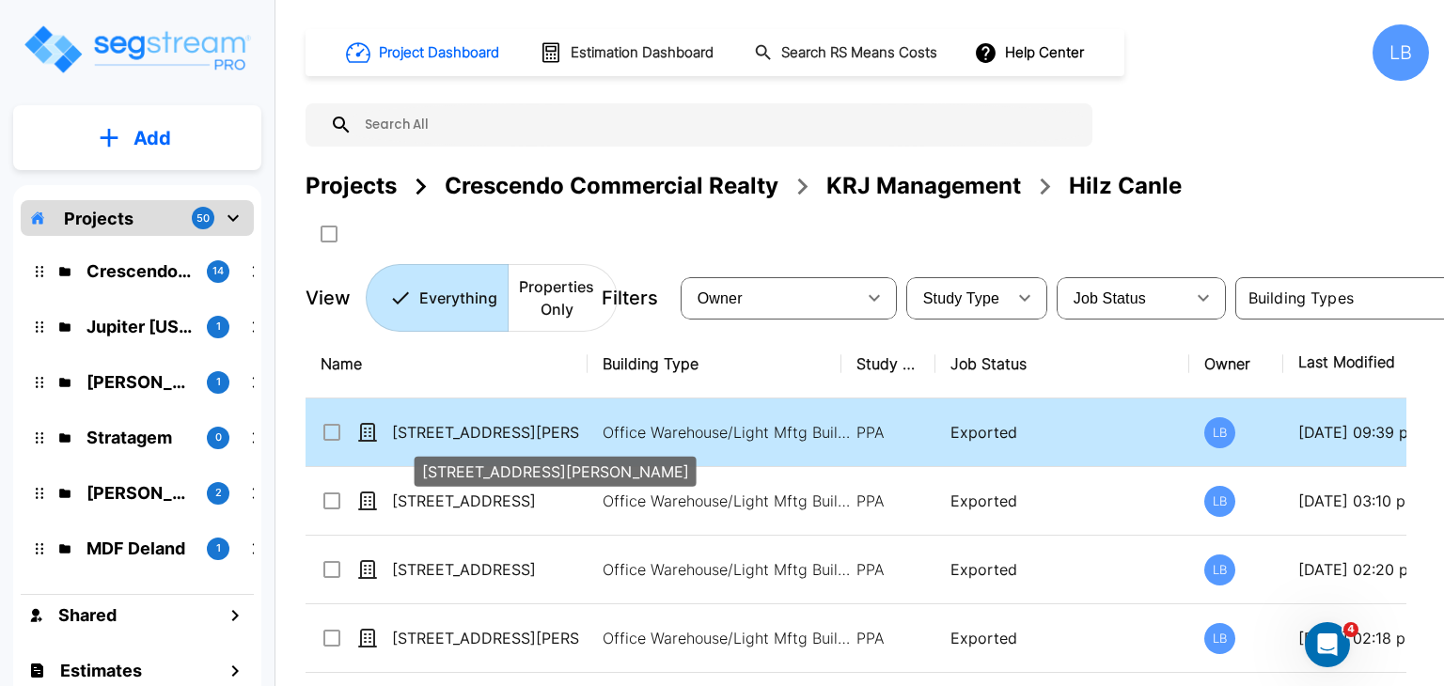
click at [564, 432] on p "[STREET_ADDRESS][PERSON_NAME]" at bounding box center [486, 432] width 188 height 23
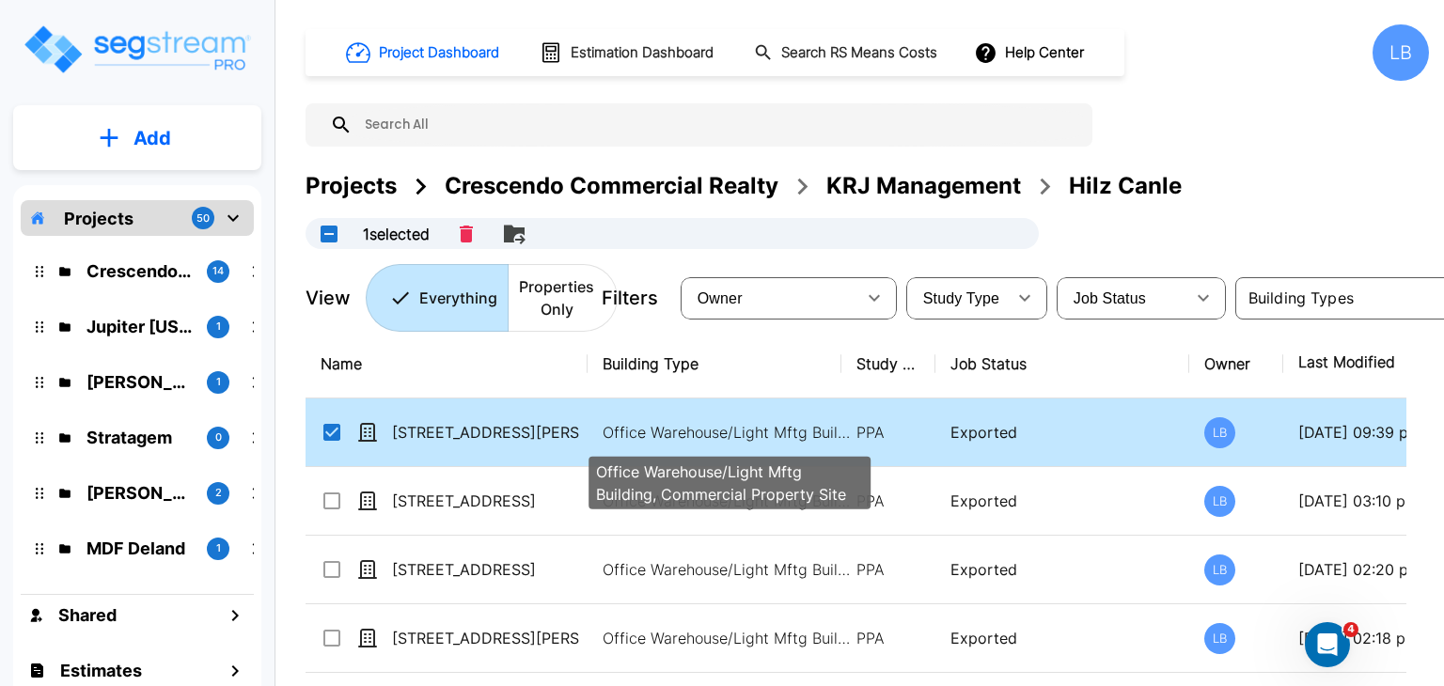
click at [624, 432] on p "Office Warehouse/Light Mftg Building, Commercial Property Site" at bounding box center [730, 432] width 254 height 23
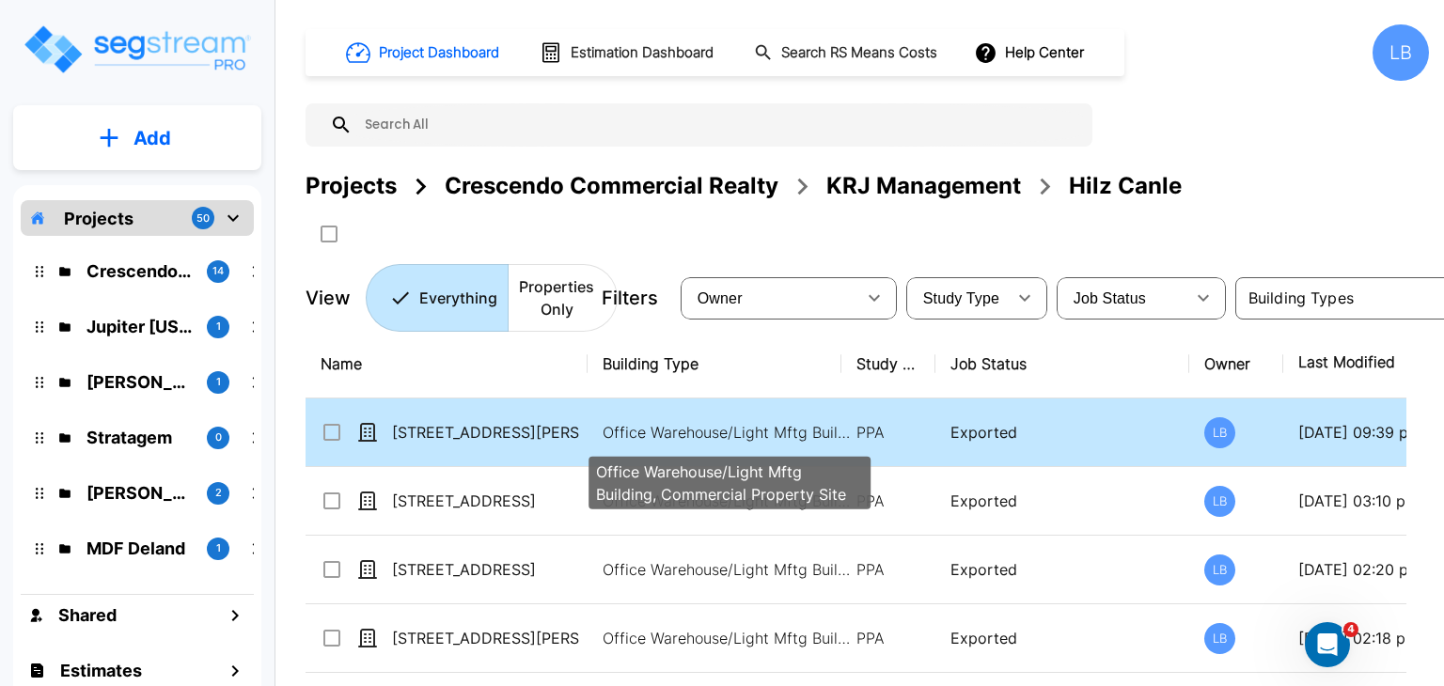
checkbox input "false"
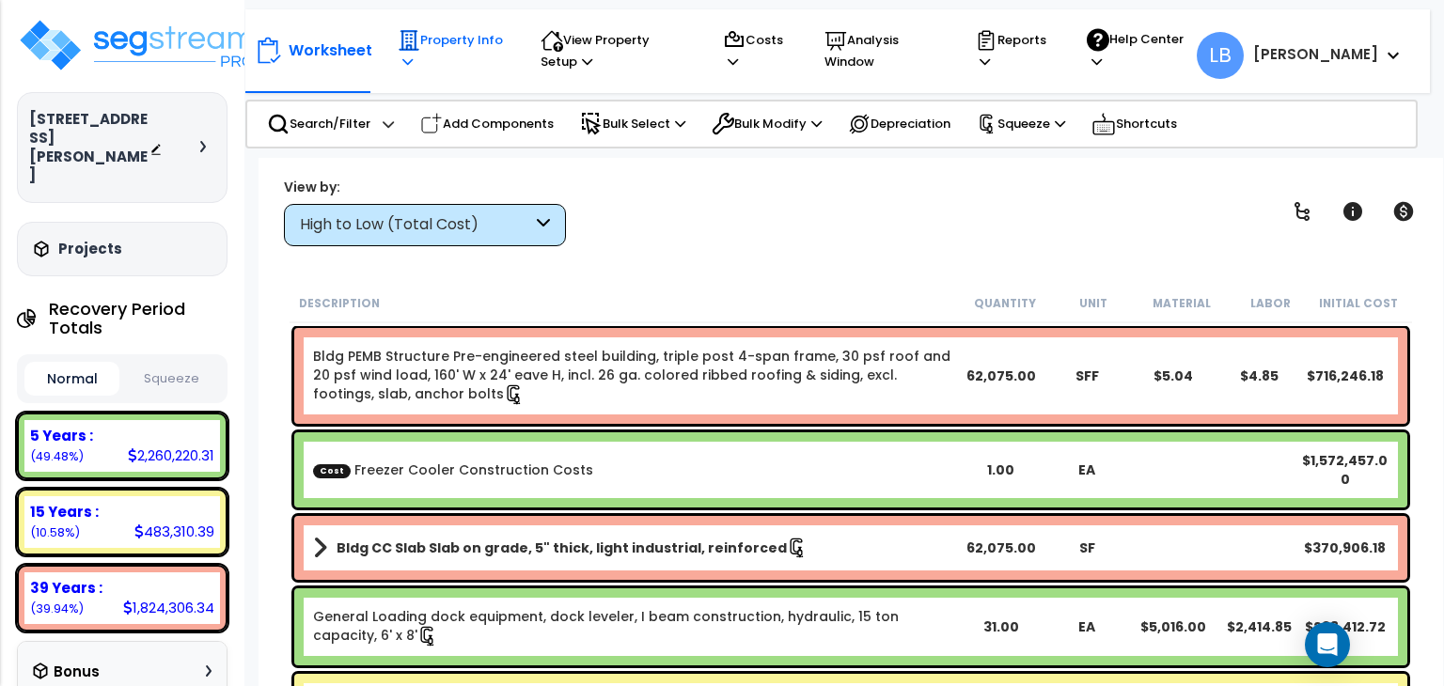
click at [452, 36] on p "Property Info" at bounding box center [451, 50] width 107 height 43
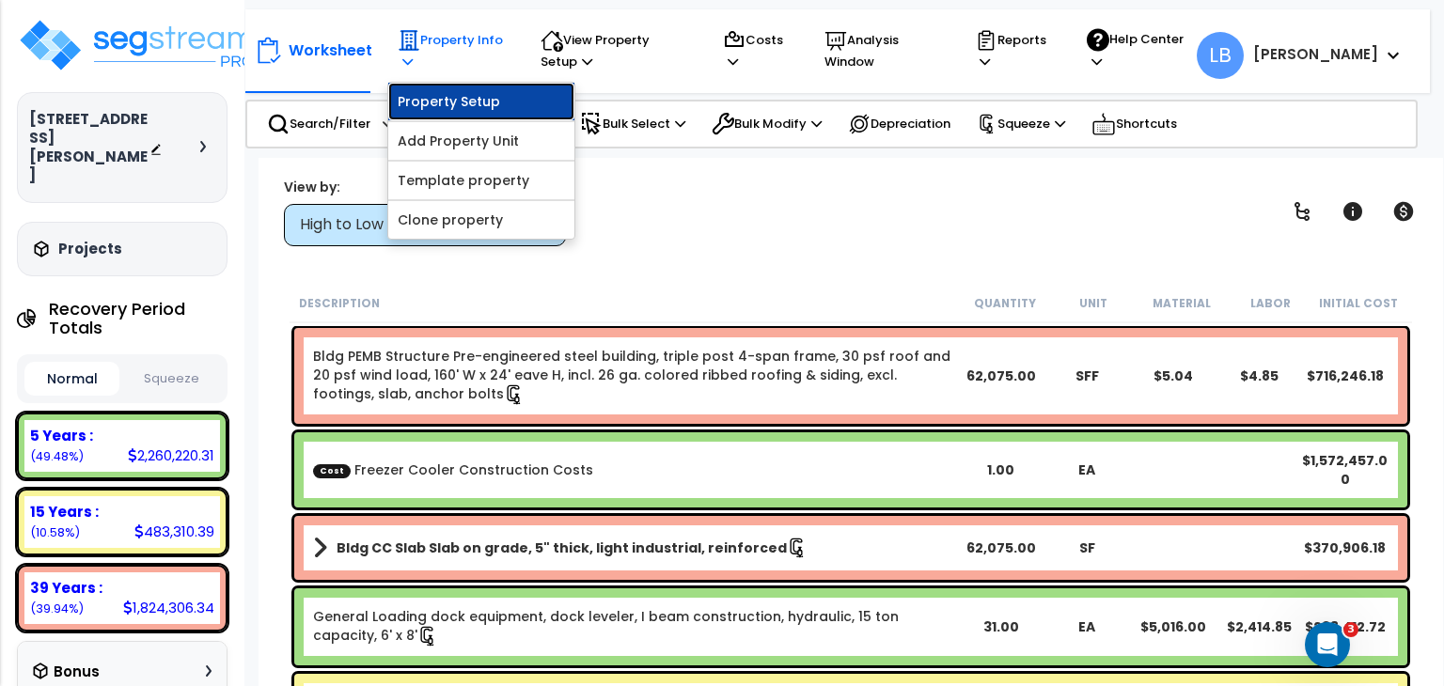
click at [463, 95] on link "Property Setup" at bounding box center [481, 102] width 186 height 38
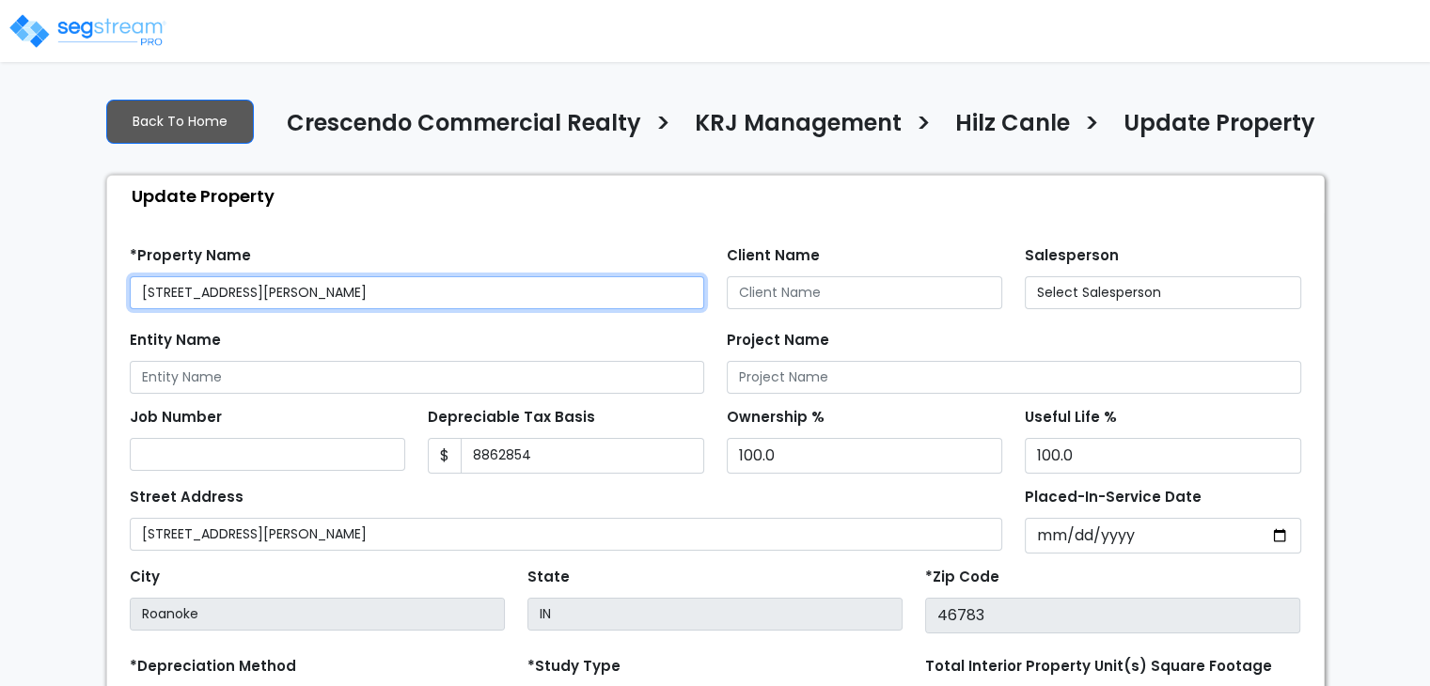
type input "8,862,854"
select select "2025"
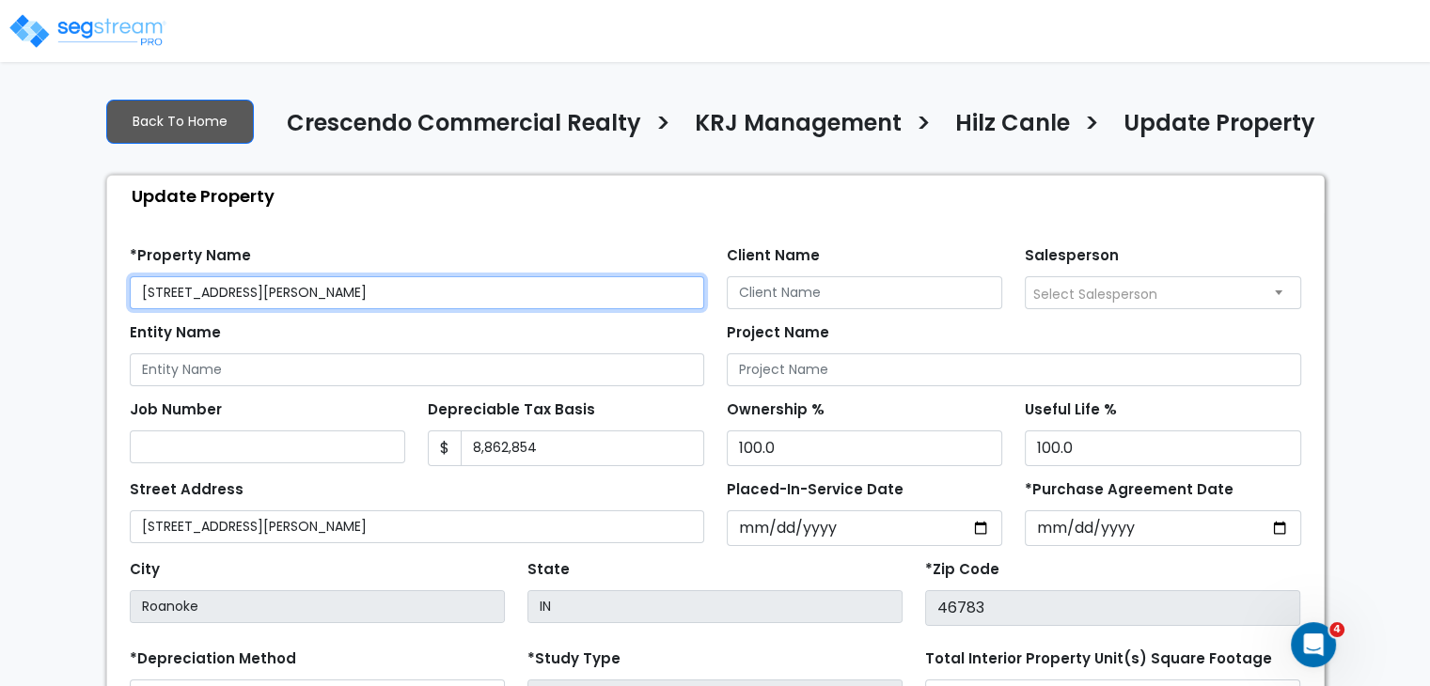
scroll to position [274, 0]
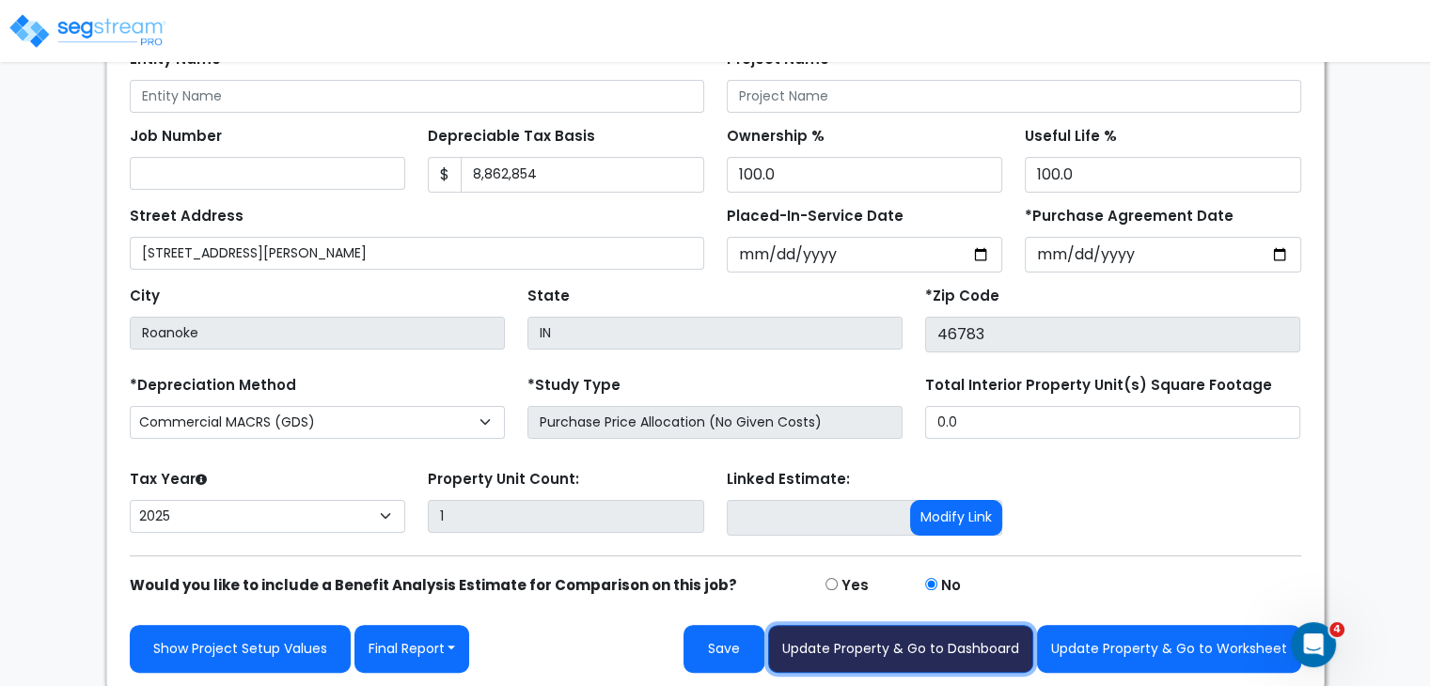
click at [997, 649] on button "Update Property & Go to Dashboard" at bounding box center [900, 649] width 265 height 48
